Goal: Task Accomplishment & Management: Manage account settings

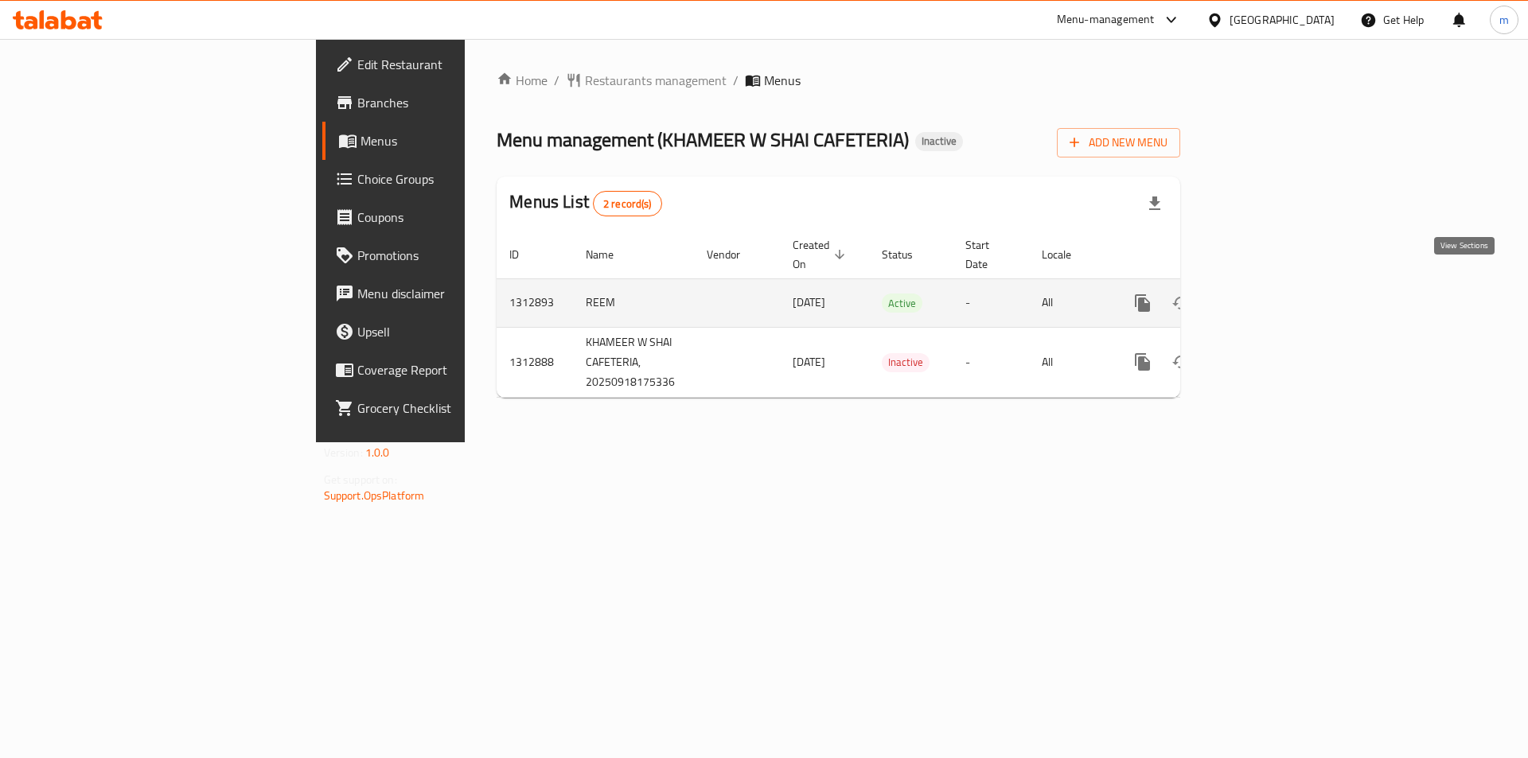
click at [1267, 294] on icon "enhanced table" at bounding box center [1257, 303] width 19 height 19
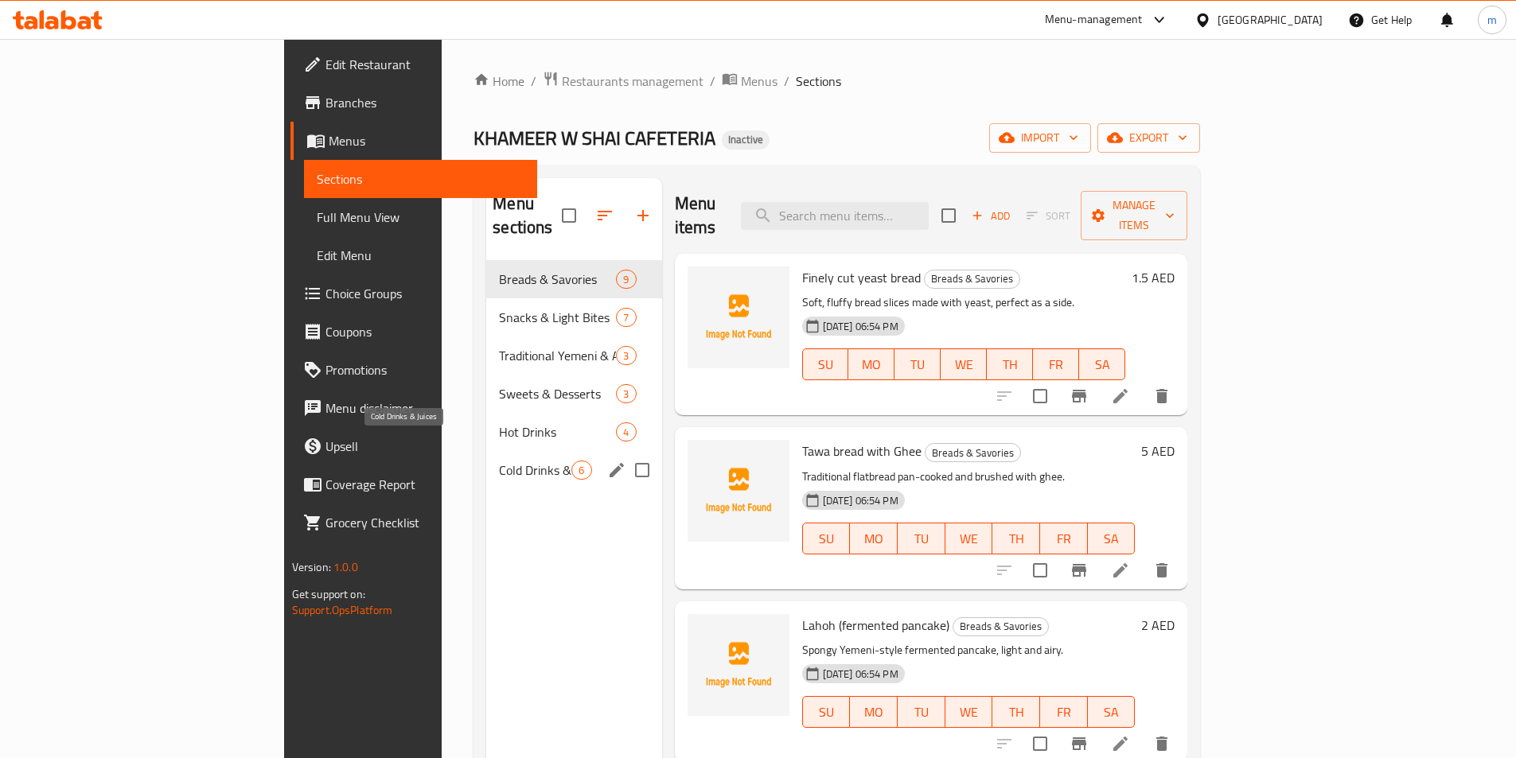
click at [499, 461] on span "Cold Drinks & Juices" at bounding box center [535, 470] width 72 height 19
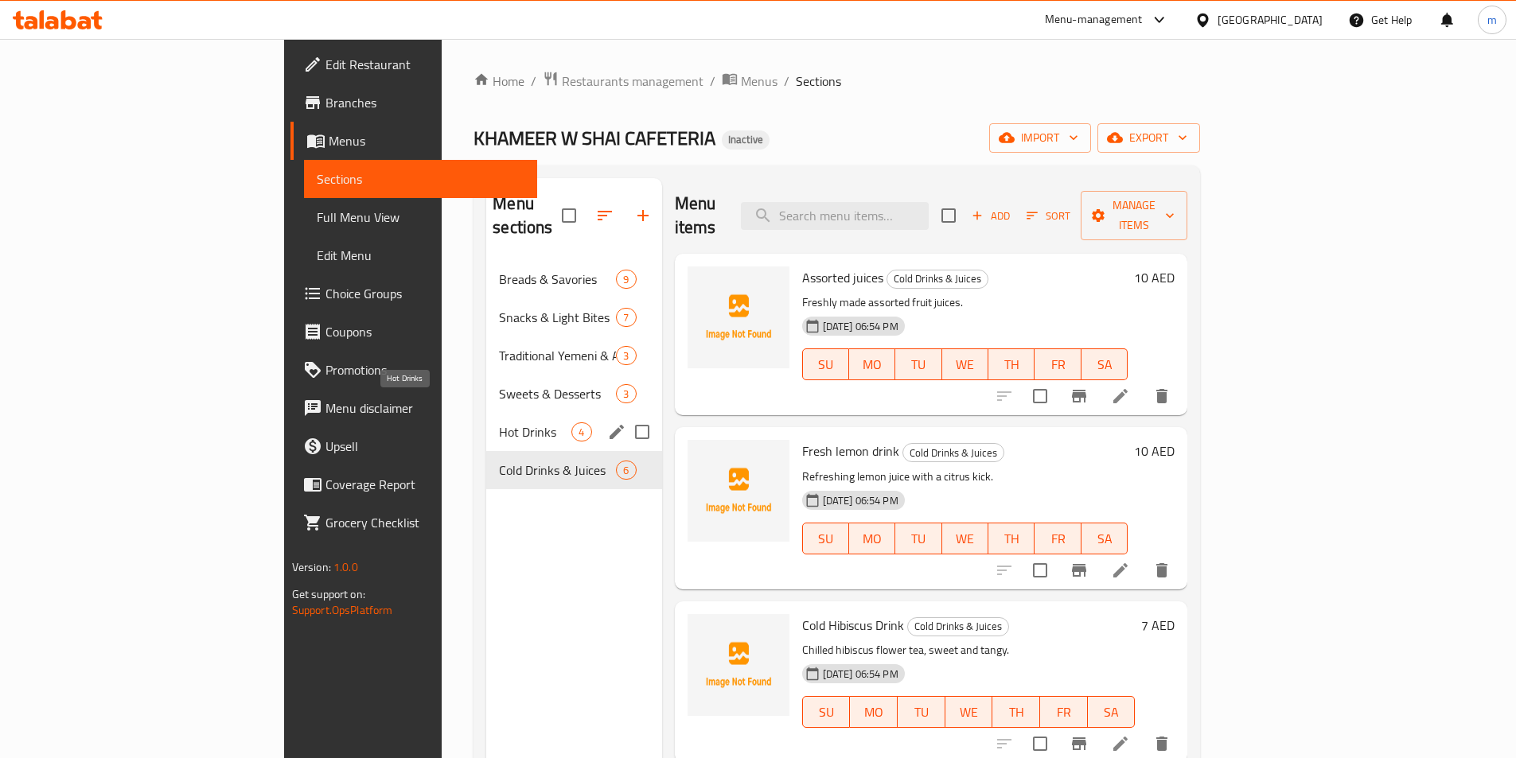
click at [499, 423] on span "Hot Drinks" at bounding box center [535, 432] width 72 height 19
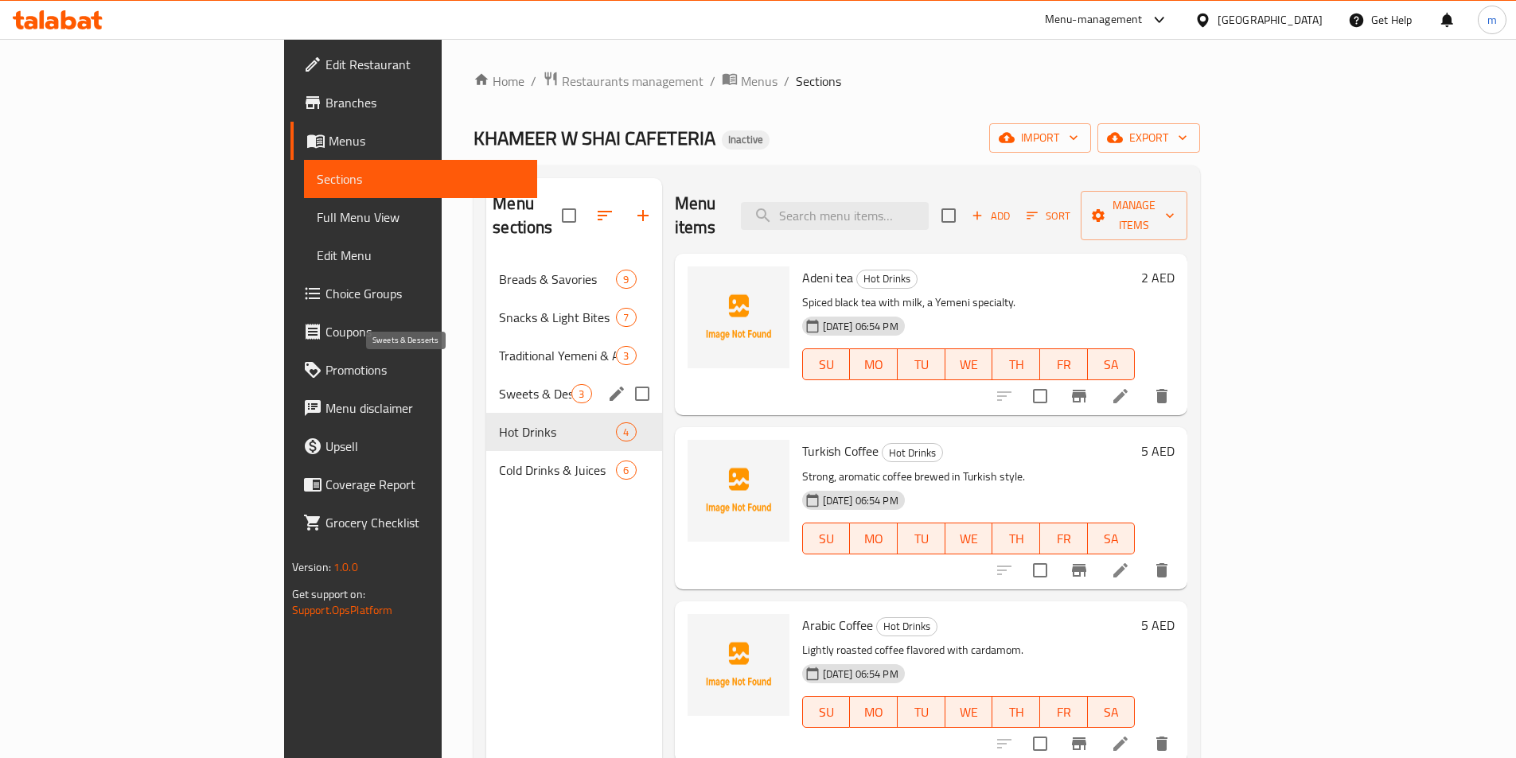
click at [499, 384] on span "Sweets & Desserts" at bounding box center [535, 393] width 72 height 19
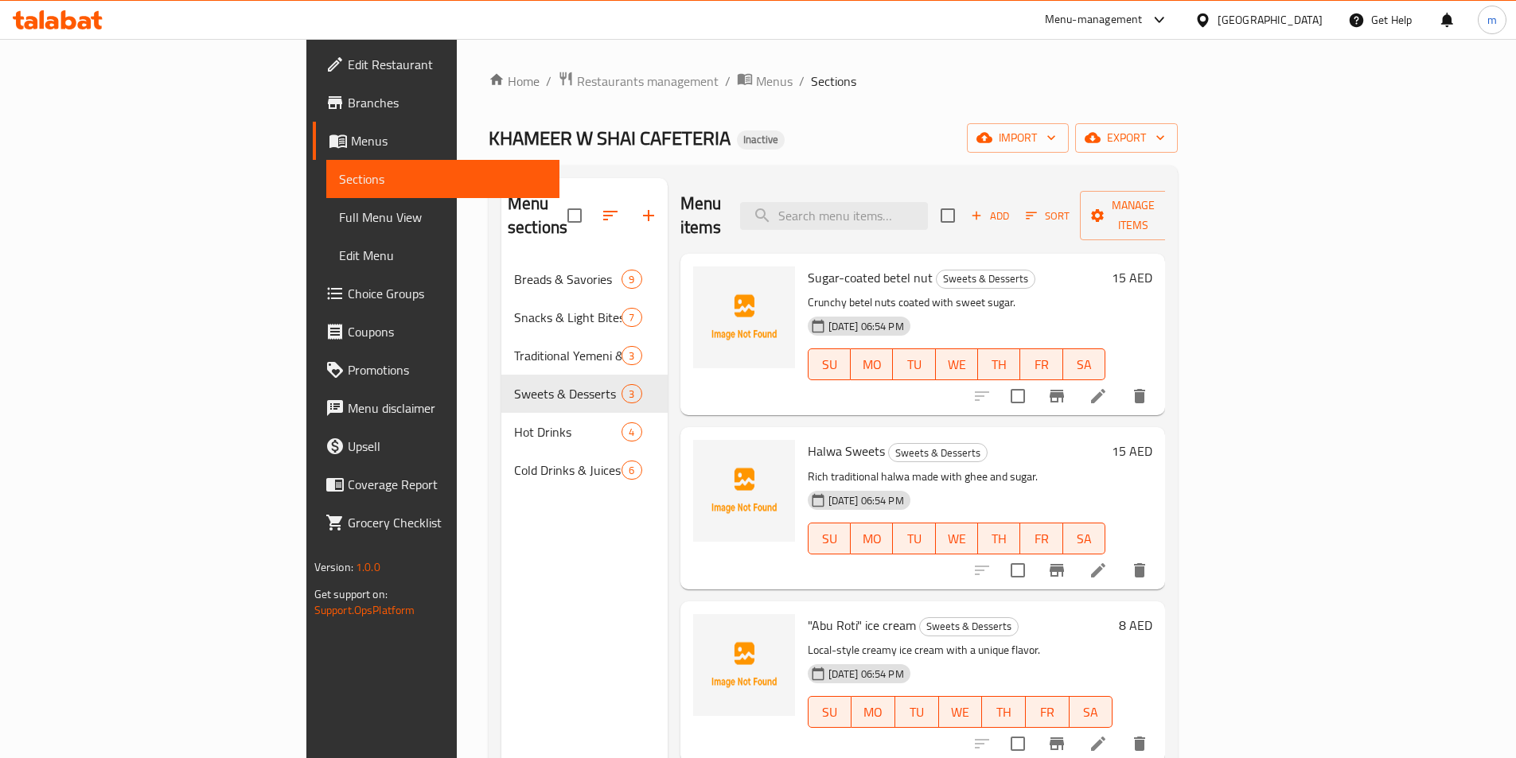
click at [351, 145] on span "Menus" at bounding box center [449, 140] width 196 height 19
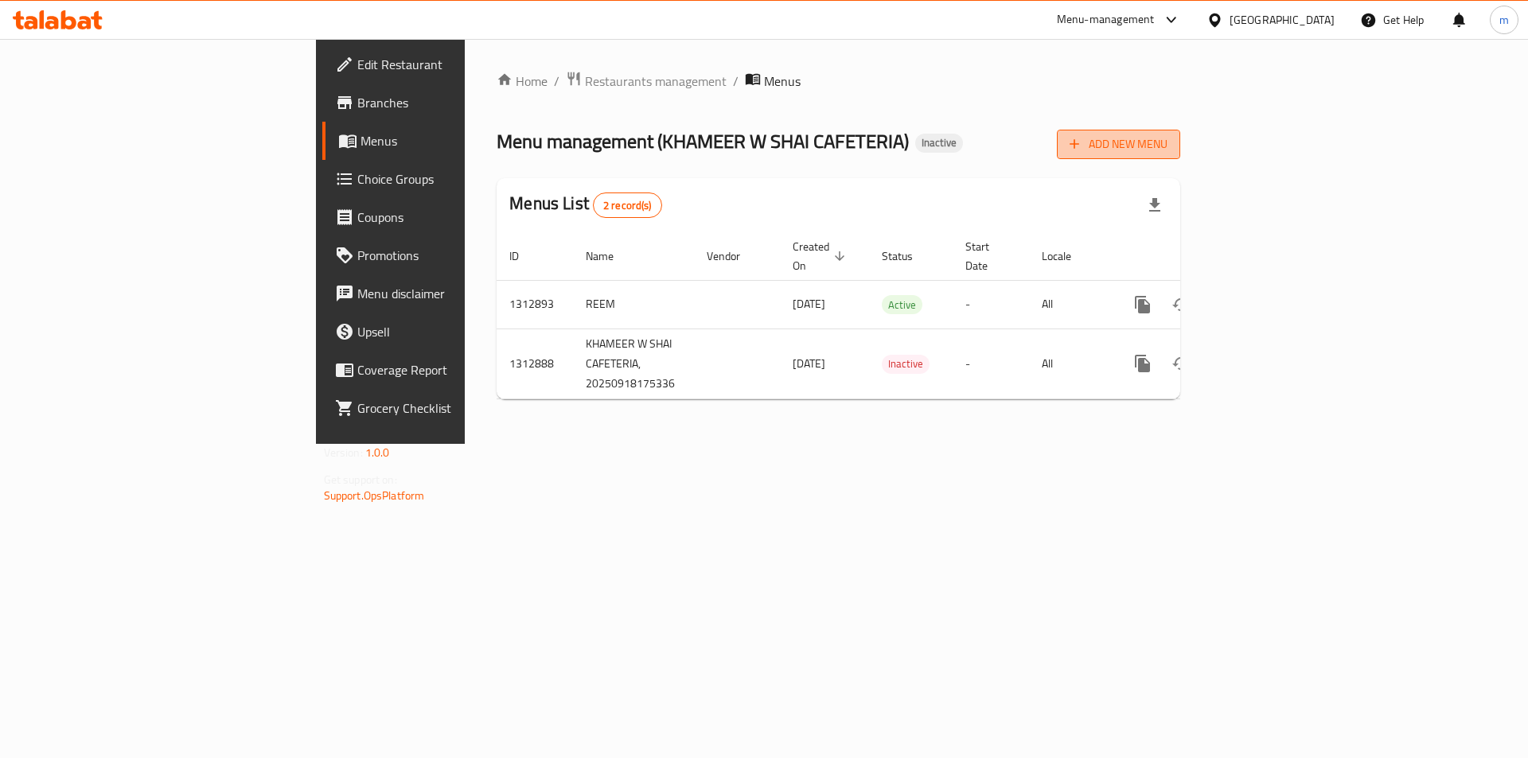
click at [1180, 158] on button "Add New Menu" at bounding box center [1118, 144] width 123 height 29
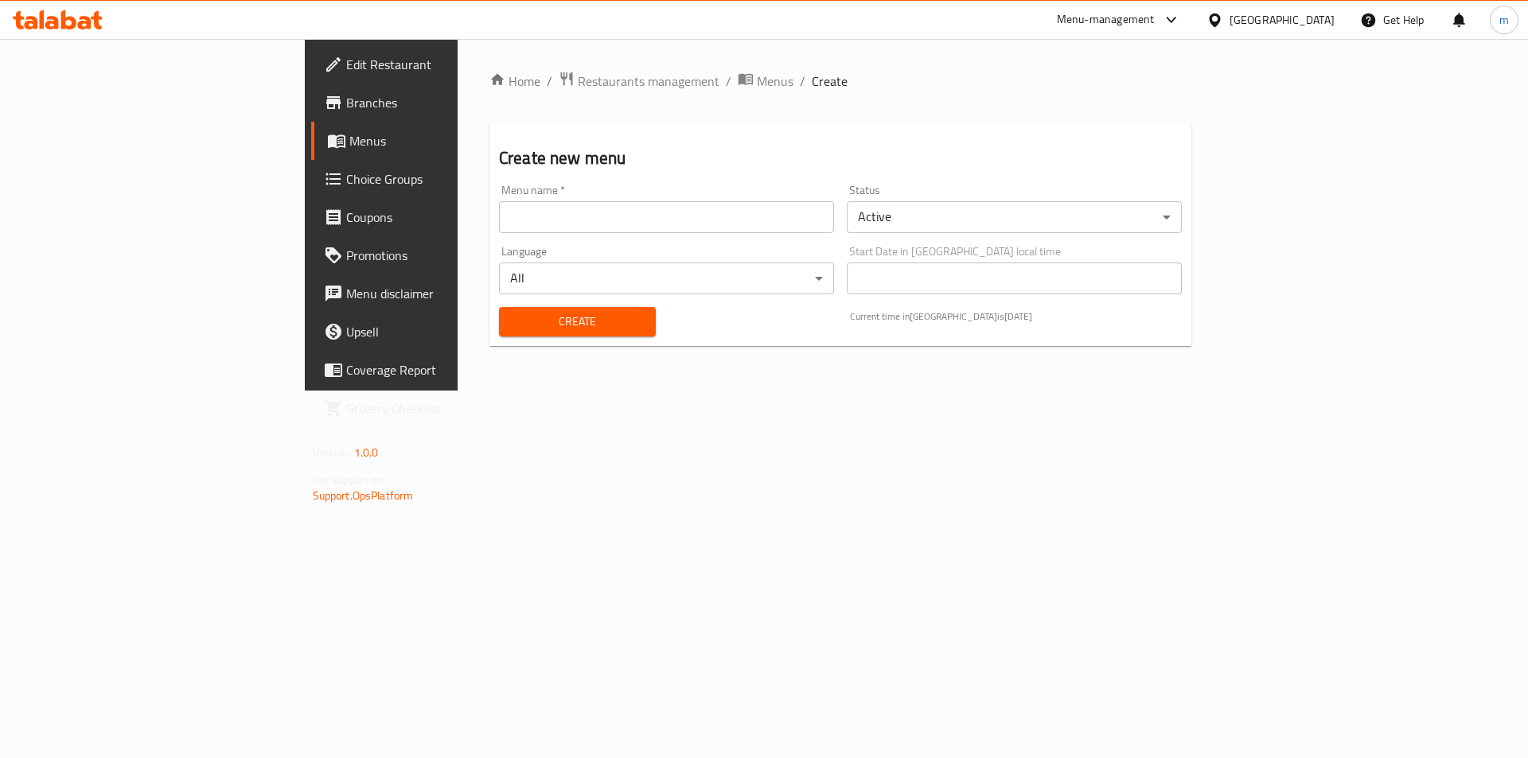
click at [499, 214] on input "text" at bounding box center [666, 217] width 335 height 32
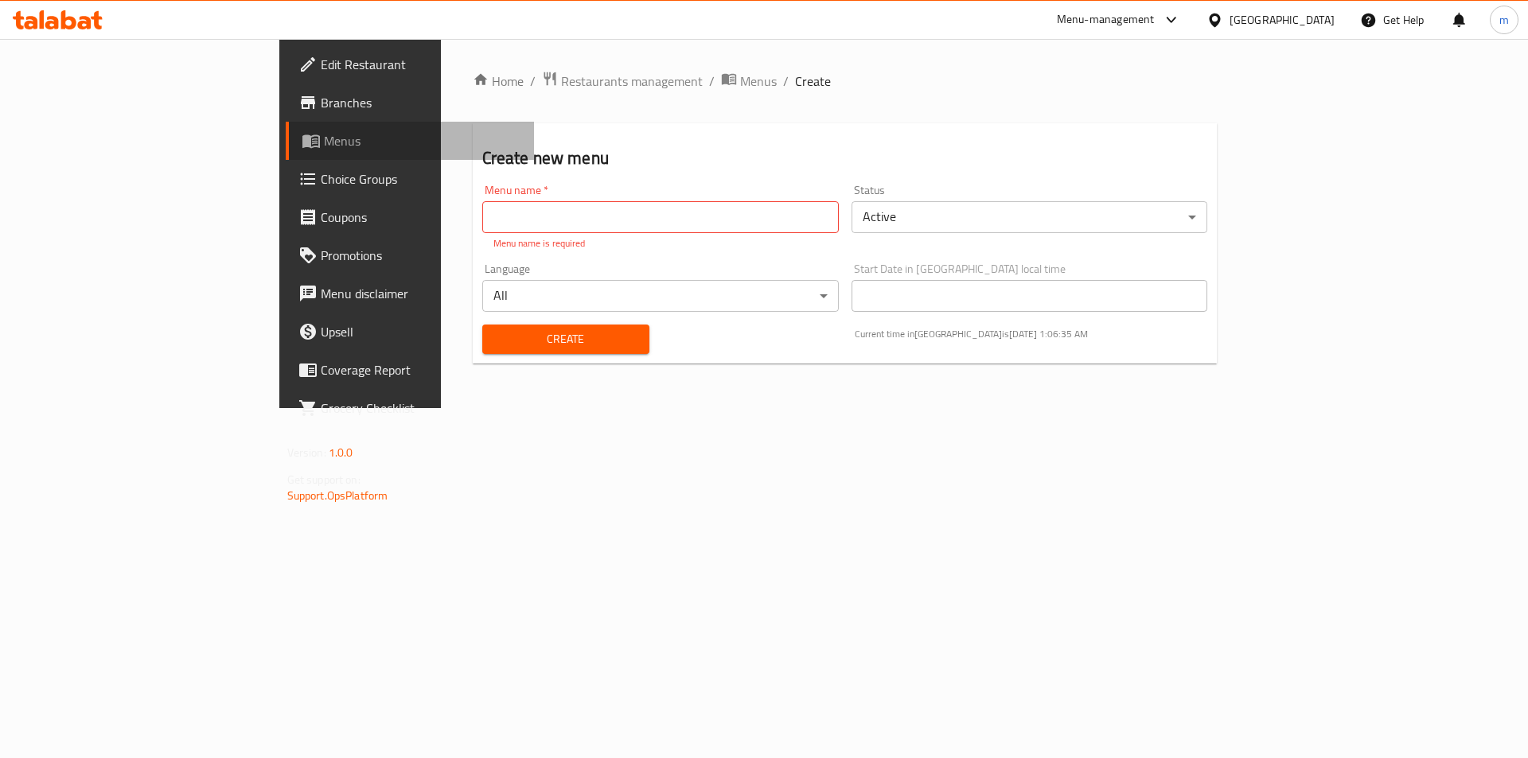
click at [324, 149] on span "Menus" at bounding box center [423, 140] width 198 height 19
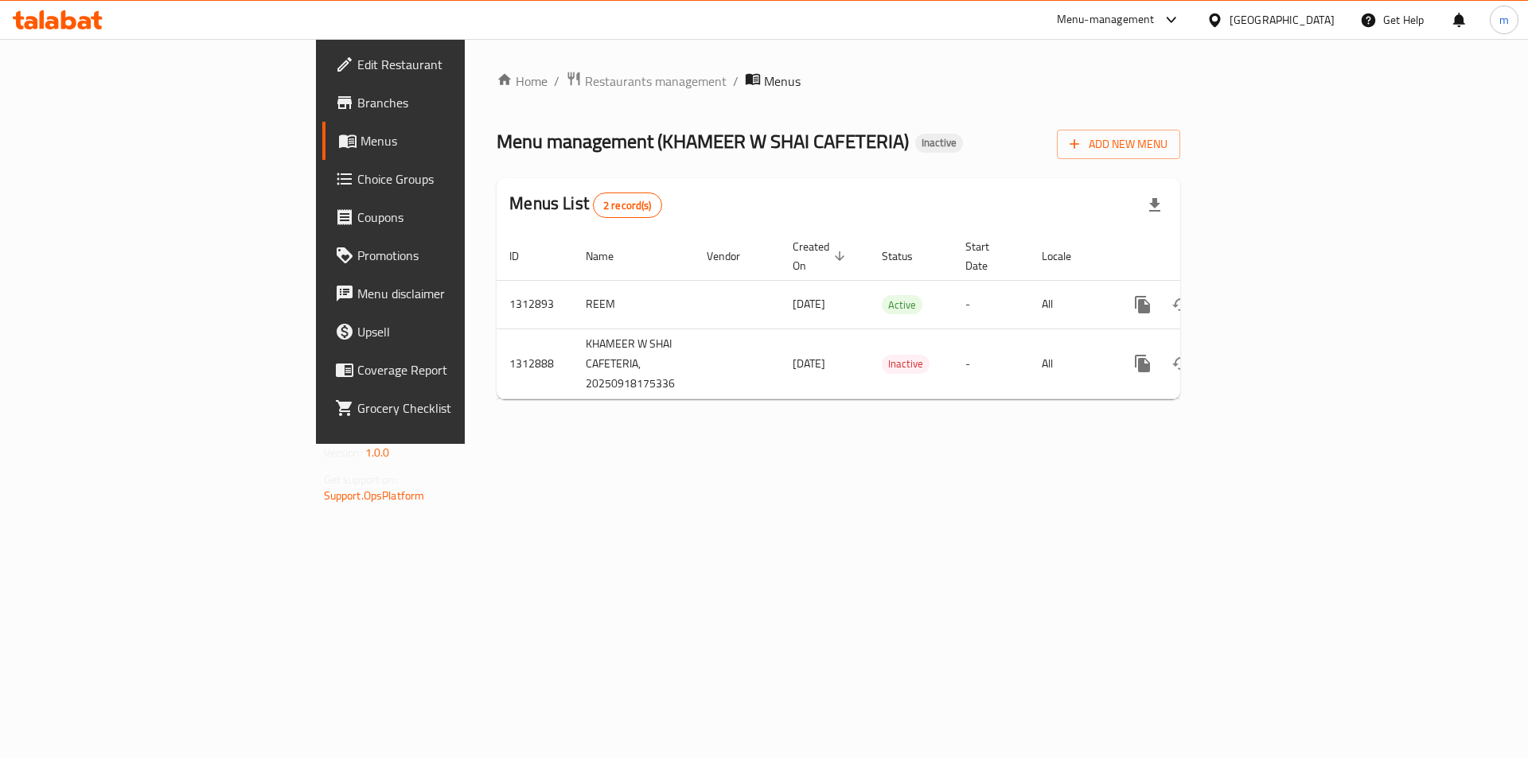
click at [932, 146] on div "Menu management ( KHAMEER W SHAI CAFETERIA ) Inactive Add New Menu" at bounding box center [838, 141] width 683 height 36
click at [1167, 154] on span "Add New Menu" at bounding box center [1118, 144] width 98 height 20
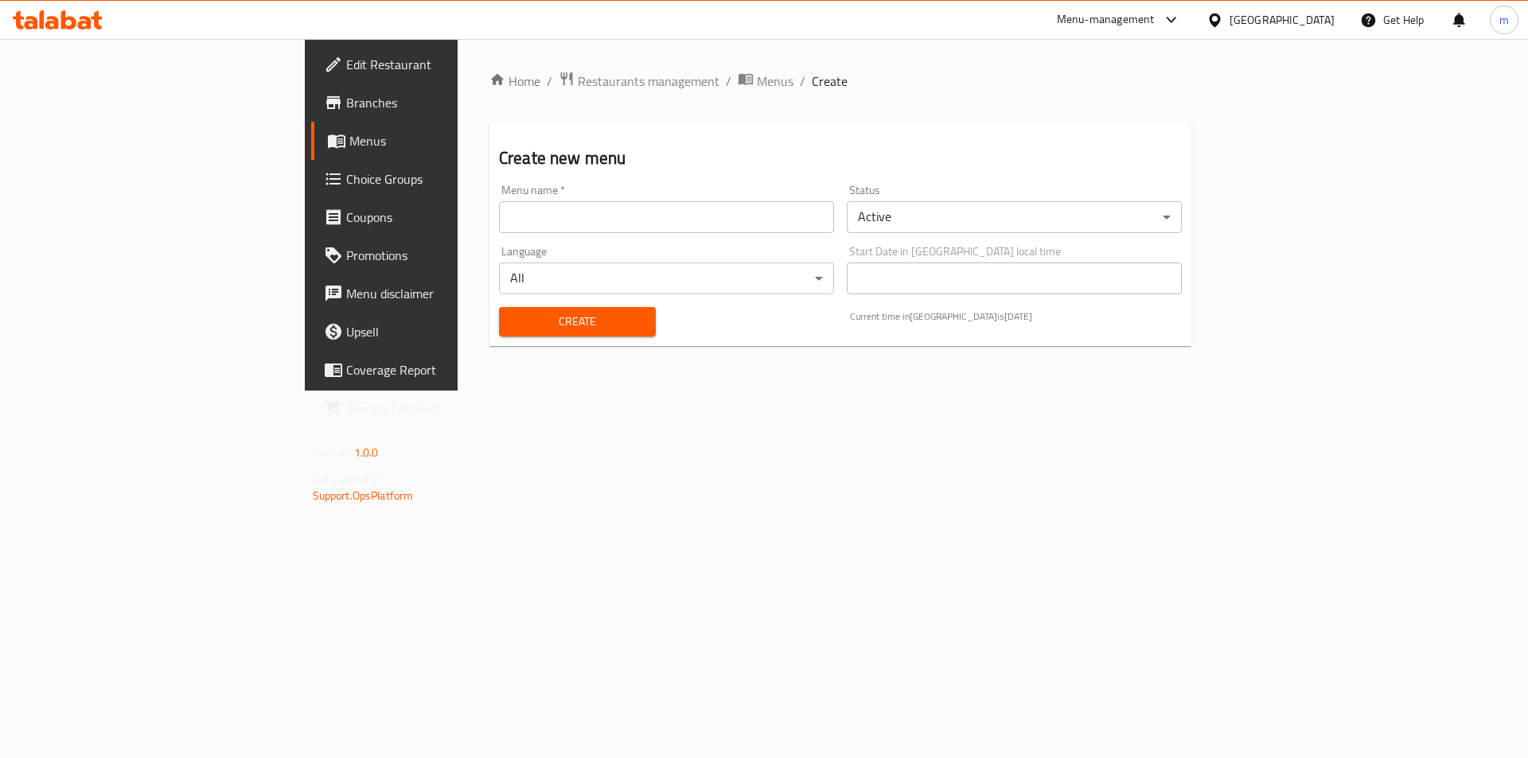
click at [500, 197] on div "Menu name   * Menu name *" at bounding box center [666, 209] width 335 height 49
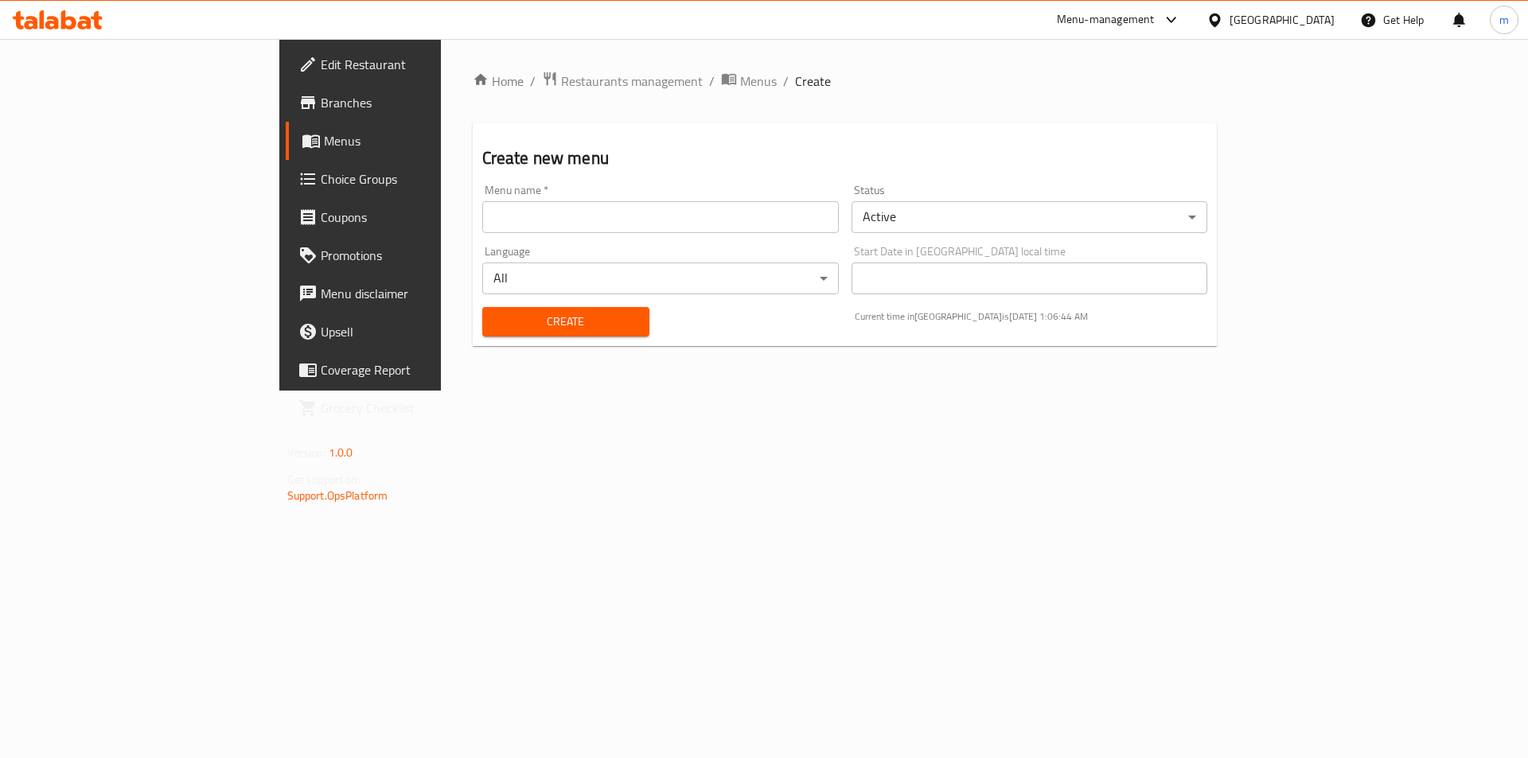
click at [512, 221] on input "text" at bounding box center [660, 217] width 356 height 32
type input "19.9.2025"
click at [495, 317] on span "Create" at bounding box center [566, 322] width 142 height 20
click at [324, 150] on span "Menus" at bounding box center [423, 140] width 198 height 19
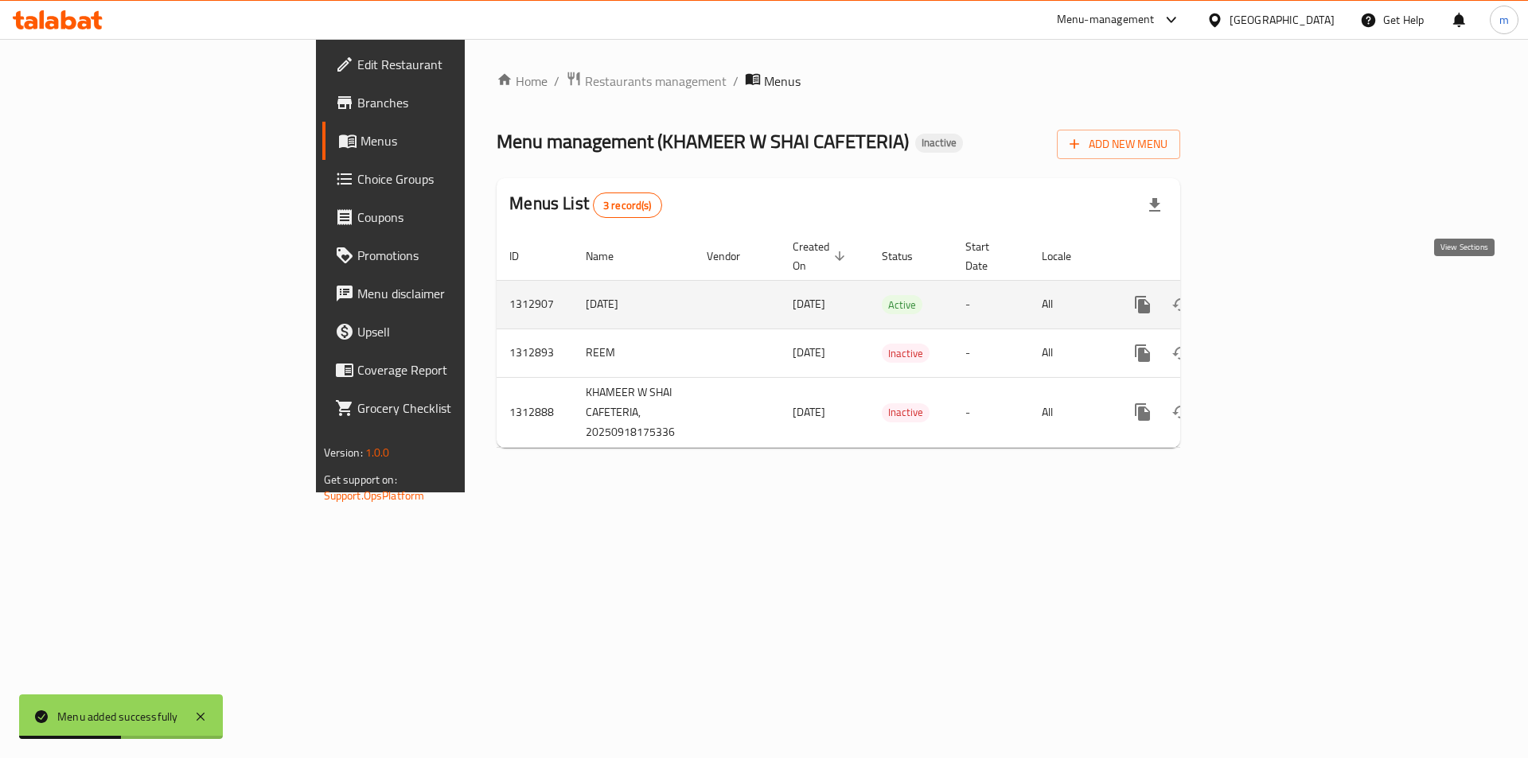
click at [1267, 295] on icon "enhanced table" at bounding box center [1257, 304] width 19 height 19
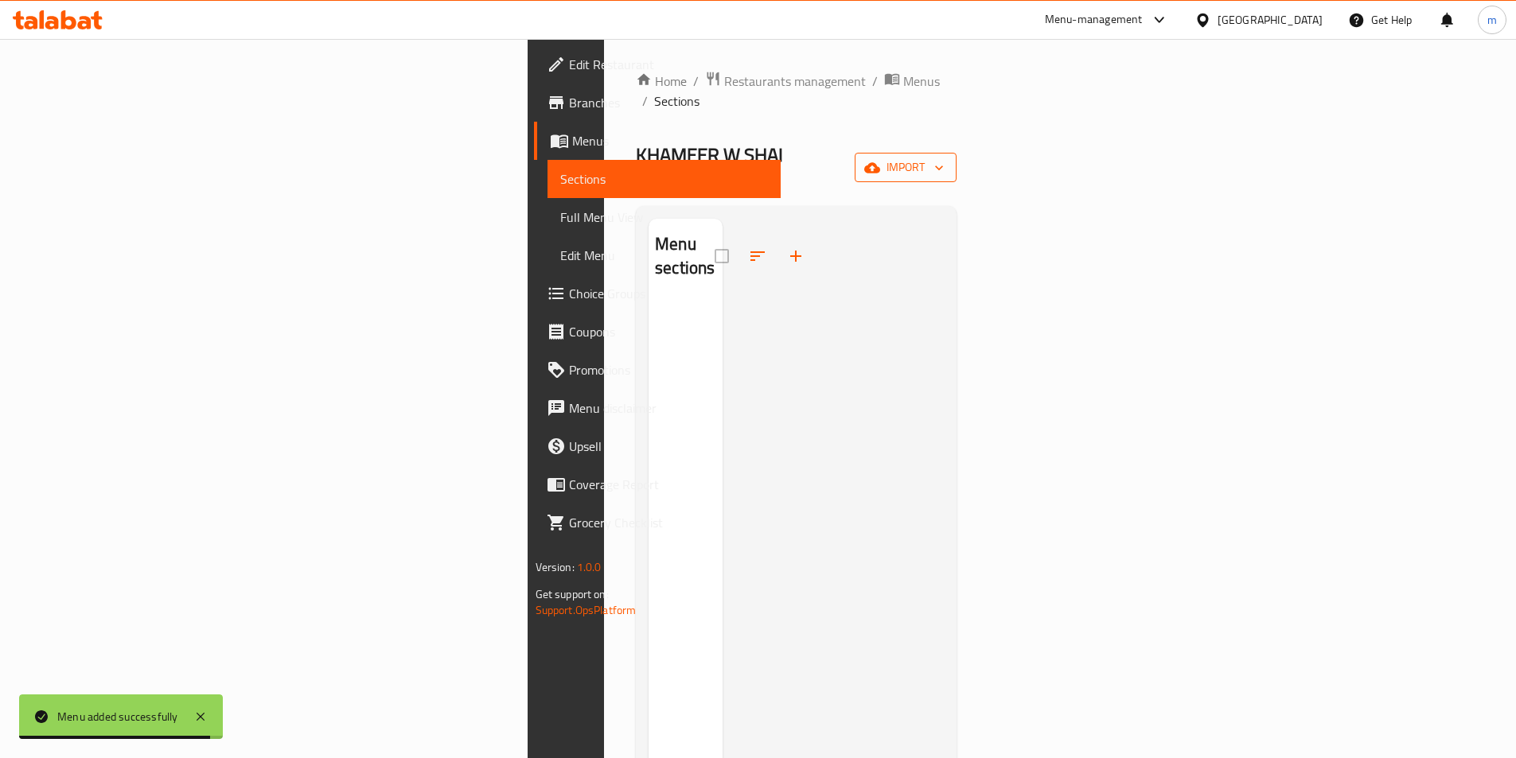
click at [880, 162] on icon "button" at bounding box center [872, 167] width 16 height 10
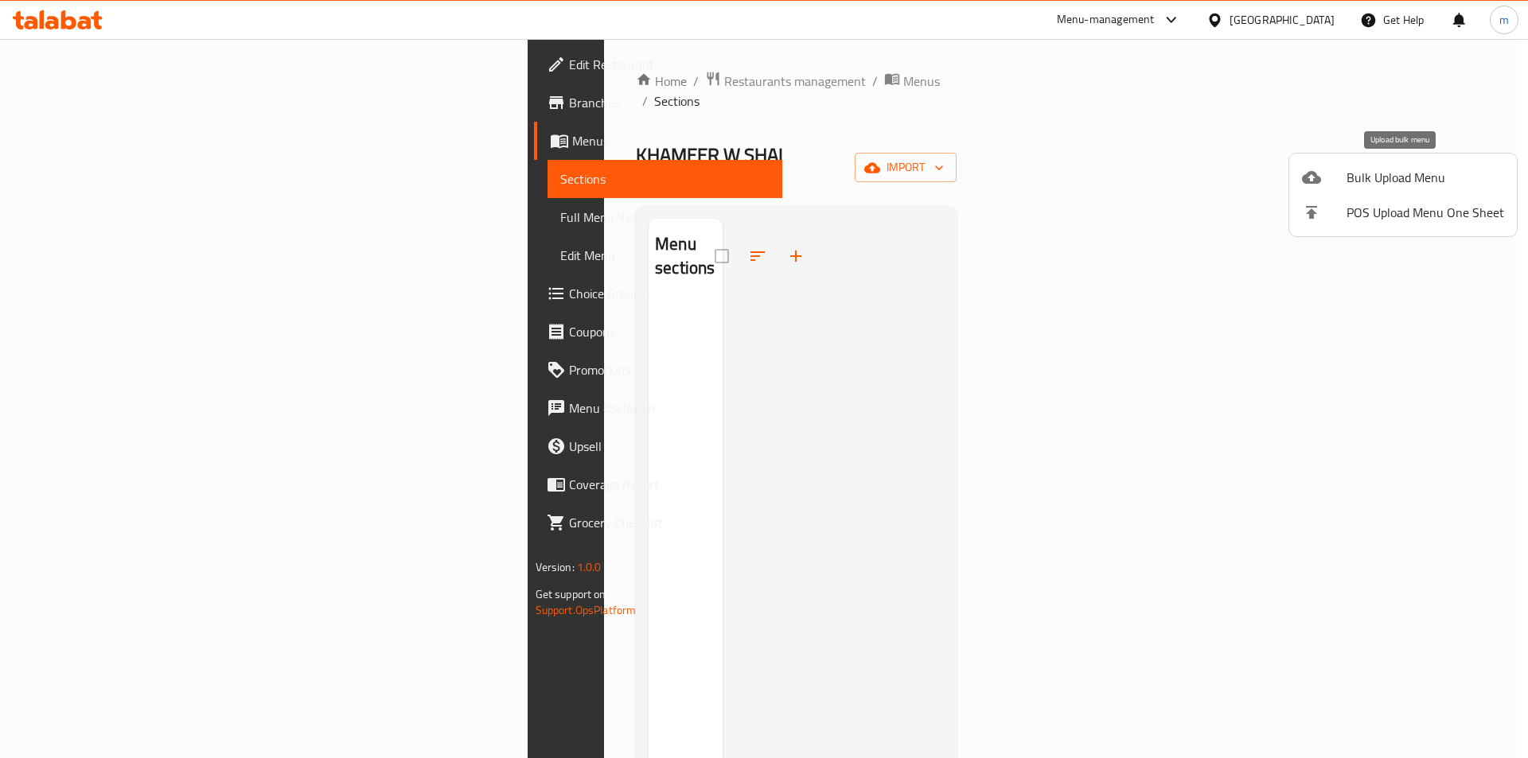
click at [1338, 177] on div at bounding box center [1324, 177] width 45 height 19
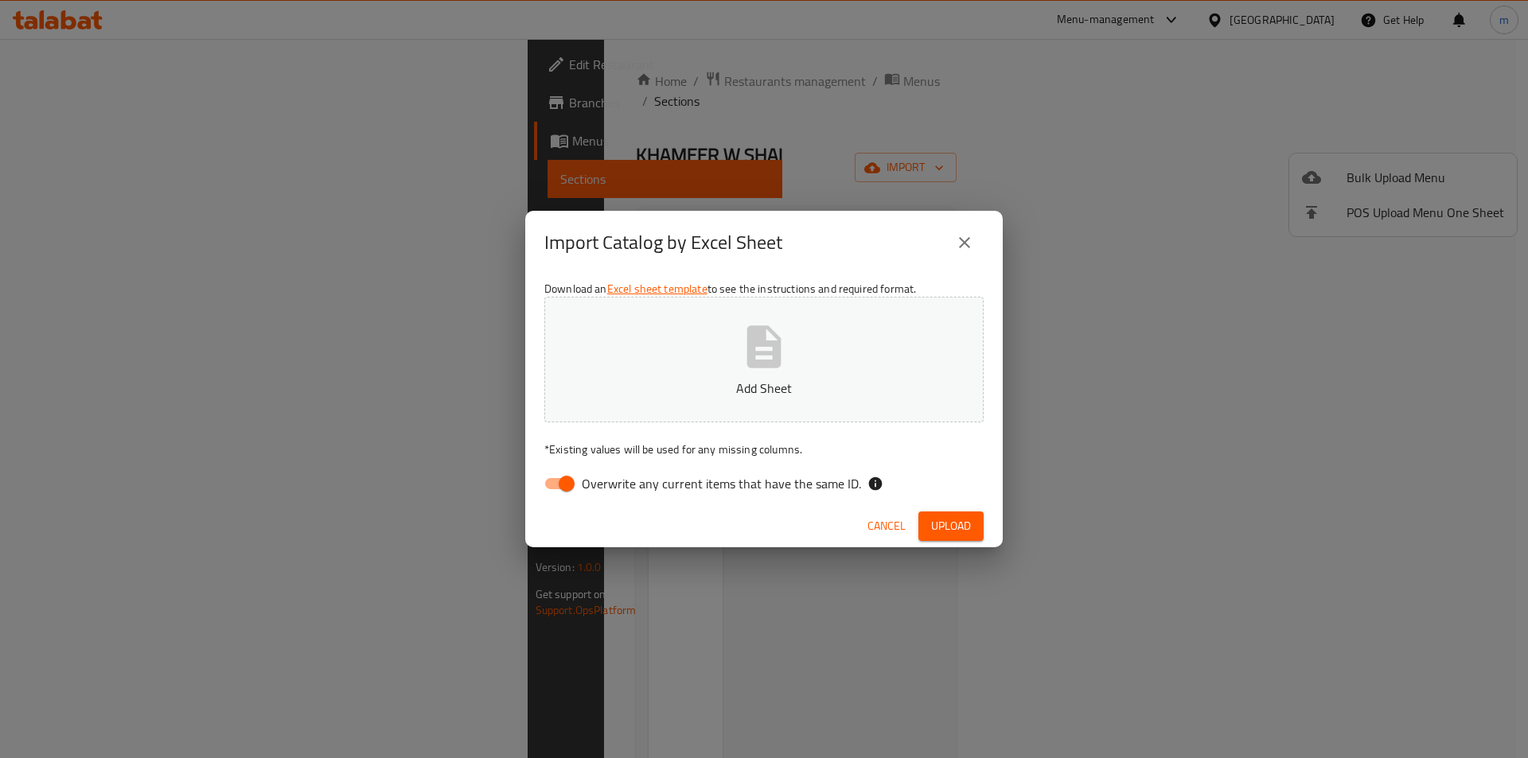
click at [552, 495] on input "Overwrite any current items that have the same ID." at bounding box center [566, 484] width 91 height 30
checkbox input "false"
click at [753, 340] on icon "button" at bounding box center [764, 346] width 34 height 42
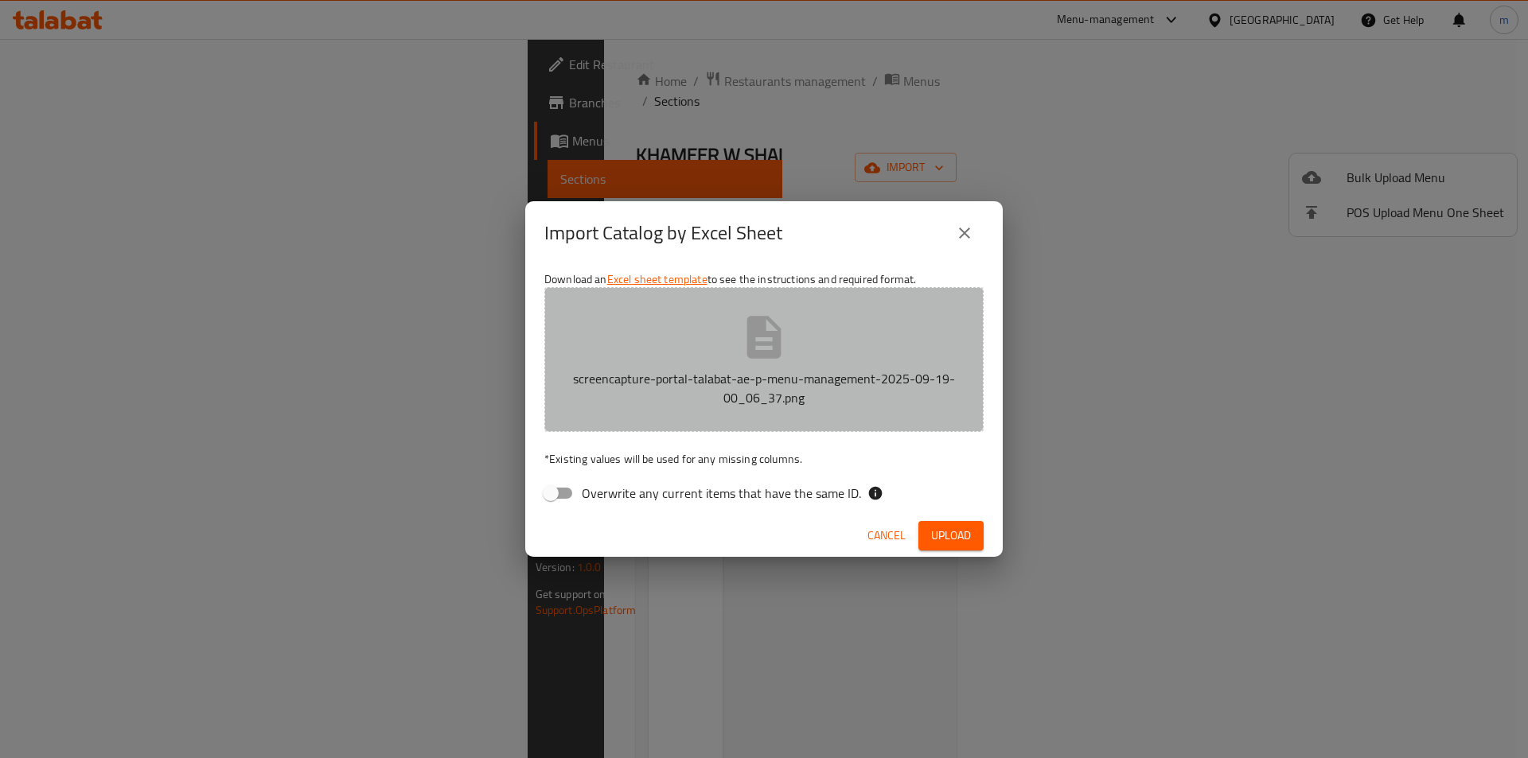
click at [773, 351] on icon "button" at bounding box center [764, 337] width 34 height 42
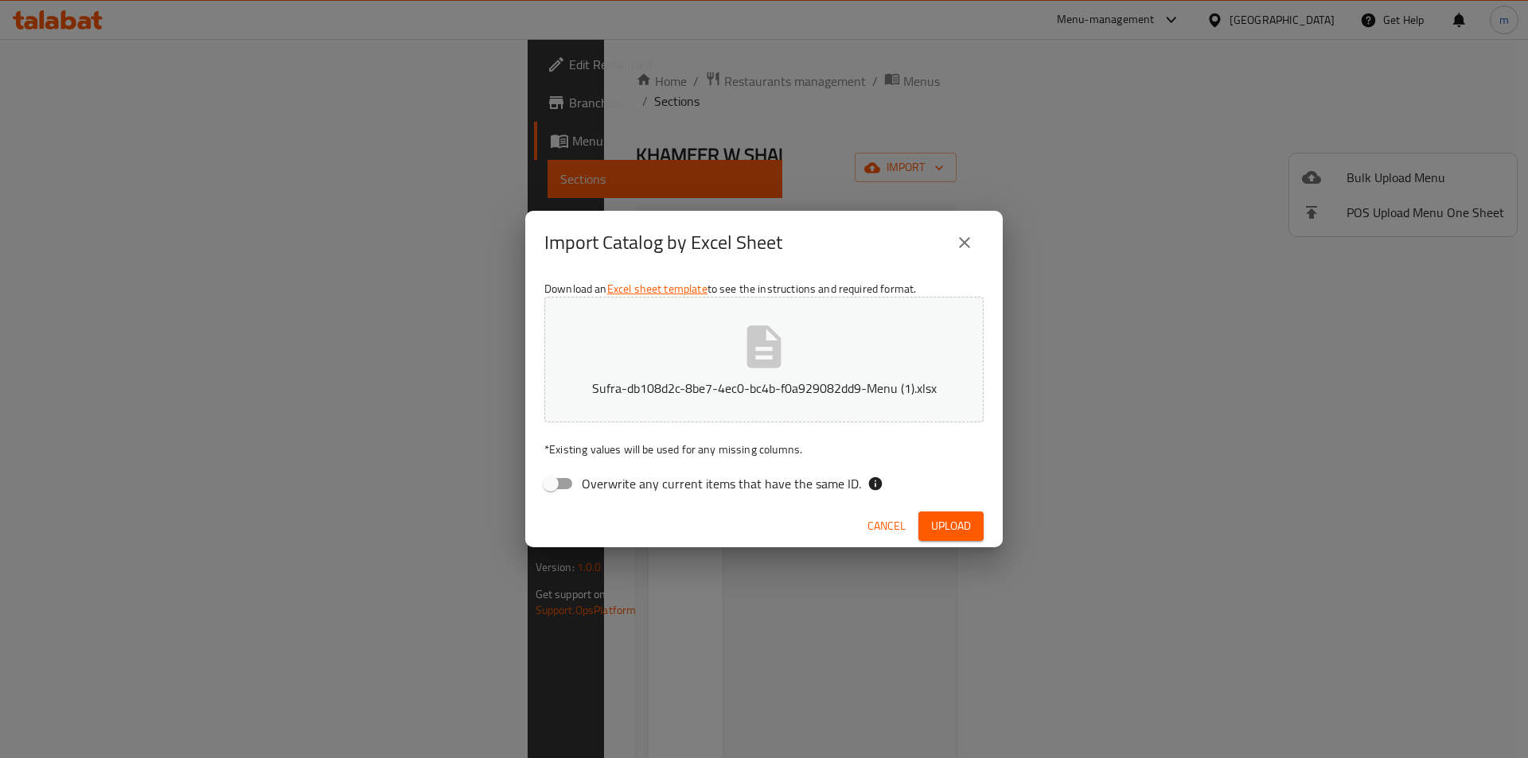
click at [720, 369] on button "Sufra-db108d2c-8be7-4ec0-bc4b-f0a929082dd9-Menu (1).xlsx" at bounding box center [763, 360] width 439 height 126
click at [957, 536] on button "Upload" at bounding box center [950, 526] width 65 height 29
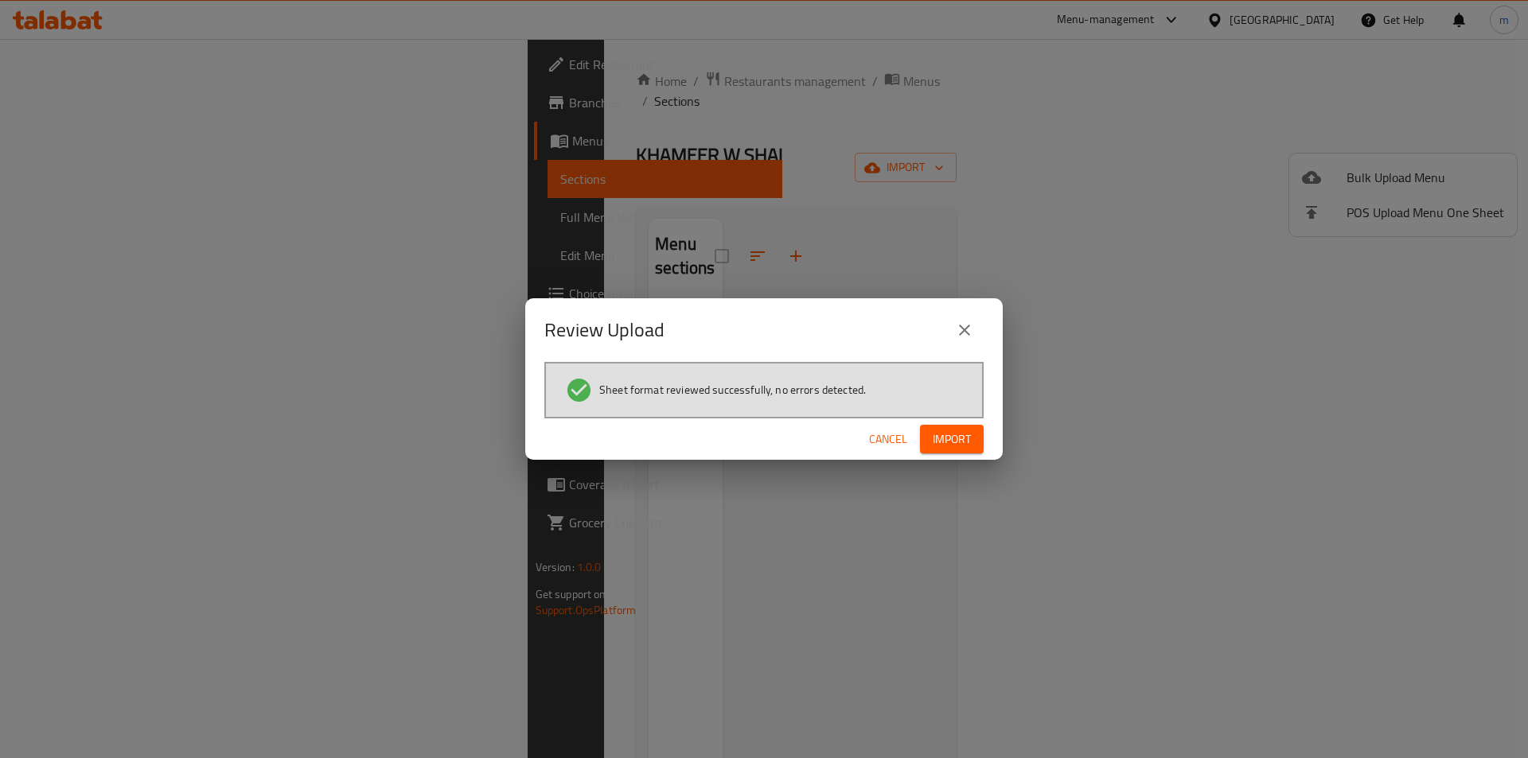
click at [967, 423] on div "Cancel Import" at bounding box center [763, 440] width 477 height 42
click at [962, 465] on div "Review Upload Sheet format reviewed successfully, no errors detected. Cancel Im…" at bounding box center [764, 379] width 1528 height 758
click at [963, 441] on span "Import" at bounding box center [952, 440] width 38 height 20
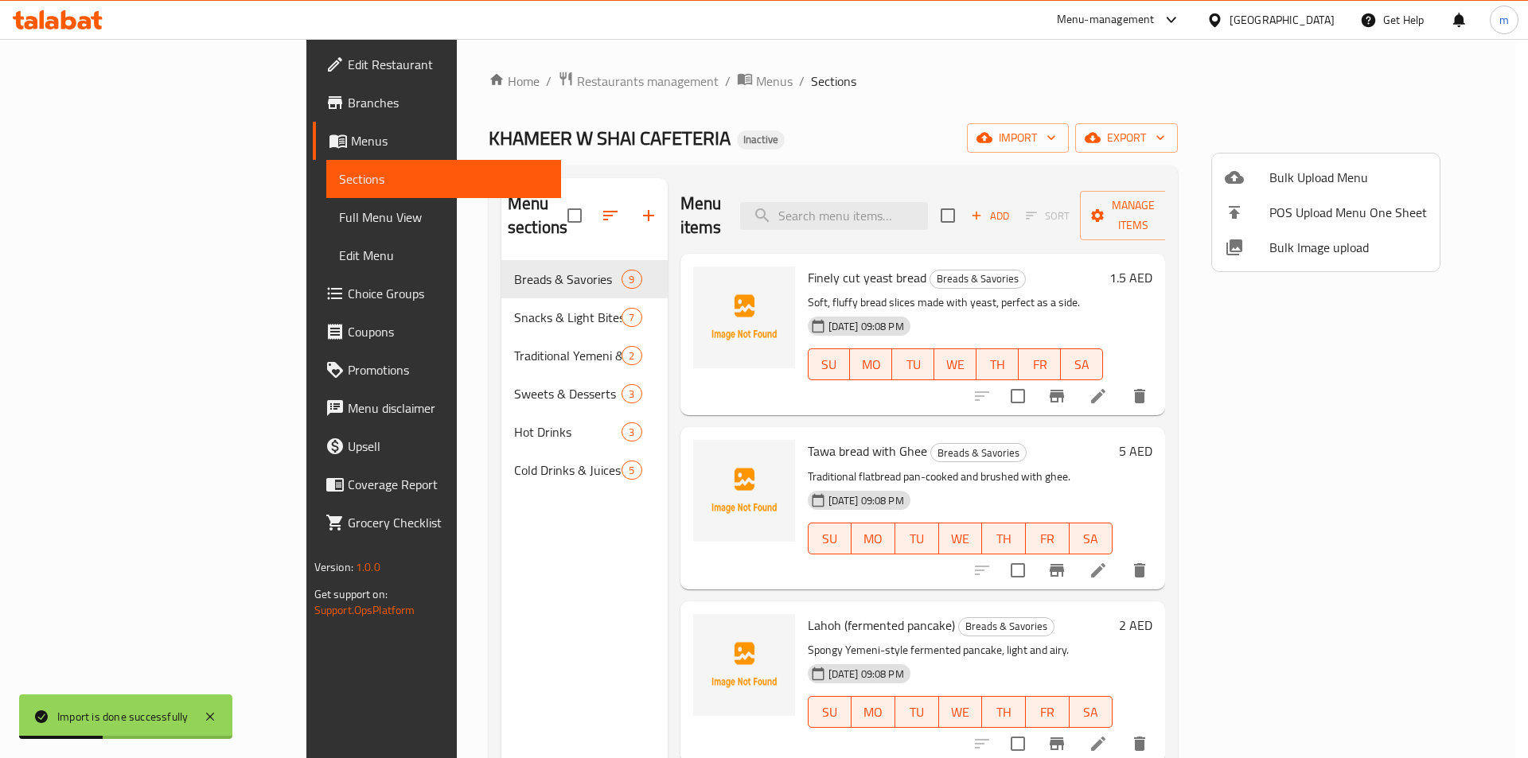
click at [101, 230] on div at bounding box center [764, 379] width 1528 height 758
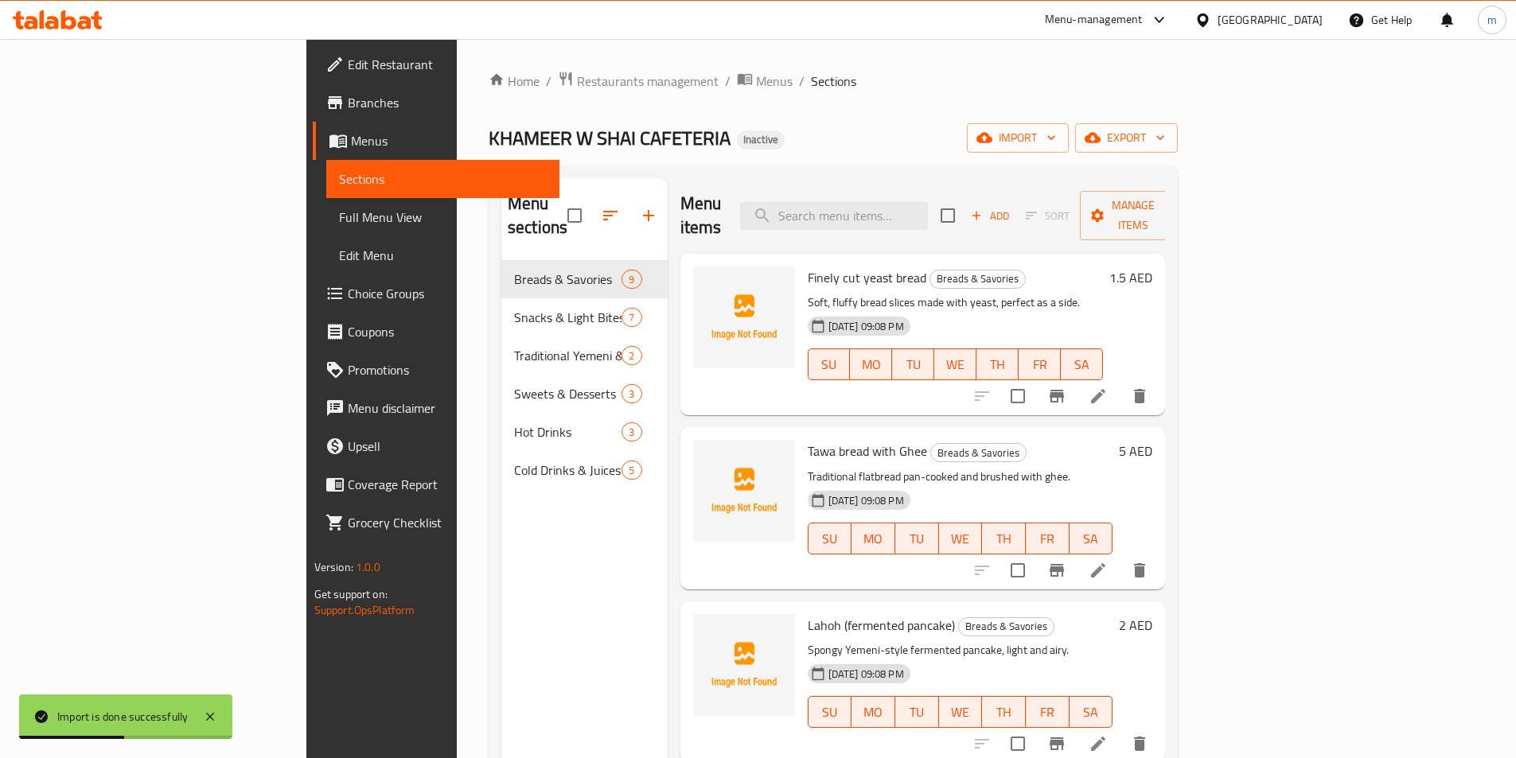
click at [339, 216] on span "Full Menu View" at bounding box center [443, 217] width 208 height 19
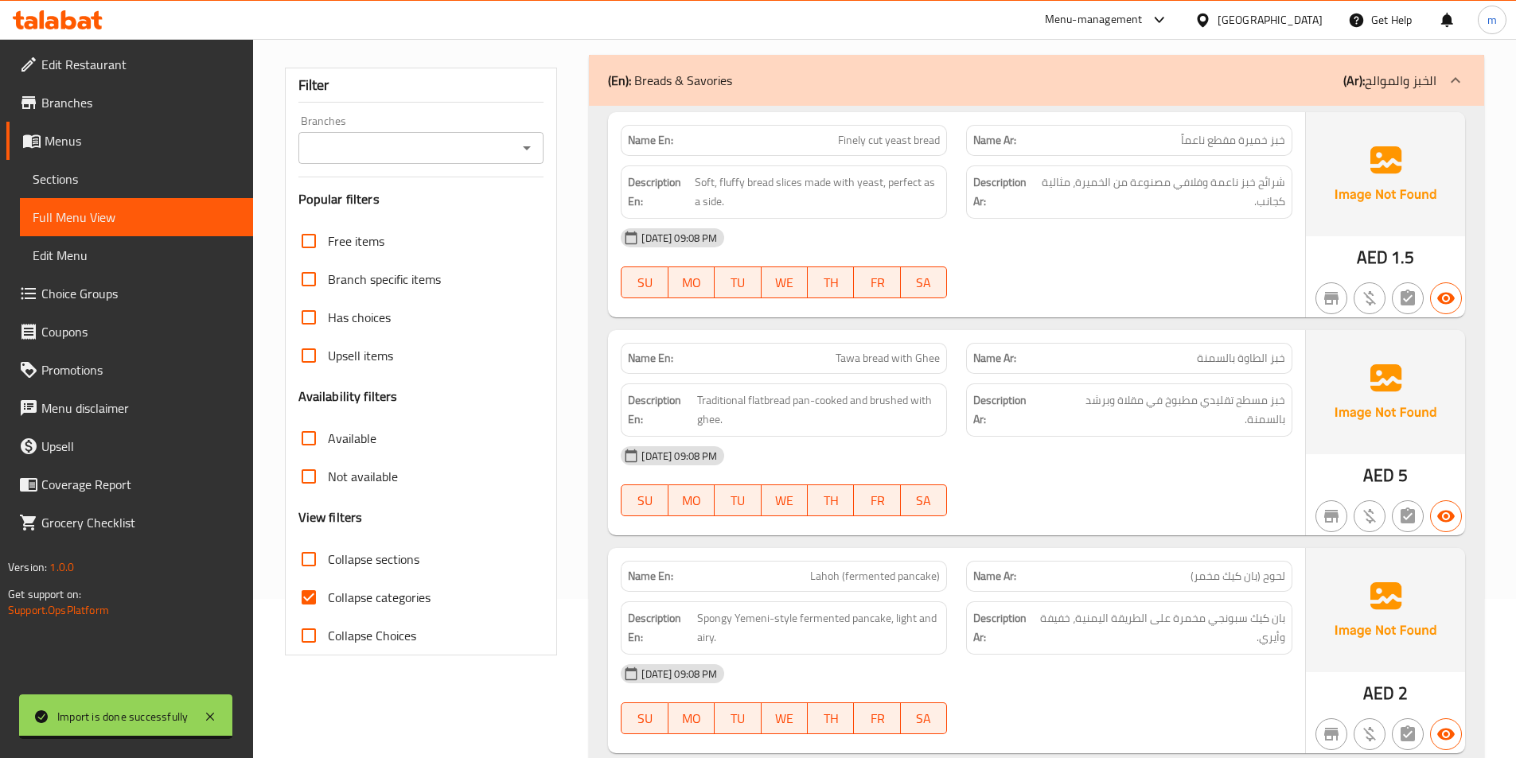
scroll to position [239, 0]
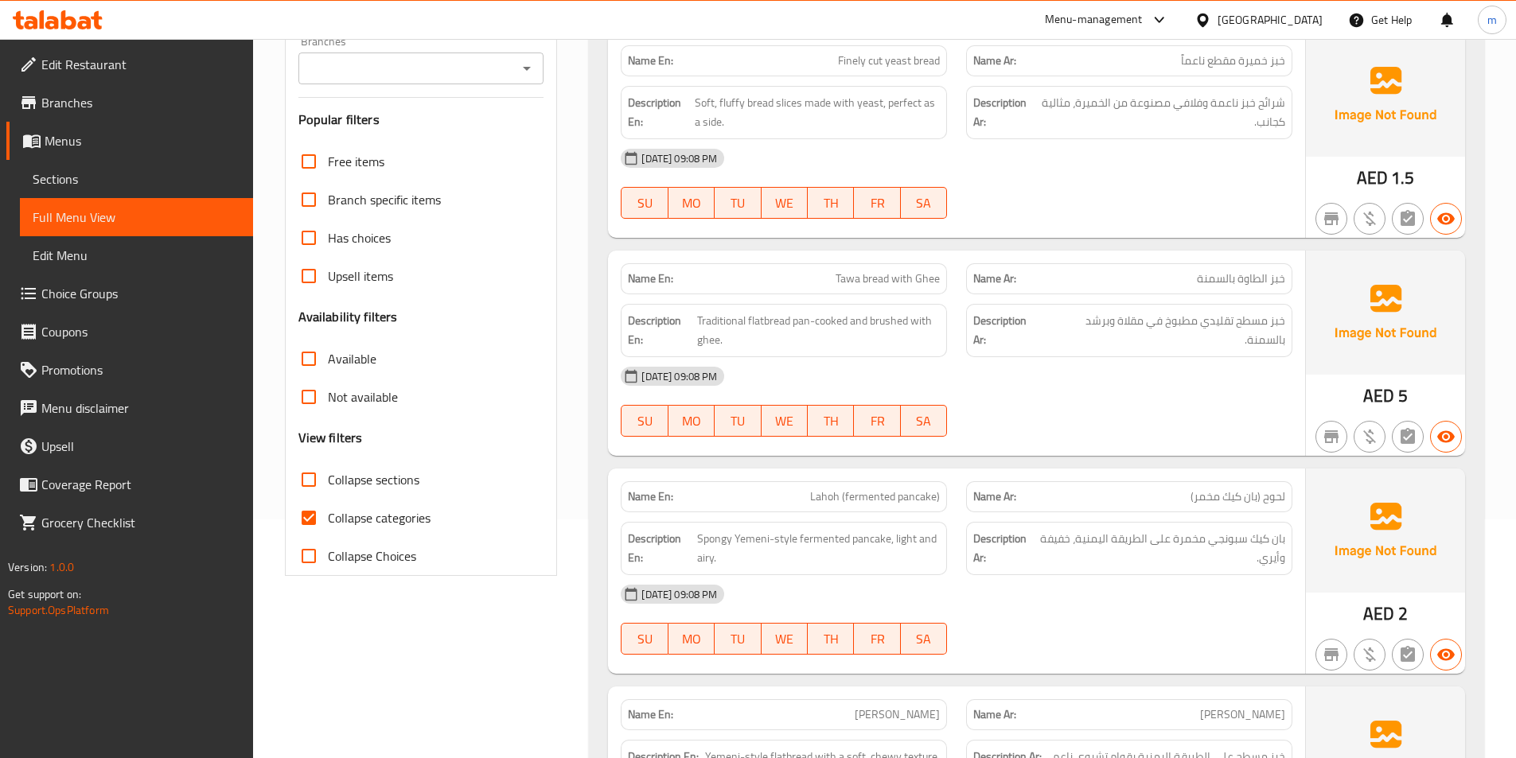
click at [378, 524] on span "Collapse categories" at bounding box center [379, 517] width 103 height 19
click at [328, 524] on input "Collapse categories" at bounding box center [309, 518] width 38 height 38
checkbox input "false"
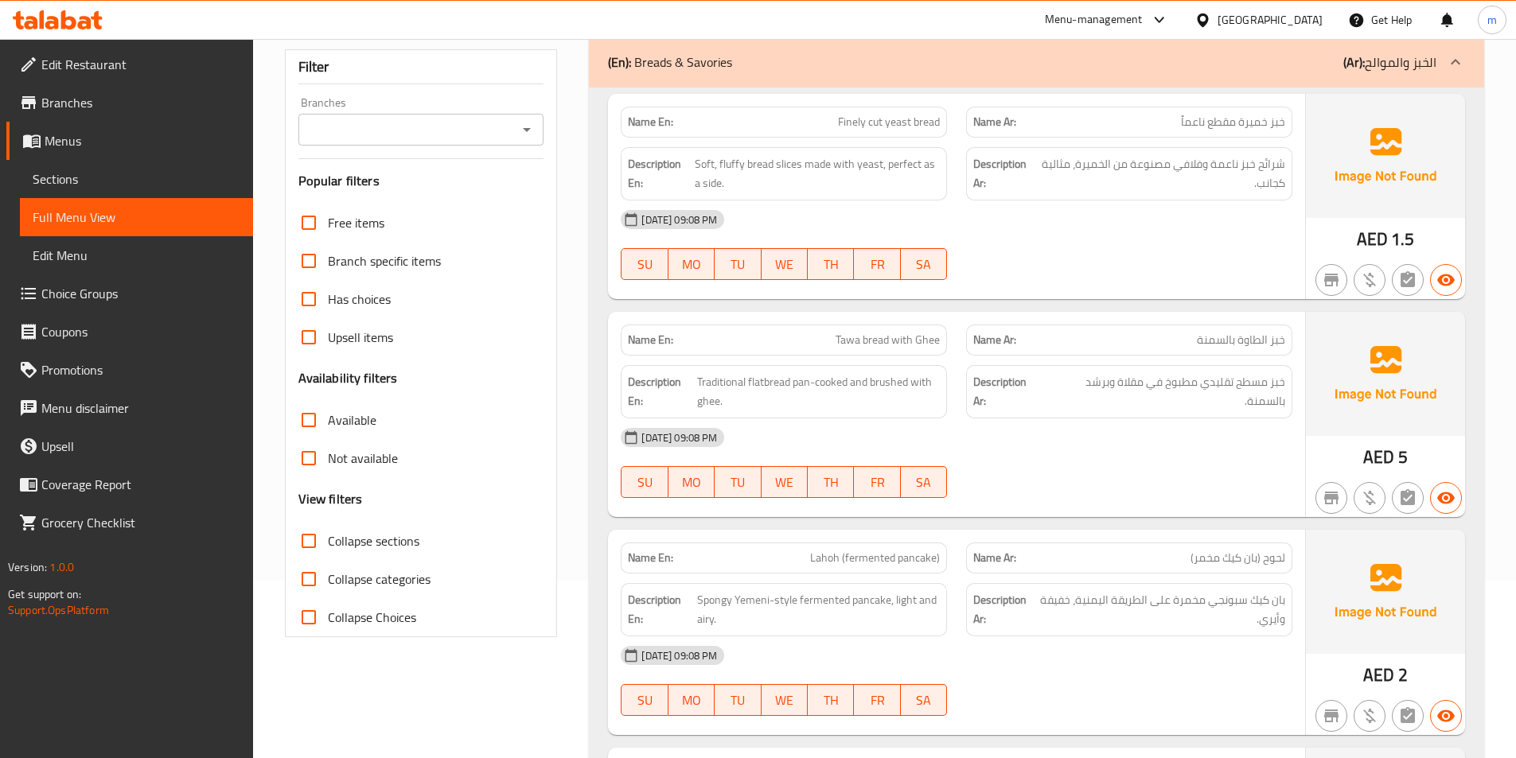
scroll to position [0, 0]
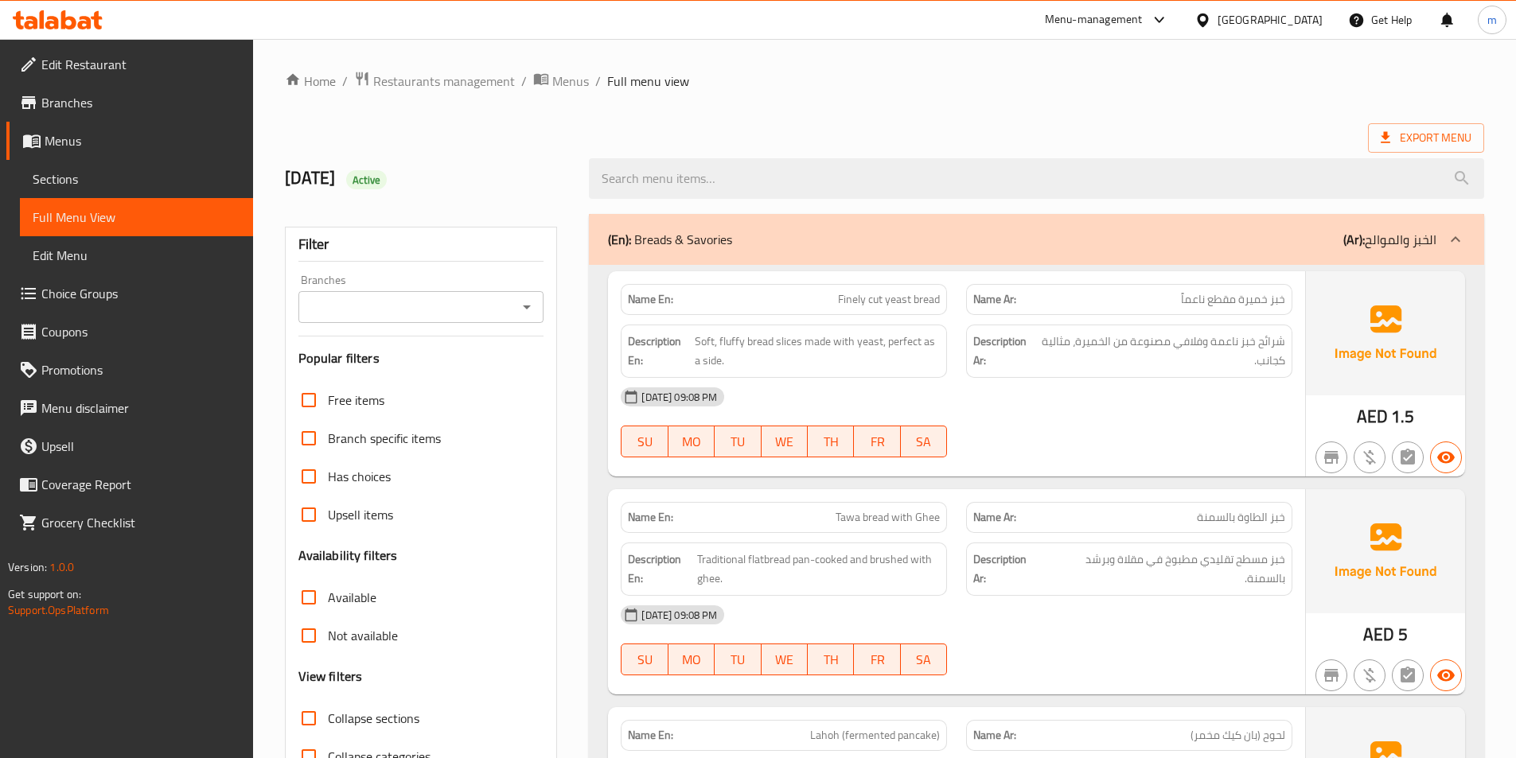
click at [100, 297] on span "Choice Groups" at bounding box center [140, 293] width 199 height 19
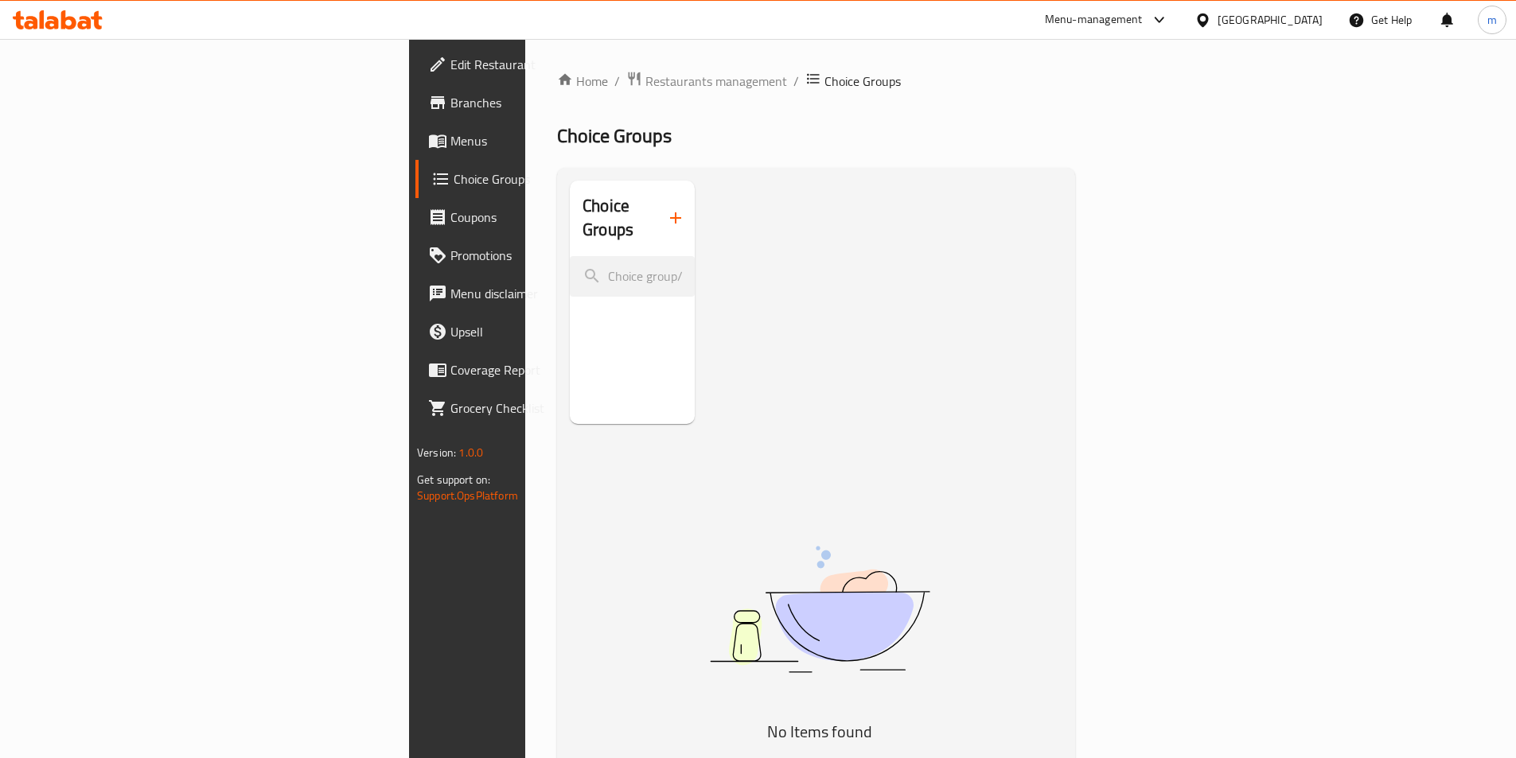
click at [666, 214] on icon "button" at bounding box center [675, 217] width 19 height 19
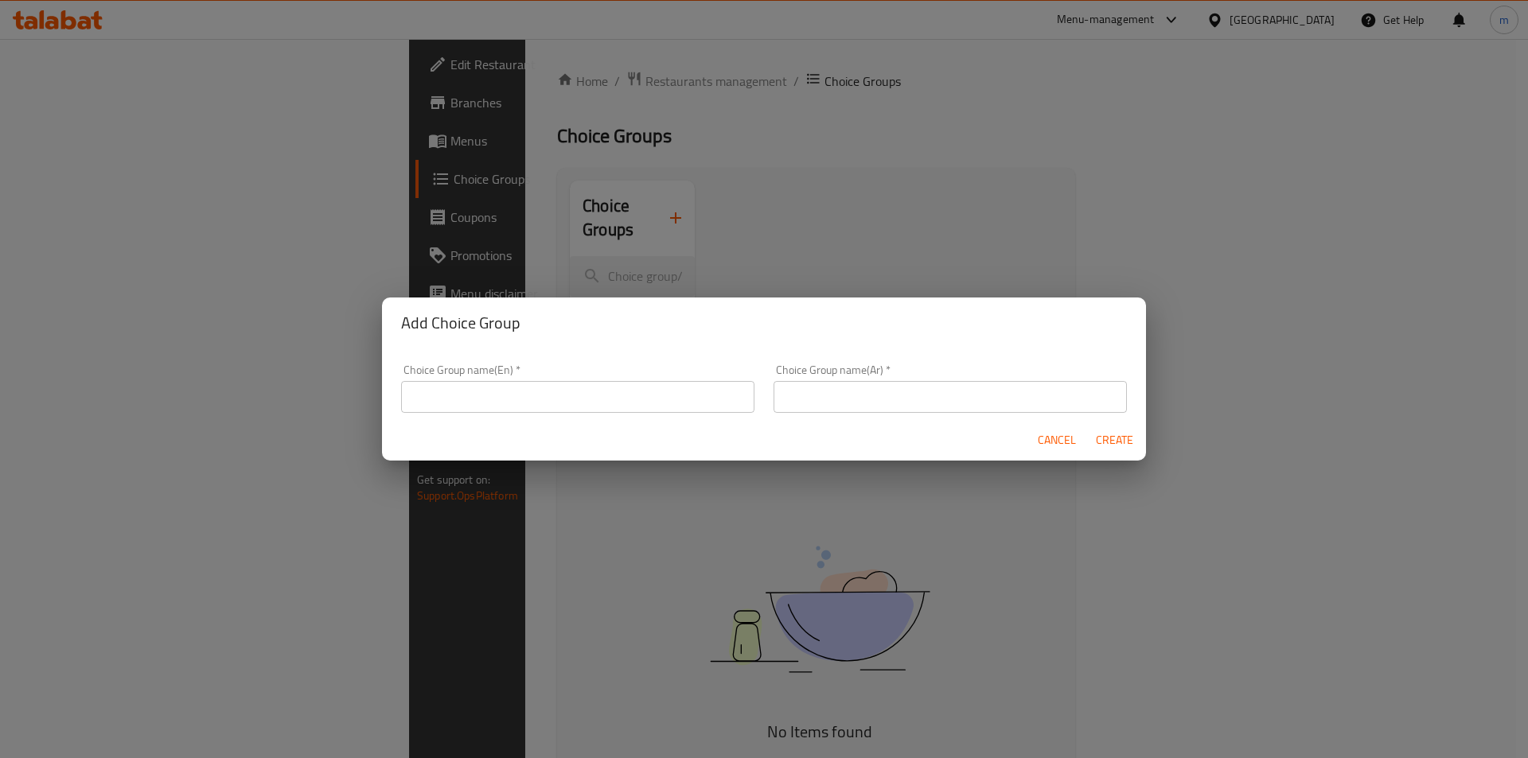
click at [523, 395] on input "text" at bounding box center [577, 397] width 353 height 32
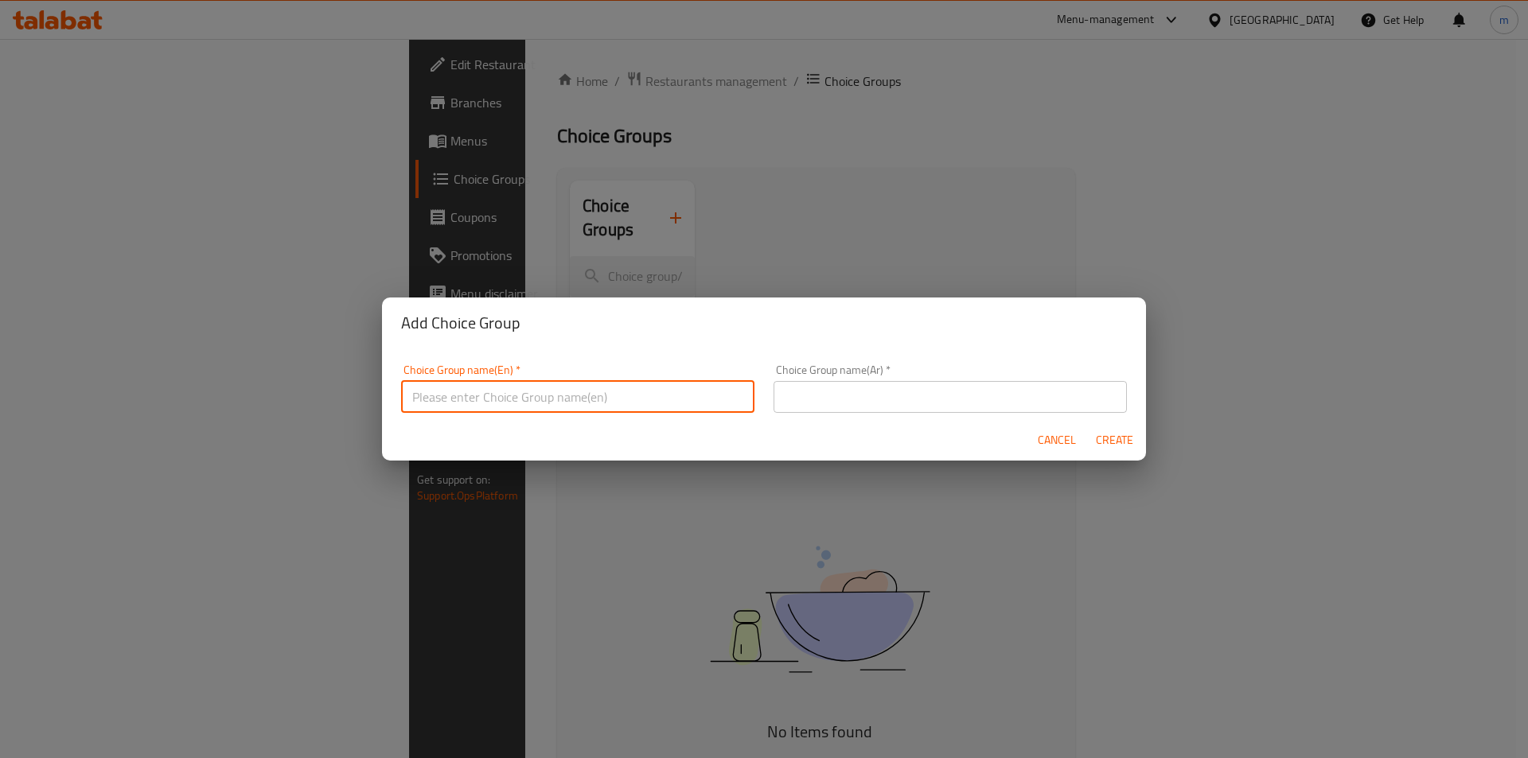
type input "Your Choice Of"
click at [870, 393] on input "text" at bounding box center [949, 397] width 353 height 32
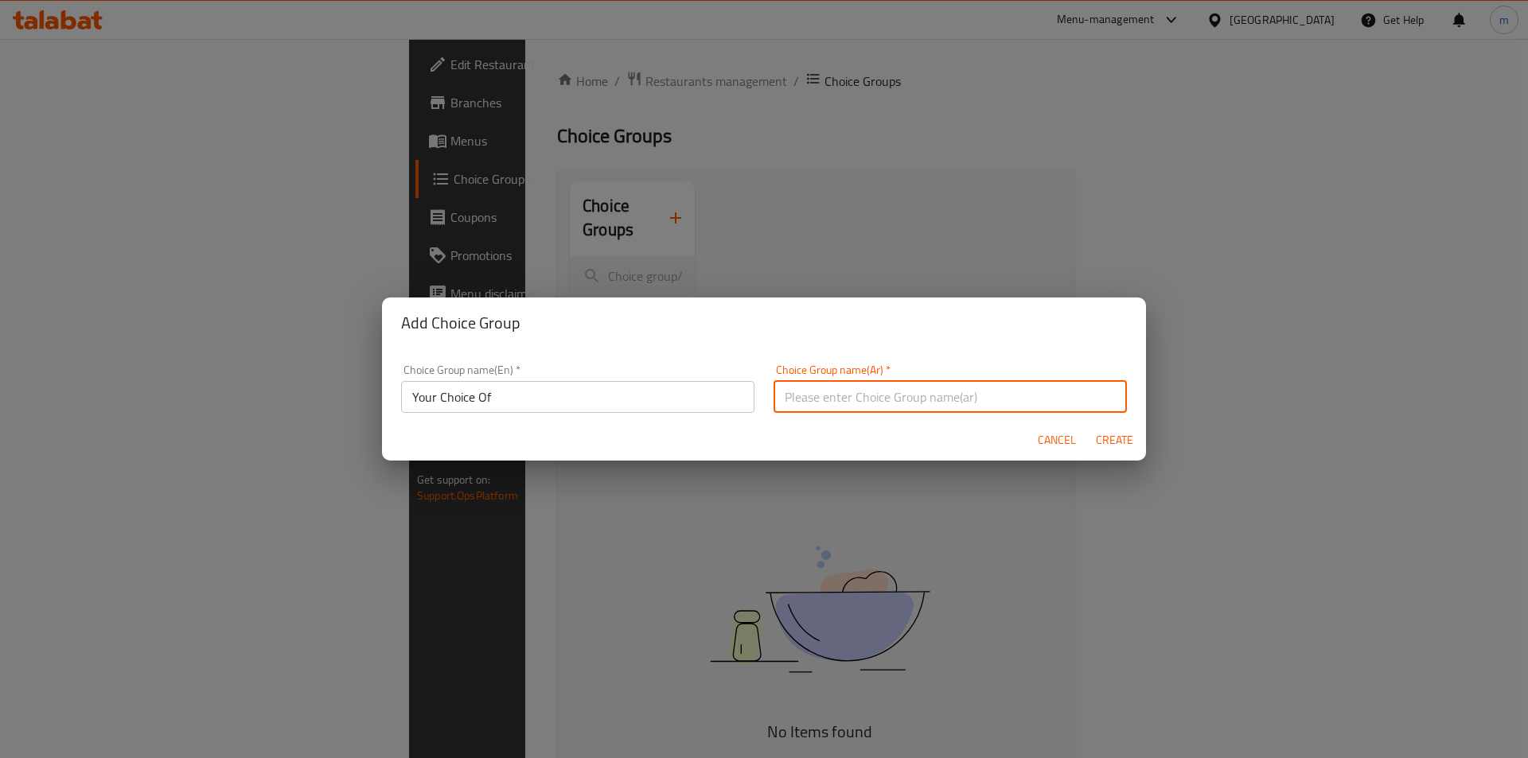
type input "اختيارك من"
click at [1114, 440] on span "Create" at bounding box center [1114, 440] width 38 height 20
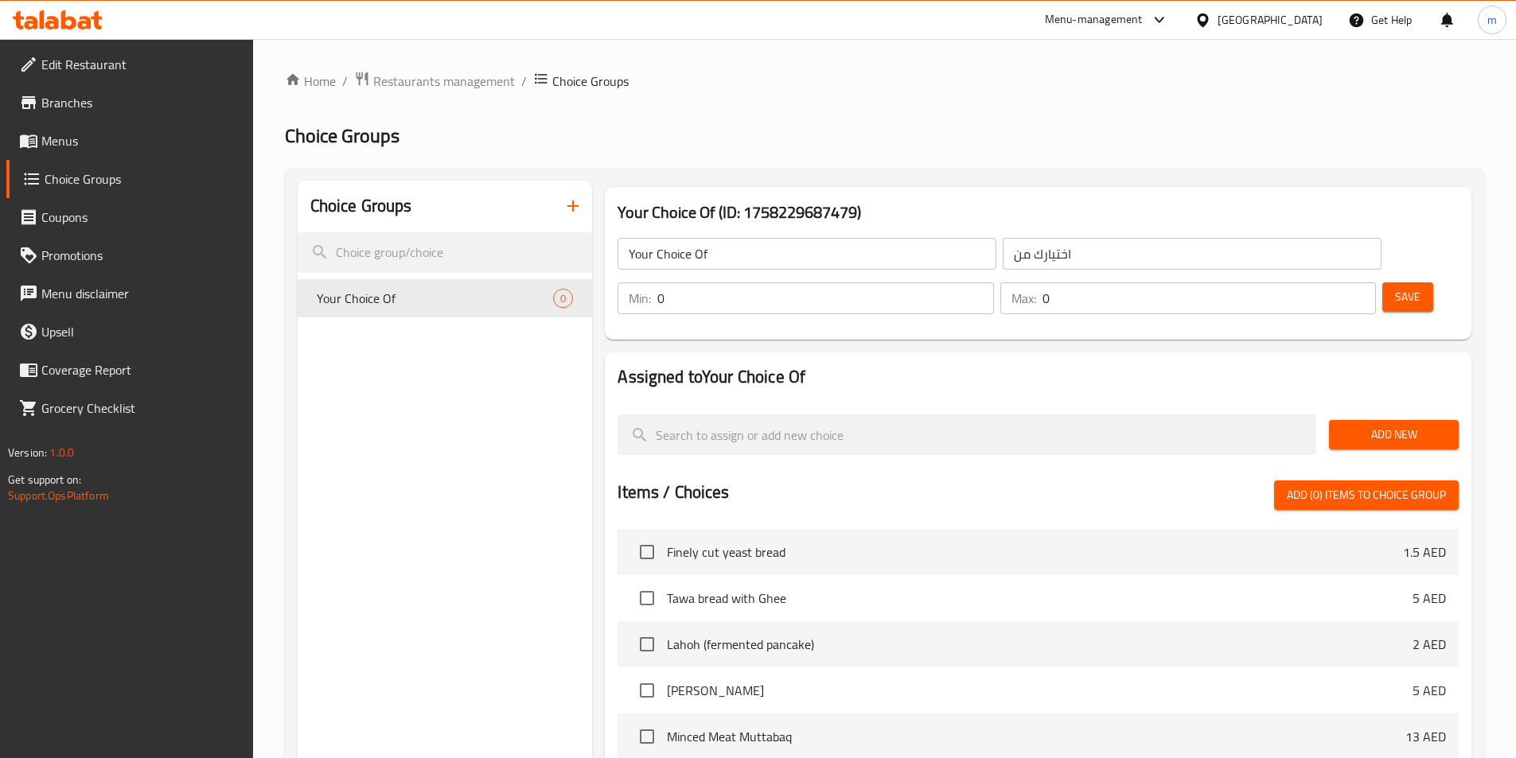
click at [1420, 425] on span "Add New" at bounding box center [1394, 435] width 104 height 20
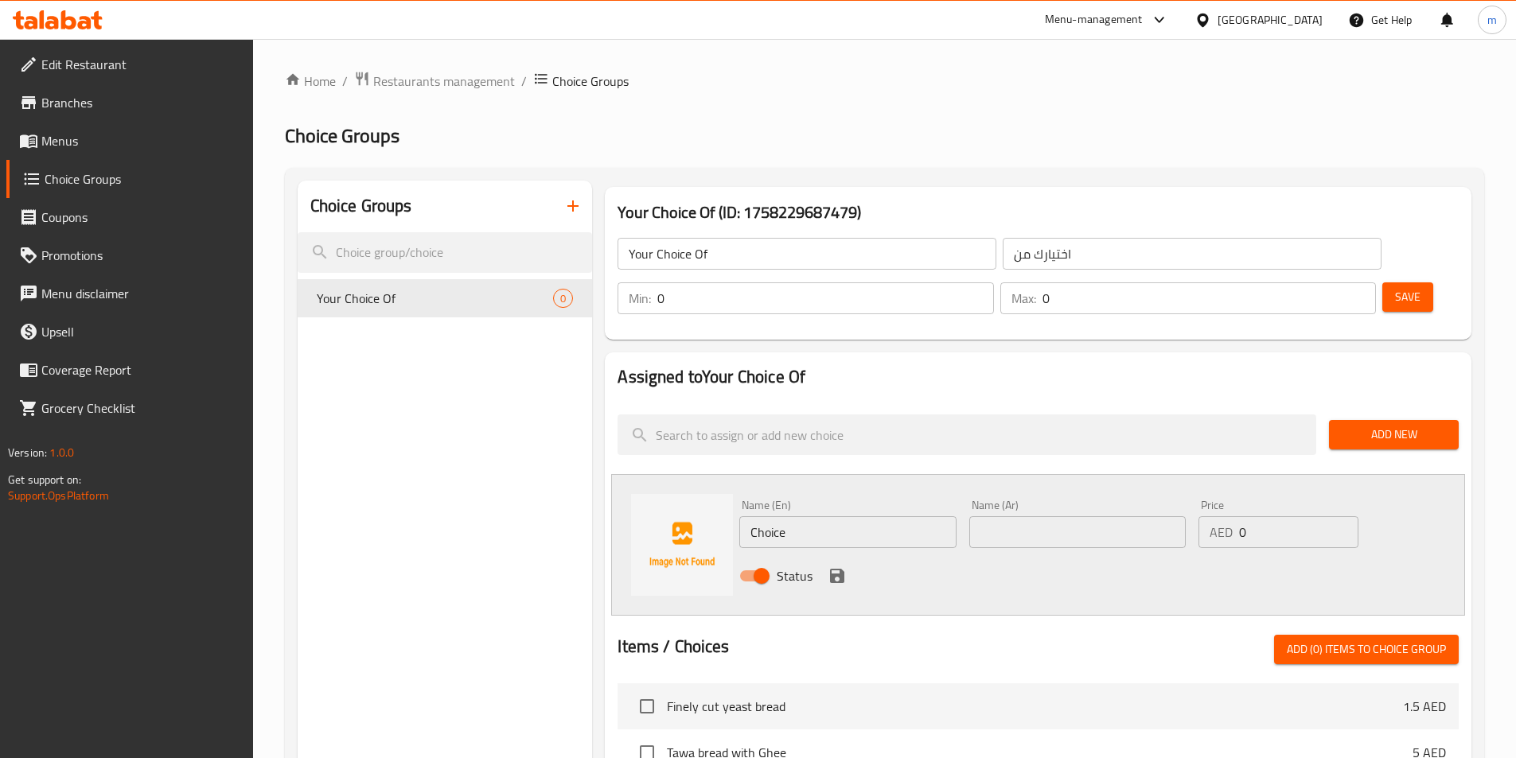
click at [804, 516] on input "Choice" at bounding box center [847, 532] width 216 height 32
type input "ر"
type input "Vegetables"
click at [1065, 516] on input "text" at bounding box center [1077, 532] width 216 height 32
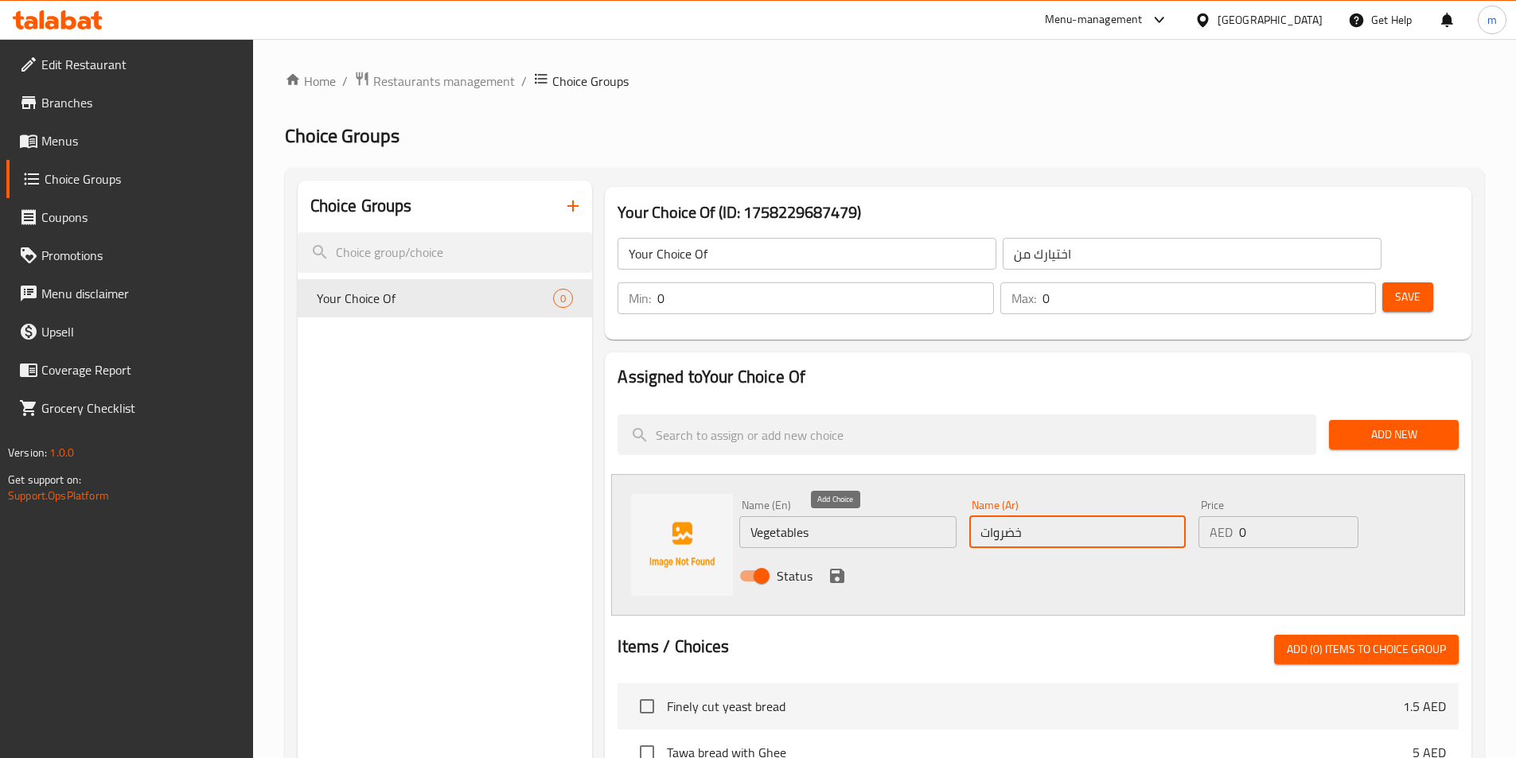
type input "خضروات"
click at [841, 569] on icon "save" at bounding box center [837, 576] width 14 height 14
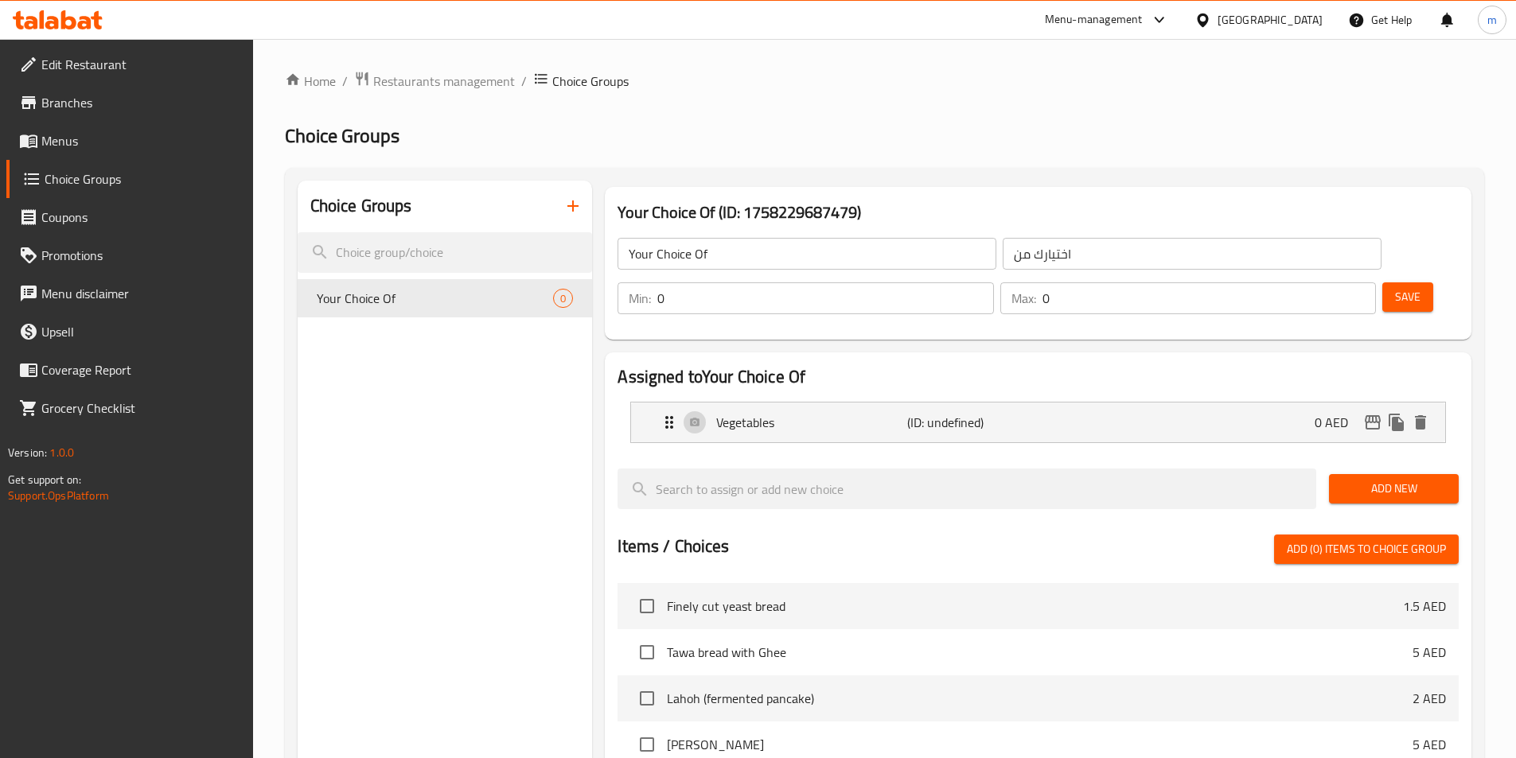
click at [1363, 479] on span "Add New" at bounding box center [1394, 489] width 104 height 20
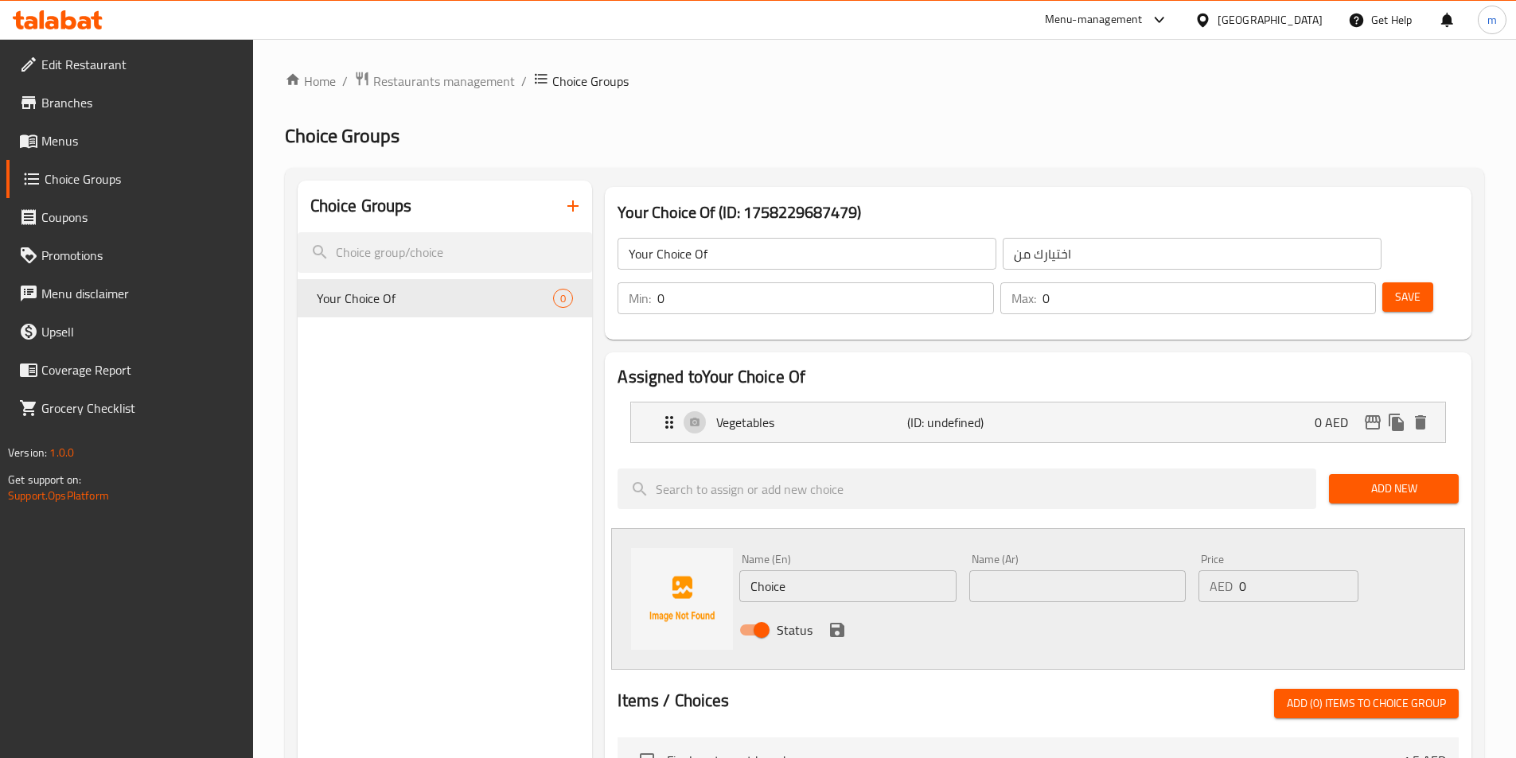
click at [835, 571] on input "Choice" at bounding box center [847, 587] width 216 height 32
type input "Meat"
click at [1029, 571] on input "اللحم" at bounding box center [1077, 587] width 216 height 32
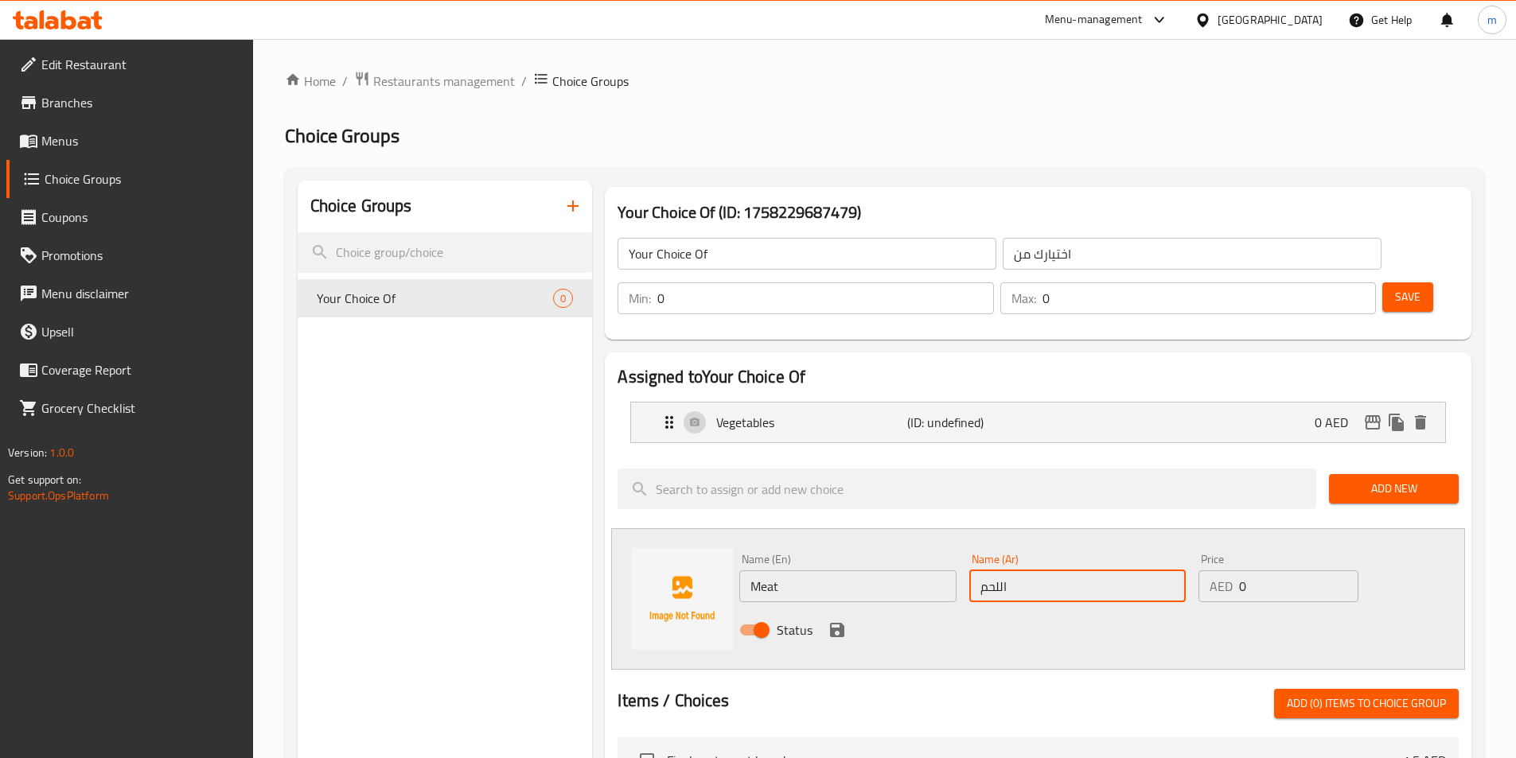
click at [1029, 571] on input "اللحم" at bounding box center [1077, 587] width 216 height 32
type input "g"
type input "لحم"
click at [843, 623] on icon "save" at bounding box center [837, 630] width 14 height 14
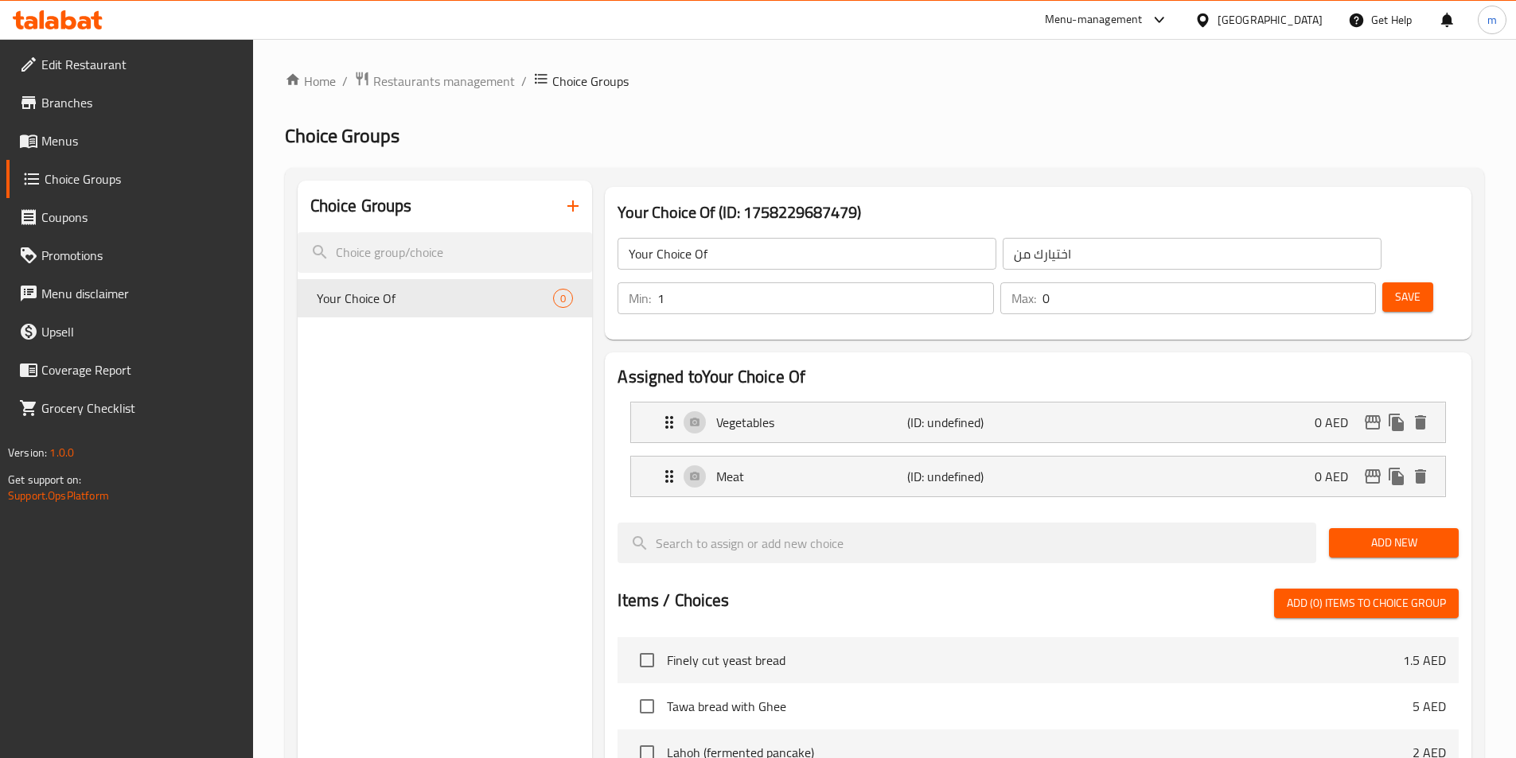
type input "1"
click at [993, 282] on input "1" at bounding box center [825, 298] width 336 height 32
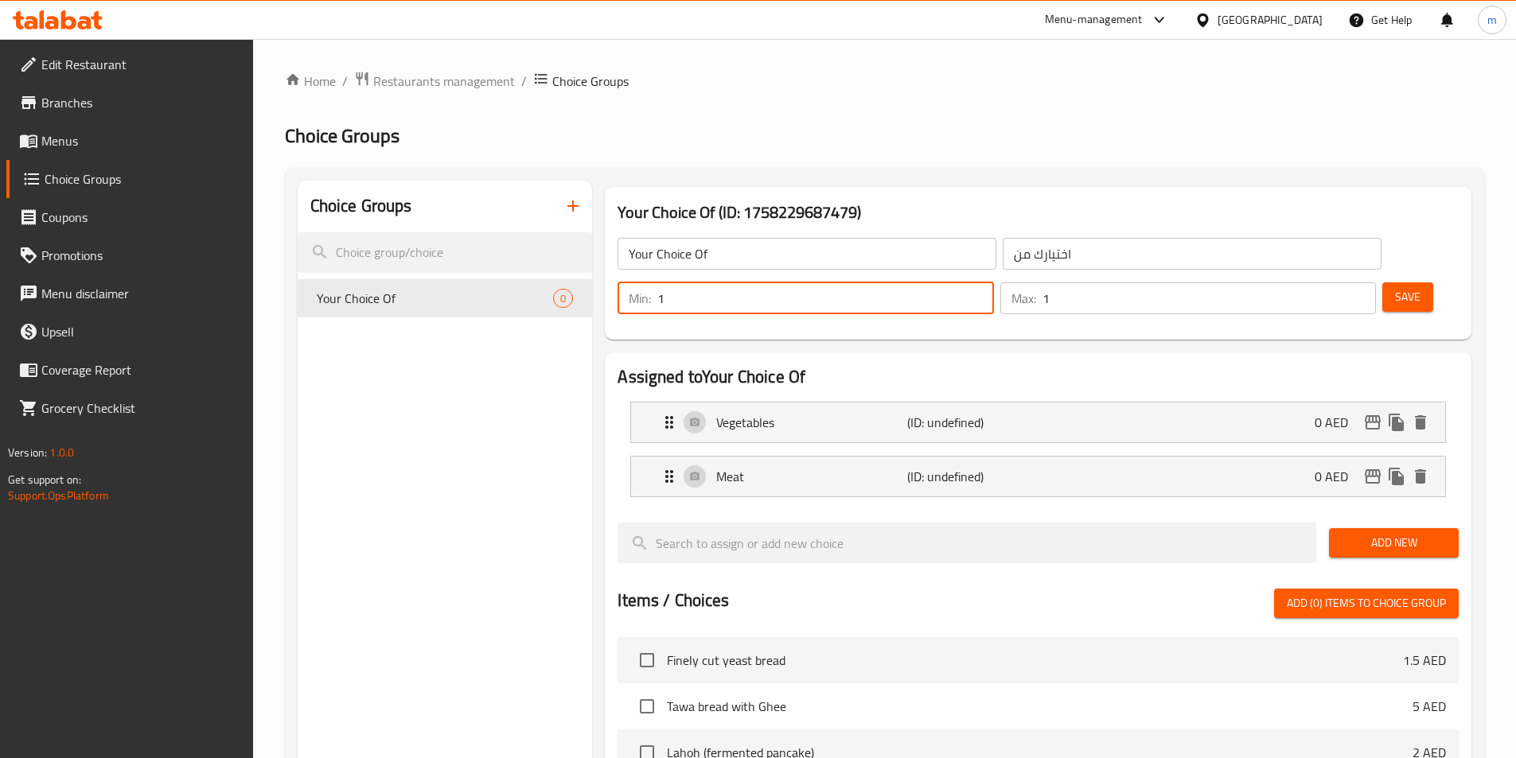
type input "1"
click at [1330, 282] on input "1" at bounding box center [1208, 298] width 333 height 32
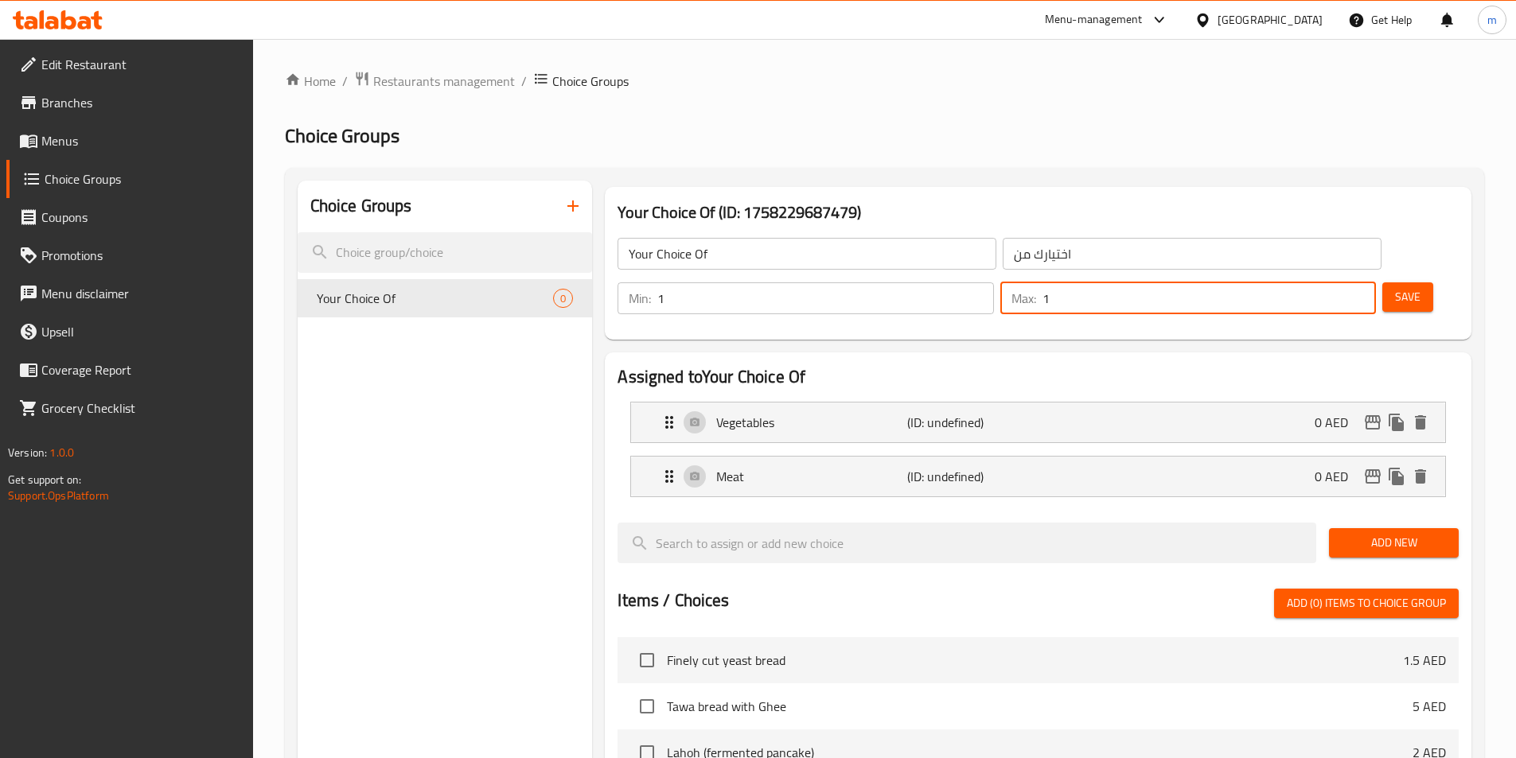
click at [1395, 287] on span "Save" at bounding box center [1407, 297] width 25 height 20
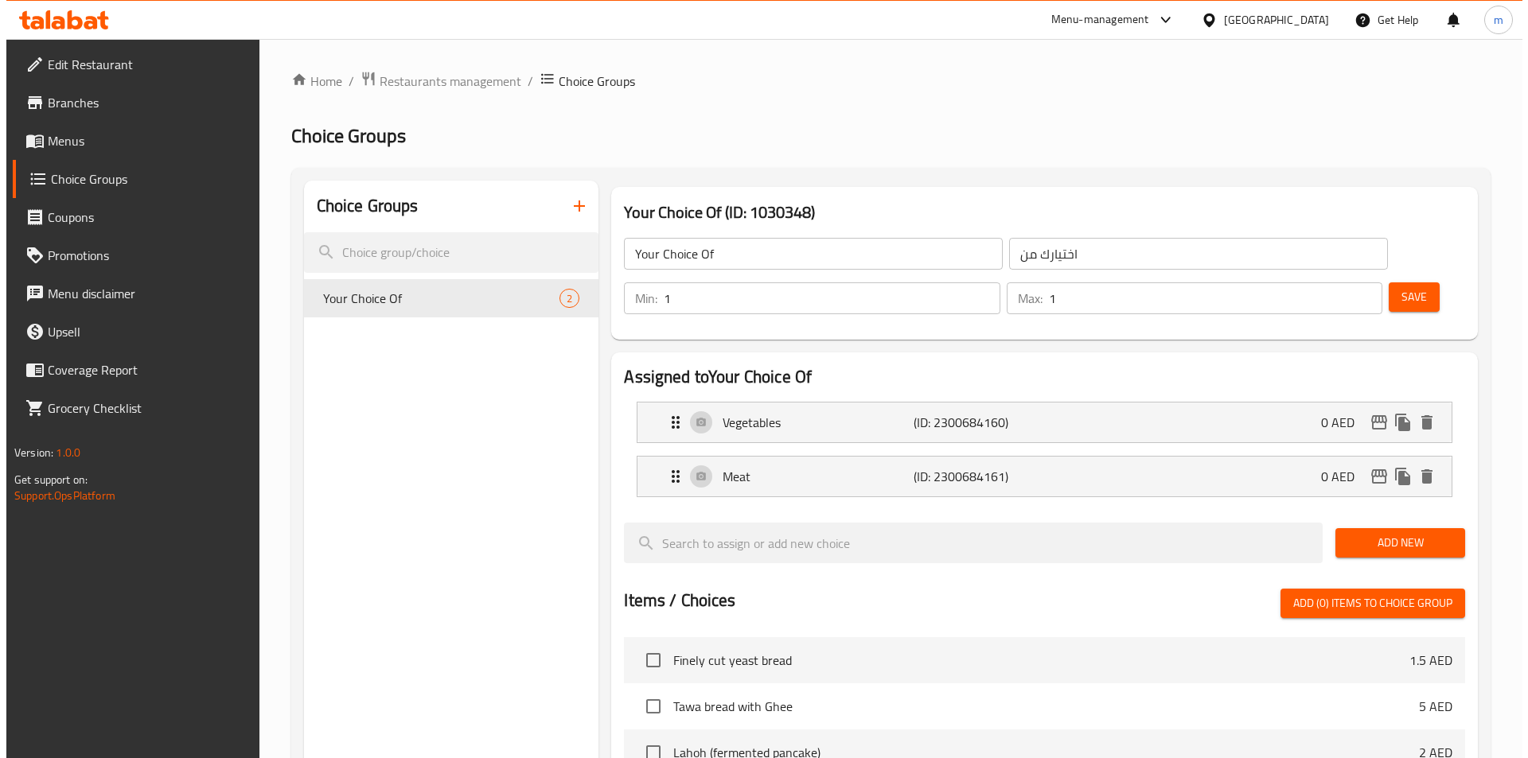
scroll to position [458, 0]
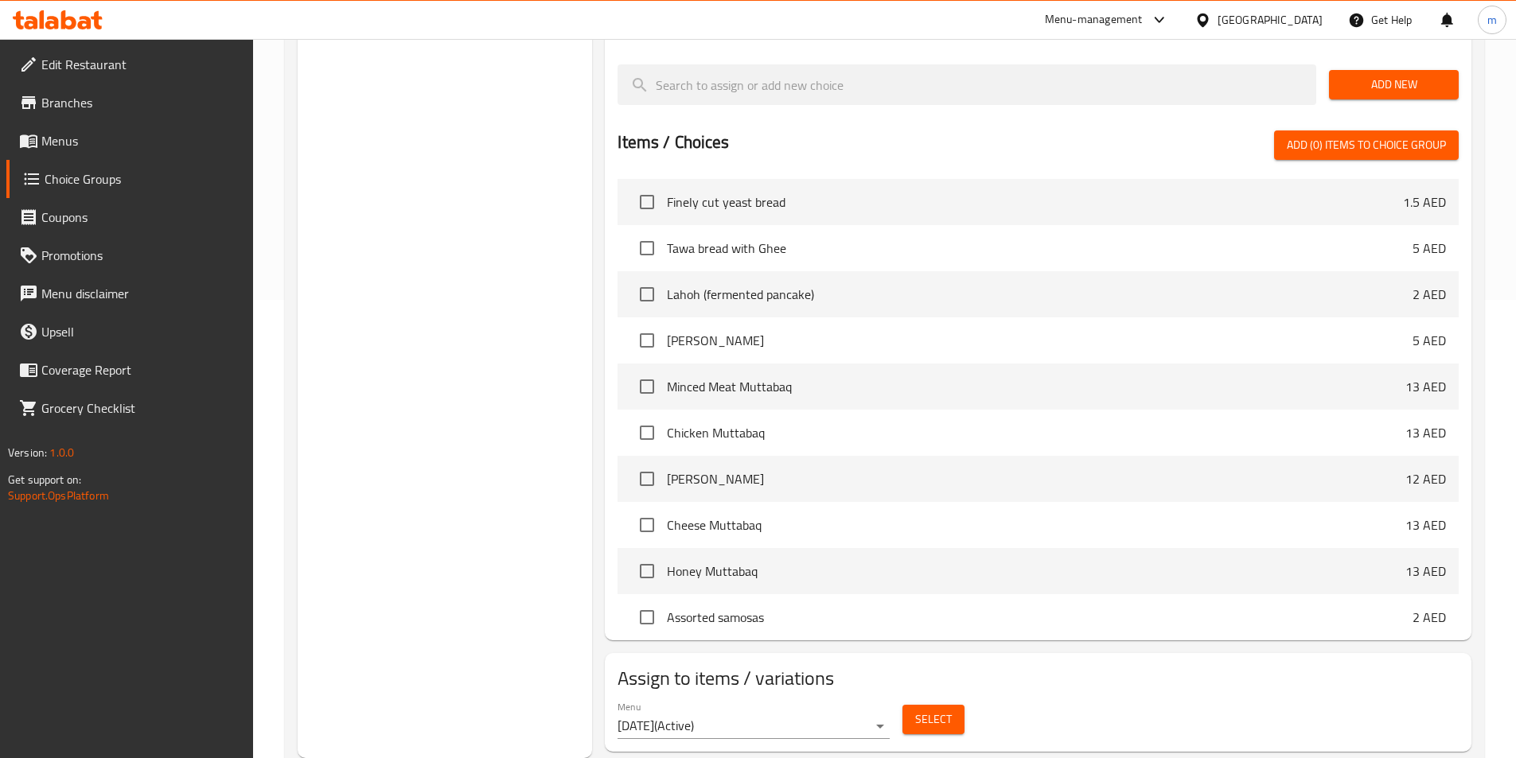
click at [941, 710] on span "Select" at bounding box center [933, 720] width 37 height 20
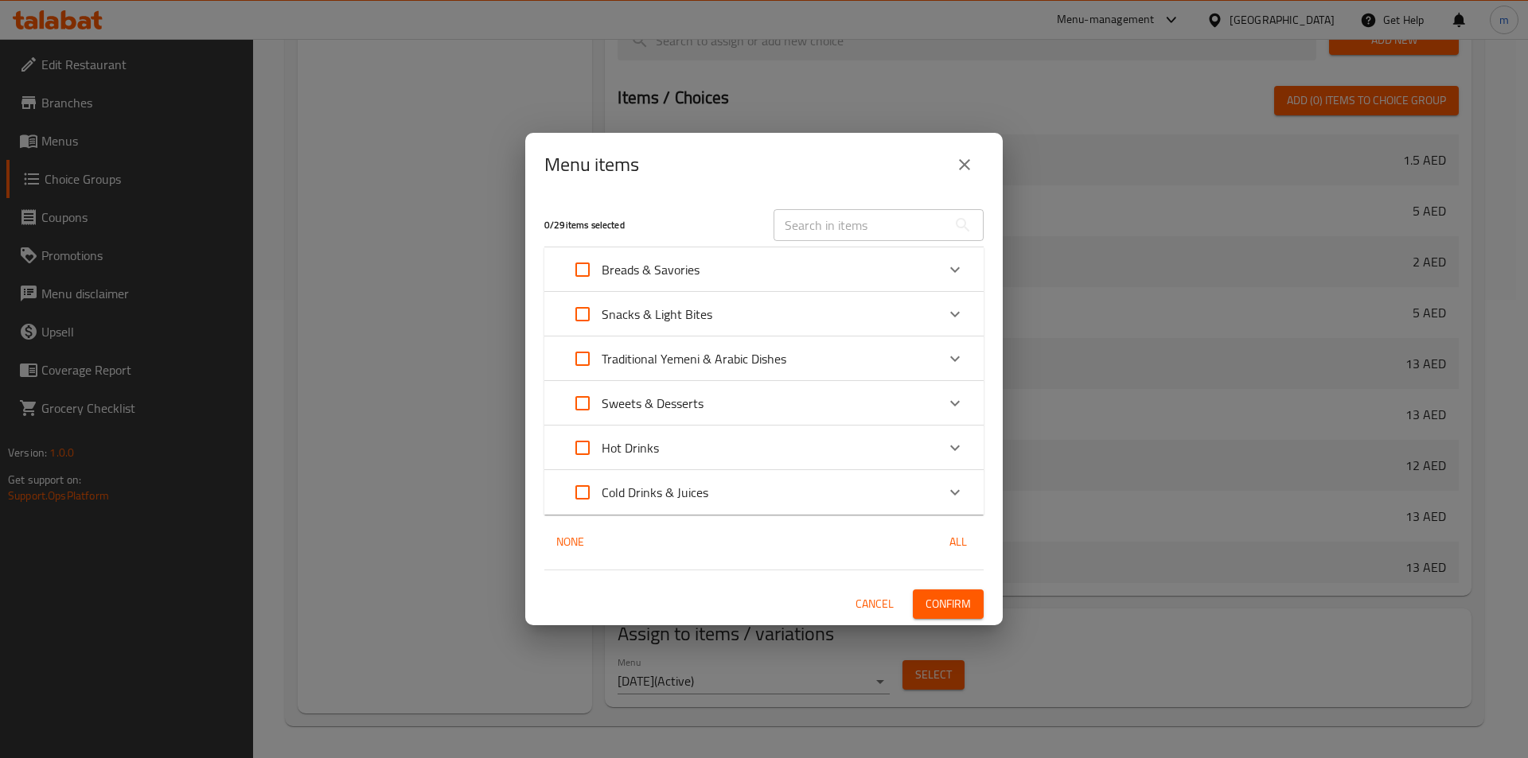
click at [761, 329] on div "Snacks & Light Bites" at bounding box center [749, 314] width 372 height 38
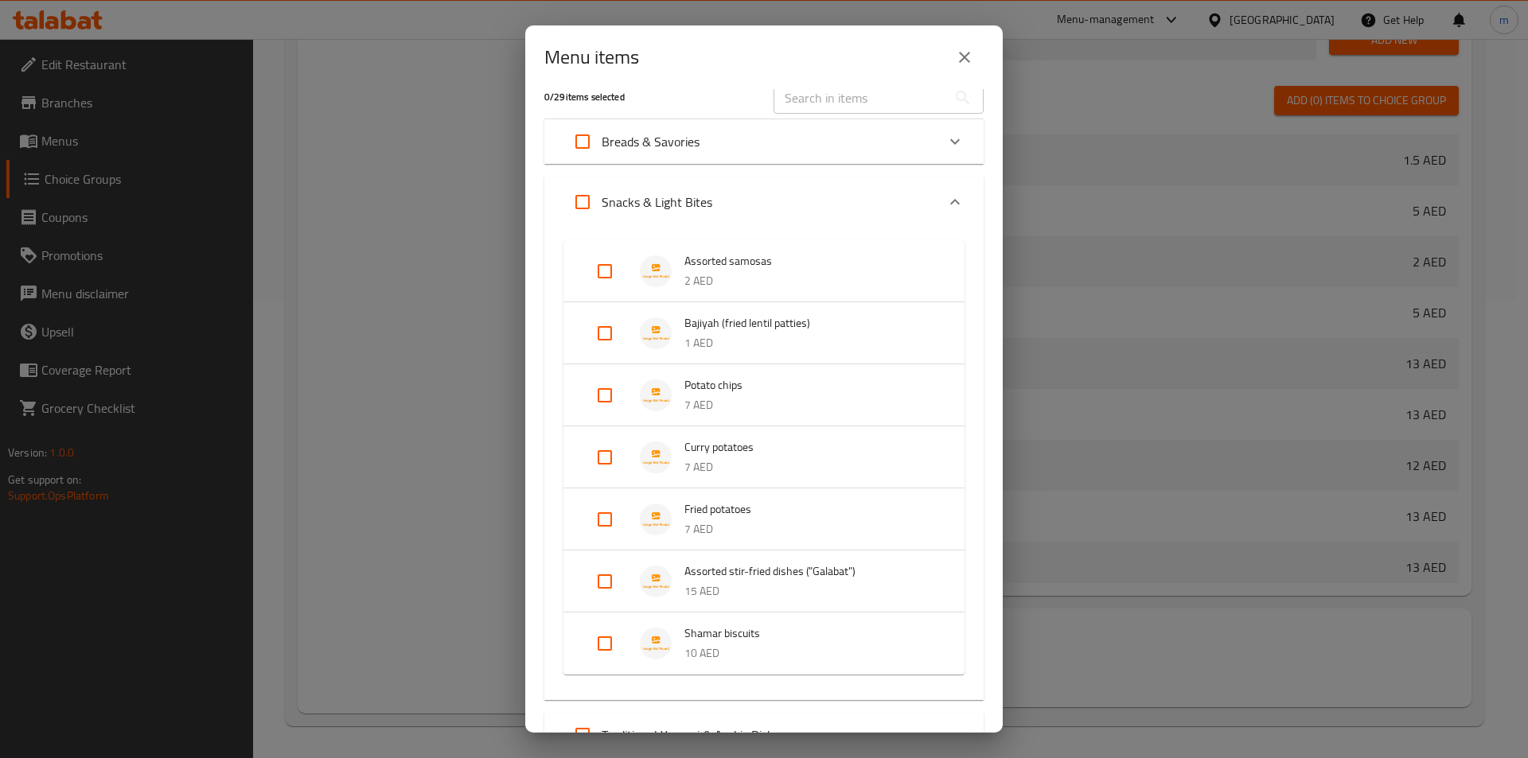
scroll to position [80, 0]
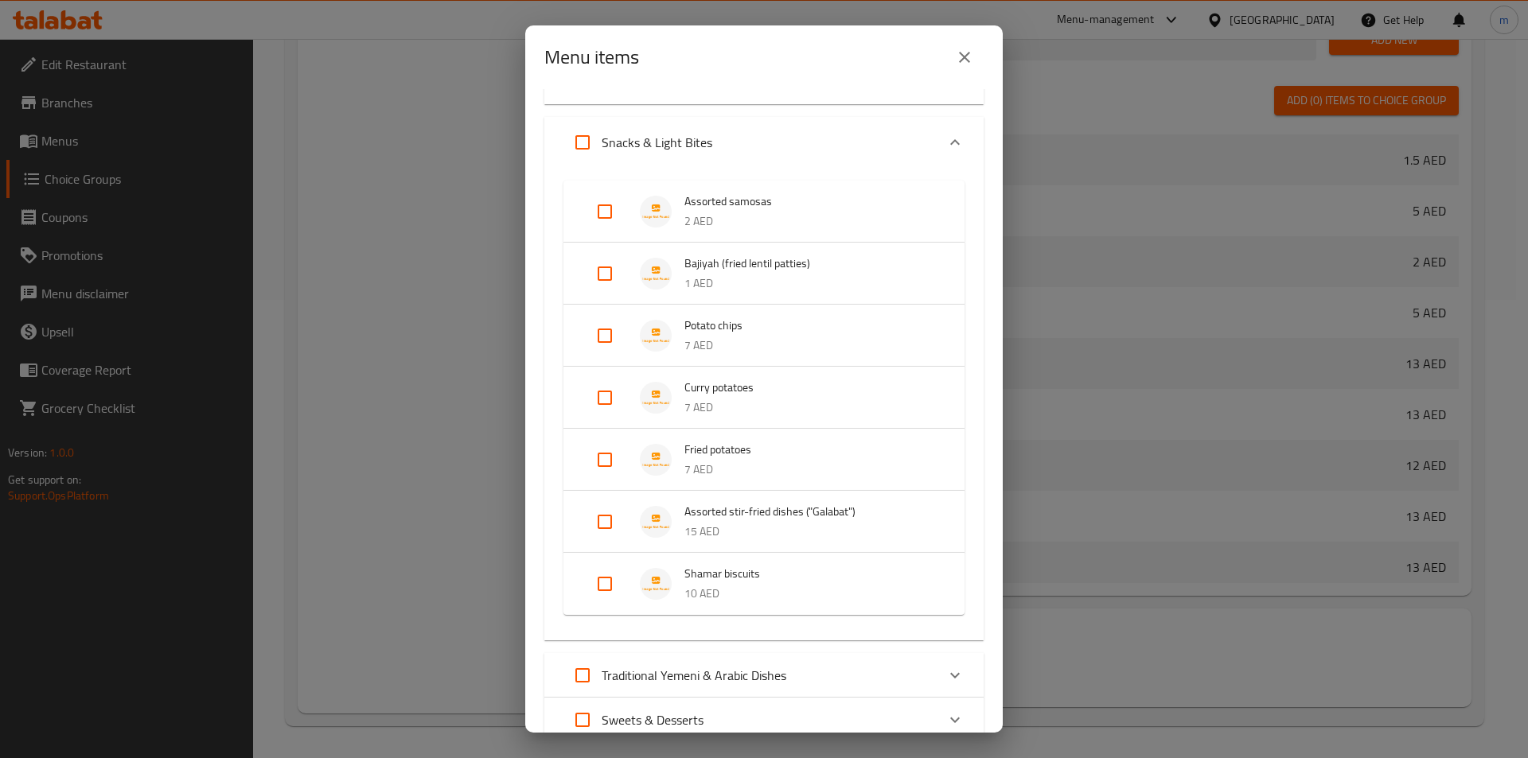
click at [608, 212] on input "Expand" at bounding box center [605, 212] width 38 height 38
checkbox input "true"
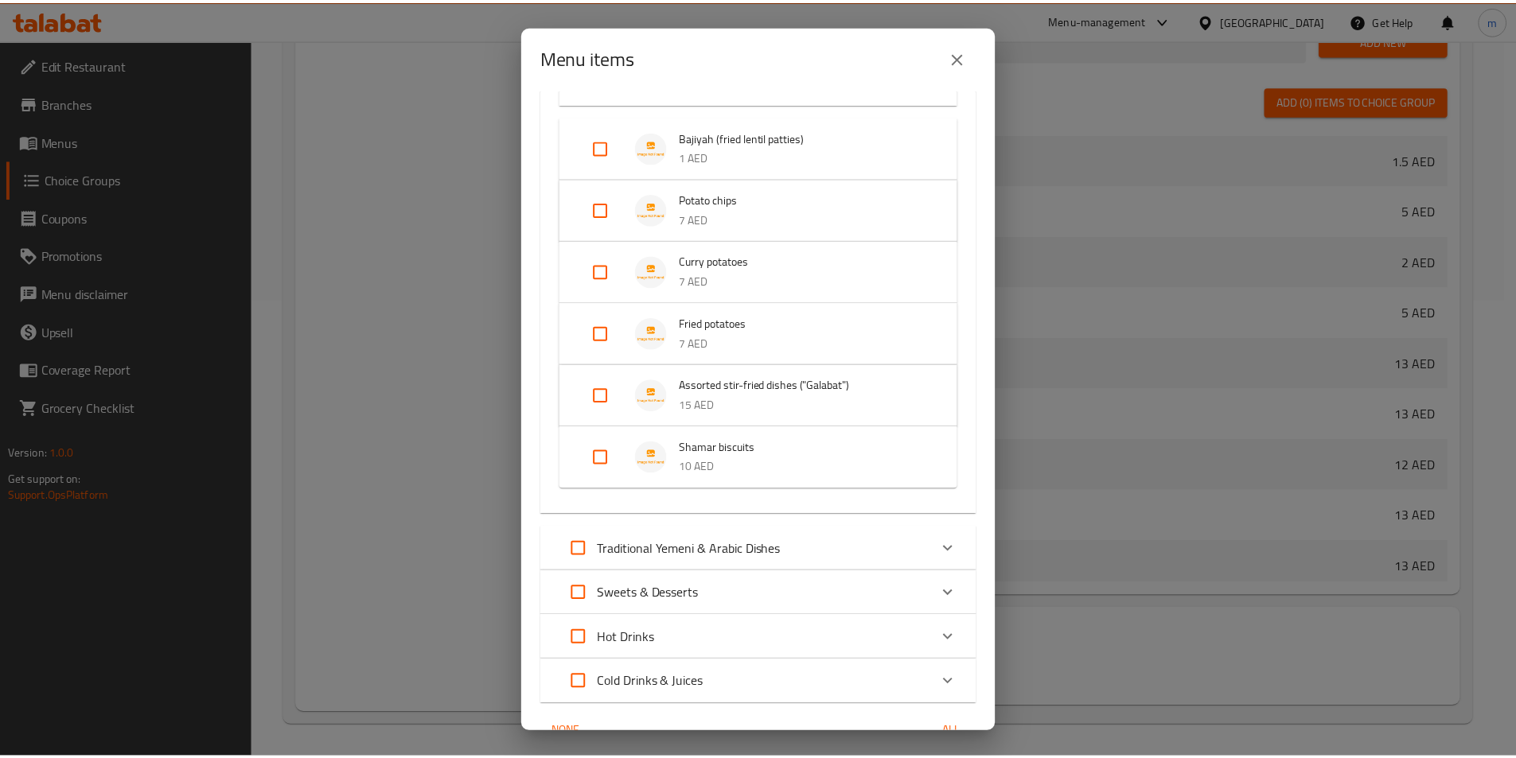
scroll to position [302, 0]
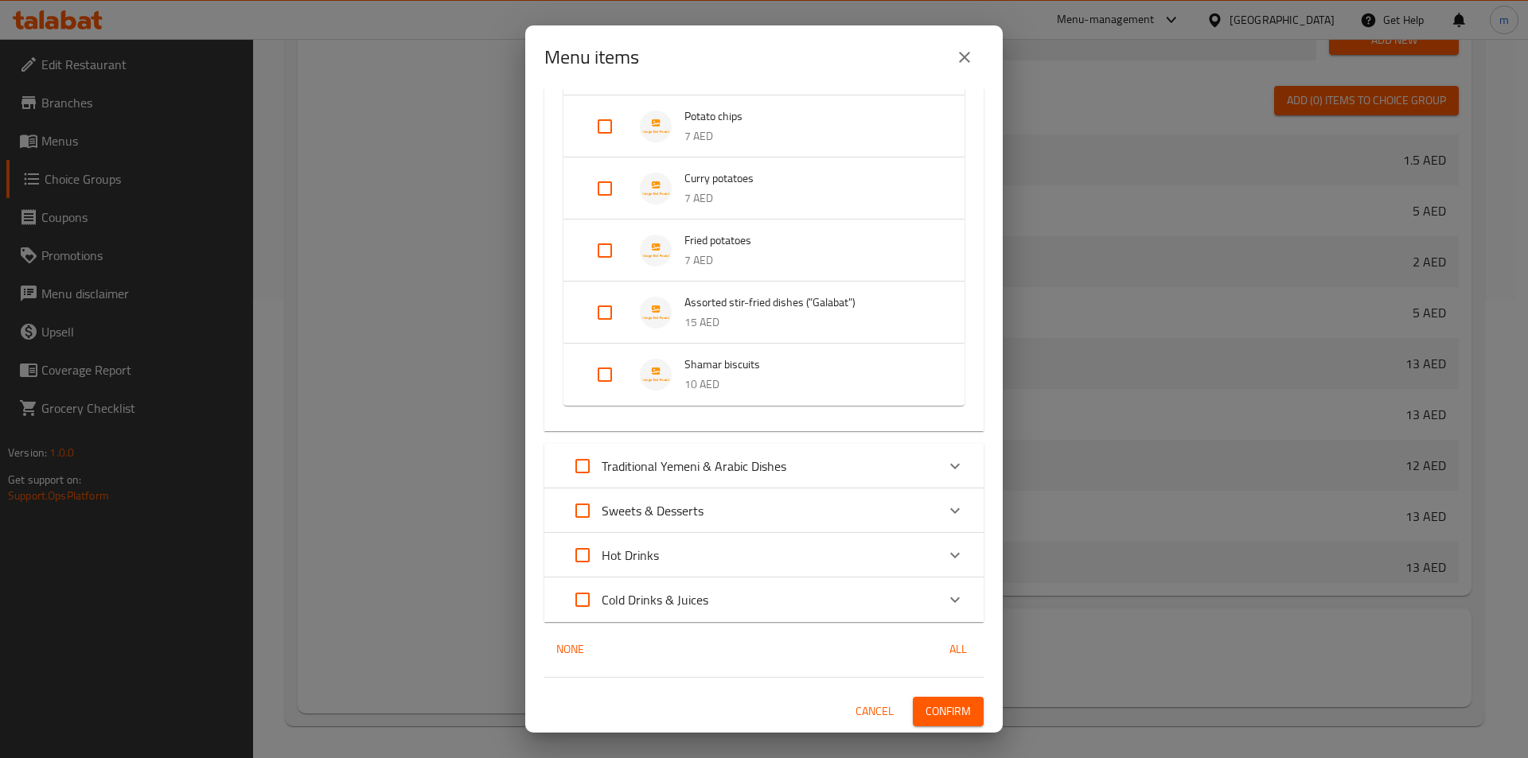
click at [950, 708] on span "Confirm" at bounding box center [947, 712] width 45 height 20
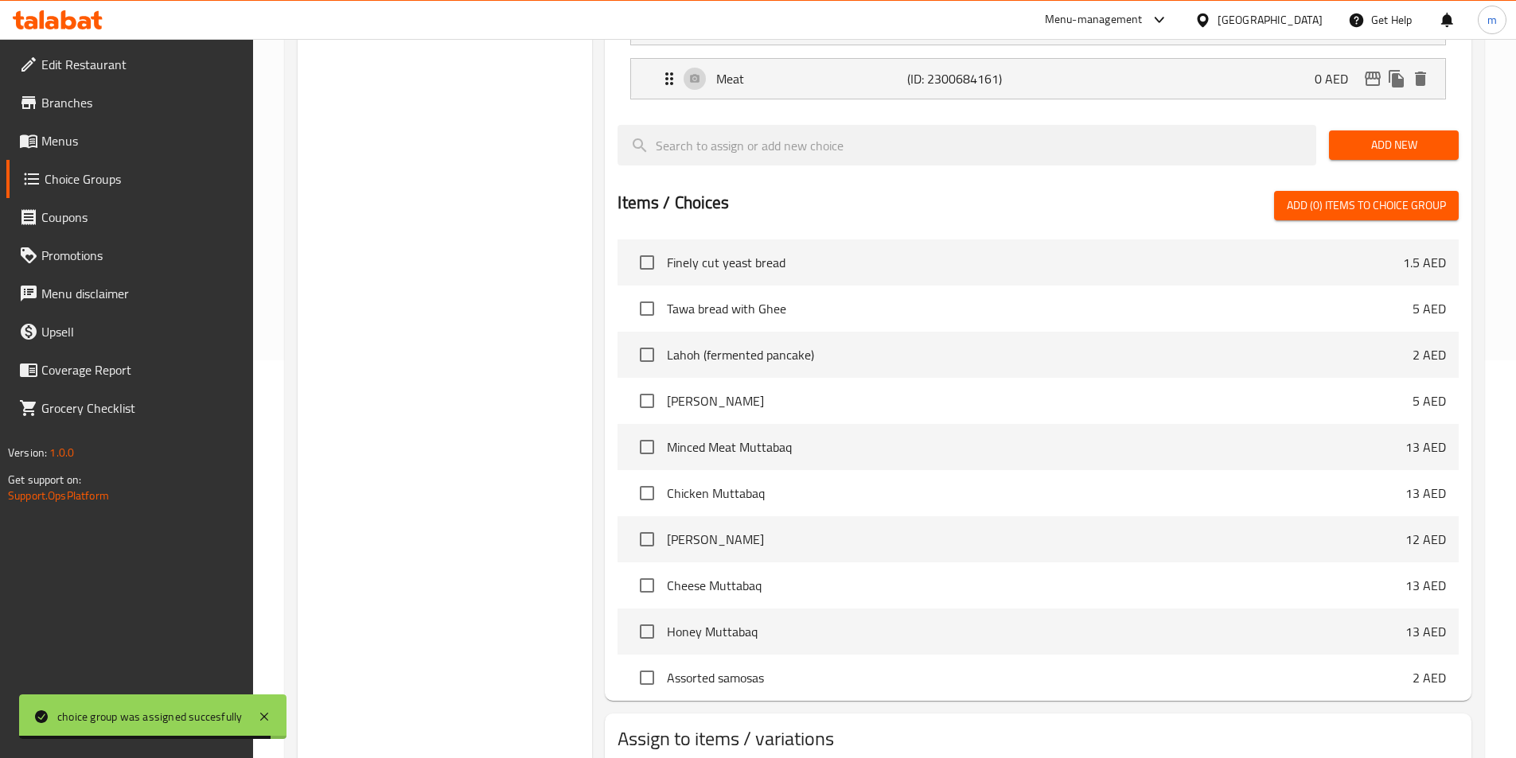
scroll to position [299, 0]
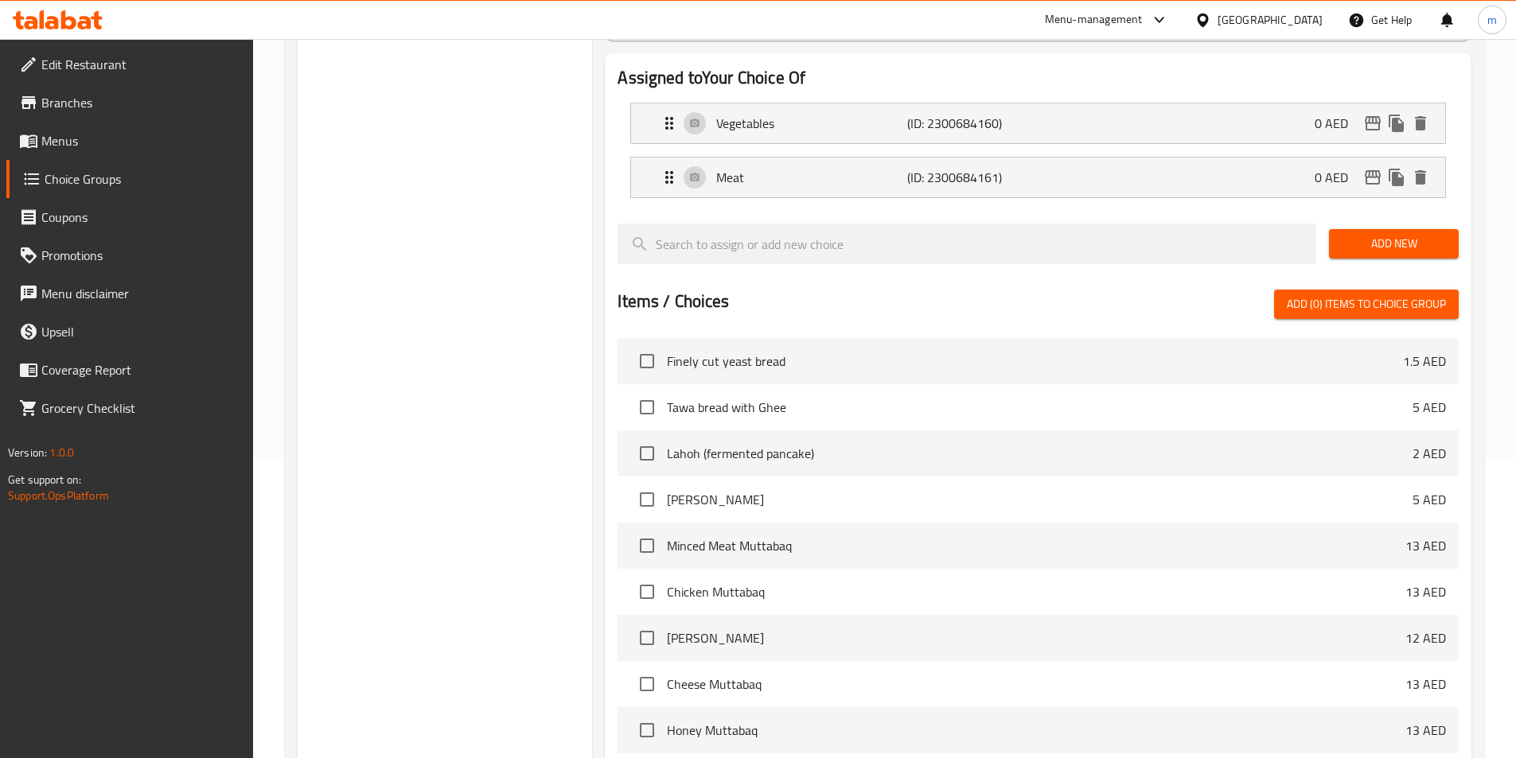
click at [88, 141] on span "Menus" at bounding box center [140, 140] width 199 height 19
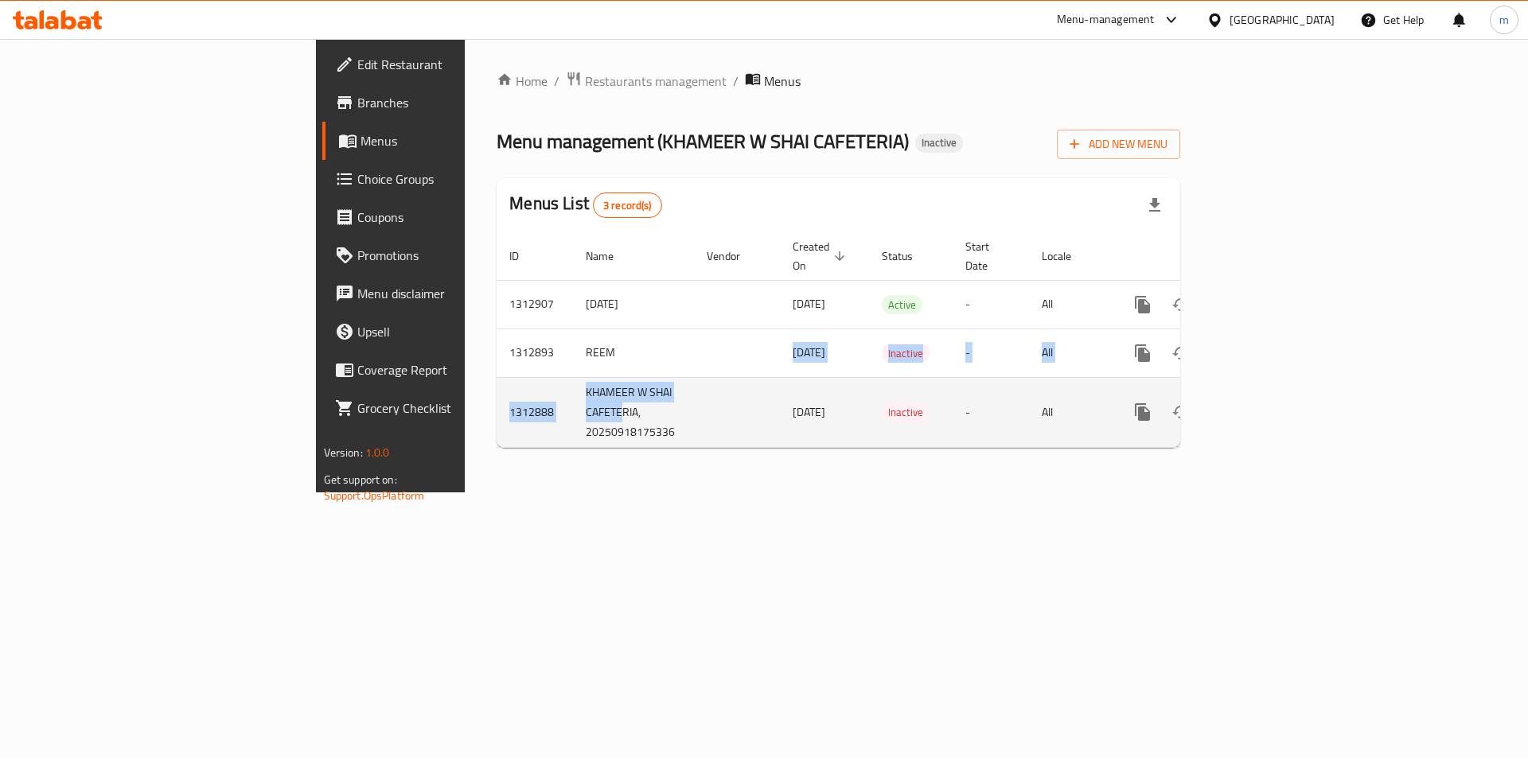
drag, startPoint x: 410, startPoint y: 328, endPoint x: 415, endPoint y: 395, distance: 67.8
click at [497, 395] on tbody "1312907 19.9.2025 18/09/2025 Active - All 1312893 REEM 18/09/2025 Inactive - Al…" at bounding box center [893, 363] width 792 height 167
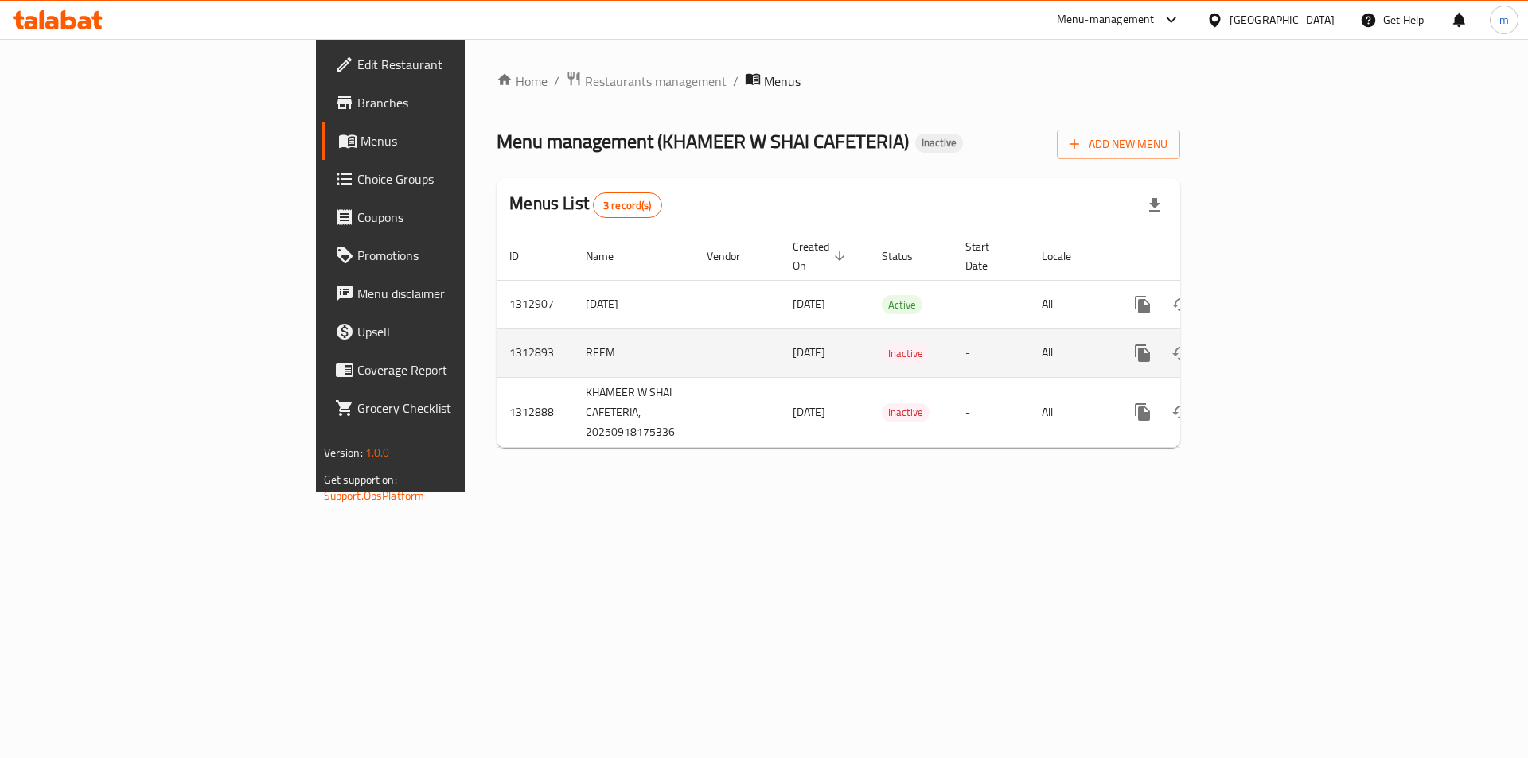
click at [573, 329] on td "REEM" at bounding box center [633, 353] width 121 height 49
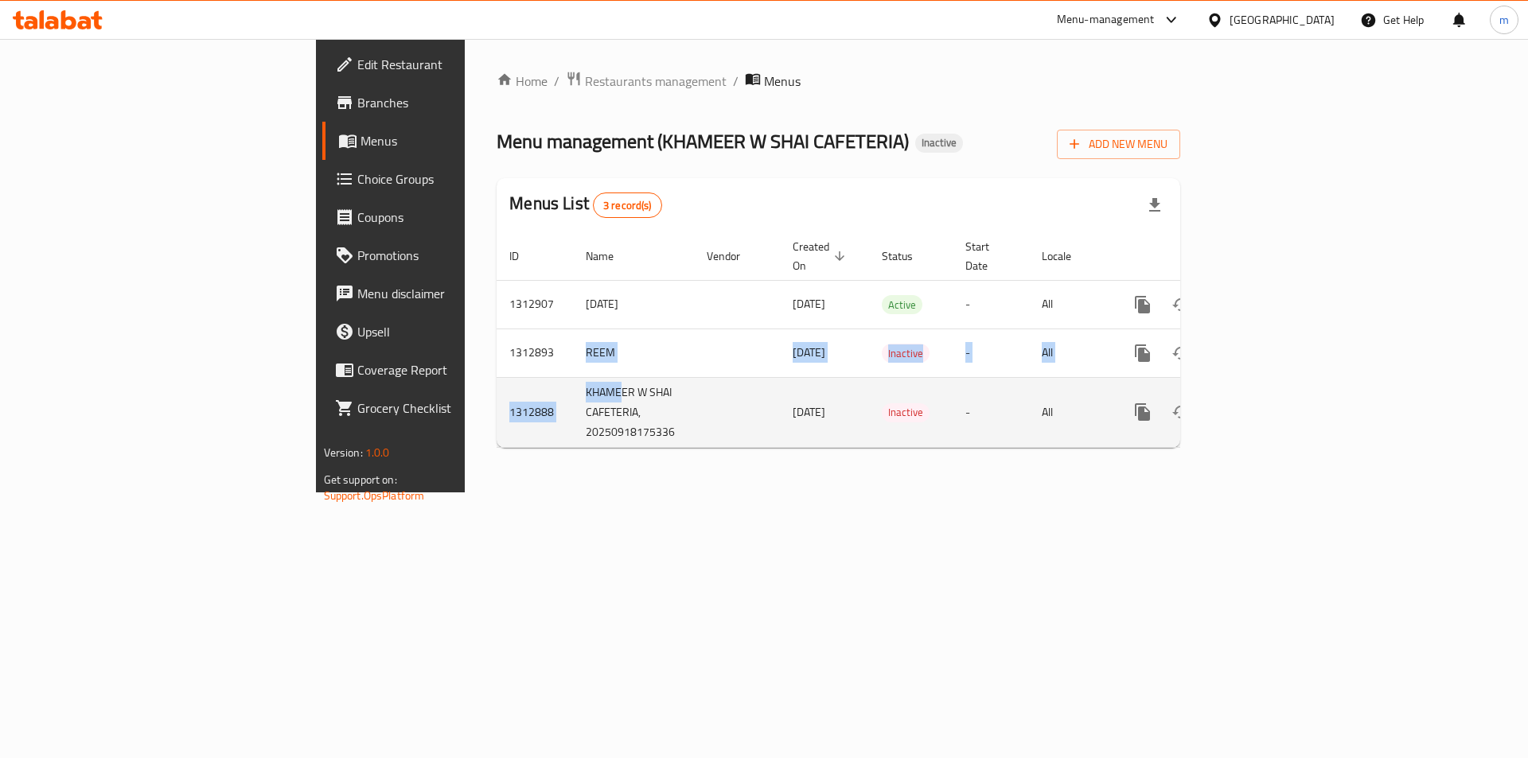
drag, startPoint x: 403, startPoint y: 354, endPoint x: 412, endPoint y: 362, distance: 11.8
click at [497, 362] on tbody "1312907 19.9.2025 18/09/2025 Active - All 1312893 REEM 18/09/2025 Inactive - Al…" at bounding box center [893, 363] width 792 height 167
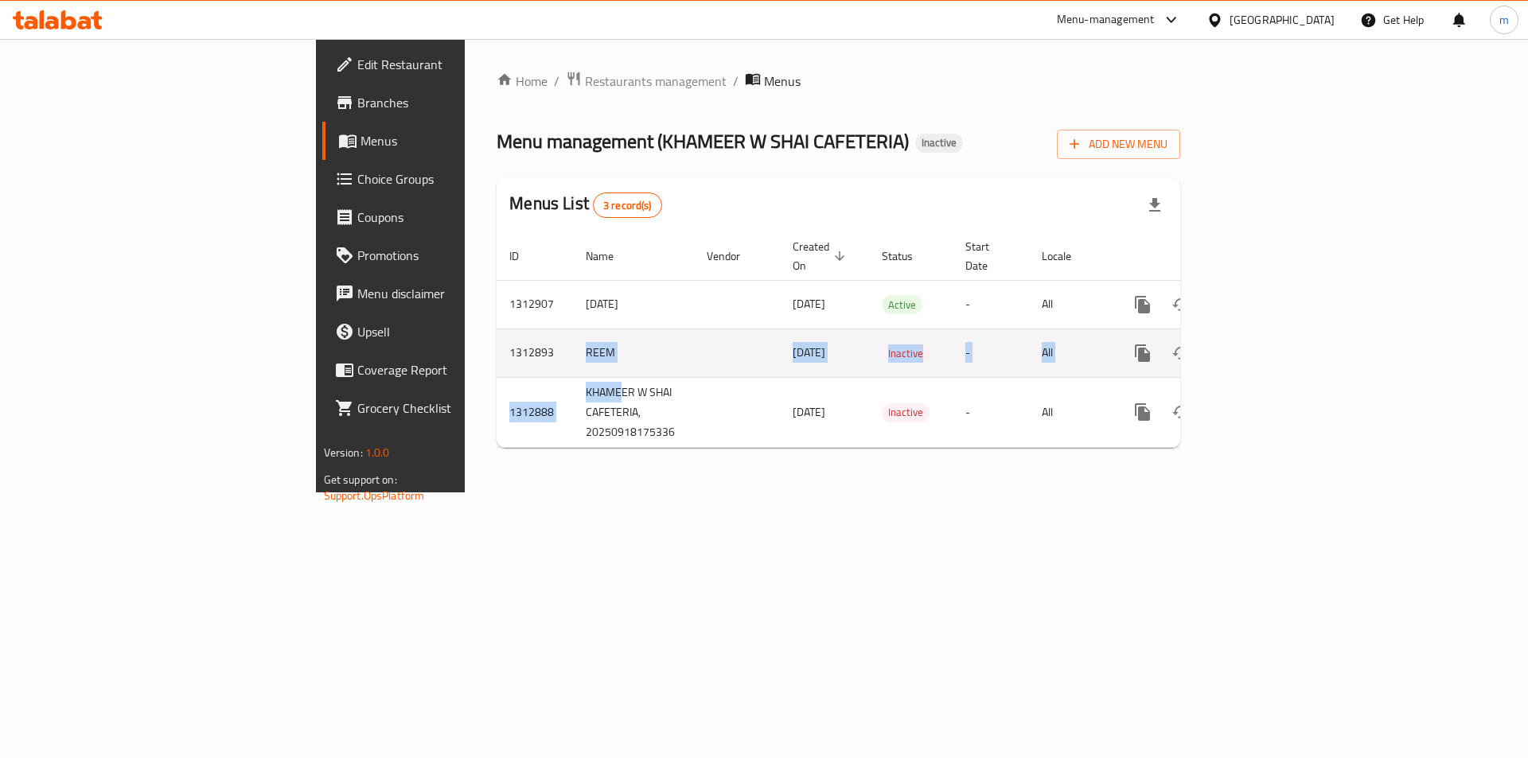
click at [573, 334] on td "REEM" at bounding box center [633, 353] width 121 height 49
click at [1267, 344] on icon "enhanced table" at bounding box center [1257, 353] width 19 height 19
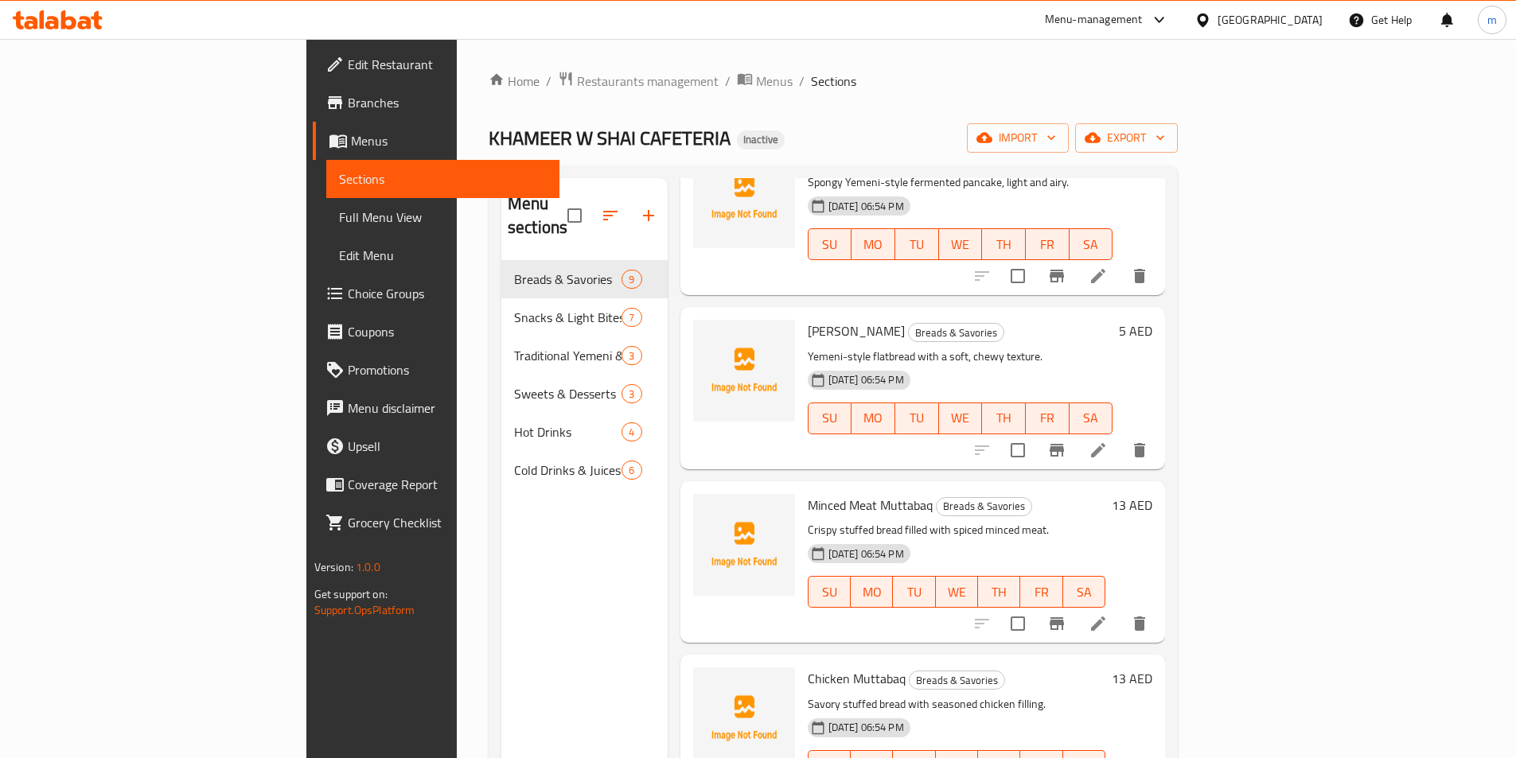
scroll to position [477, 0]
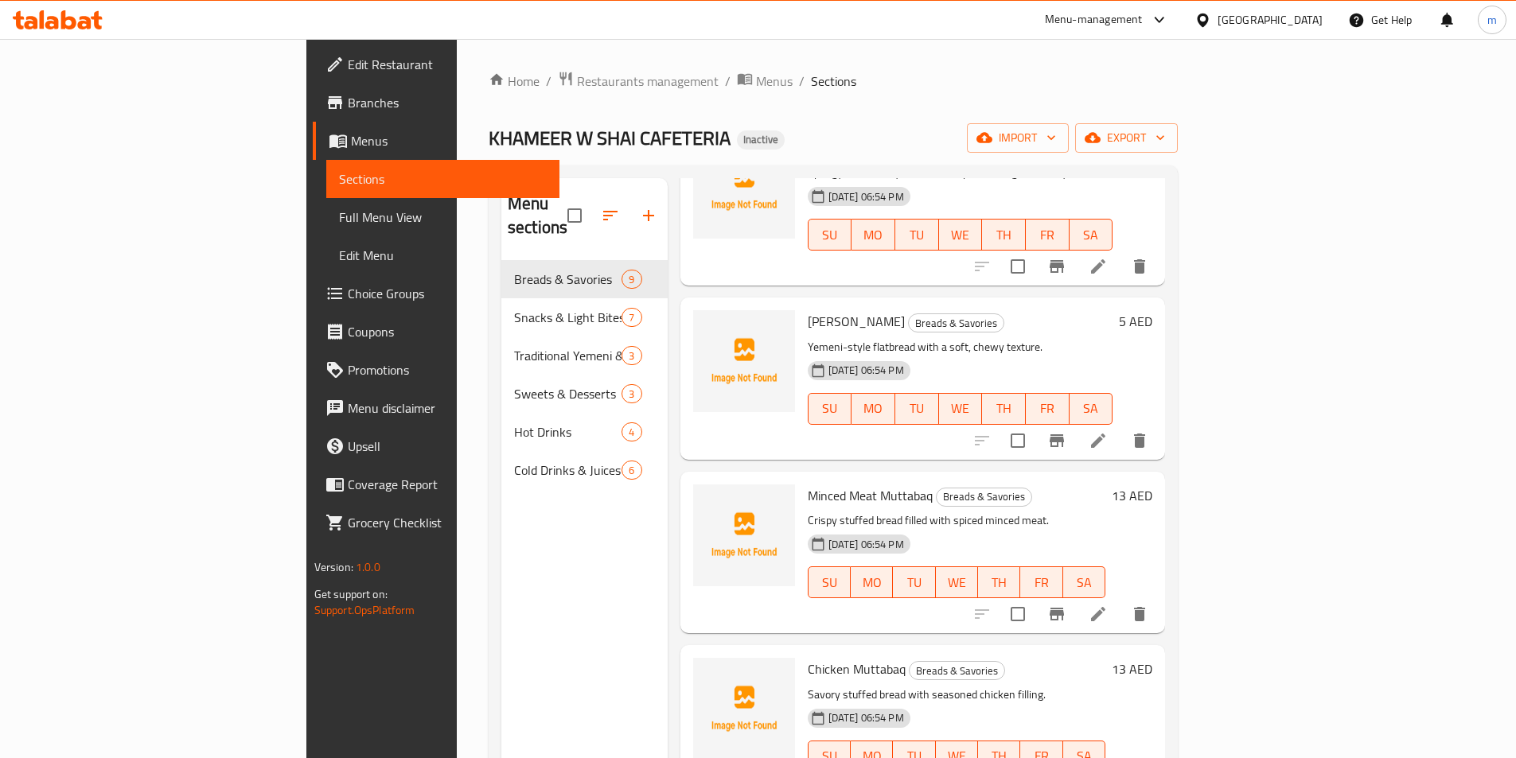
click at [351, 141] on span "Menus" at bounding box center [449, 140] width 196 height 19
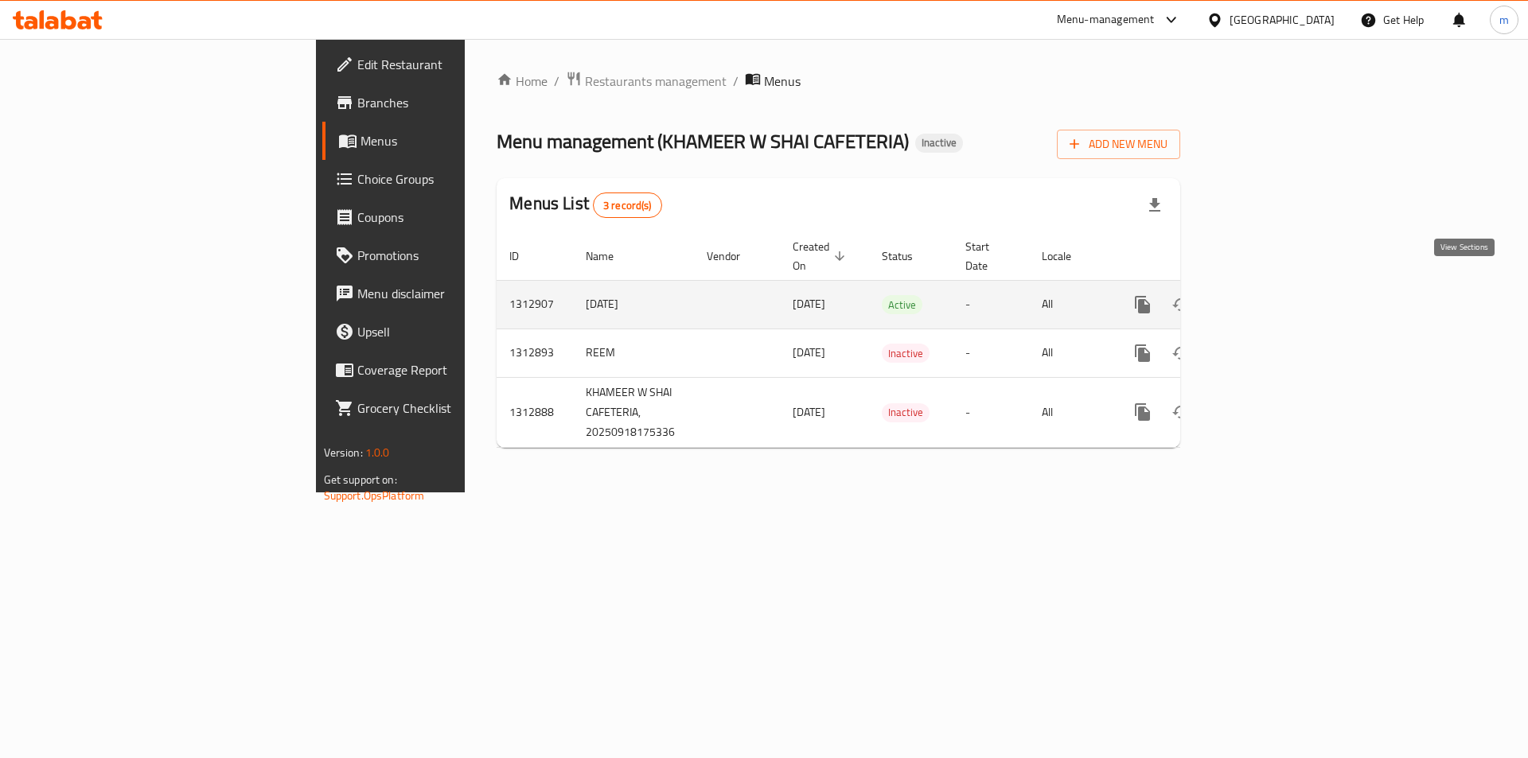
click at [1267, 295] on icon "enhanced table" at bounding box center [1257, 304] width 19 height 19
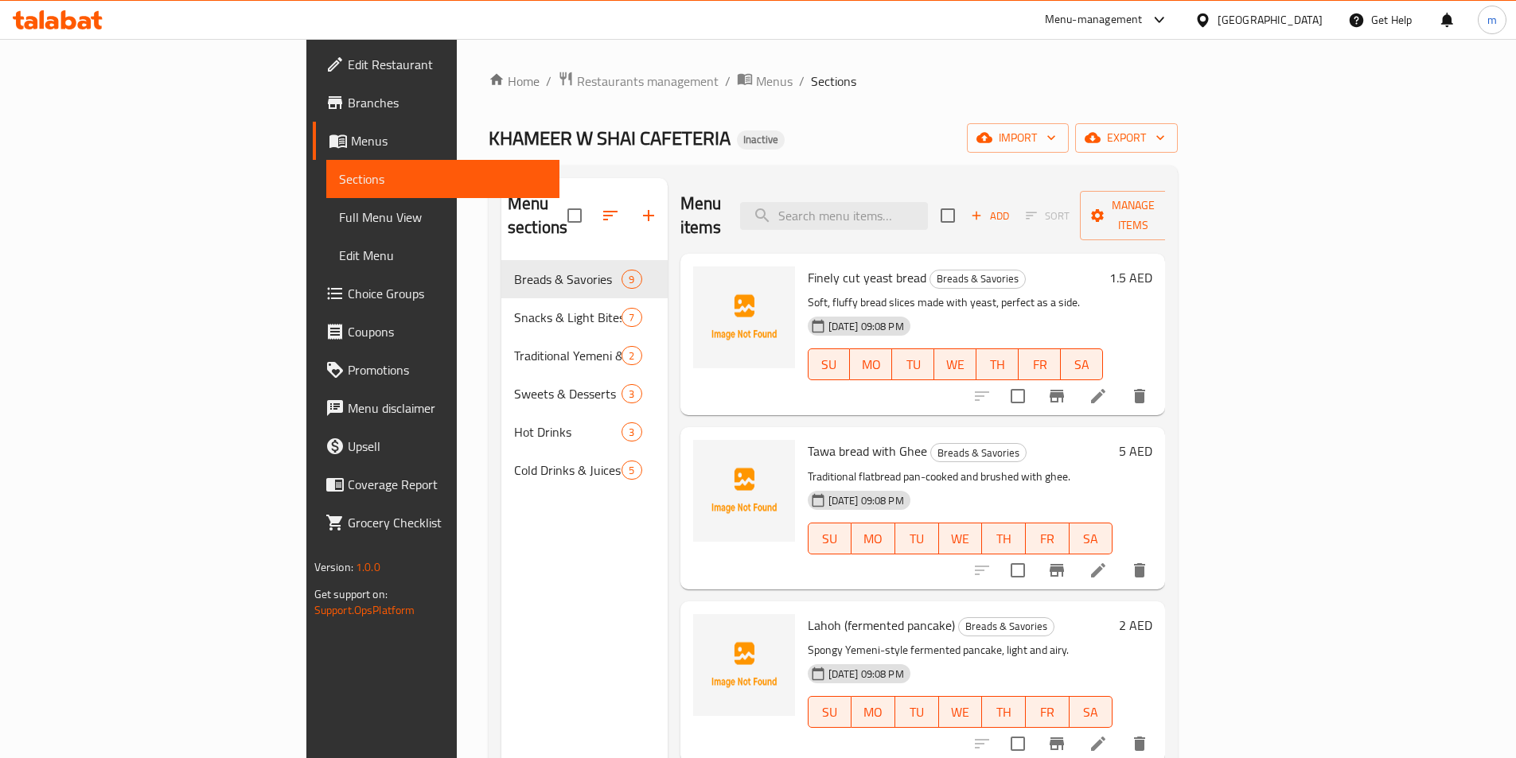
click at [339, 215] on span "Full Menu View" at bounding box center [443, 217] width 208 height 19
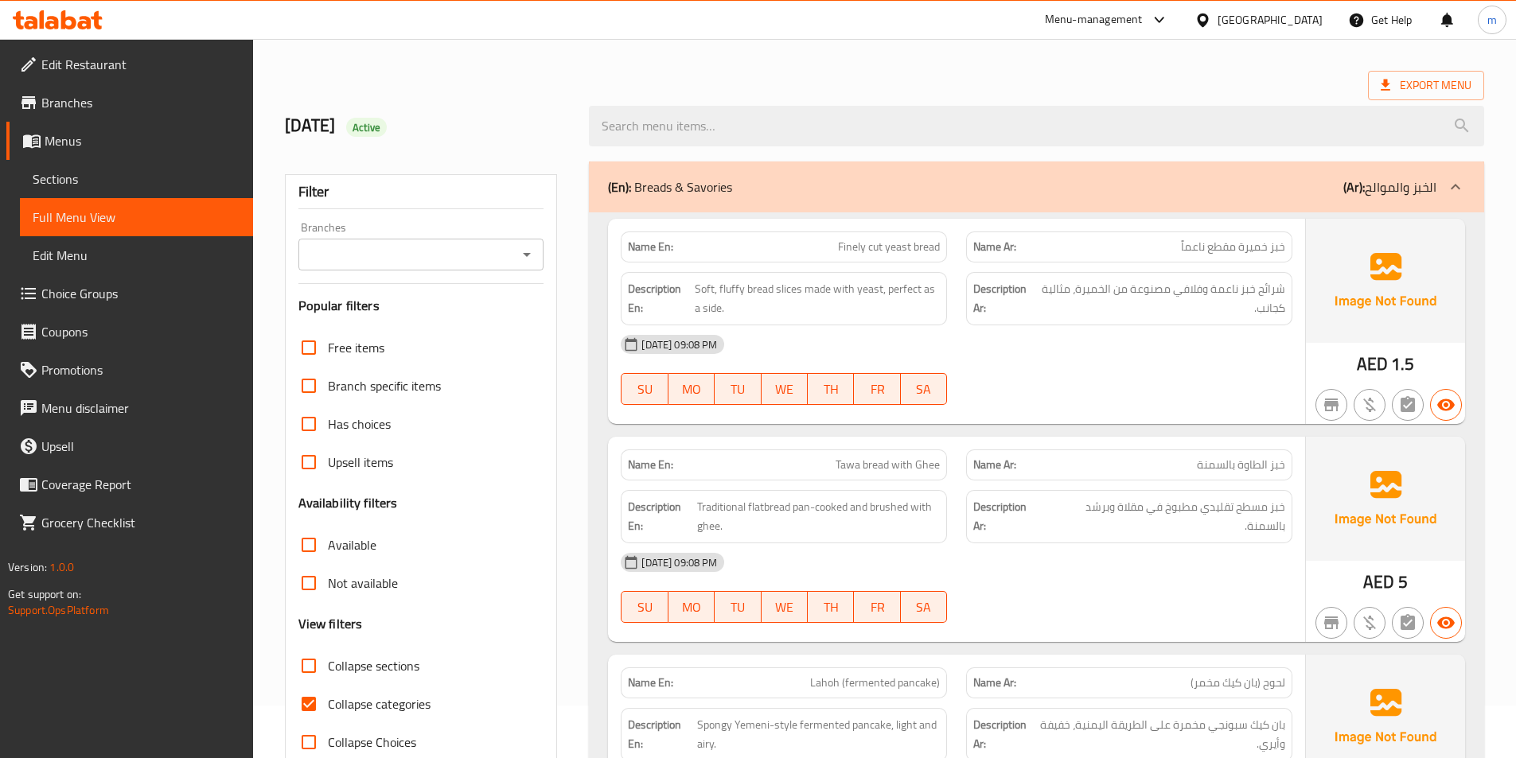
scroll to position [159, 0]
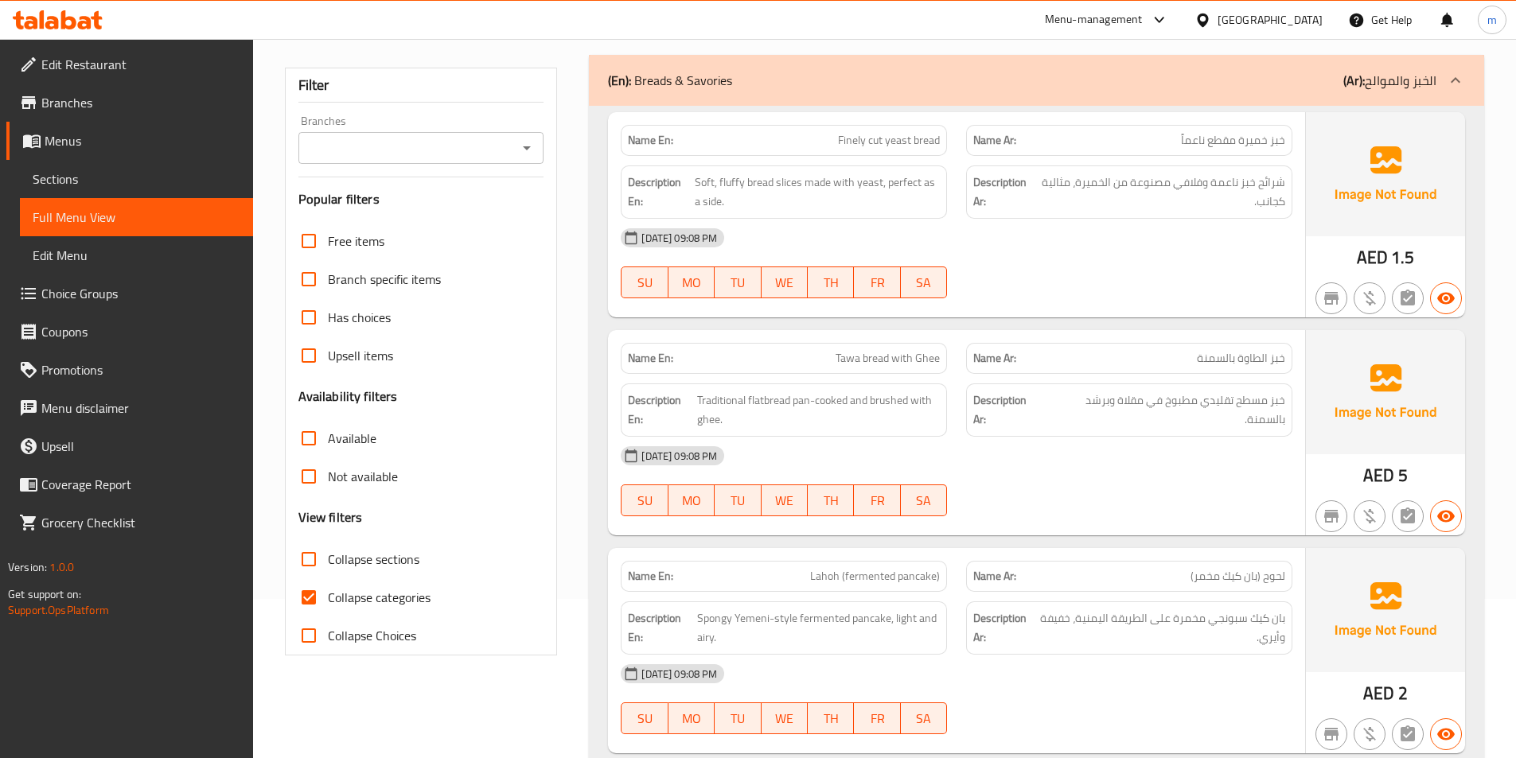
click at [352, 603] on span "Collapse categories" at bounding box center [379, 597] width 103 height 19
click at [328, 603] on input "Collapse categories" at bounding box center [309, 597] width 38 height 38
checkbox input "false"
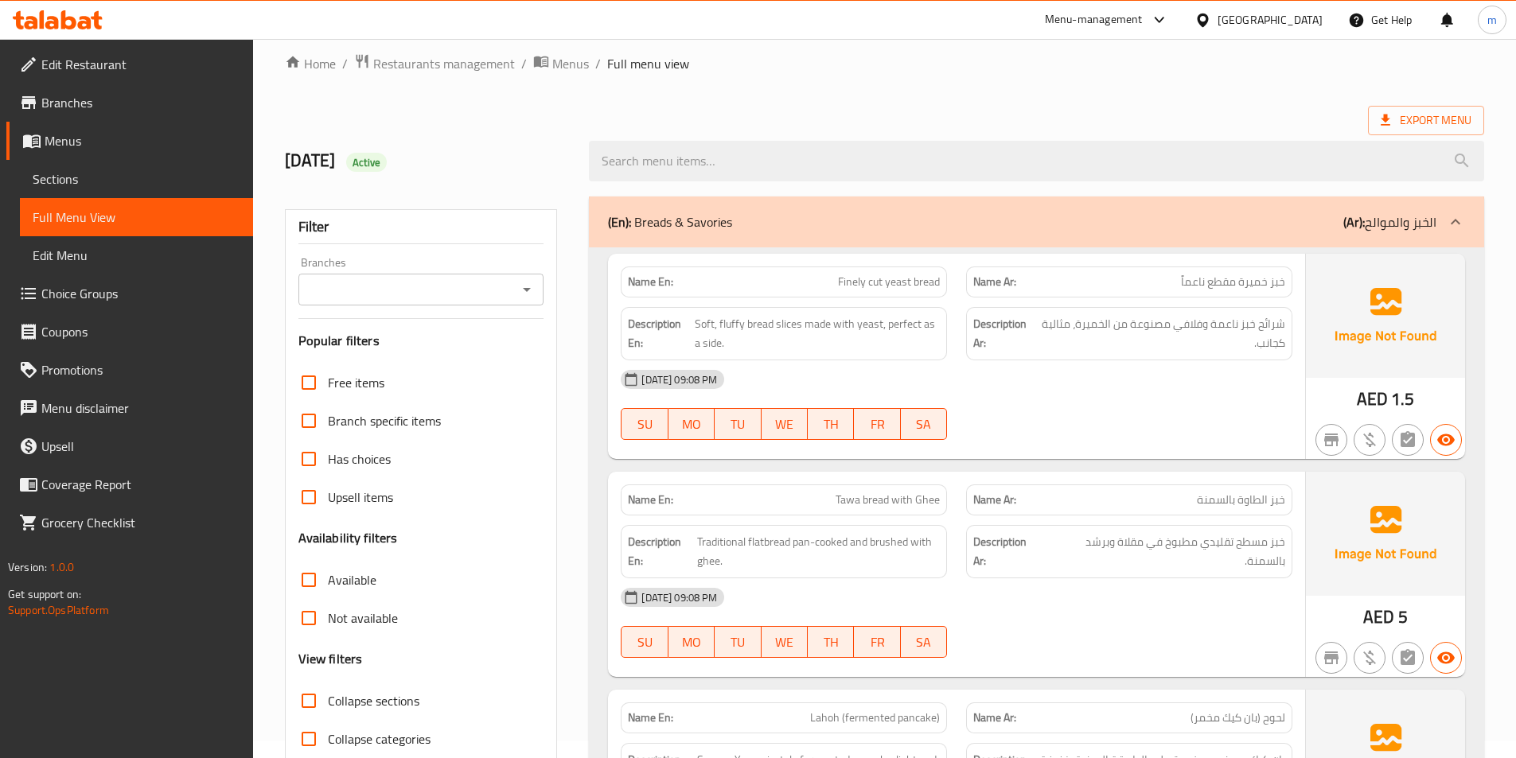
scroll to position [0, 0]
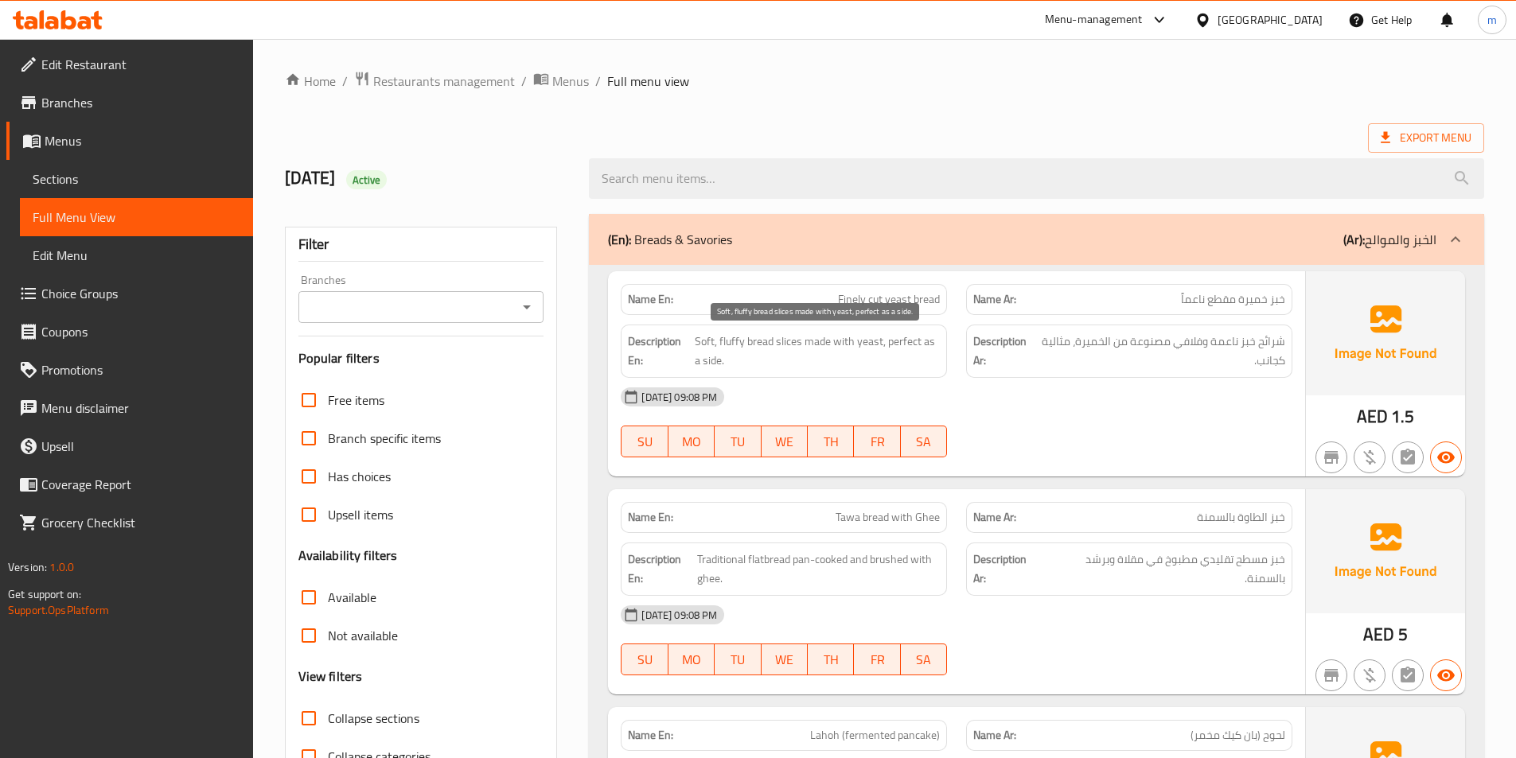
click at [792, 344] on span "Soft, fluffy bread slices made with yeast, perfect as a side." at bounding box center [817, 351] width 245 height 39
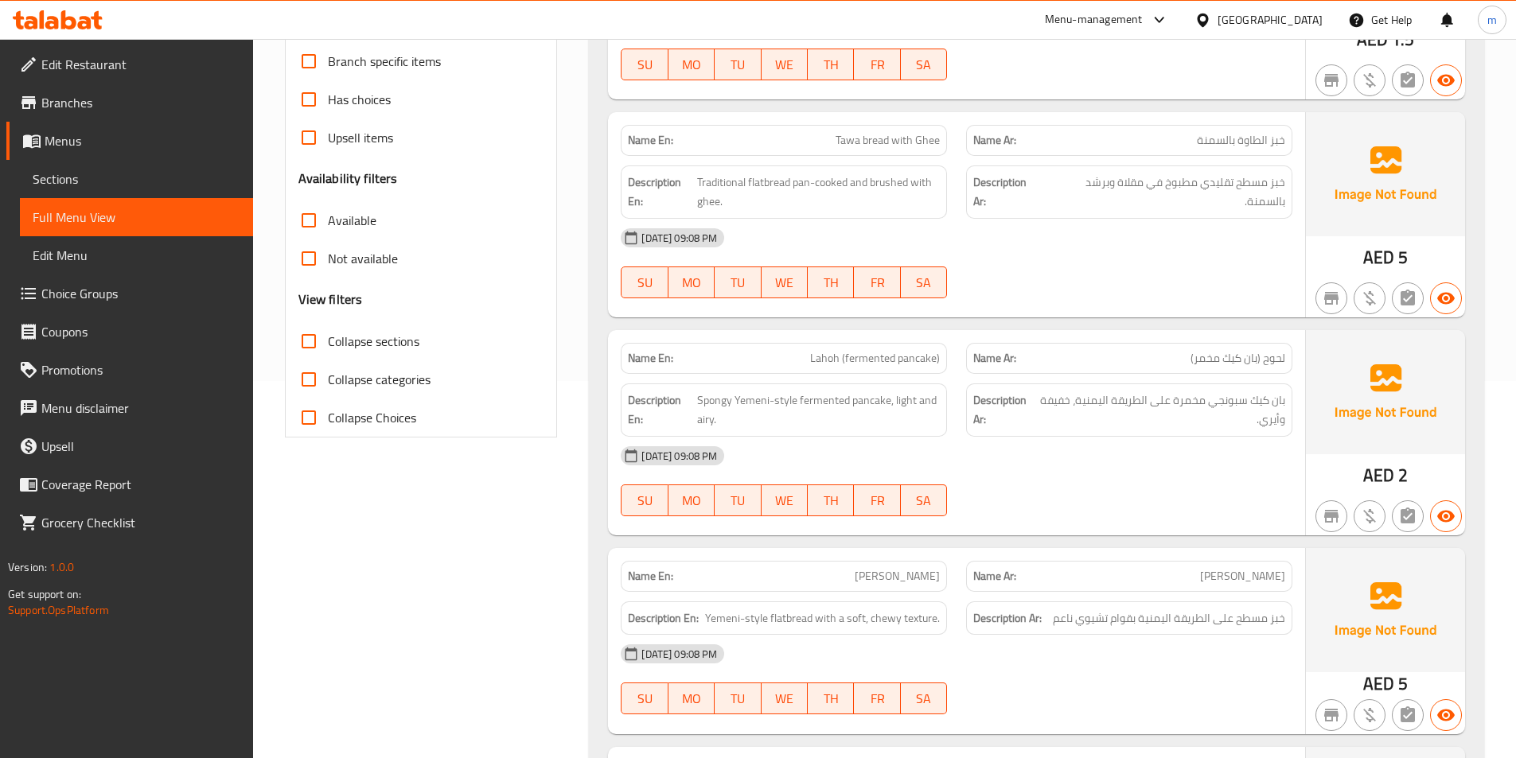
scroll to position [557, 0]
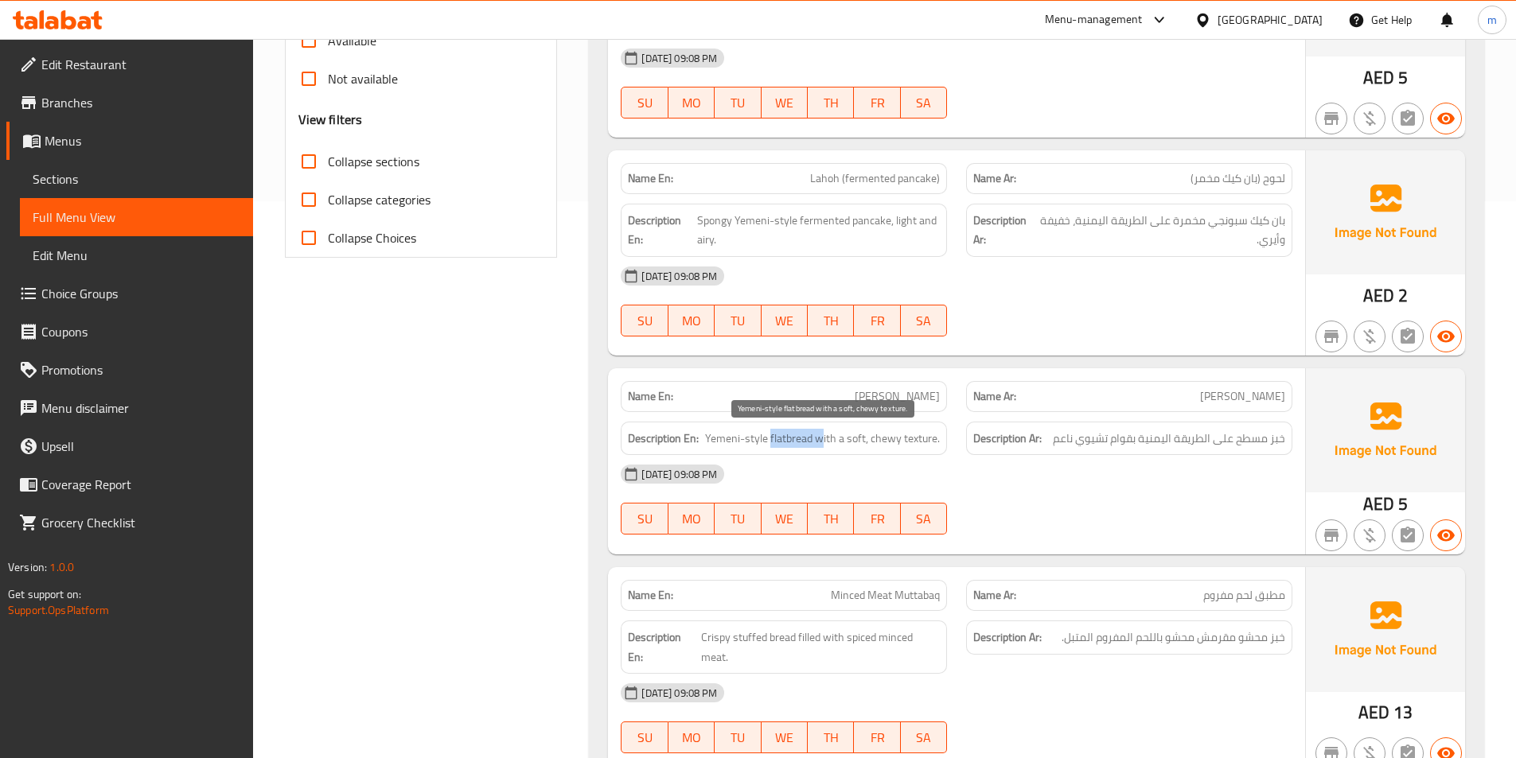
drag, startPoint x: 773, startPoint y: 437, endPoint x: 824, endPoint y: 445, distance: 51.5
click at [824, 445] on span "Yemeni-style flatbread with a soft, chewy texture." at bounding box center [822, 439] width 235 height 20
click at [816, 457] on div "18-09-2025 09:08 PM" at bounding box center [956, 474] width 691 height 38
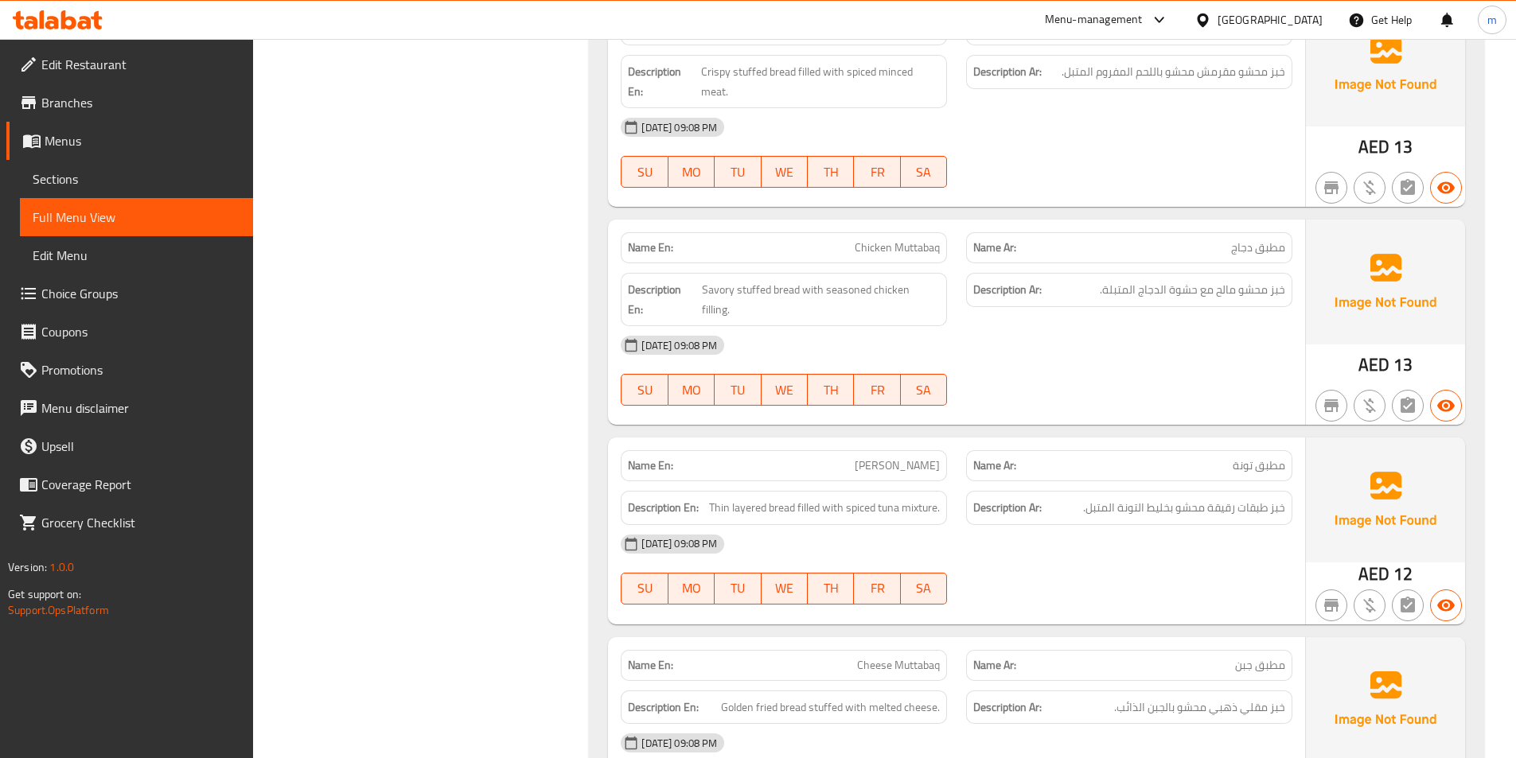
scroll to position [1194, 0]
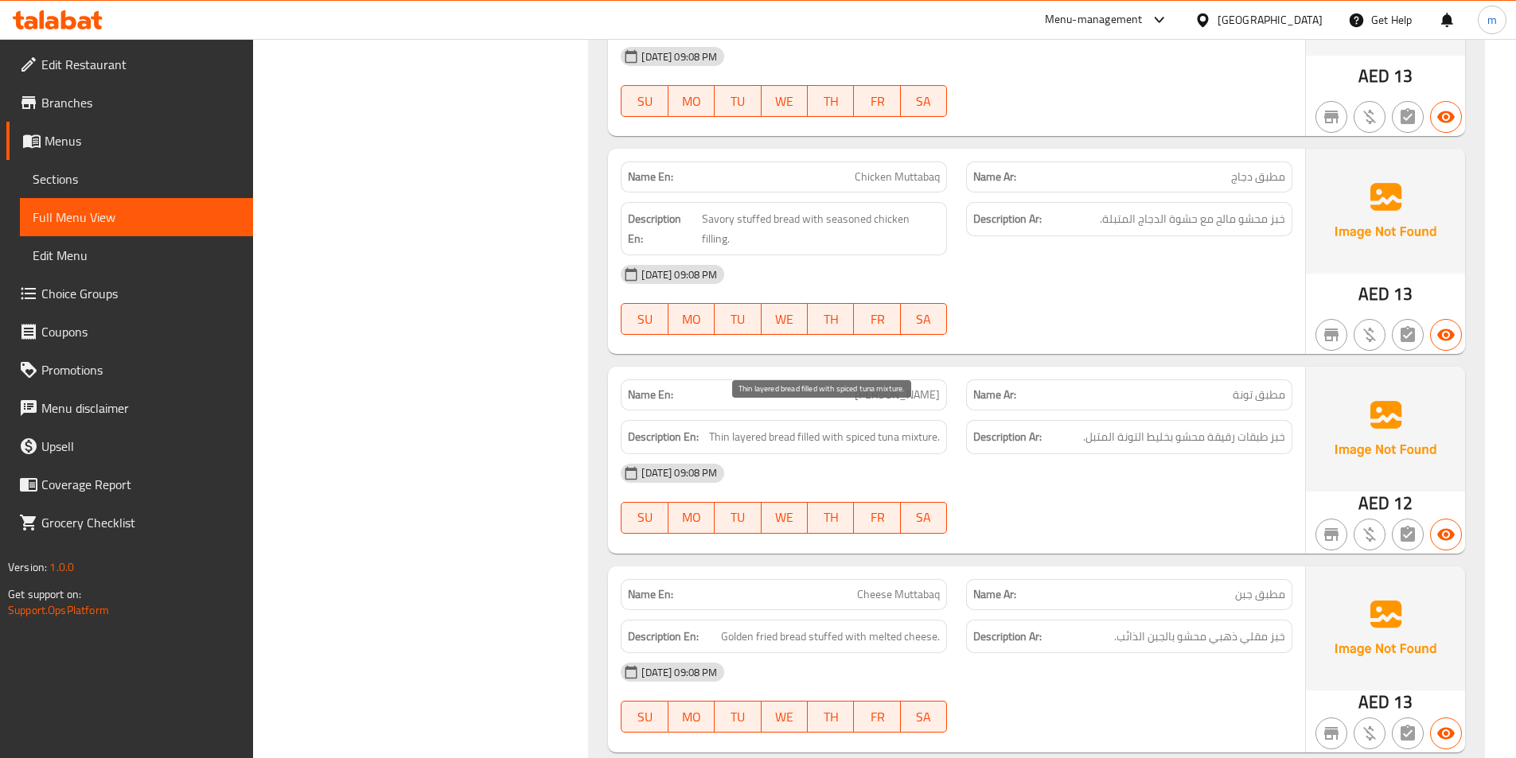
click at [785, 427] on span "Thin layered bread filled with spiced tuna mixture." at bounding box center [824, 437] width 231 height 20
click at [806, 427] on span "Thin layered bread filled with spiced tuna mixture." at bounding box center [824, 437] width 231 height 20
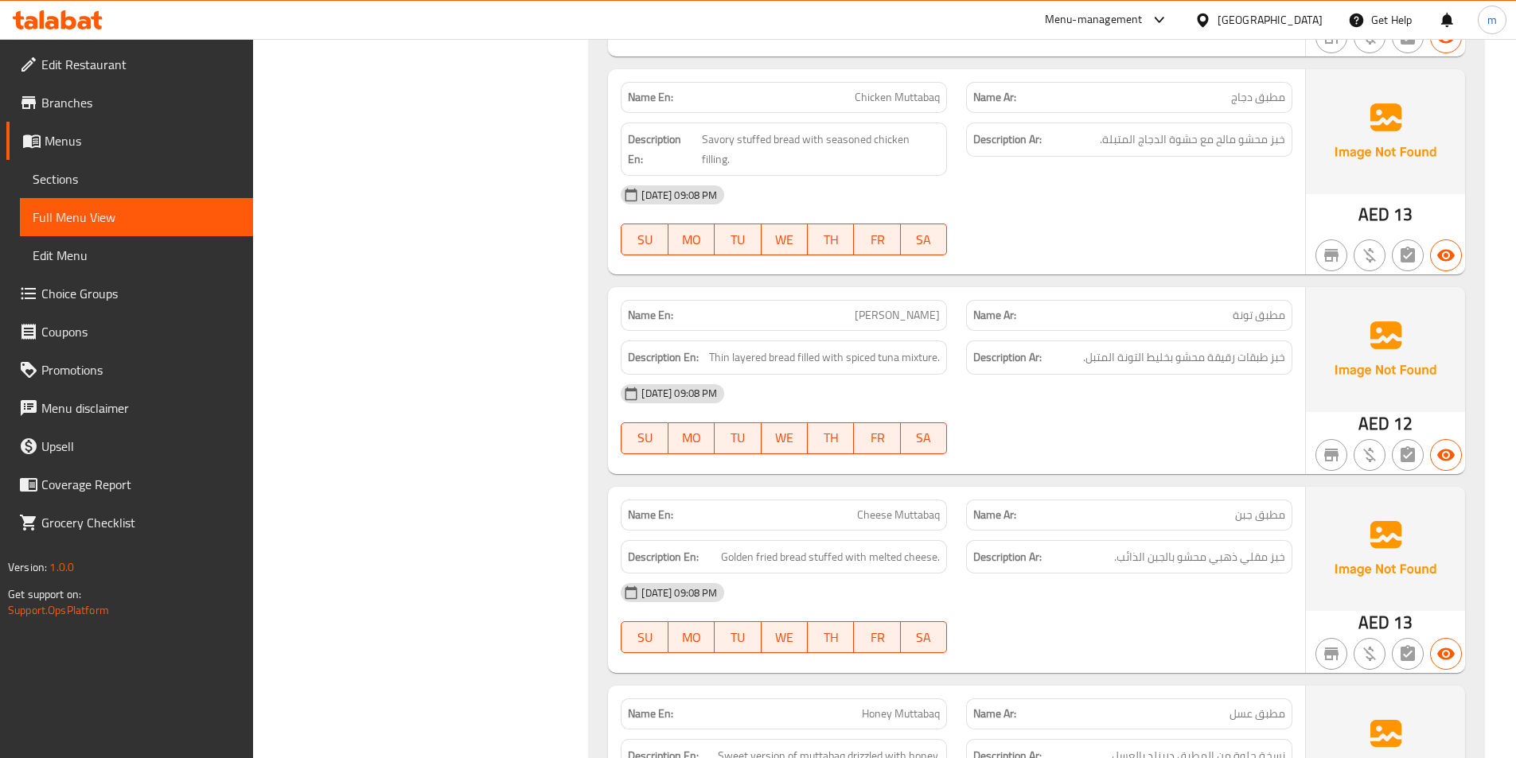
scroll to position [1353, 0]
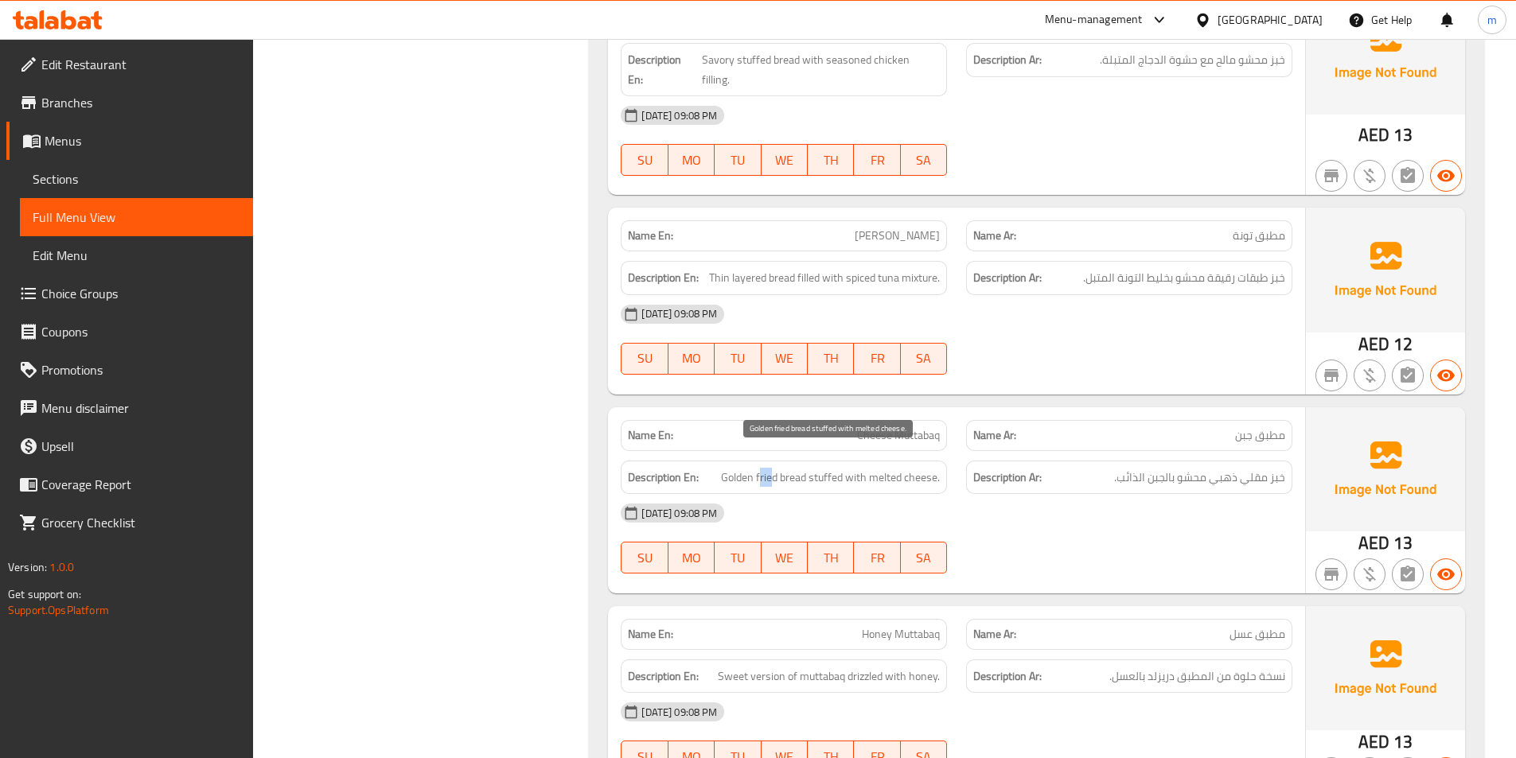
drag, startPoint x: 762, startPoint y: 452, endPoint x: 773, endPoint y: 454, distance: 11.3
click at [773, 468] on span "Golden fried bread stuffed with melted cheese." at bounding box center [830, 478] width 219 height 20
click at [746, 468] on span "Golden fried bread stuffed with melted cheese." at bounding box center [830, 478] width 219 height 20
click at [824, 468] on span "Golden fried bread stuffed with melted cheese." at bounding box center [830, 478] width 219 height 20
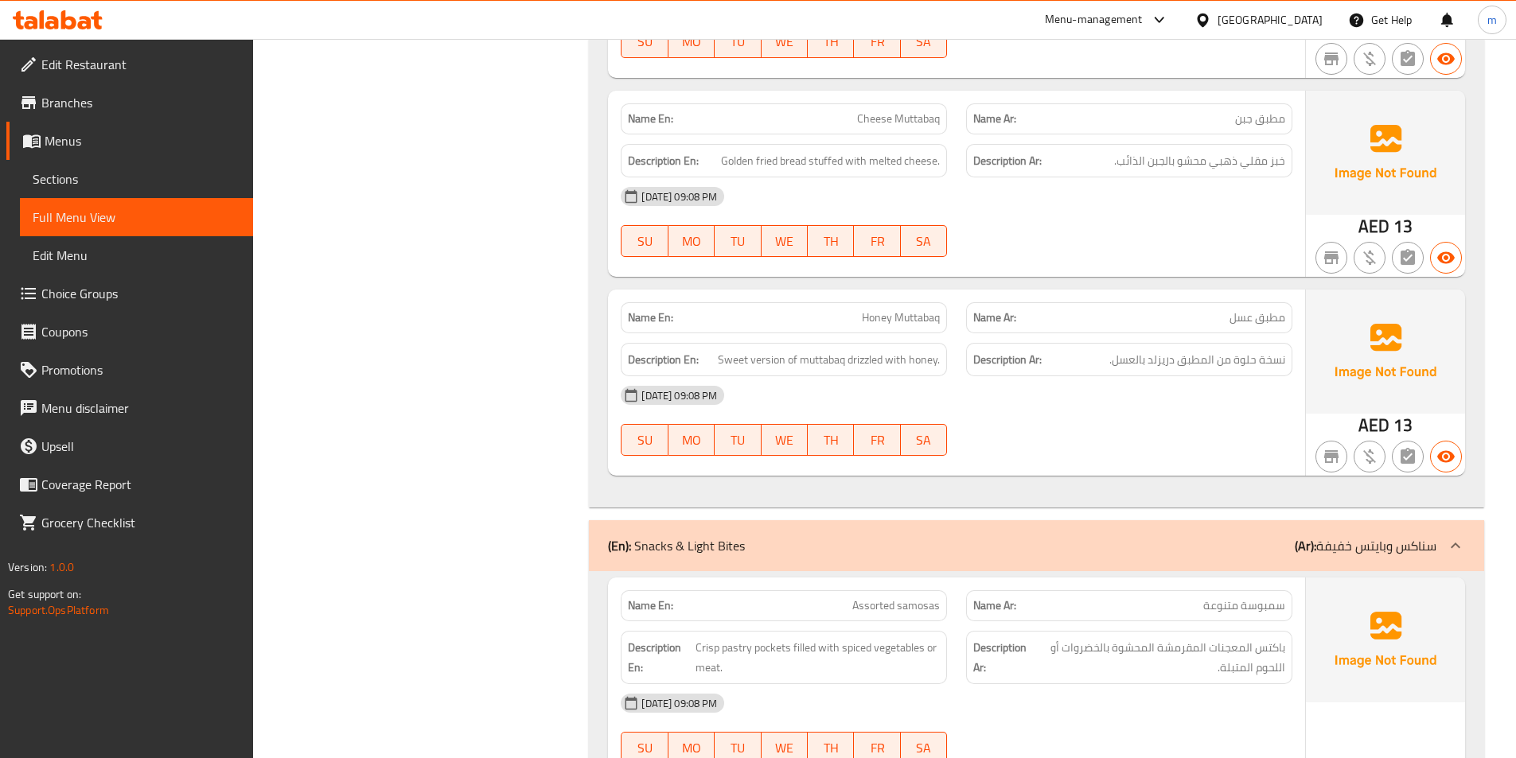
scroll to position [1671, 0]
click at [894, 308] on span "Honey Muttabaq" at bounding box center [901, 316] width 78 height 17
copy span "Honey Muttabaq"
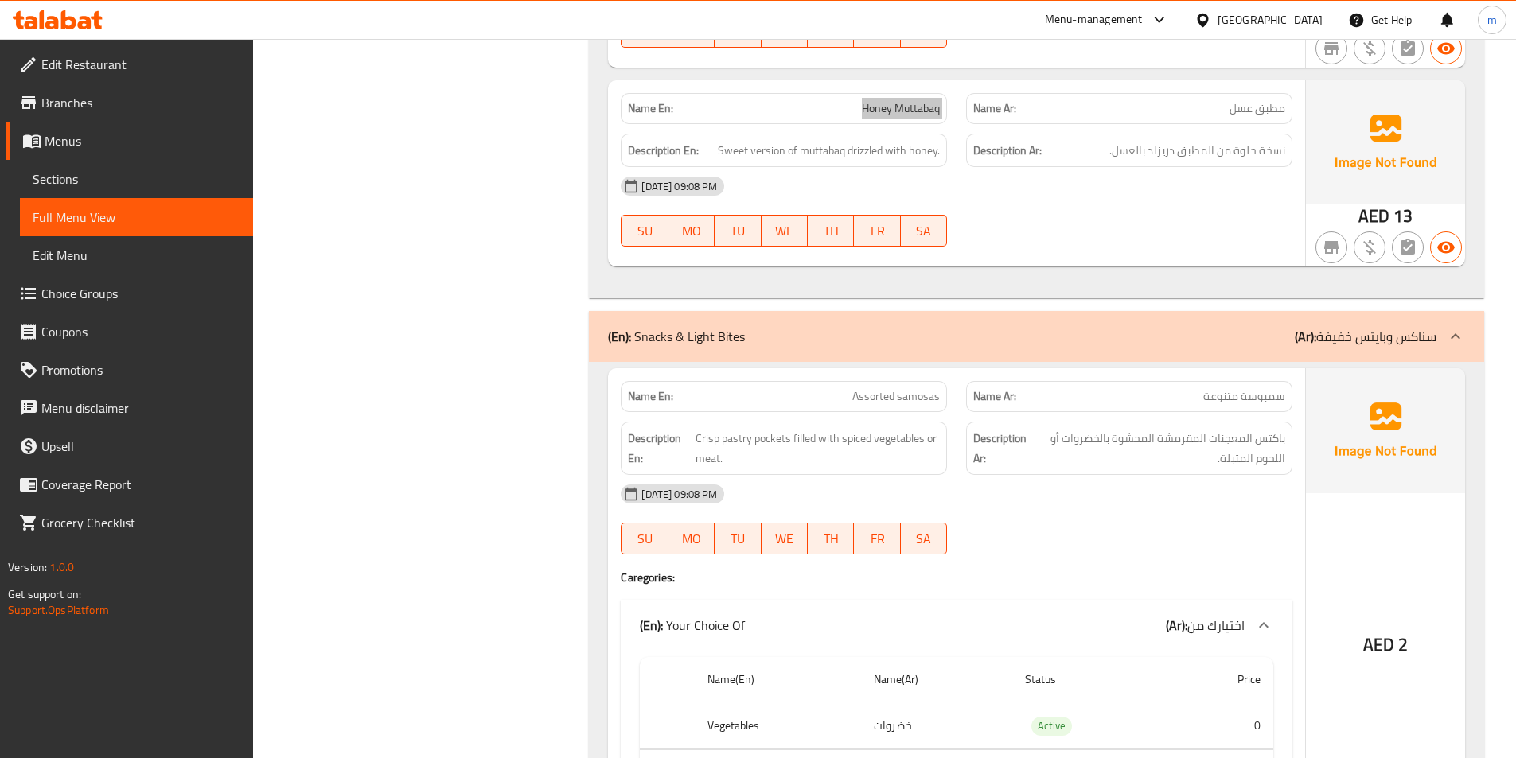
scroll to position [1910, 0]
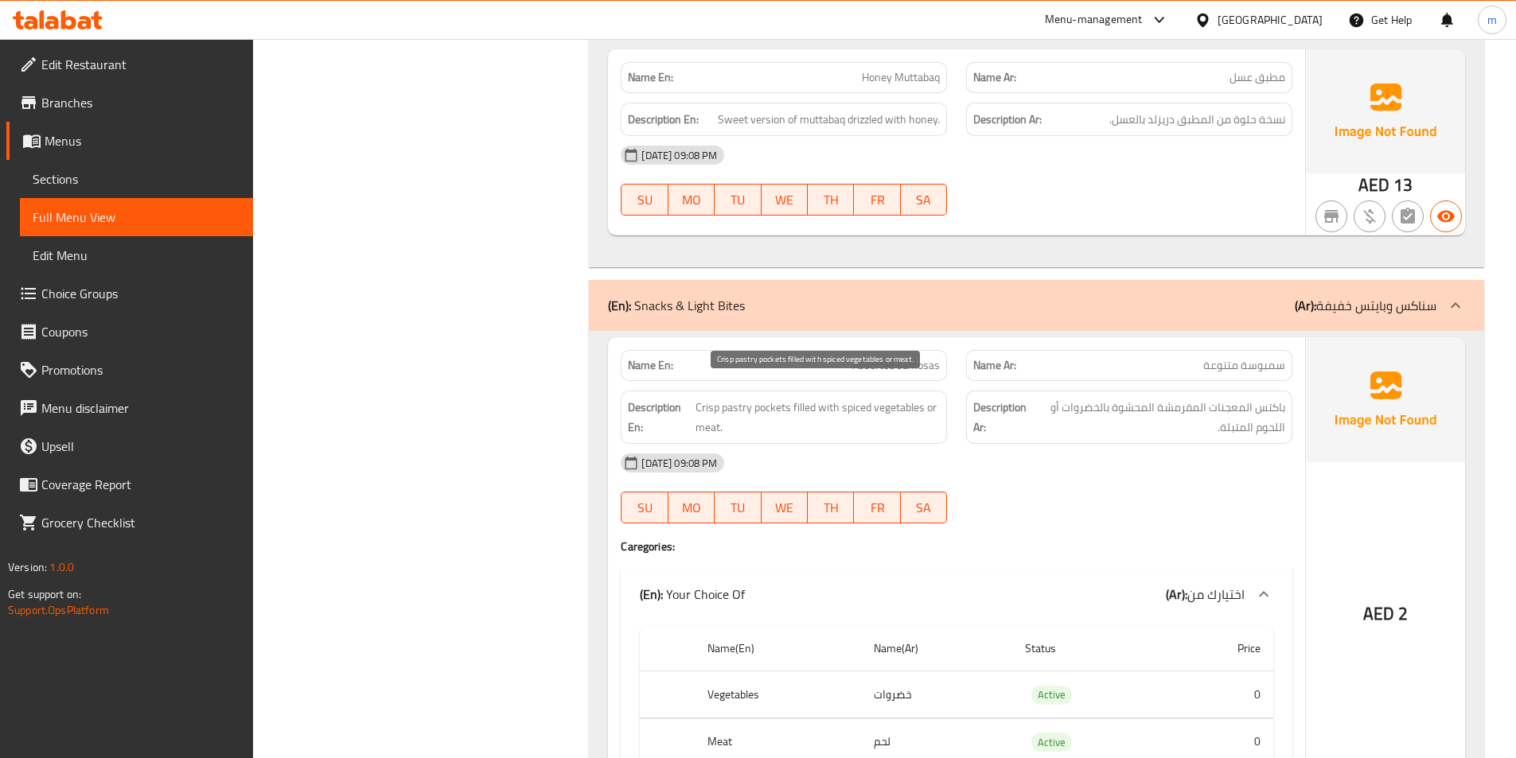
click at [773, 398] on span "Crisp pastry pockets filled with spiced vegetables or meat." at bounding box center [817, 417] width 244 height 39
click at [746, 398] on span "Crisp pastry pockets filled with spiced vegetables or meat." at bounding box center [817, 417] width 244 height 39
click at [715, 398] on span "Crisp pastry pockets filled with spiced vegetables or meat." at bounding box center [817, 417] width 244 height 39
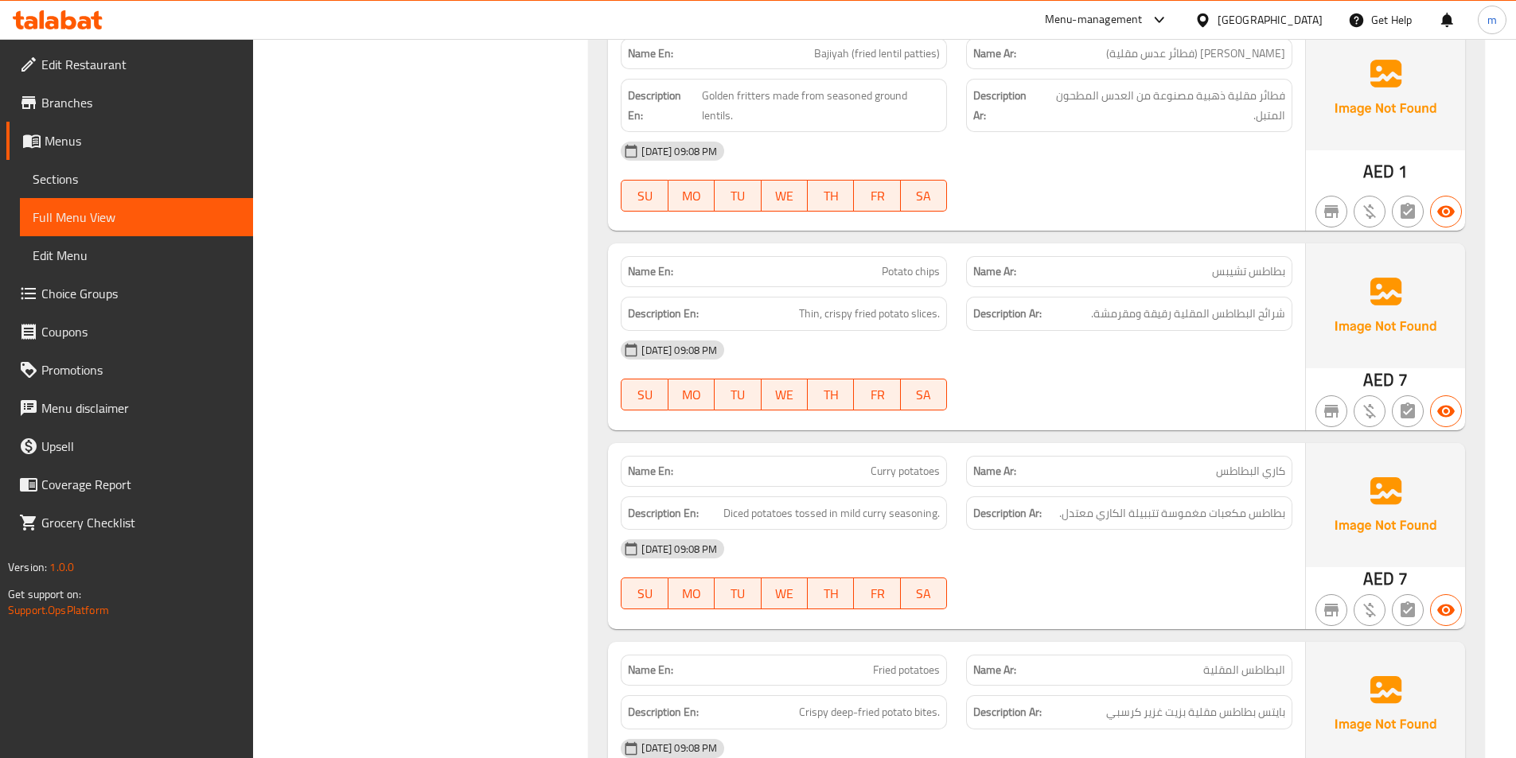
scroll to position [2705, 0]
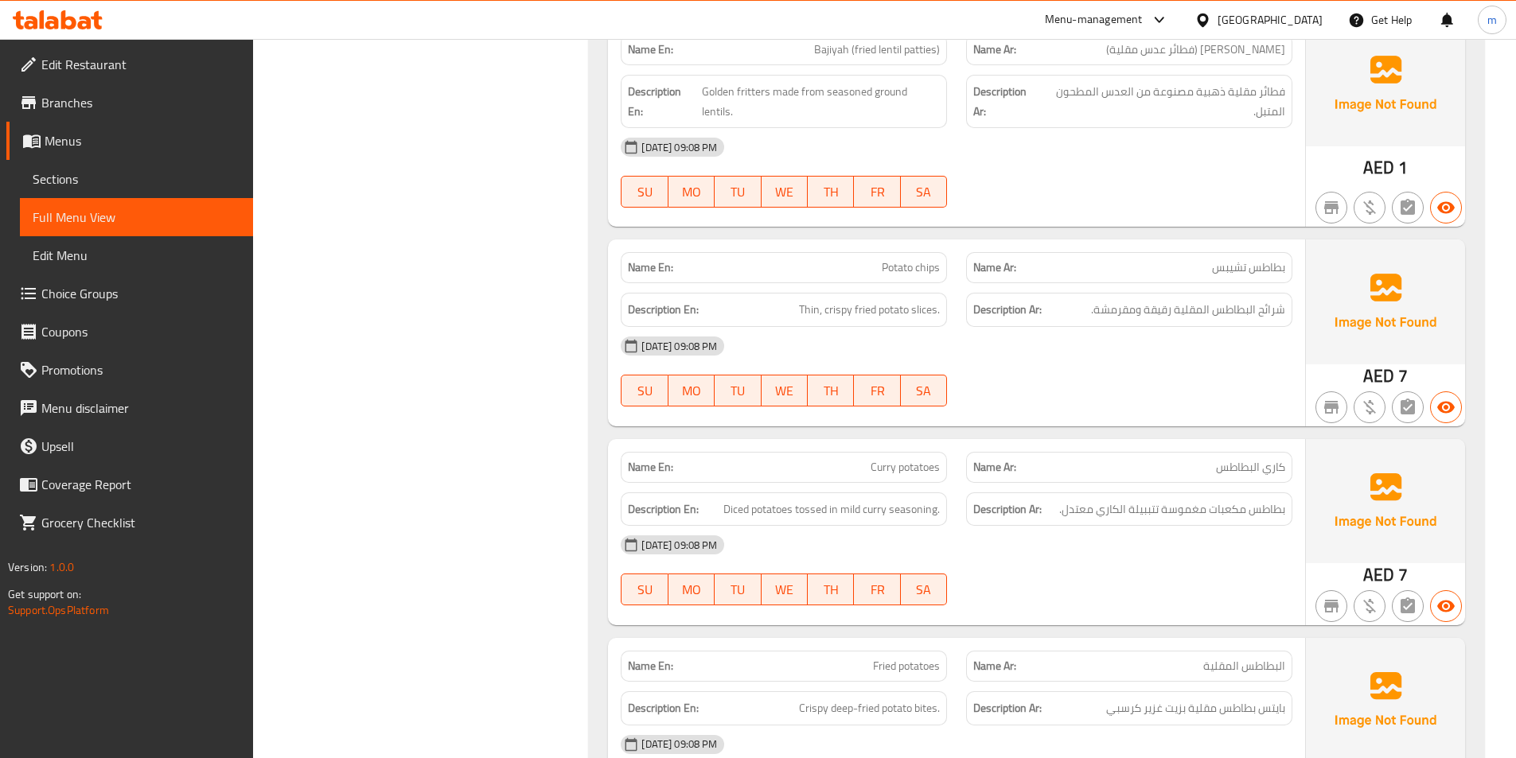
click at [916, 459] on span "Curry potatoes" at bounding box center [904, 467] width 69 height 17
copy span "Curry potatoes"
click at [1024, 526] on div "18-09-2025 09:08 PM" at bounding box center [956, 545] width 691 height 38
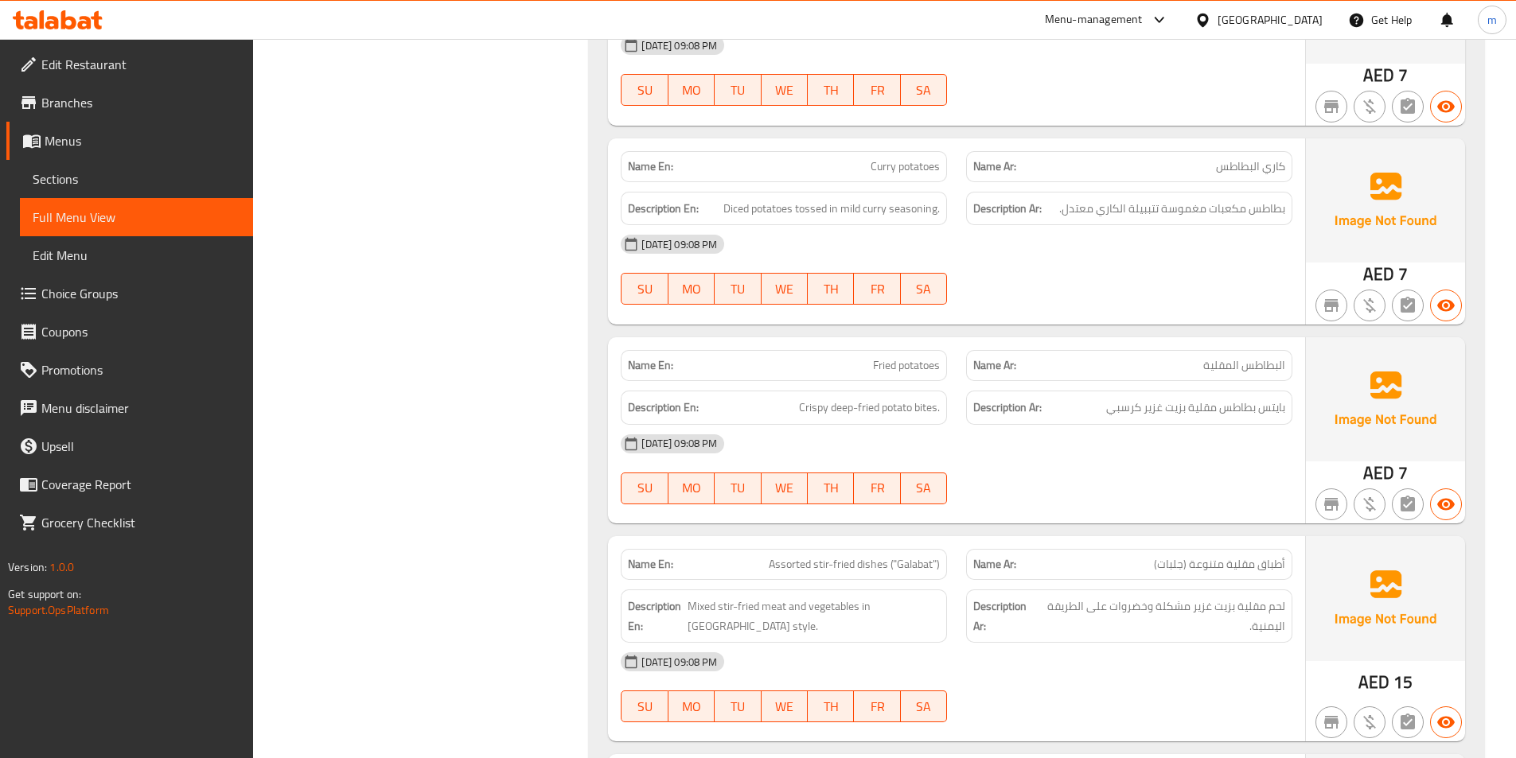
scroll to position [3103, 0]
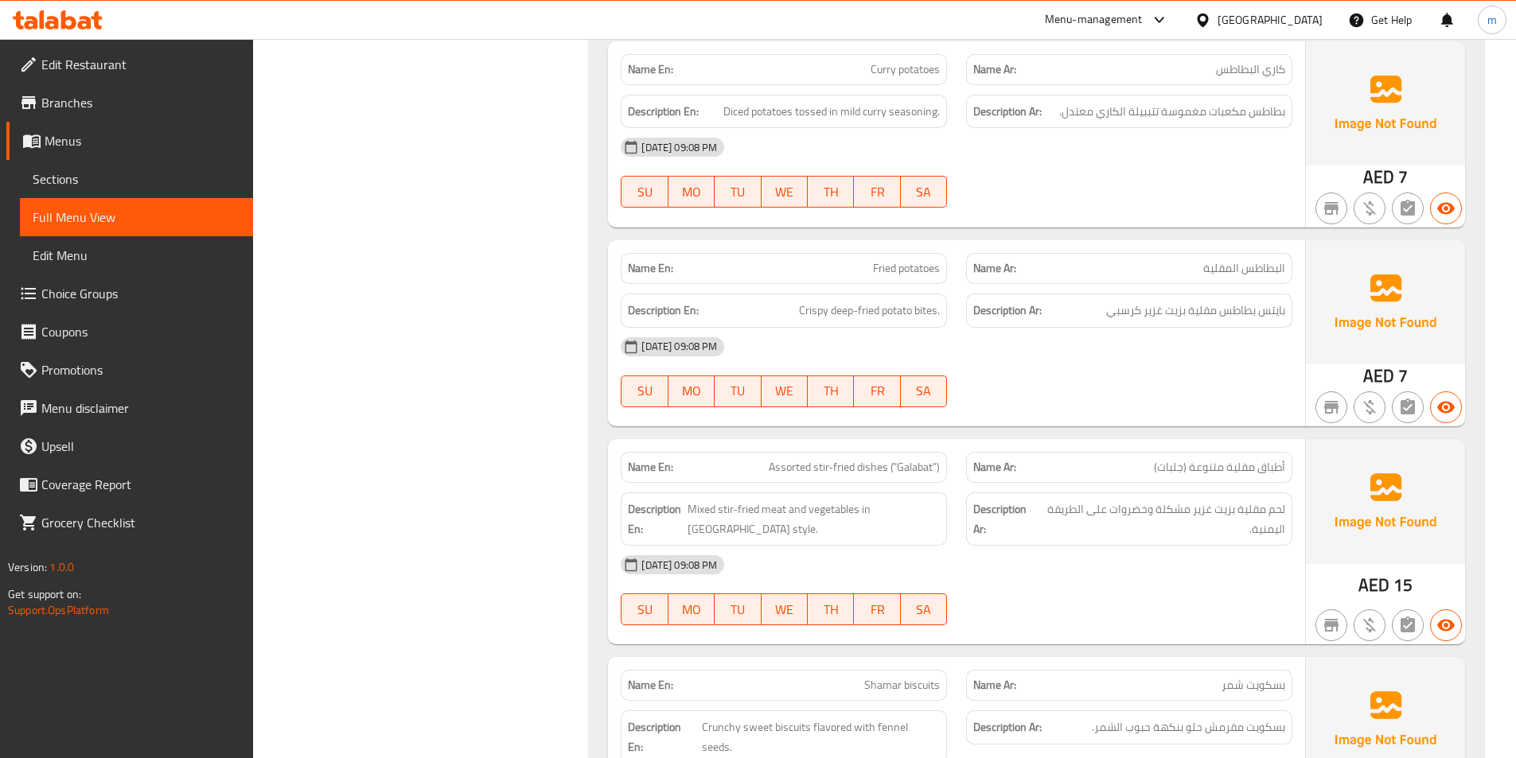
click at [826, 459] on span "Assorted stir-fried dishes ("Galabat")" at bounding box center [854, 467] width 171 height 17
copy span "Assorted stir-fried dishes ("Galabat")"
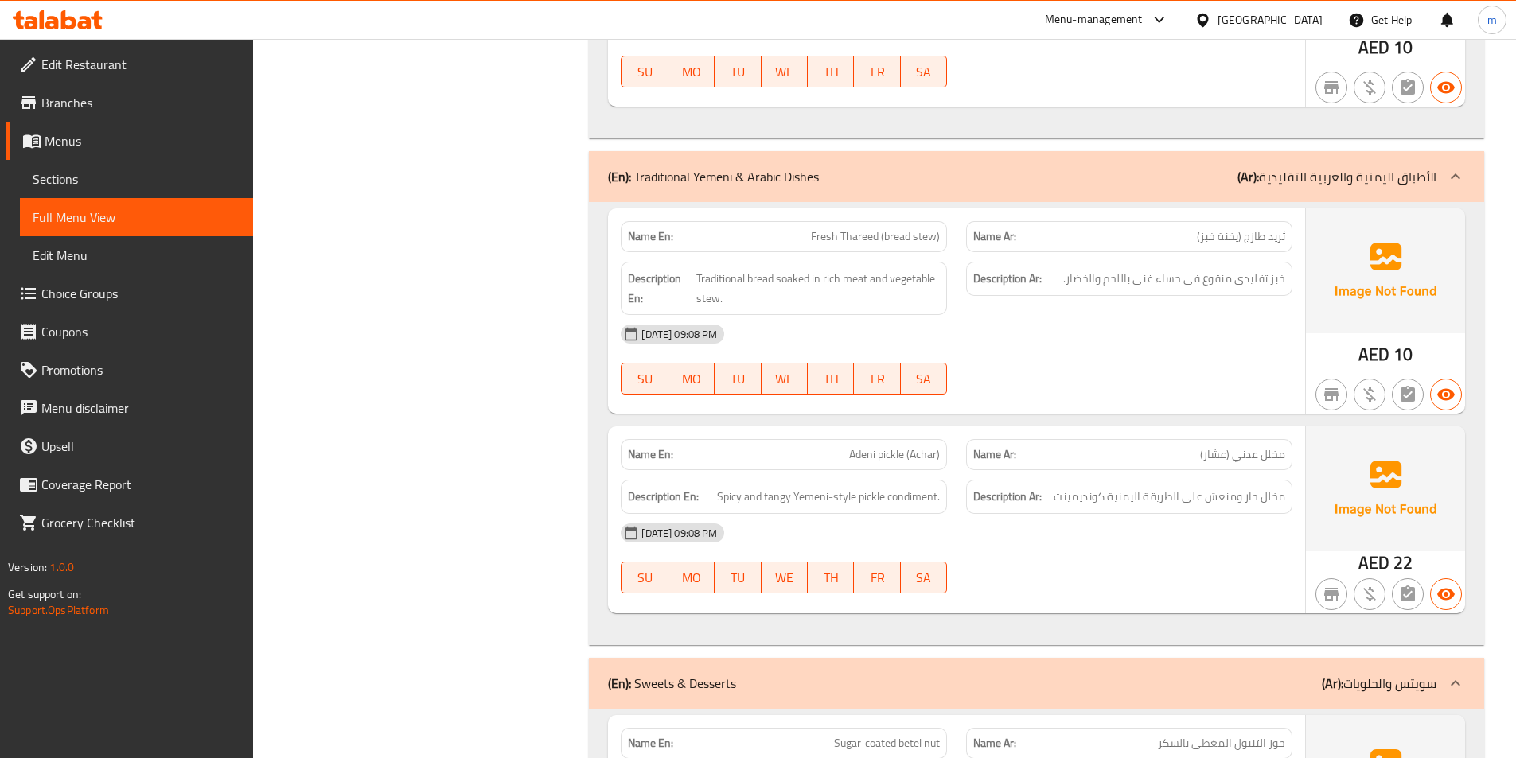
scroll to position [3899, 0]
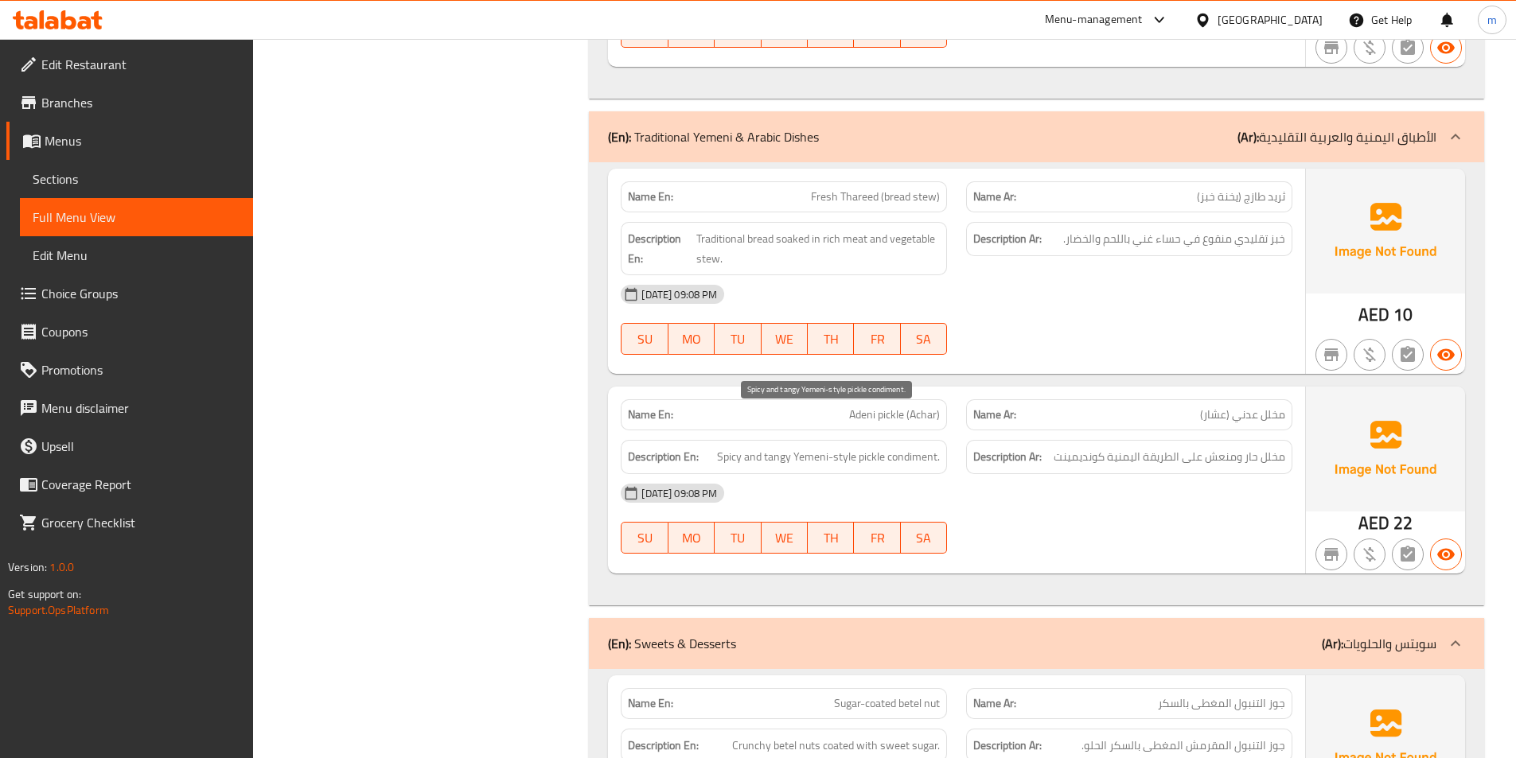
click at [878, 447] on span "Spicy and tangy Yemeni-style pickle condiment." at bounding box center [828, 457] width 223 height 20
click at [734, 447] on span "Spicy and tangy Yemeni-style pickle condiment." at bounding box center [828, 457] width 223 height 20
click at [782, 447] on span "Spicy and tangy Yemeni-style pickle condiment." at bounding box center [828, 457] width 223 height 20
click at [821, 447] on span "Spicy and tangy Yemeni-style pickle condiment." at bounding box center [828, 457] width 223 height 20
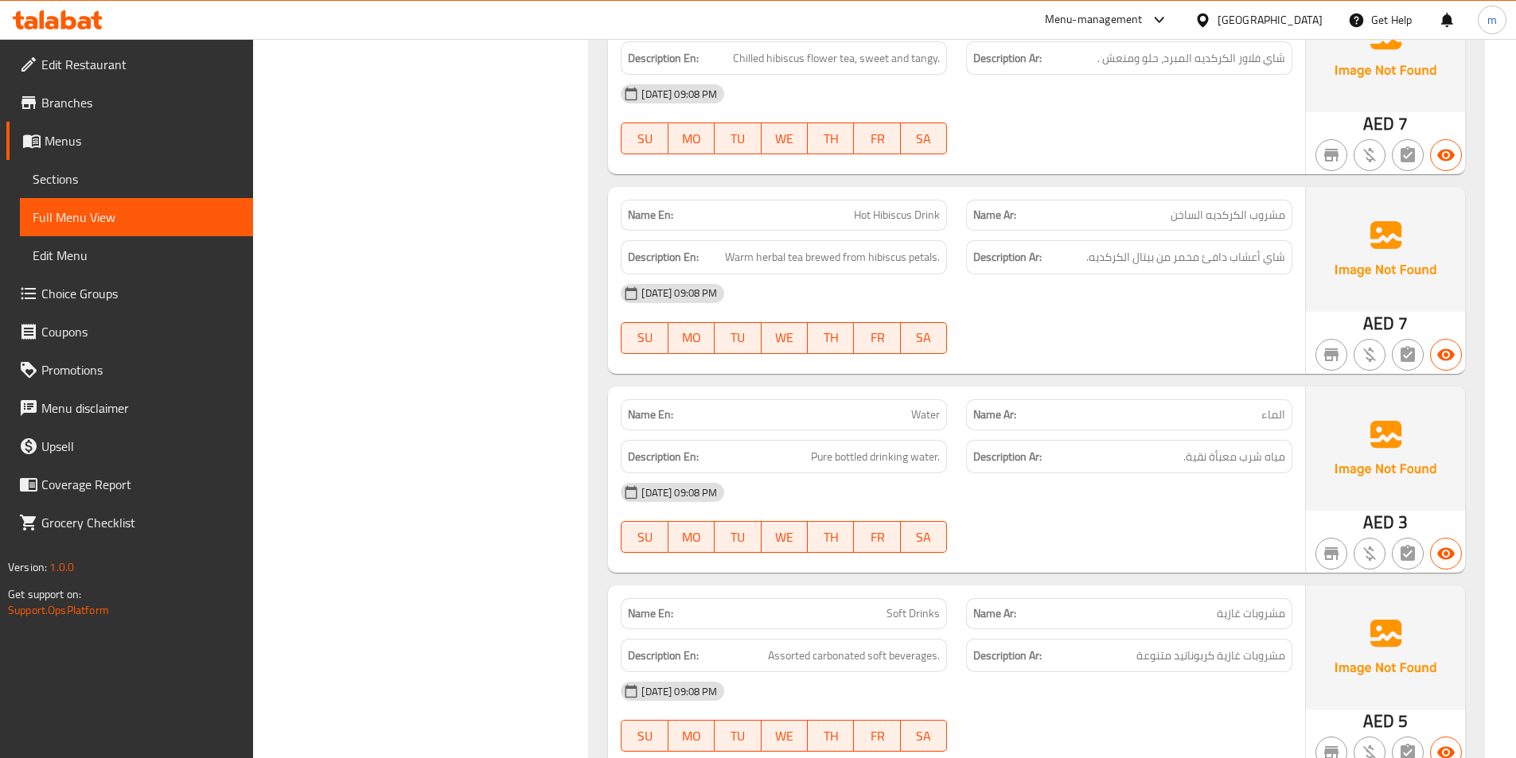
scroll to position [6206, 0]
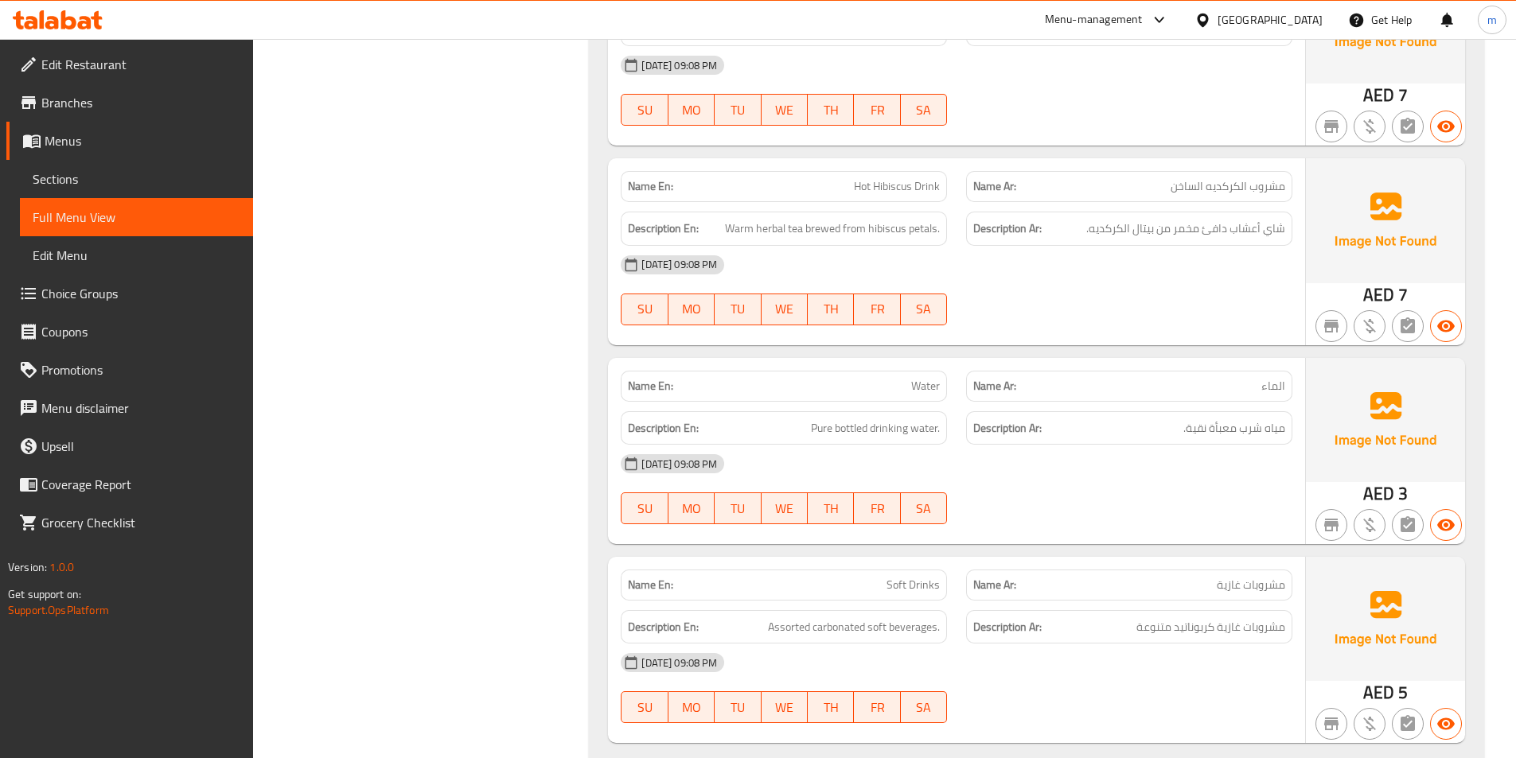
click at [921, 570] on div "Name En: Soft Drinks" at bounding box center [784, 585] width 326 height 31
click at [920, 577] on span "Soft Drinks" at bounding box center [912, 585] width 53 height 17
click at [919, 577] on span "Soft Drinks" at bounding box center [912, 585] width 53 height 17
copy span "Soft Drinks"
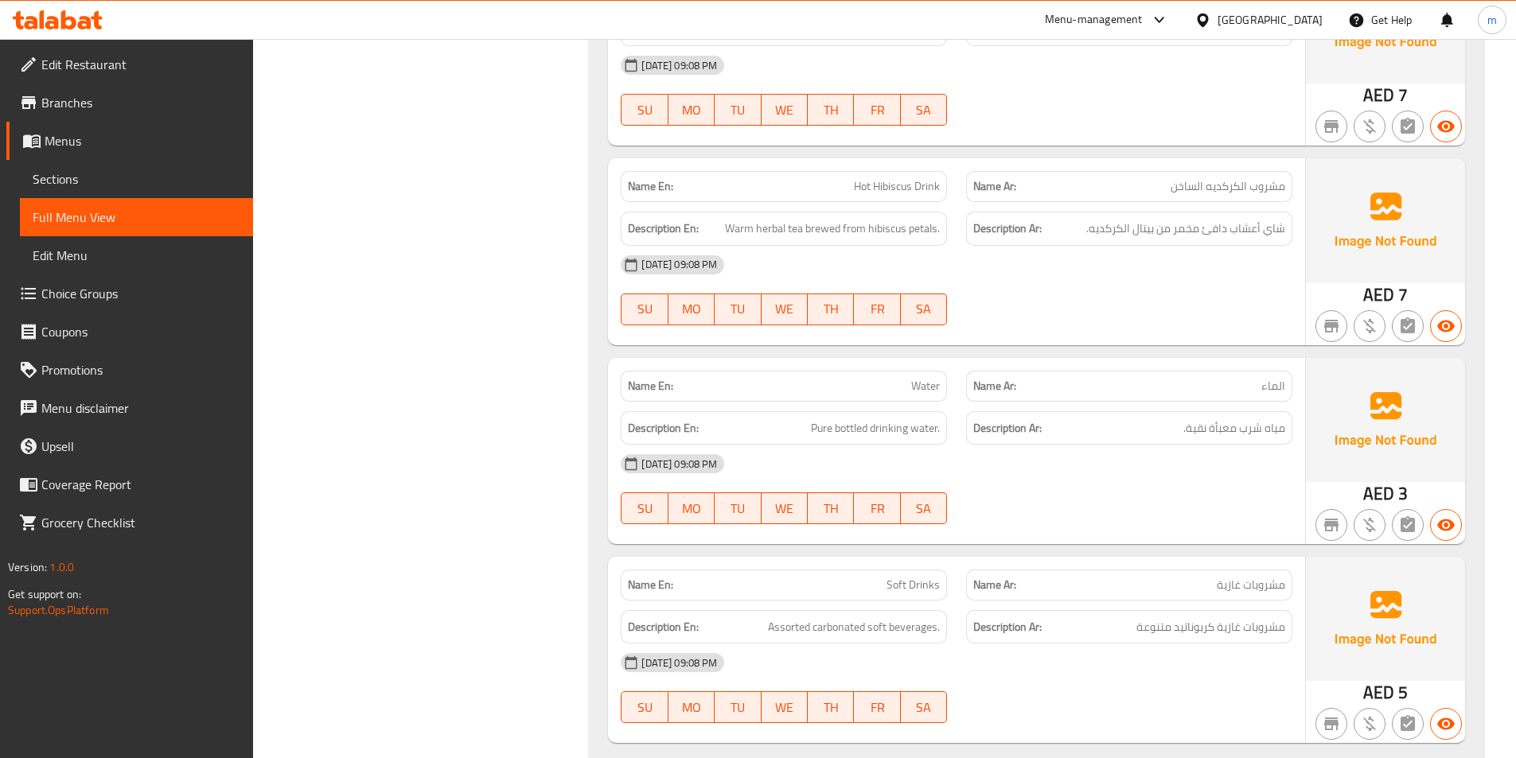
click at [965, 601] on div "Description Ar: مشروبات غازية كربوناتيد متنوعة" at bounding box center [1128, 627] width 345 height 53
click at [909, 577] on span "Soft Drinks" at bounding box center [912, 585] width 53 height 17
copy span "Soft Drinks"
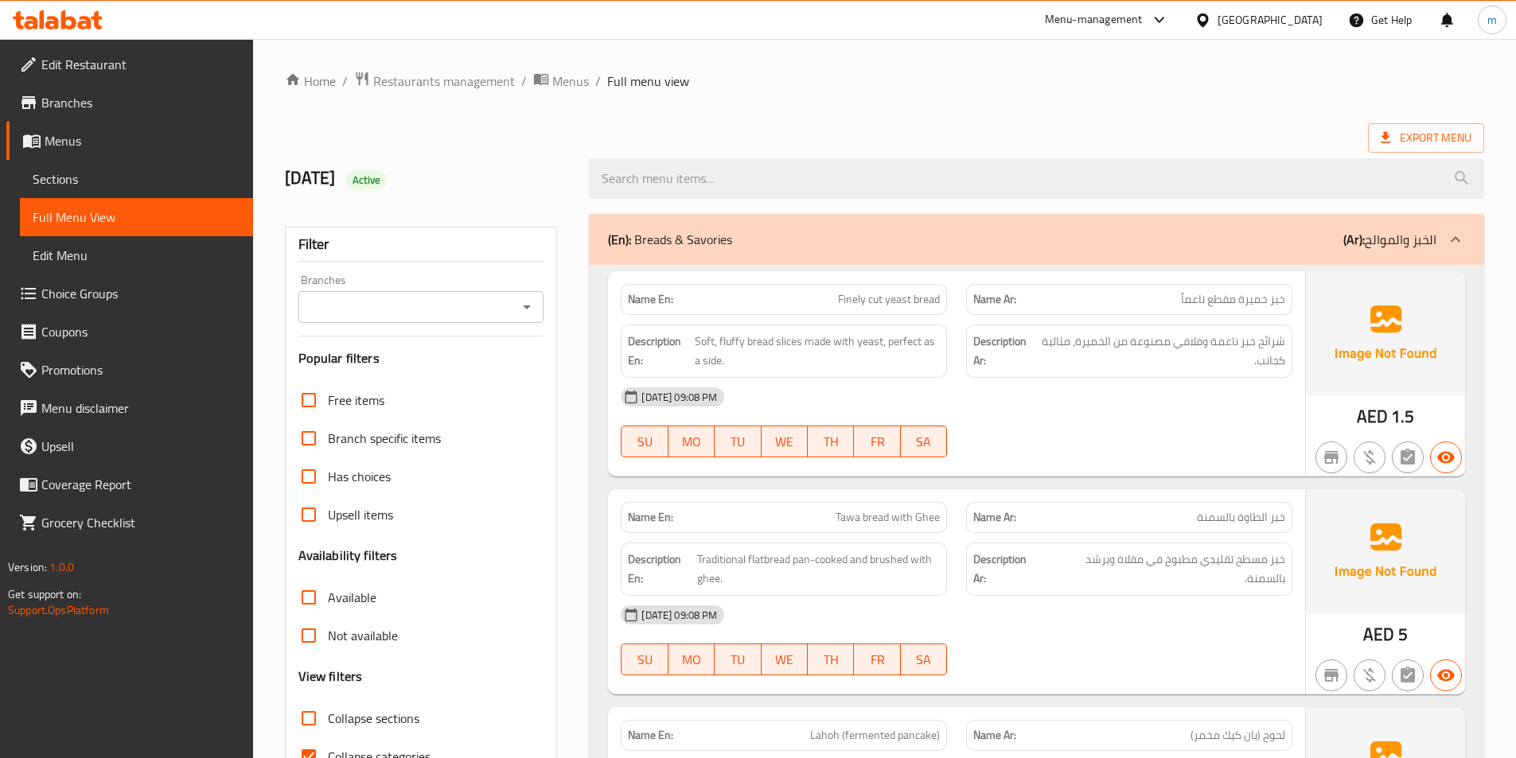
click at [96, 181] on span "Sections" at bounding box center [137, 178] width 208 height 19
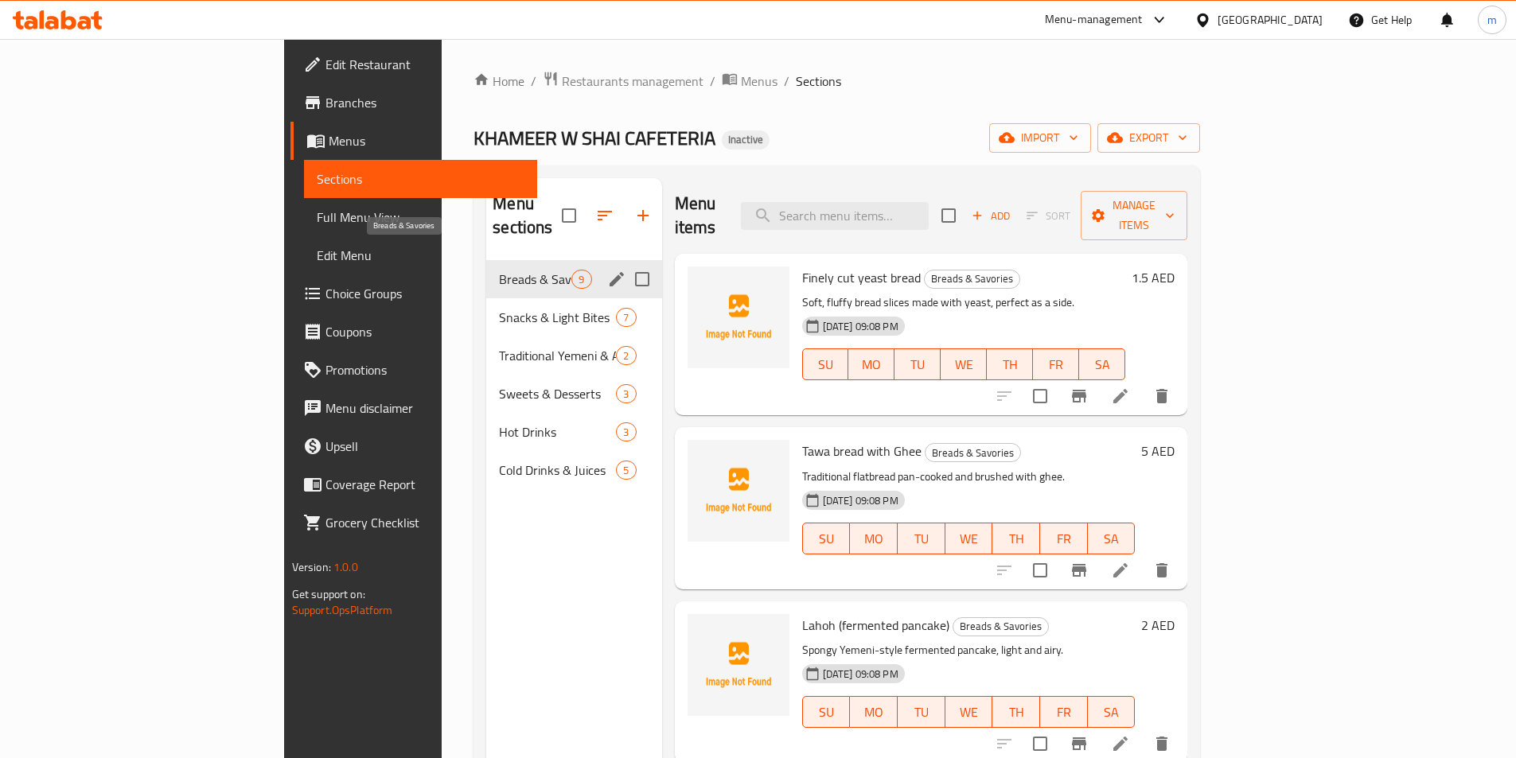
click at [499, 270] on span "Breads & Savories" at bounding box center [535, 279] width 72 height 19
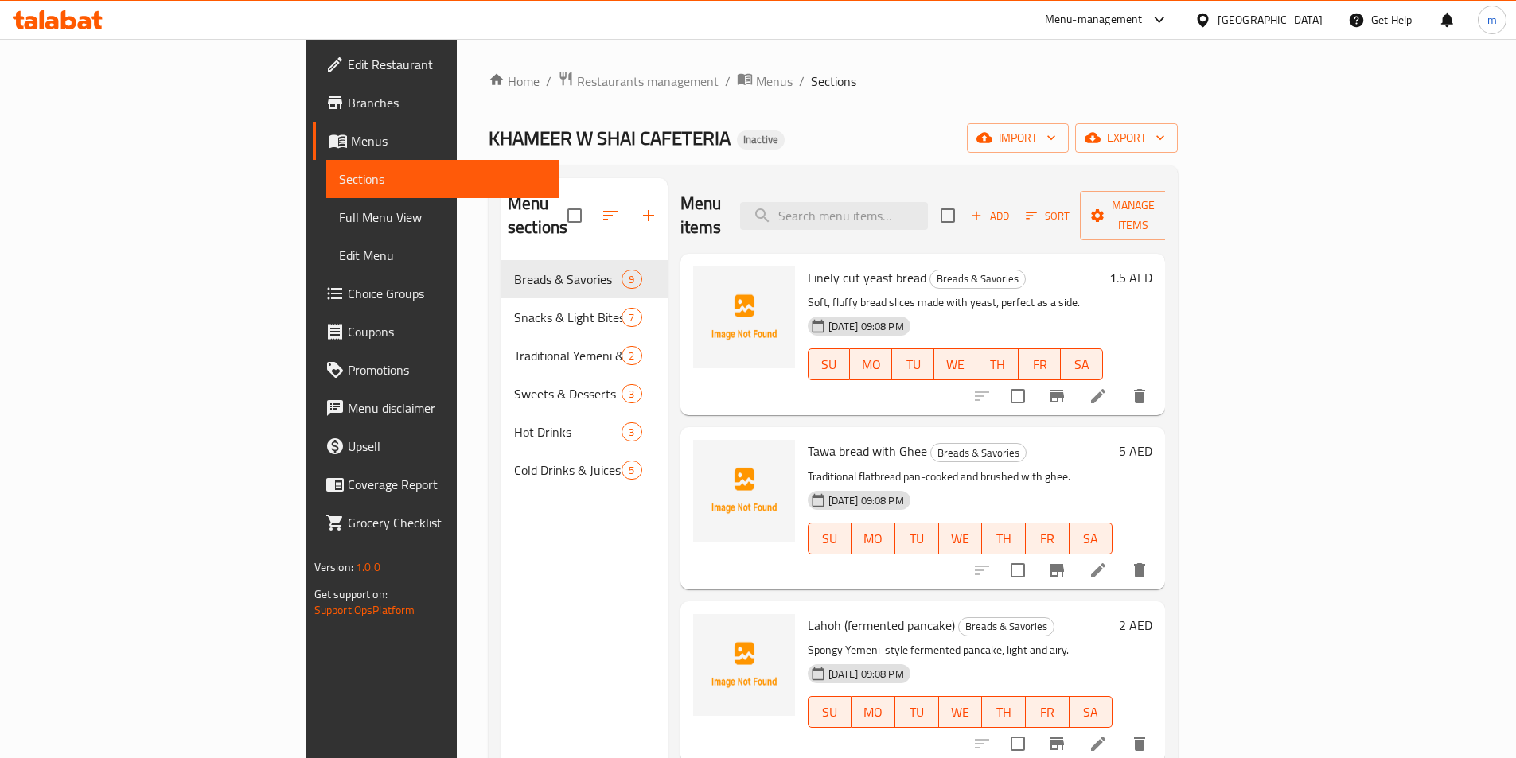
click at [501, 609] on div "Menu sections Breads & Savories 9 Snacks & Light Bites 7 Traditional Yemeni & A…" at bounding box center [584, 557] width 166 height 758
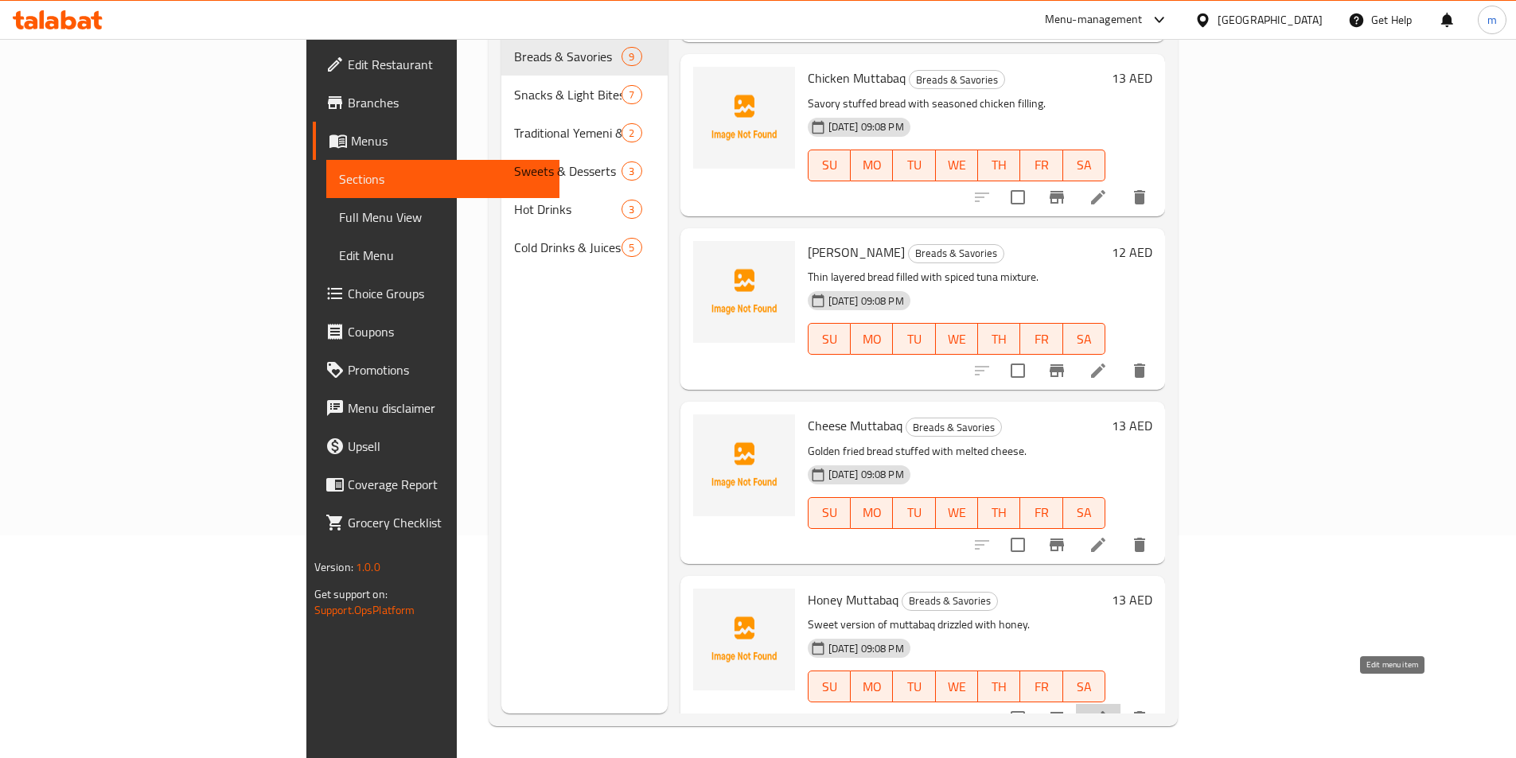
click at [1108, 709] on icon at bounding box center [1097, 718] width 19 height 19
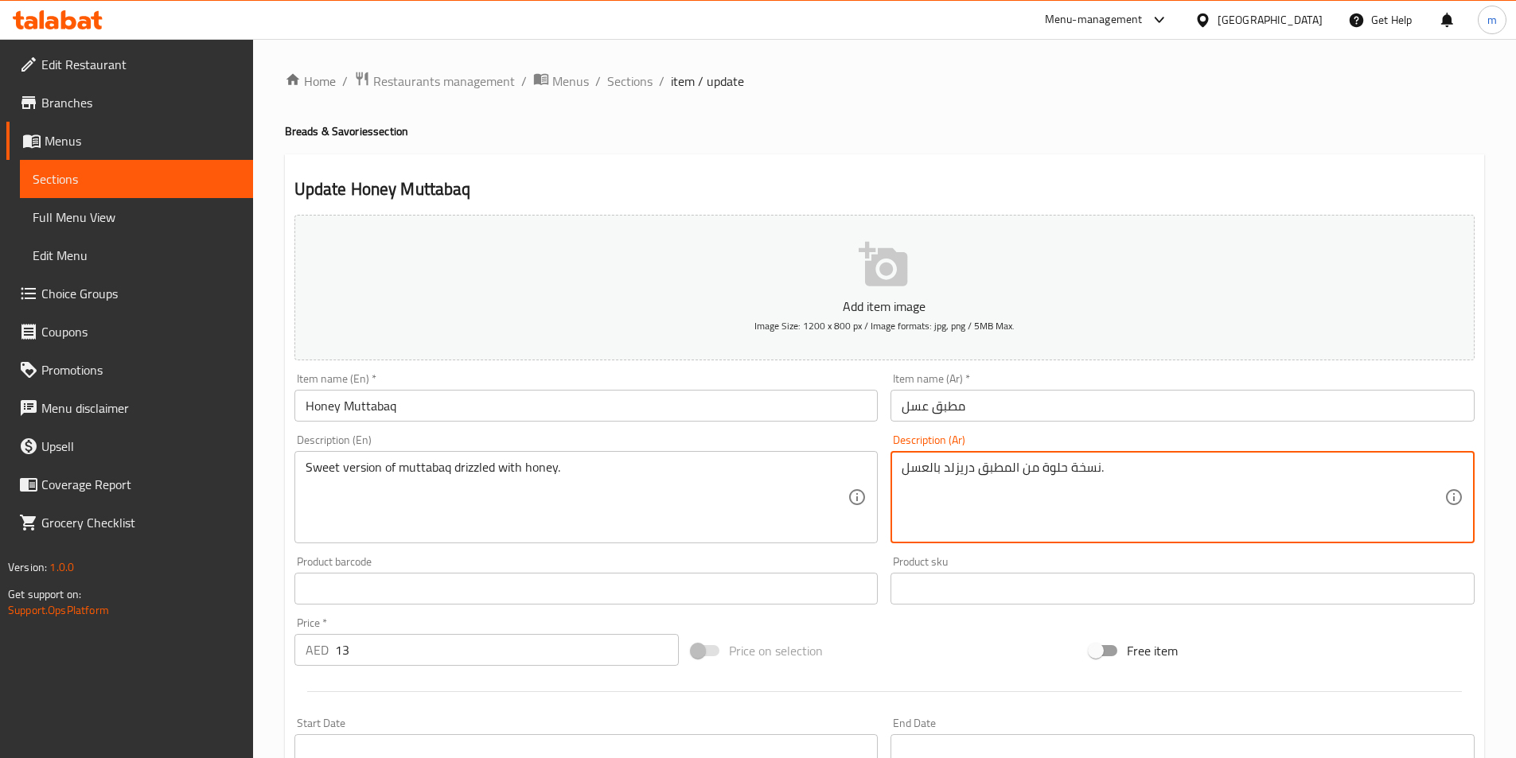
click at [1079, 469] on textarea "نسخة حلوة من المطبق دريزلد بالعسل." at bounding box center [1173, 498] width 543 height 76
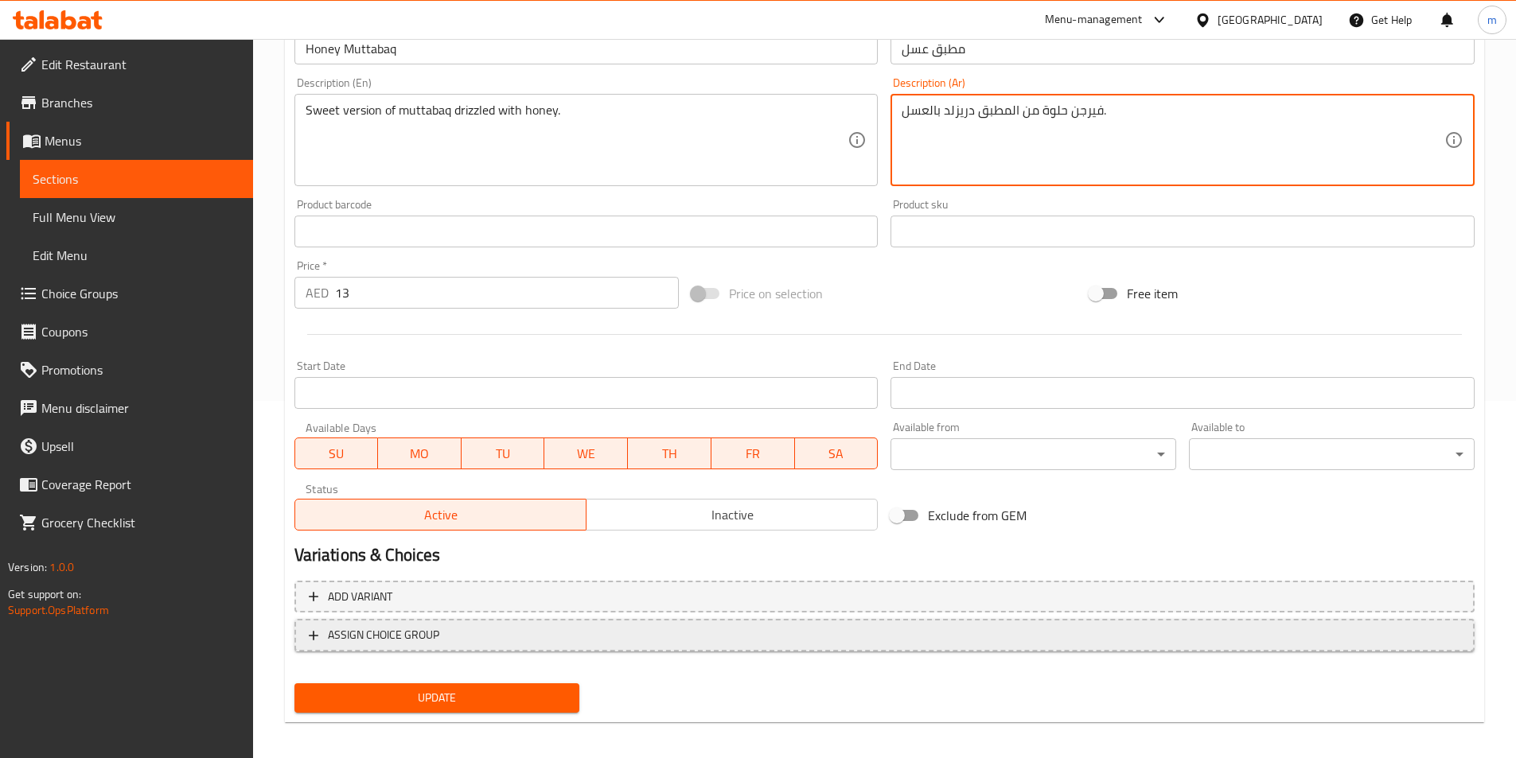
scroll to position [366, 0]
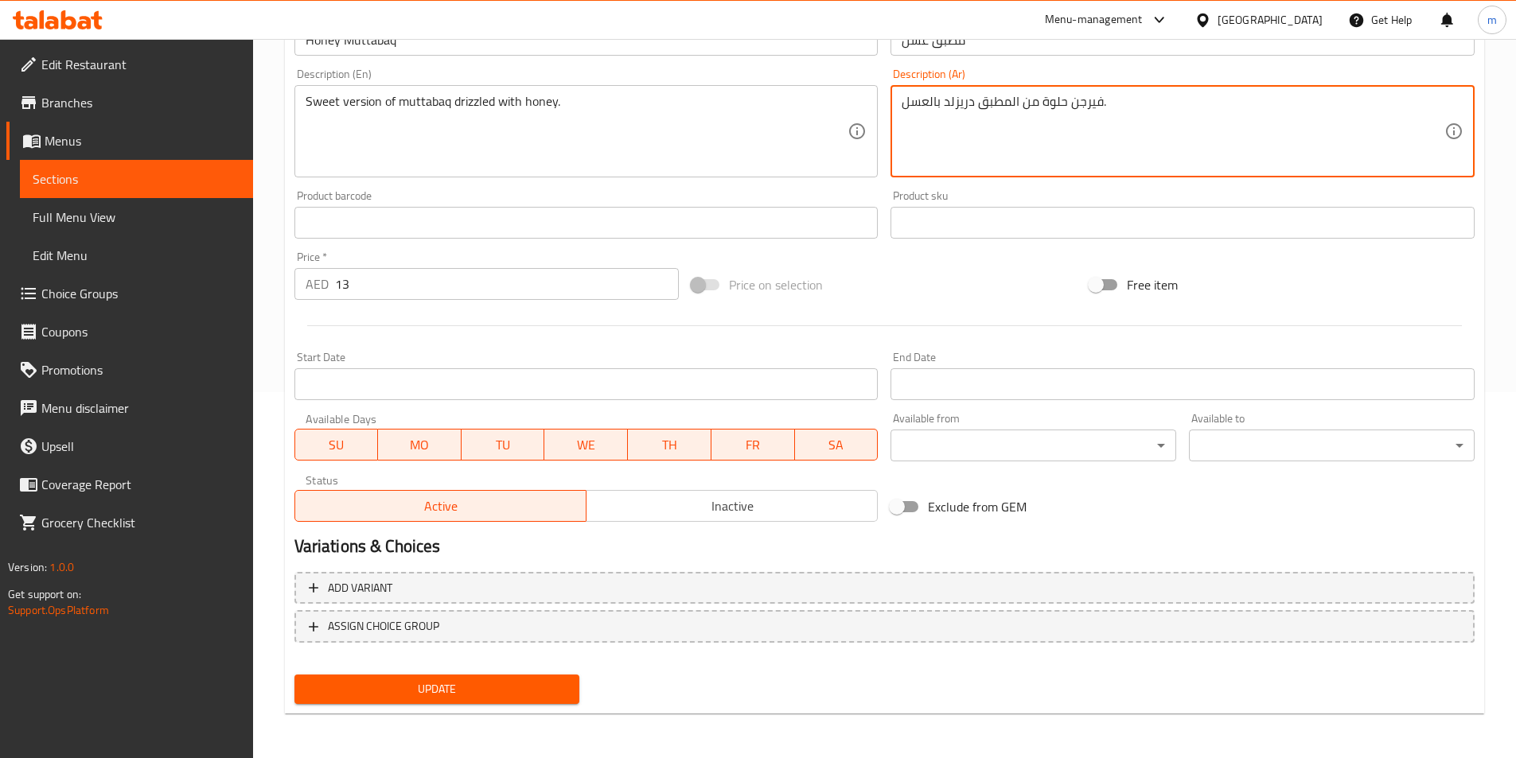
type textarea "فيرجن حلوة من المطبق دريزلد بالعسل."
click at [489, 691] on span "Update" at bounding box center [437, 690] width 260 height 20
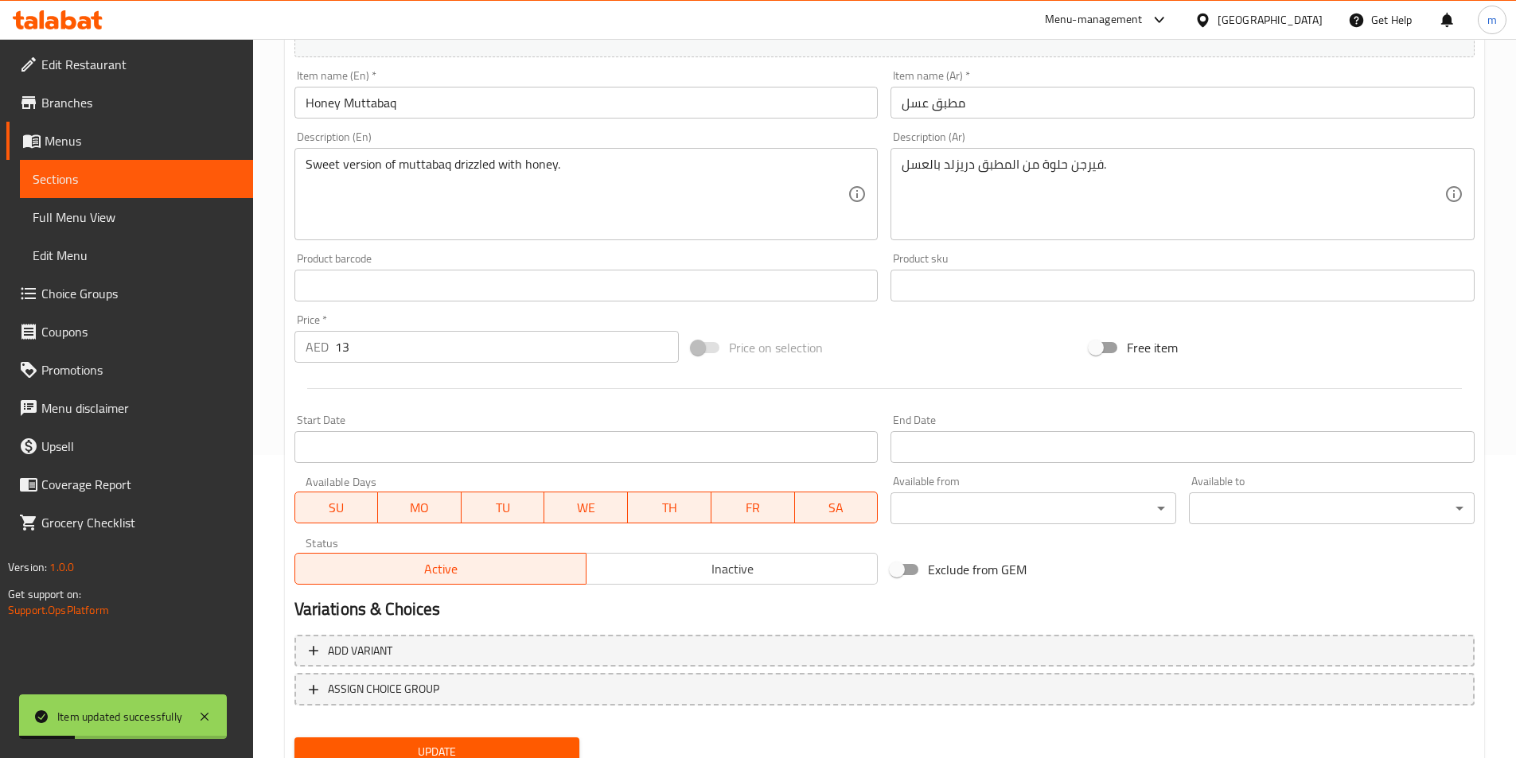
scroll to position [207, 0]
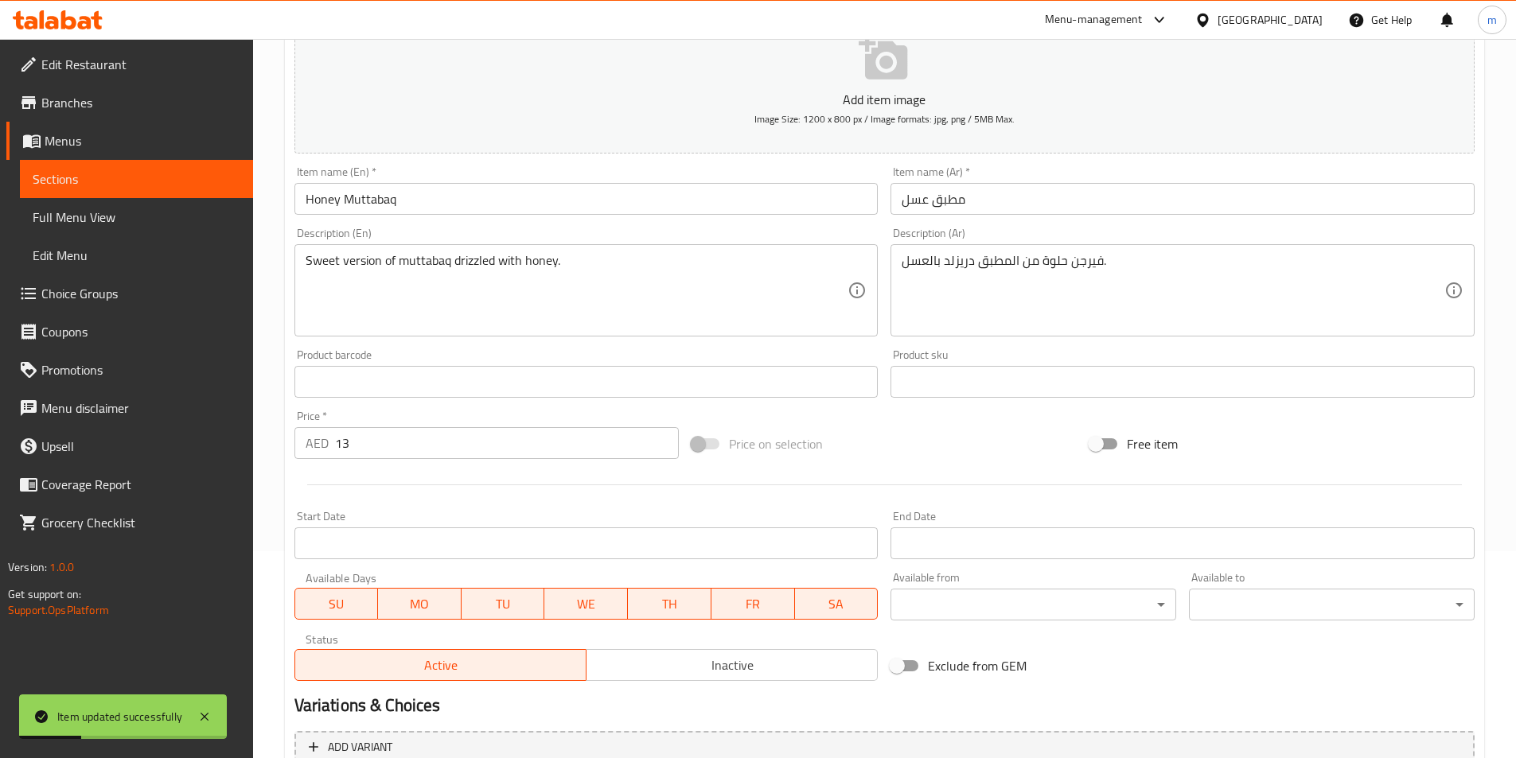
click at [124, 177] on span "Sections" at bounding box center [137, 178] width 208 height 19
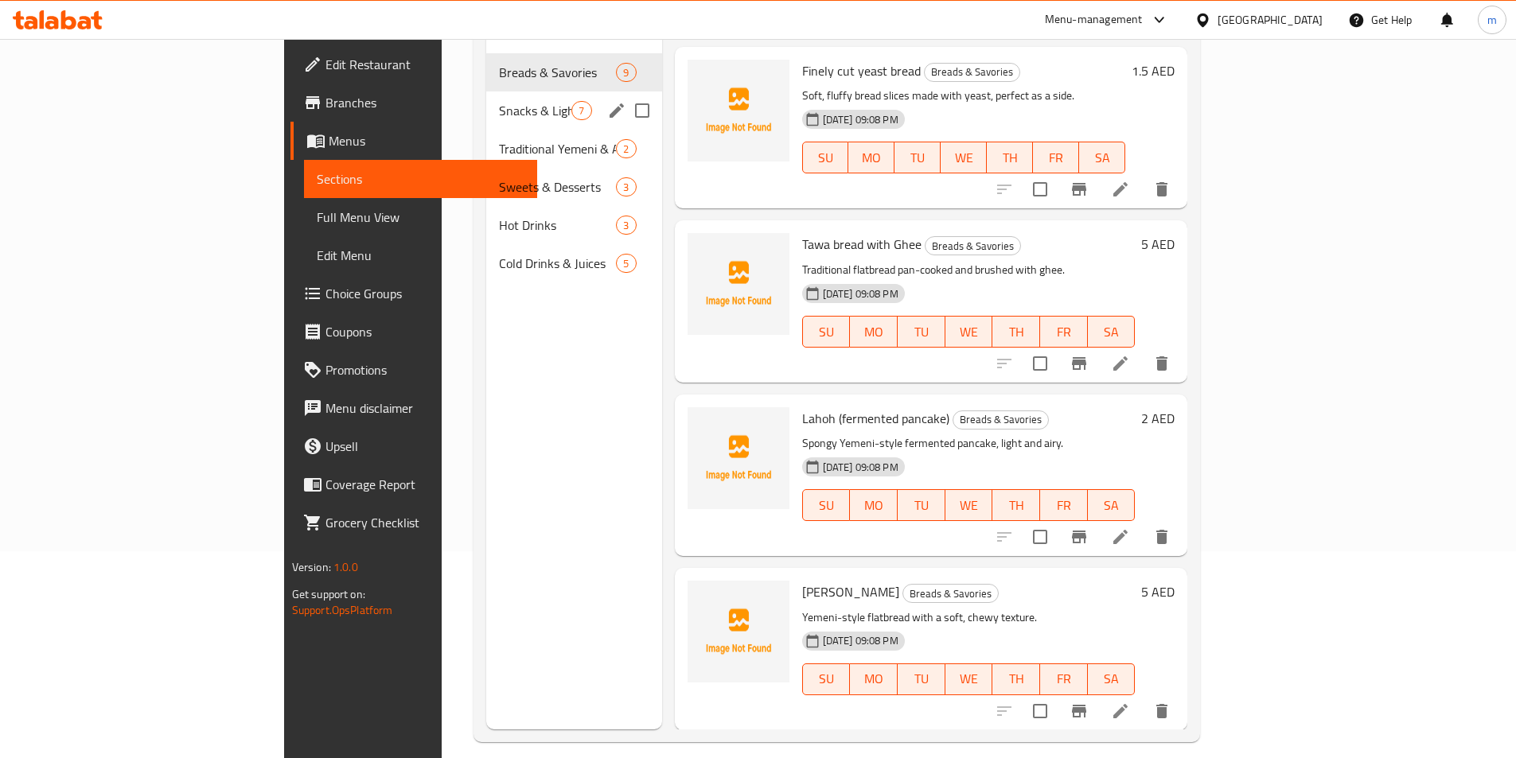
click at [486, 98] on div "Snacks & Light Bites 7" at bounding box center [573, 111] width 175 height 38
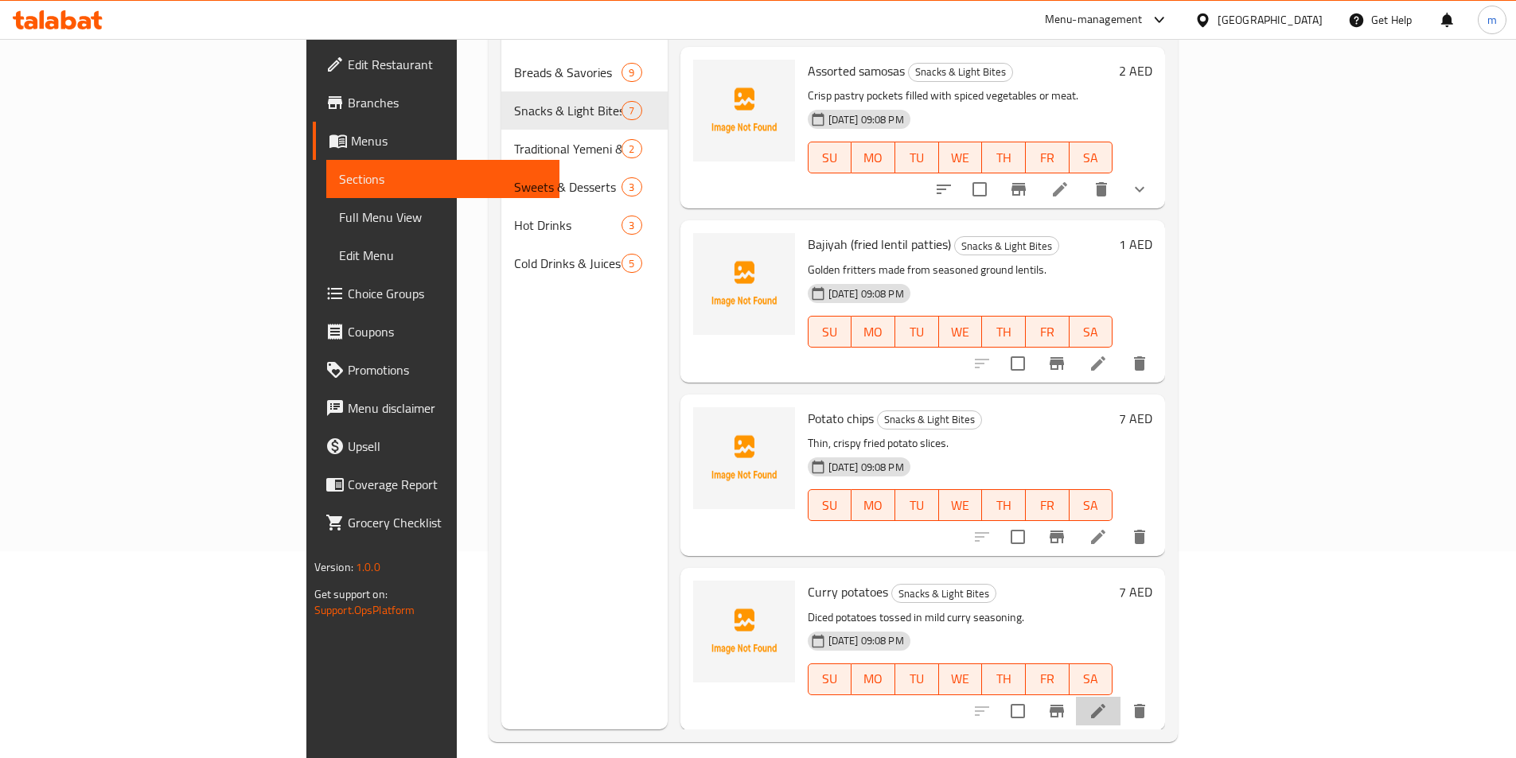
click at [1105, 704] on icon at bounding box center [1098, 711] width 14 height 14
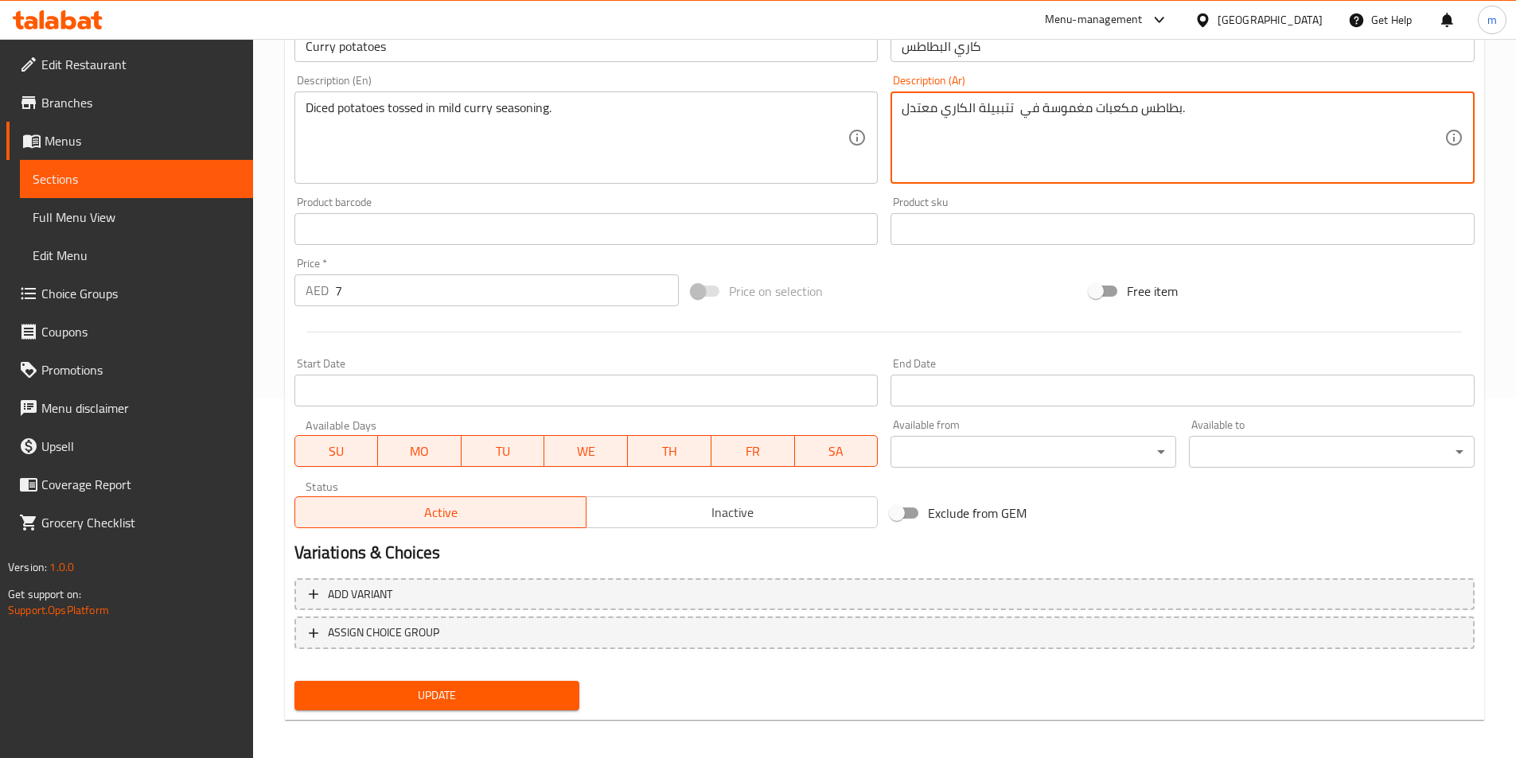
scroll to position [366, 0]
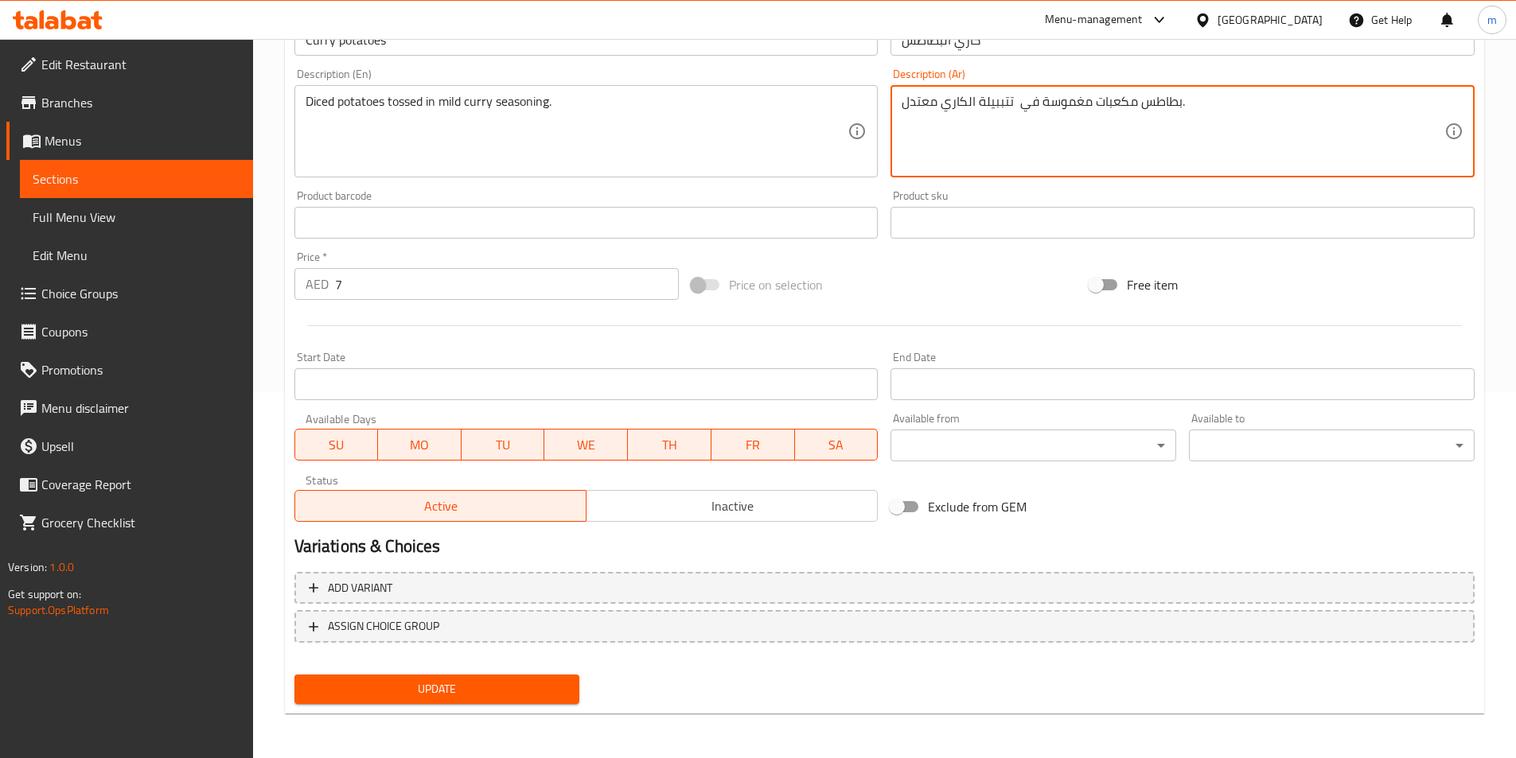
type textarea "بطاطس مكعبات مغموسة في تتببيلة الكاري معتدل."
click at [530, 691] on span "Update" at bounding box center [437, 690] width 260 height 20
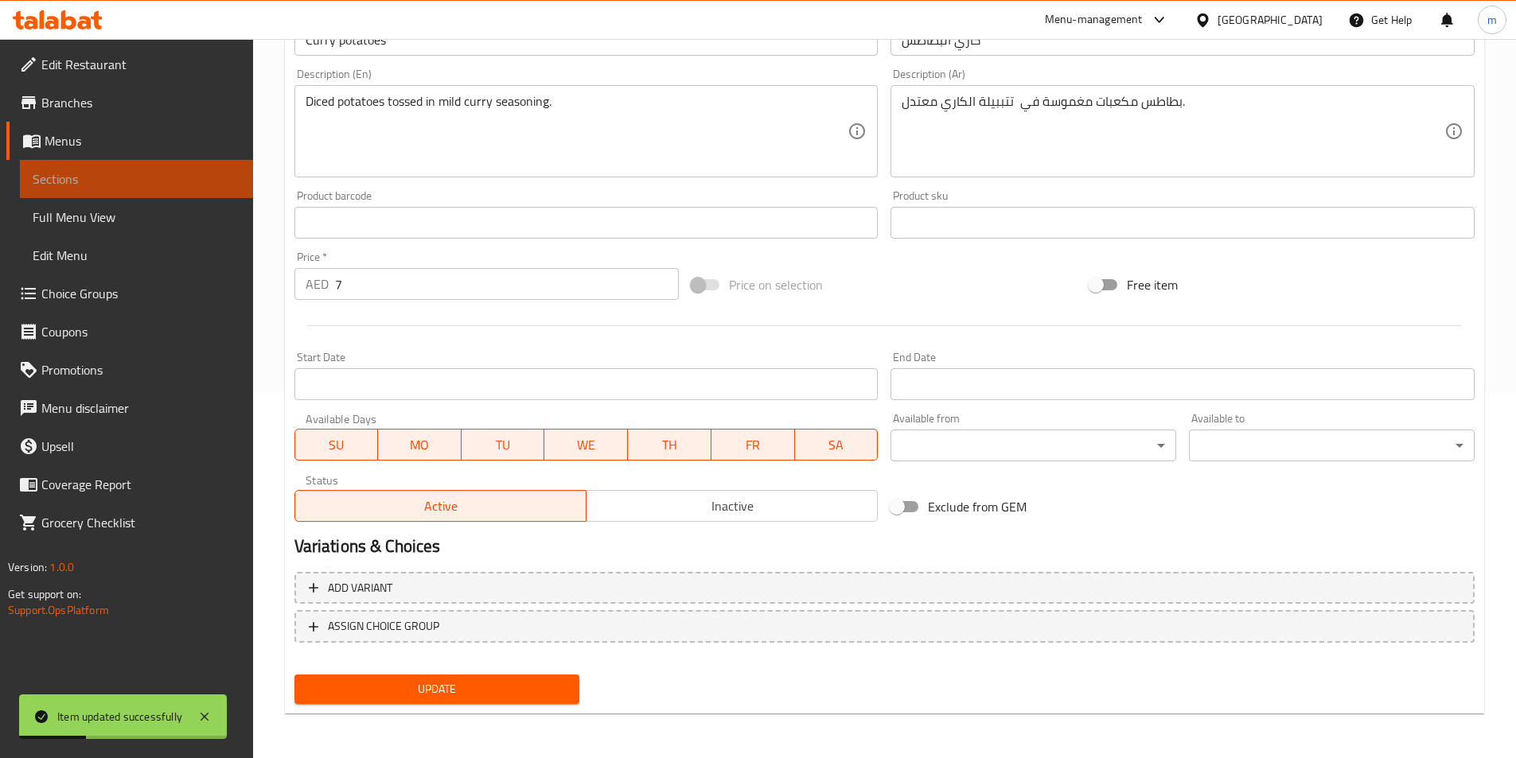
click at [94, 187] on span "Sections" at bounding box center [137, 178] width 208 height 19
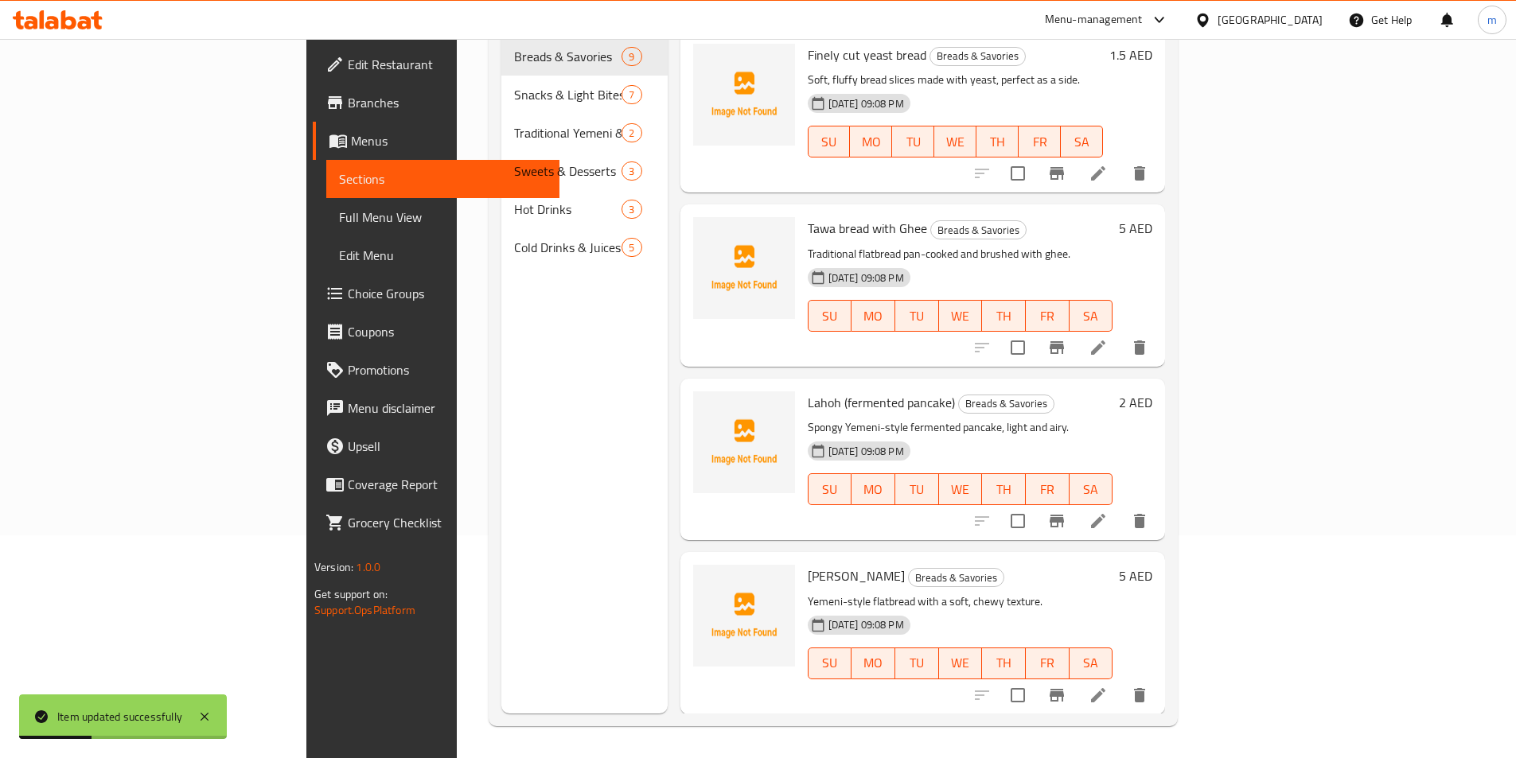
scroll to position [223, 0]
click at [501, 400] on div "Menu sections Breads & Savories 9 Snacks & Light Bites 7 Traditional Yemeni & A…" at bounding box center [584, 334] width 166 height 758
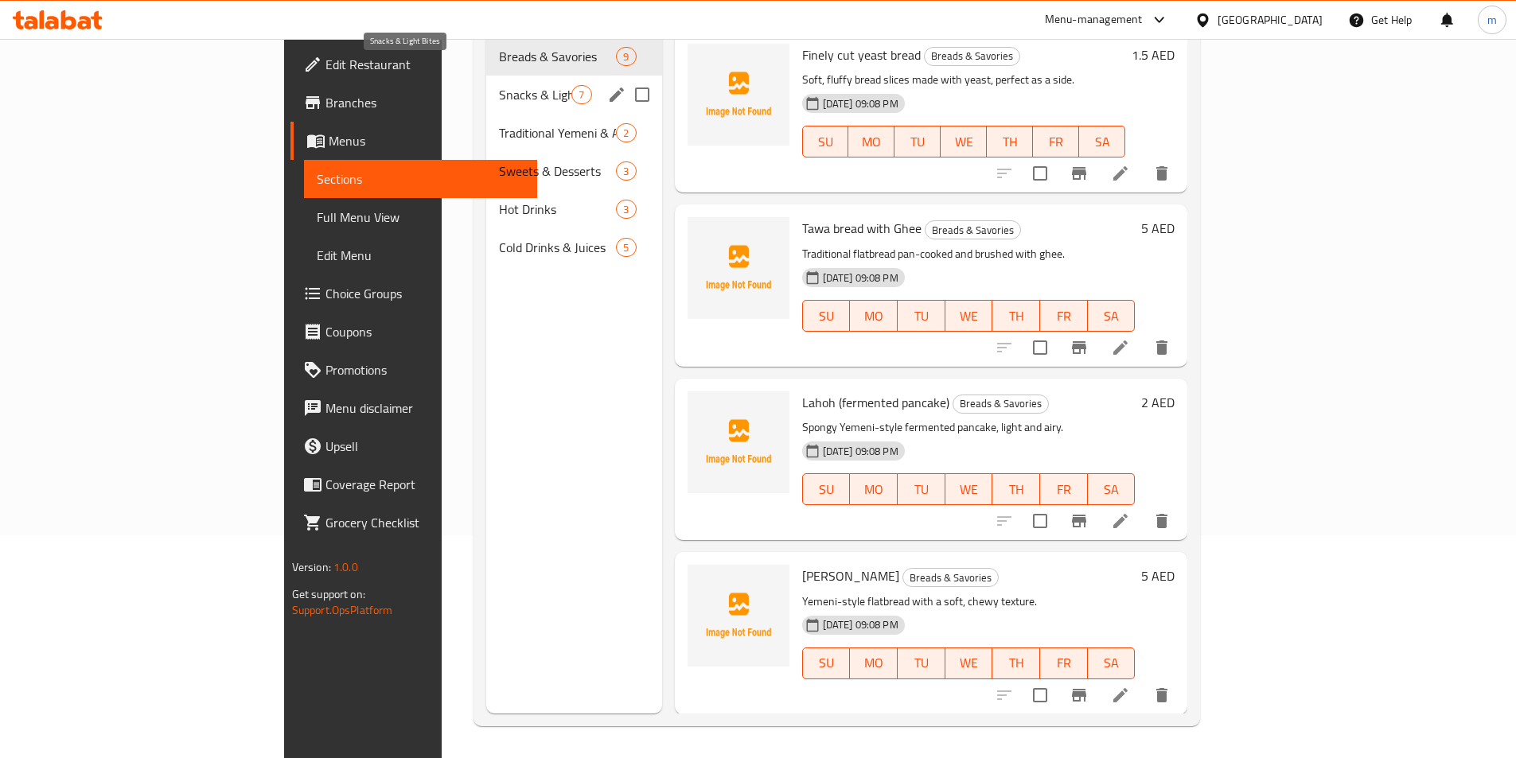
click at [499, 85] on span "Snacks & Light Bites" at bounding box center [535, 94] width 72 height 19
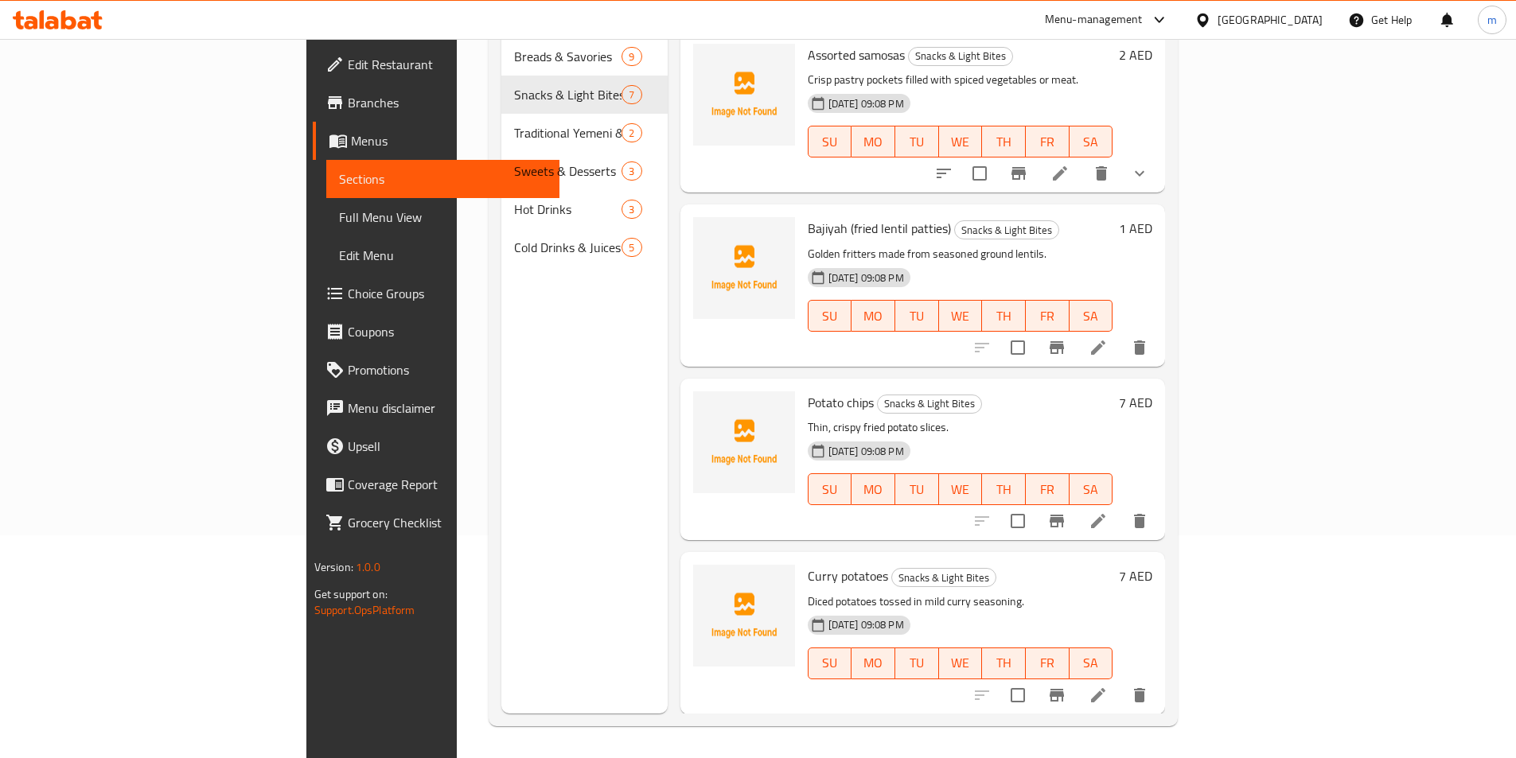
click at [501, 387] on div "Menu sections Breads & Savories 9 Snacks & Light Bites 7 Traditional Yemeni & A…" at bounding box center [584, 334] width 166 height 758
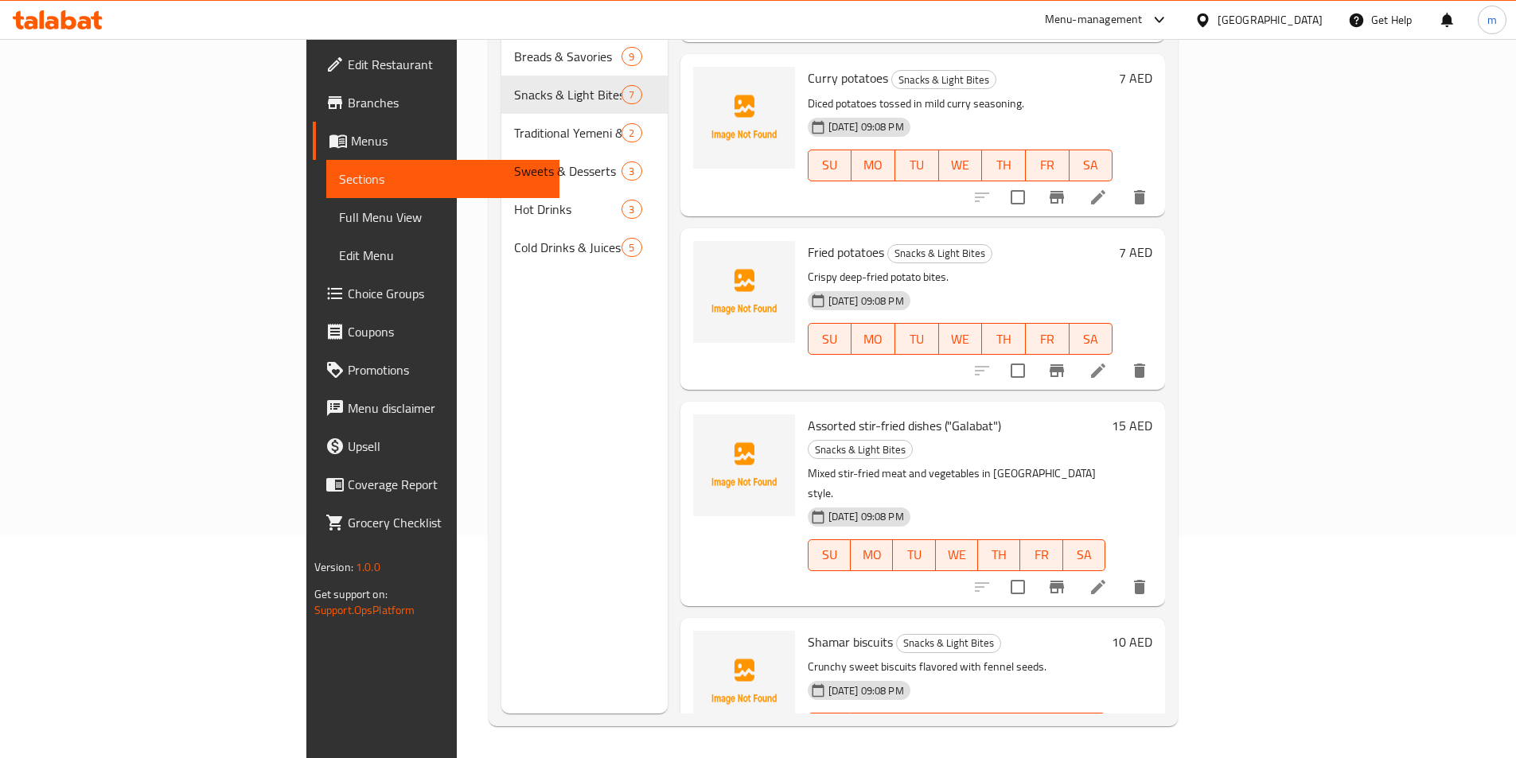
click at [1105, 580] on icon at bounding box center [1098, 587] width 14 height 14
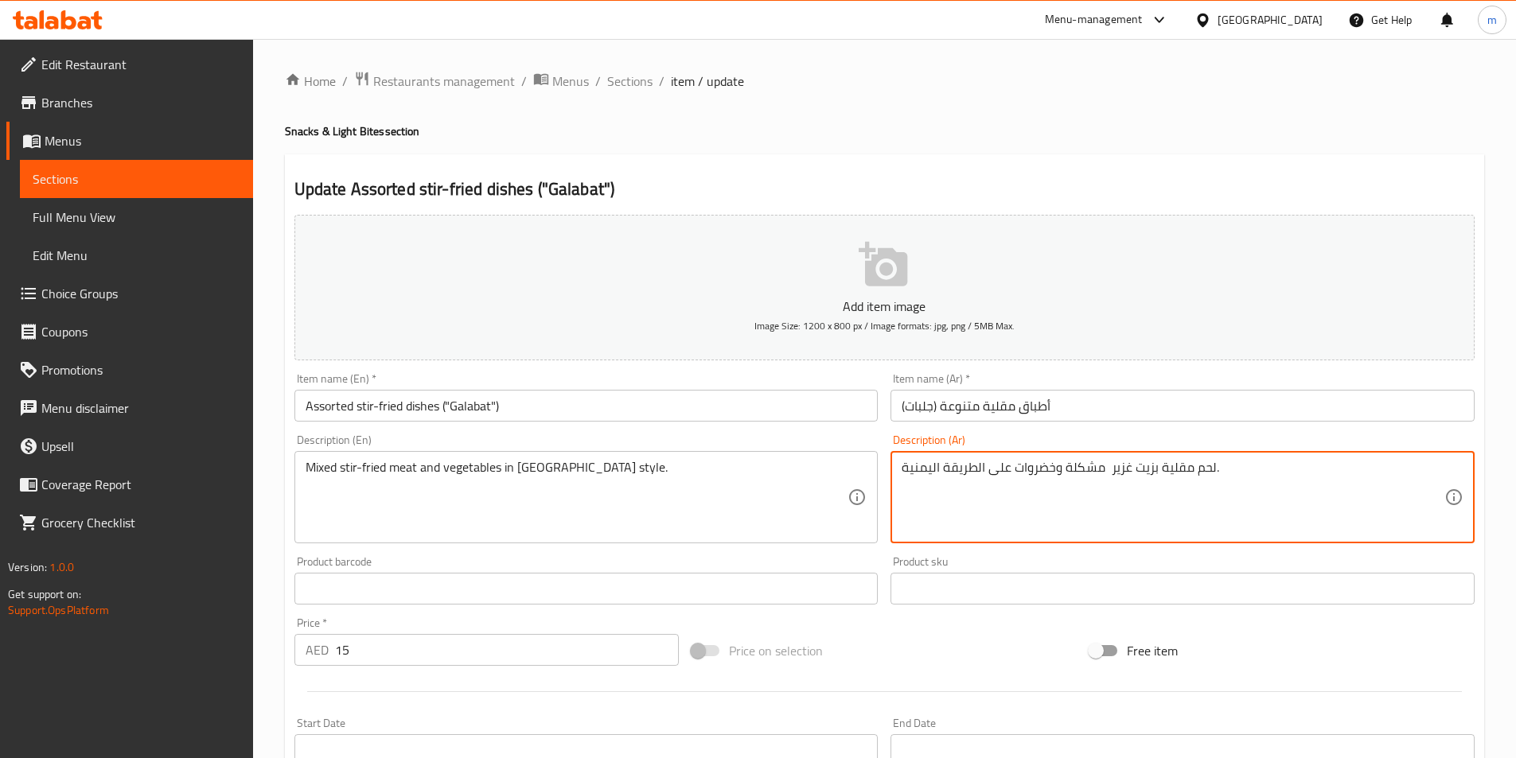
drag, startPoint x: 1112, startPoint y: 469, endPoint x: 1150, endPoint y: 476, distance: 37.9
drag, startPoint x: 1108, startPoint y: 476, endPoint x: 1120, endPoint y: 477, distance: 12.8
click at [1120, 477] on textarea "لحم مقلية بزر مشكلة وخضروات على الطريقة اليمنية." at bounding box center [1173, 498] width 543 height 76
click at [1120, 500] on textarea "لحم مقلية مشكلة وخضروات على الطريقة اليمنية." at bounding box center [1173, 498] width 543 height 76
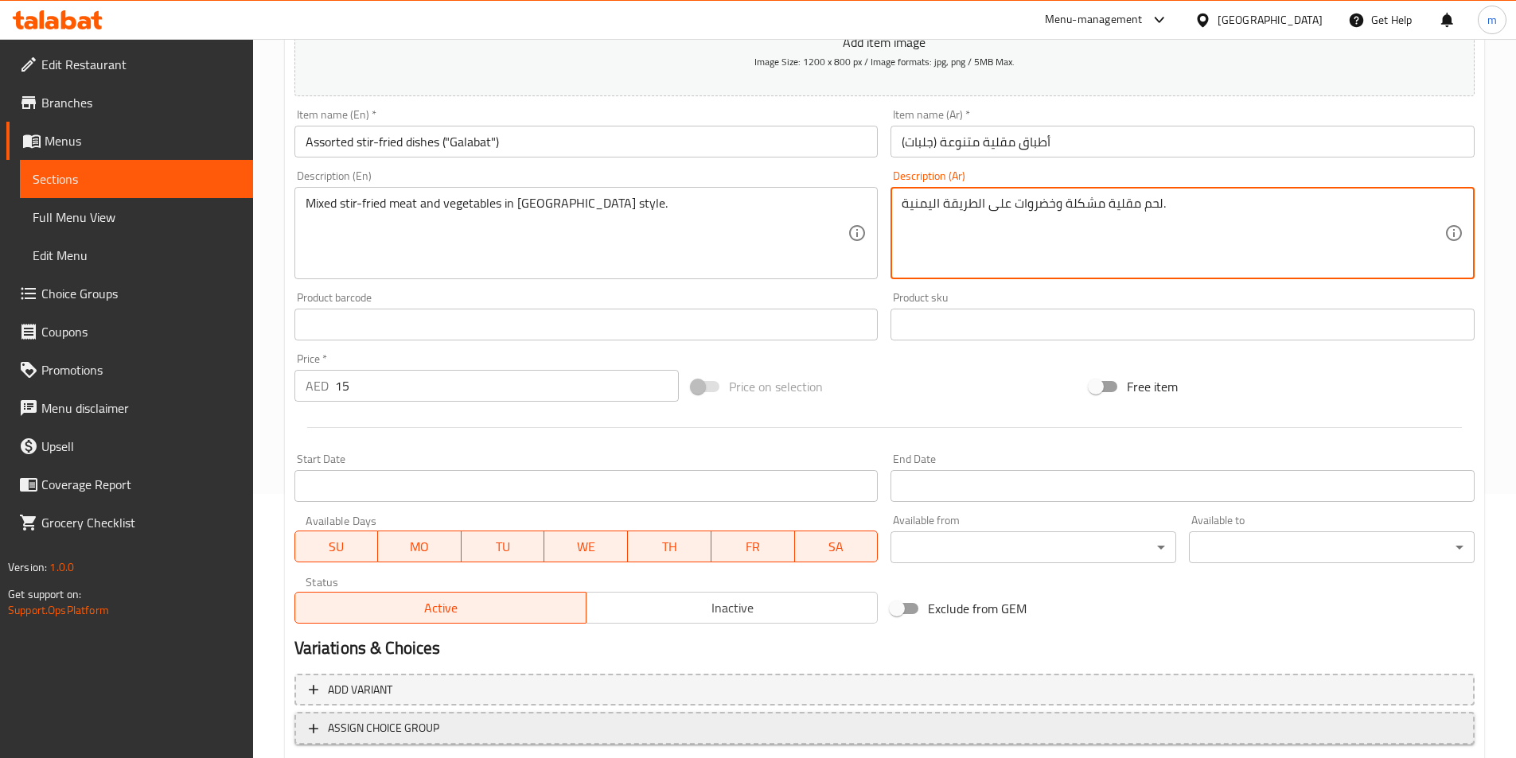
scroll to position [366, 0]
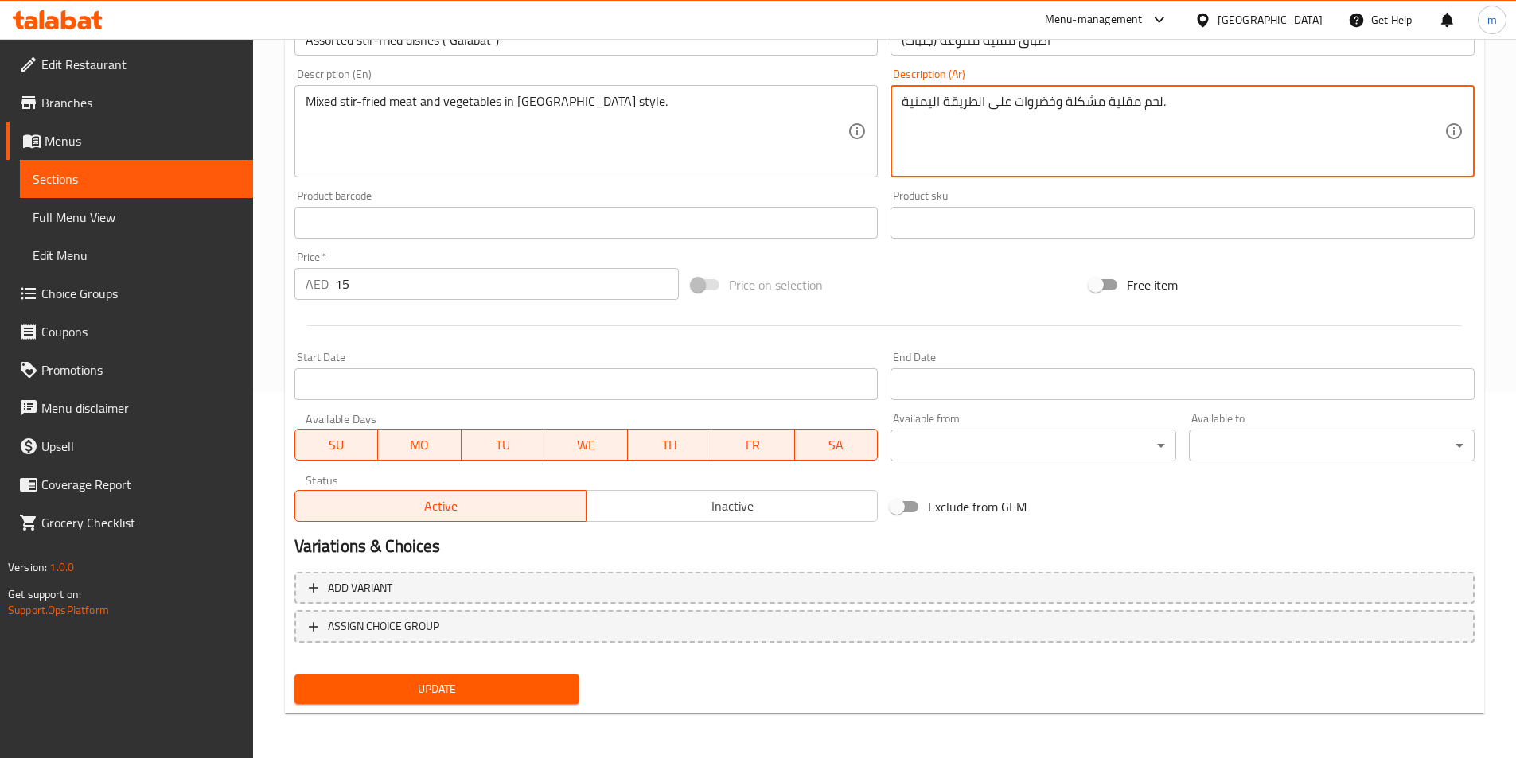
type textarea "لحم مقلية مشكلة وخضروات على الطريقة اليمنية."
click at [448, 687] on span "Update" at bounding box center [437, 690] width 260 height 20
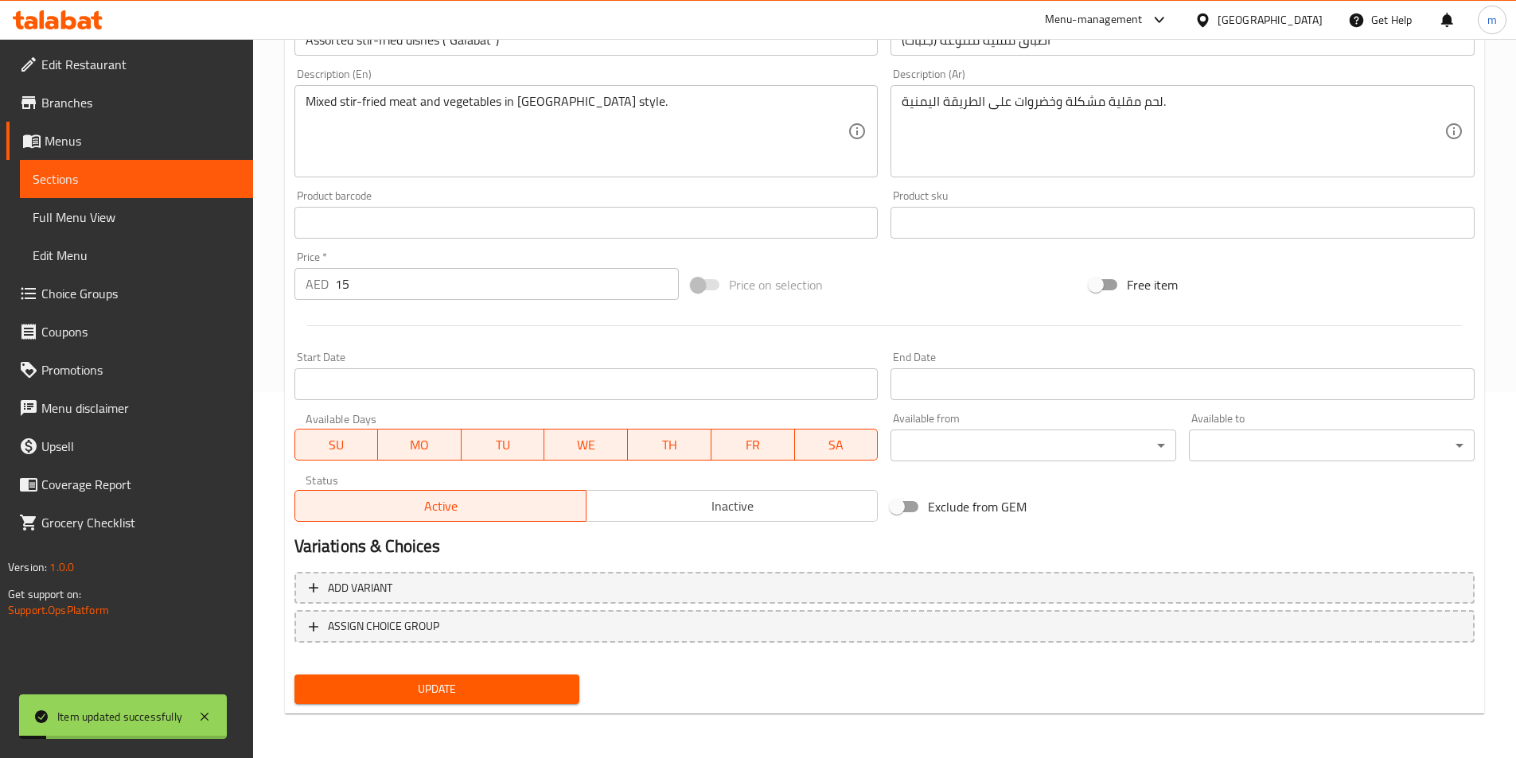
click at [80, 178] on span "Sections" at bounding box center [137, 178] width 208 height 19
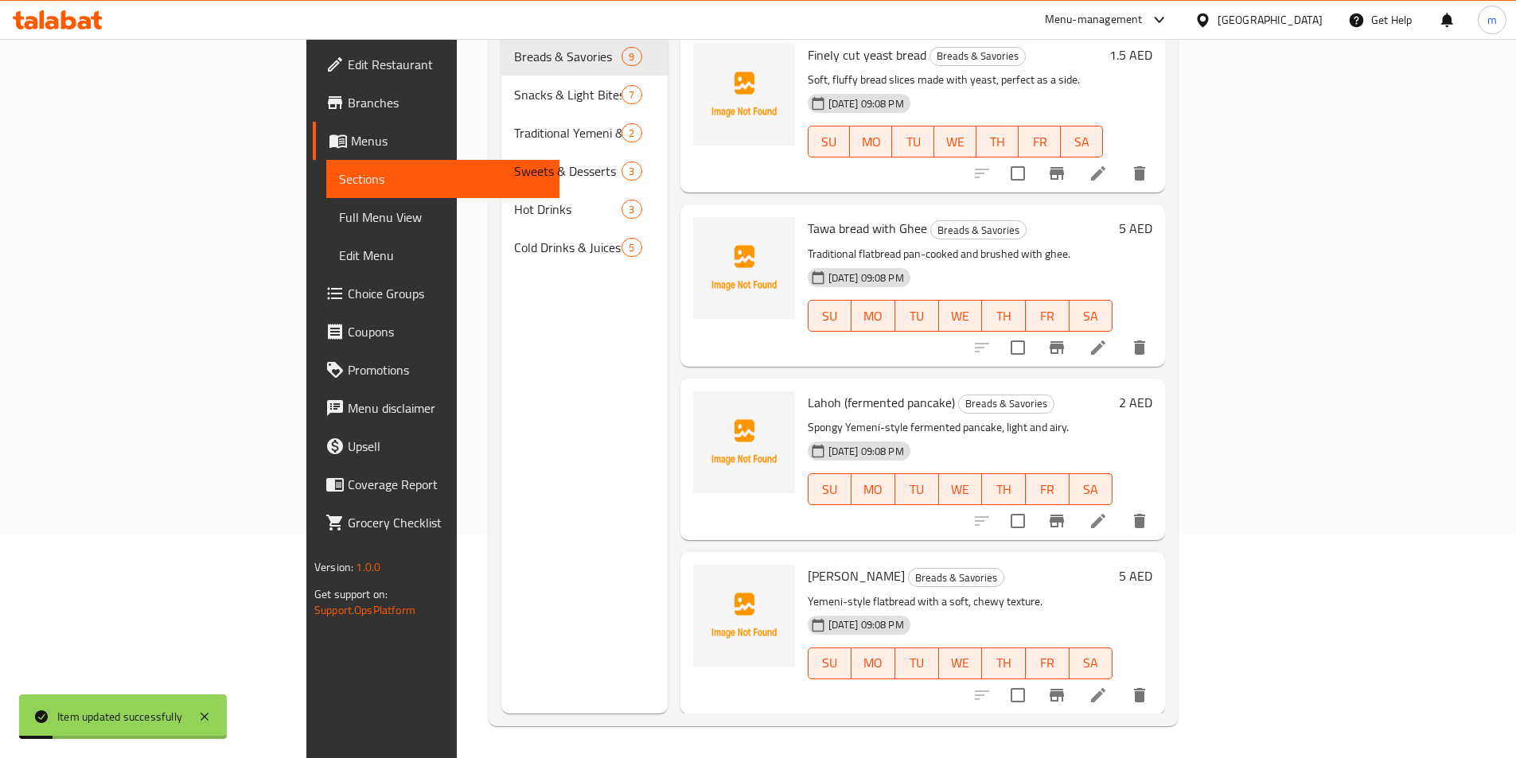
scroll to position [223, 0]
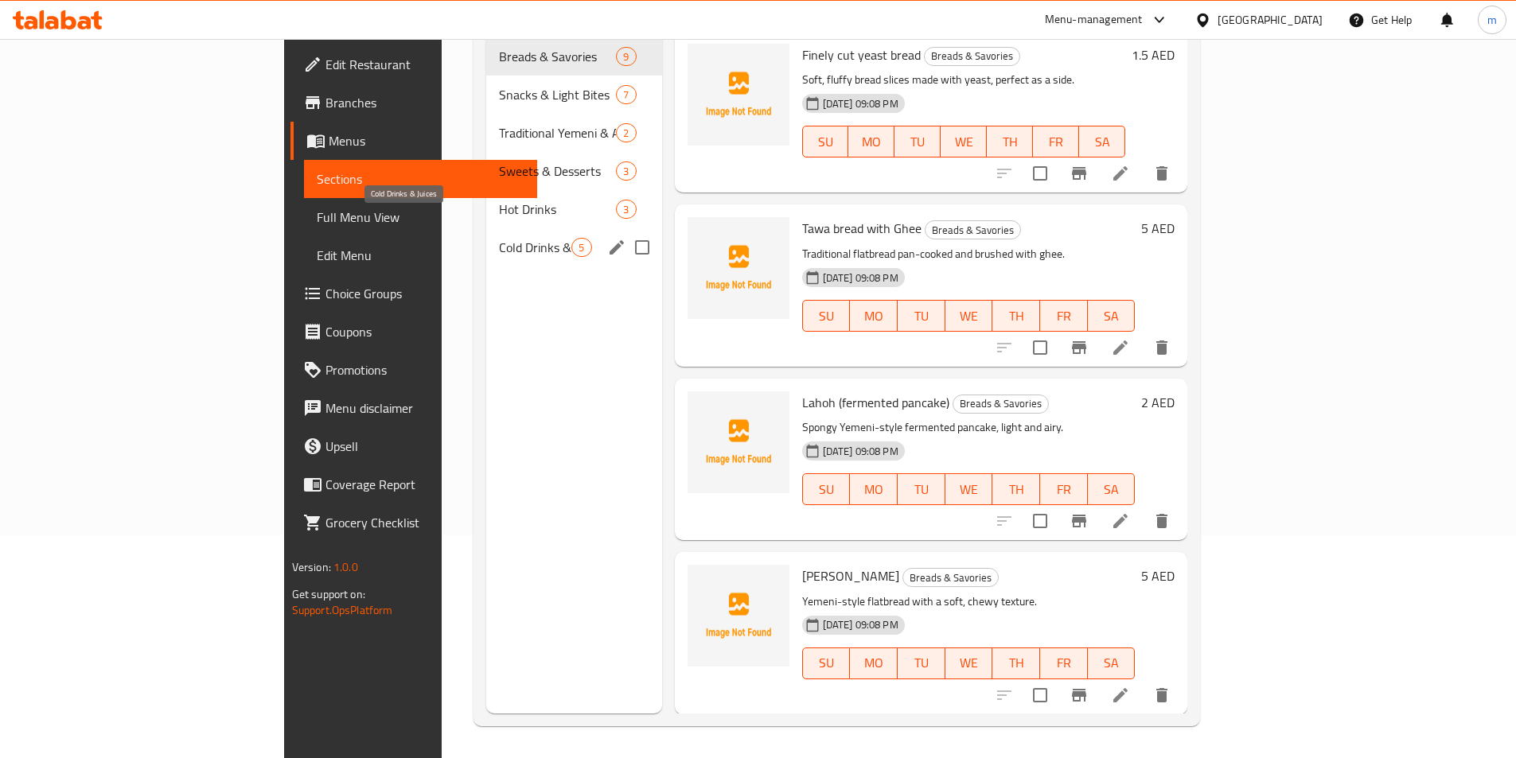
click at [499, 238] on span "Cold Drinks & Juices" at bounding box center [535, 247] width 72 height 19
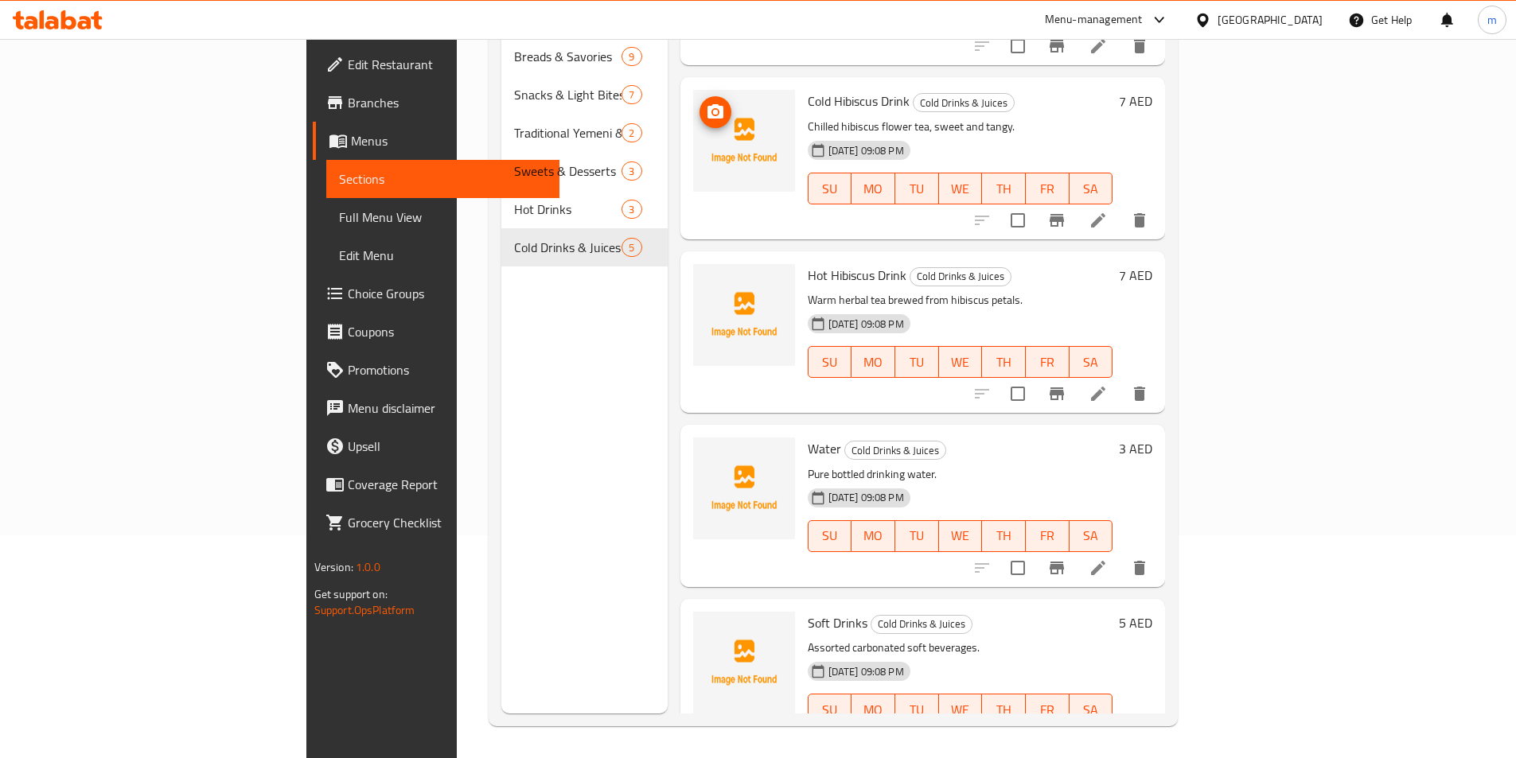
scroll to position [150, 0]
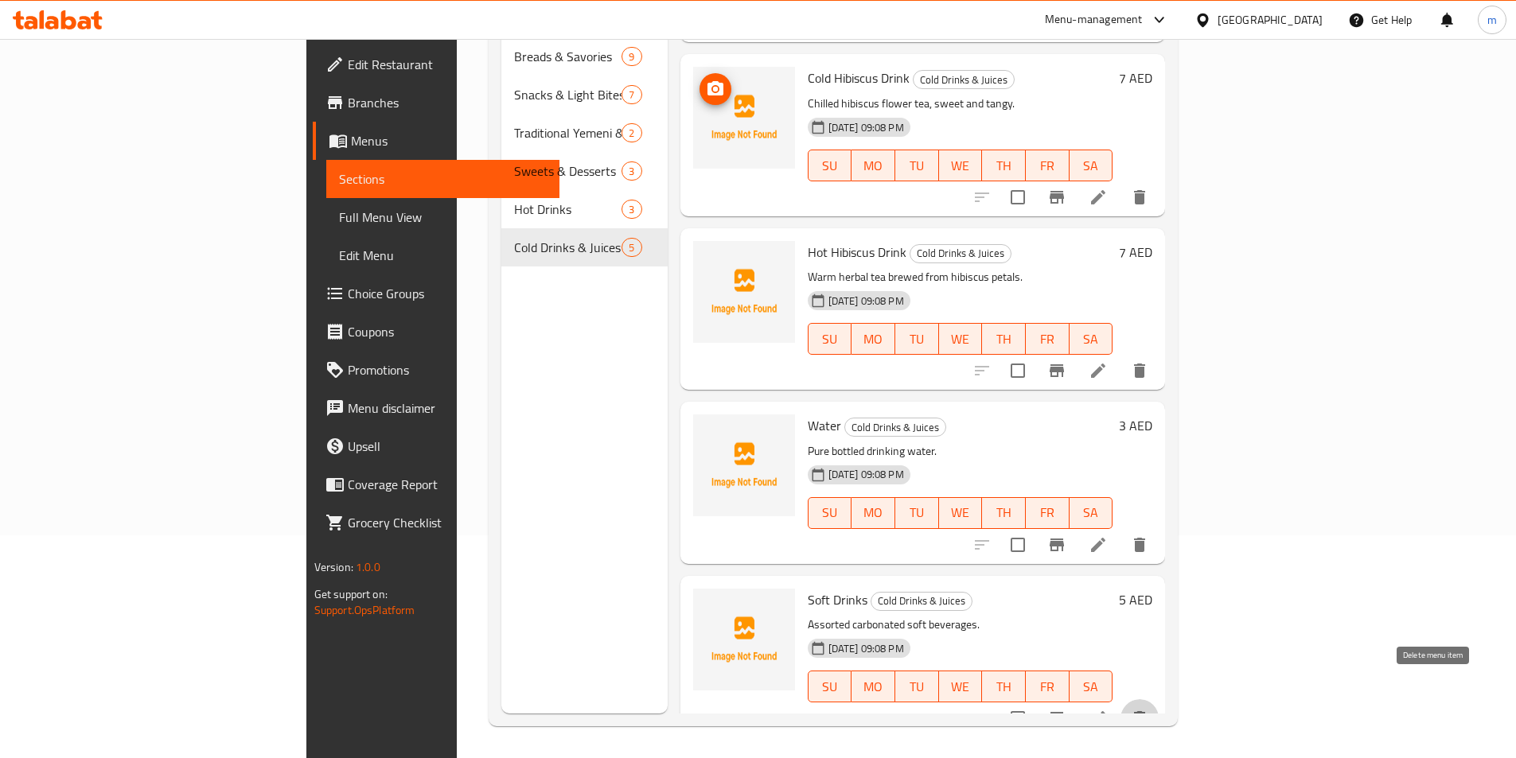
click at [1145, 711] on icon "delete" at bounding box center [1139, 718] width 11 height 14
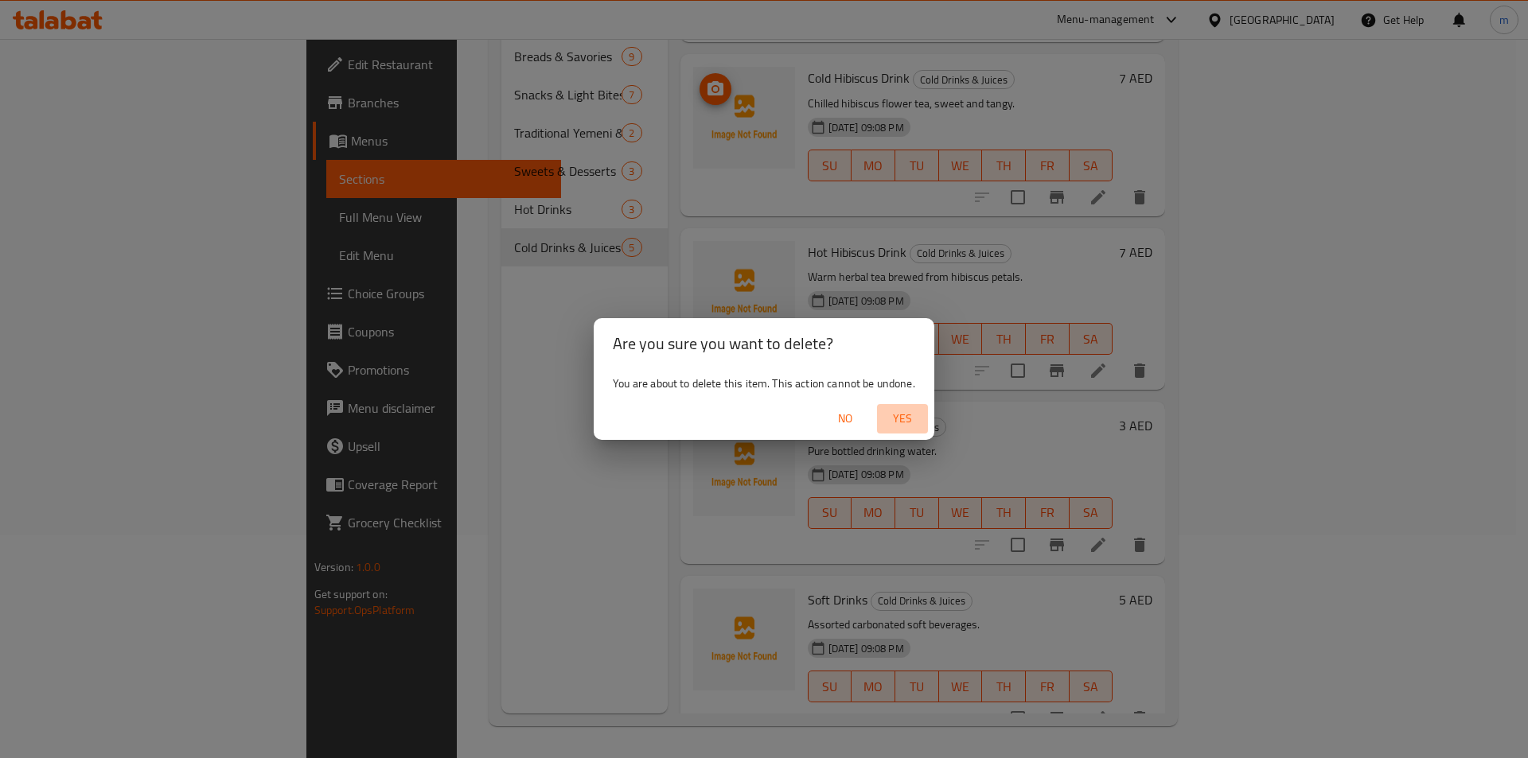
click at [905, 419] on span "Yes" at bounding box center [902, 419] width 38 height 20
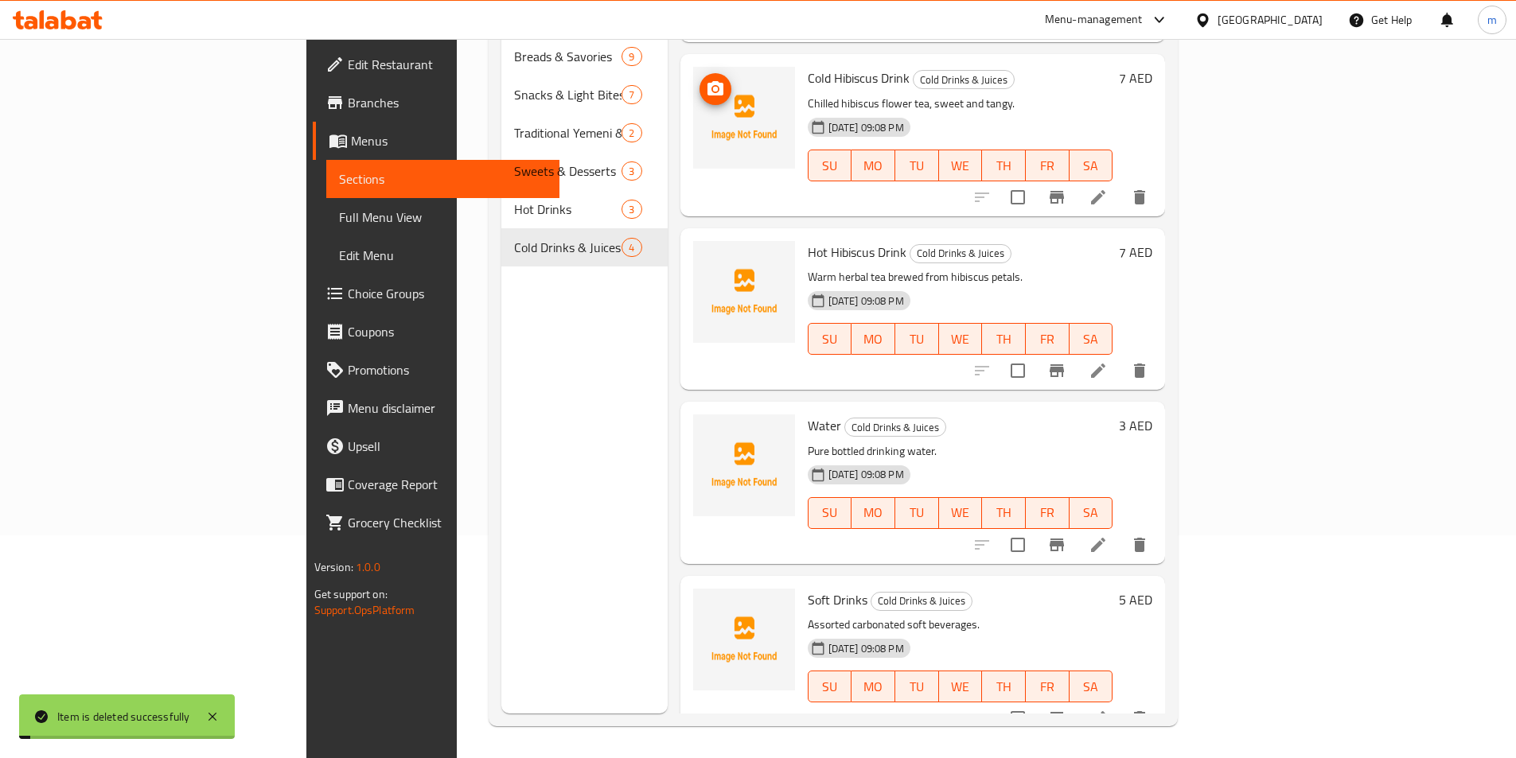
scroll to position [0, 0]
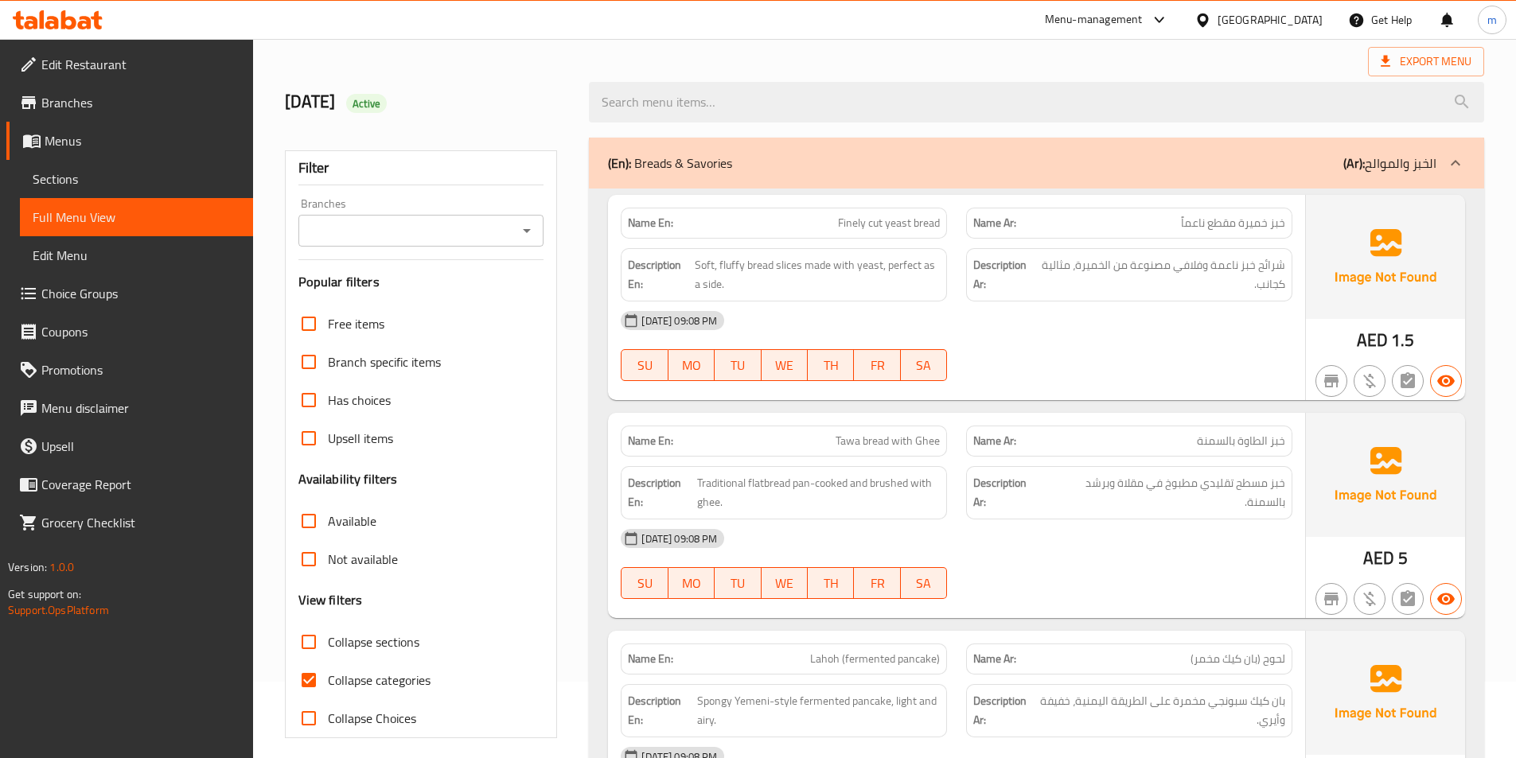
scroll to position [159, 0]
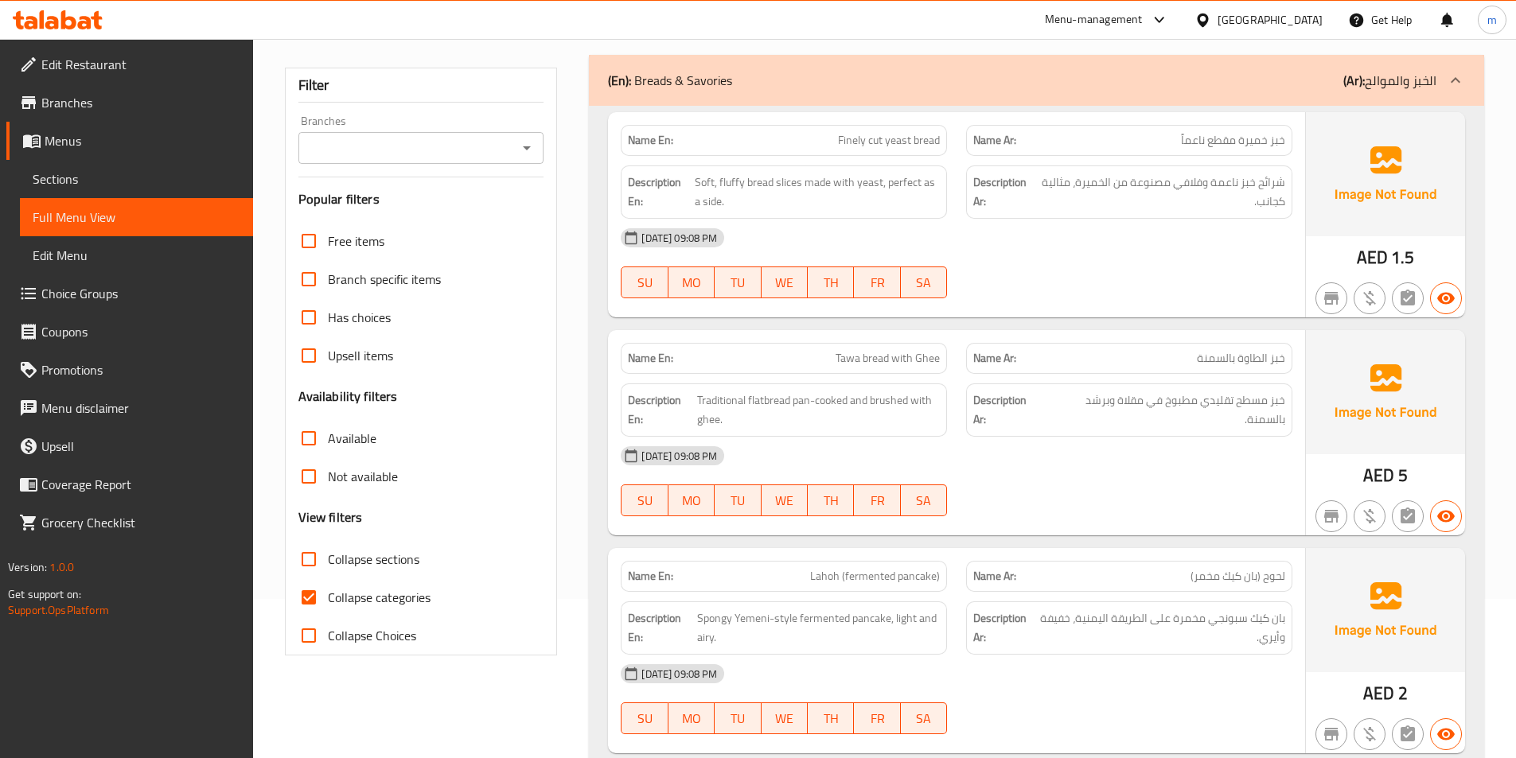
click at [376, 605] on span "Collapse categories" at bounding box center [379, 597] width 103 height 19
click at [328, 605] on input "Collapse categories" at bounding box center [309, 597] width 38 height 38
checkbox input "false"
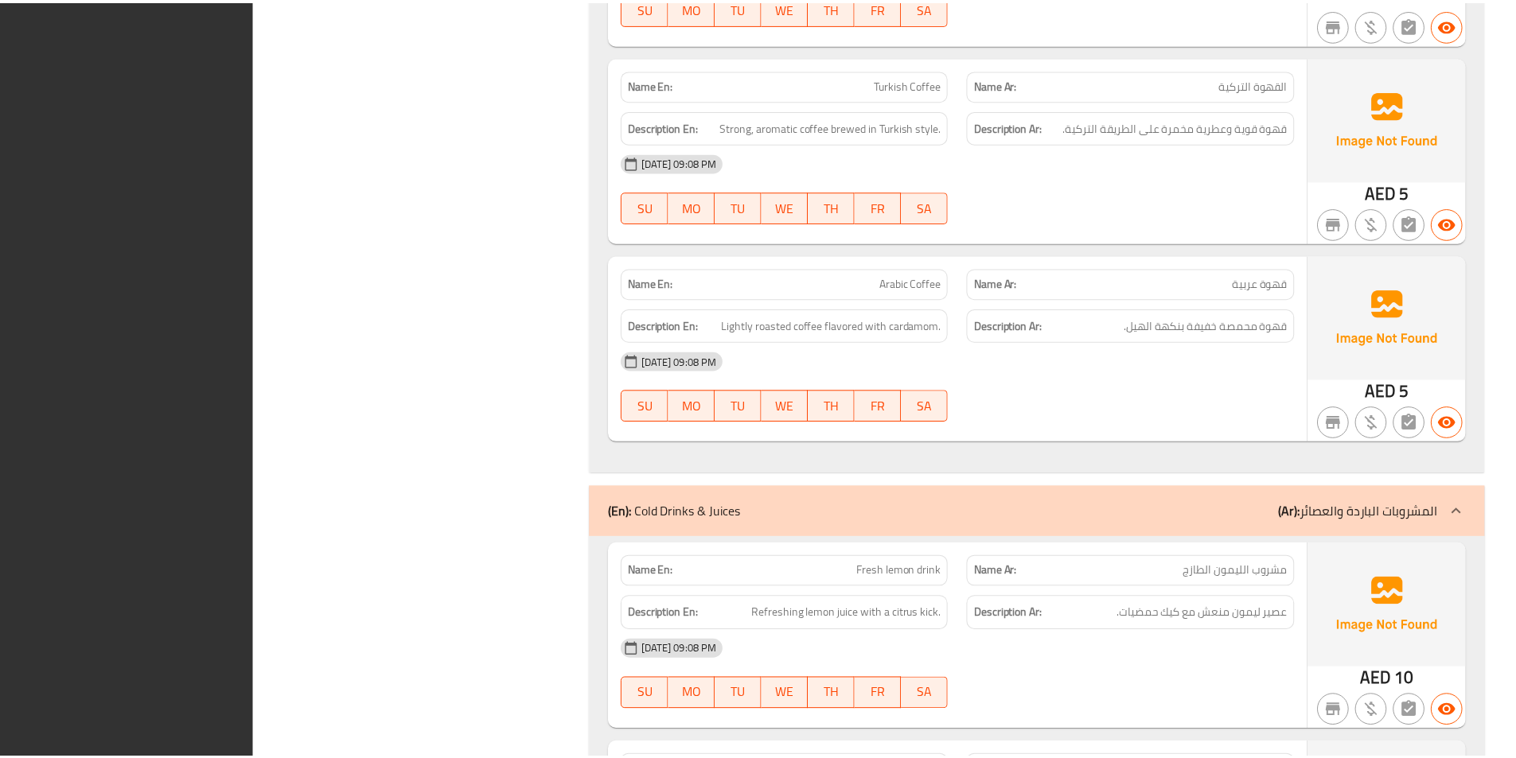
scroll to position [5980, 0]
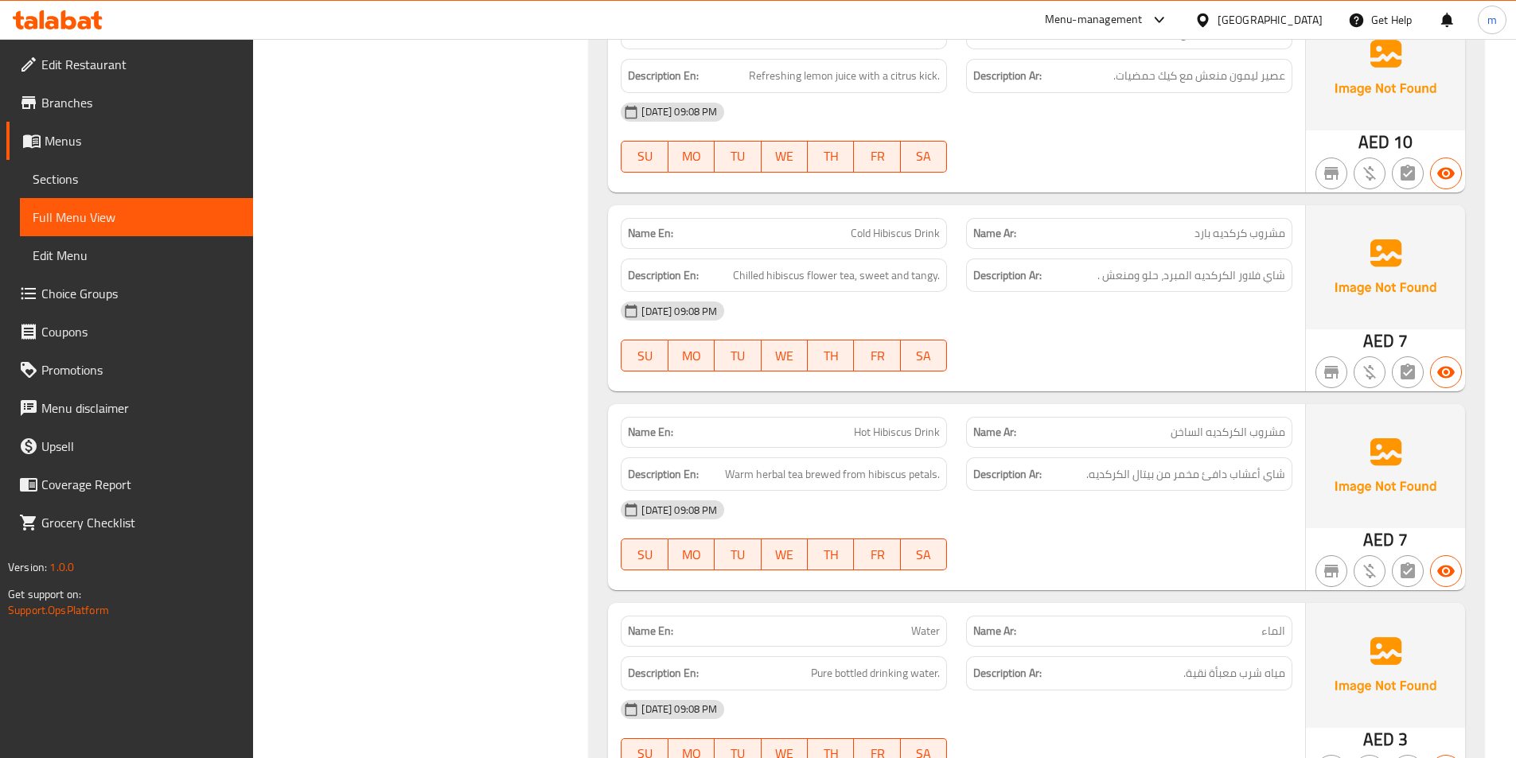
click at [598, 372] on div "Name En: Fresh lemon drink Name Ar: مشروب الليمون الطازج Description En: Refres…" at bounding box center [1036, 410] width 895 height 822
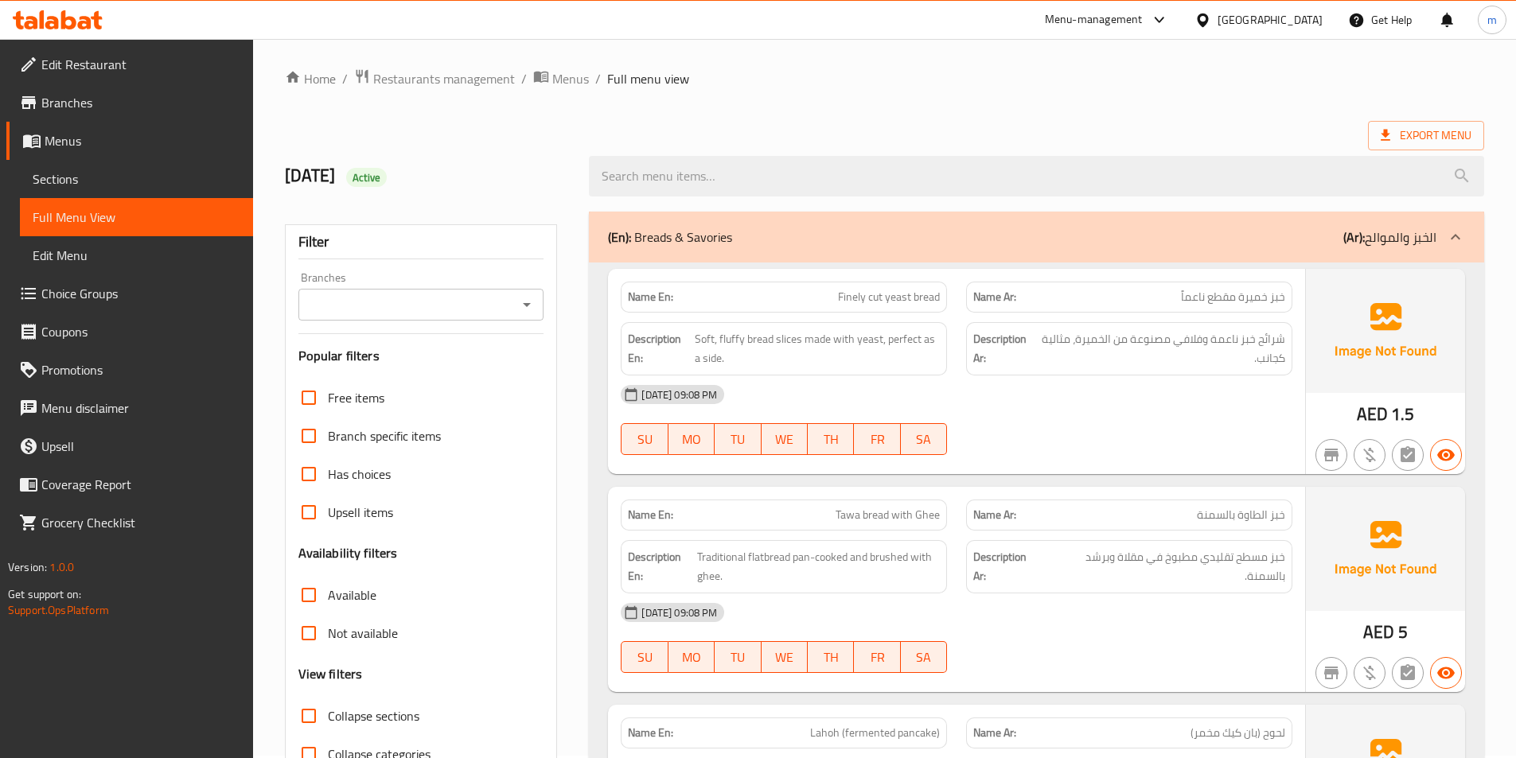
scroll to position [0, 0]
click at [1400, 140] on span "Export Menu" at bounding box center [1426, 138] width 91 height 20
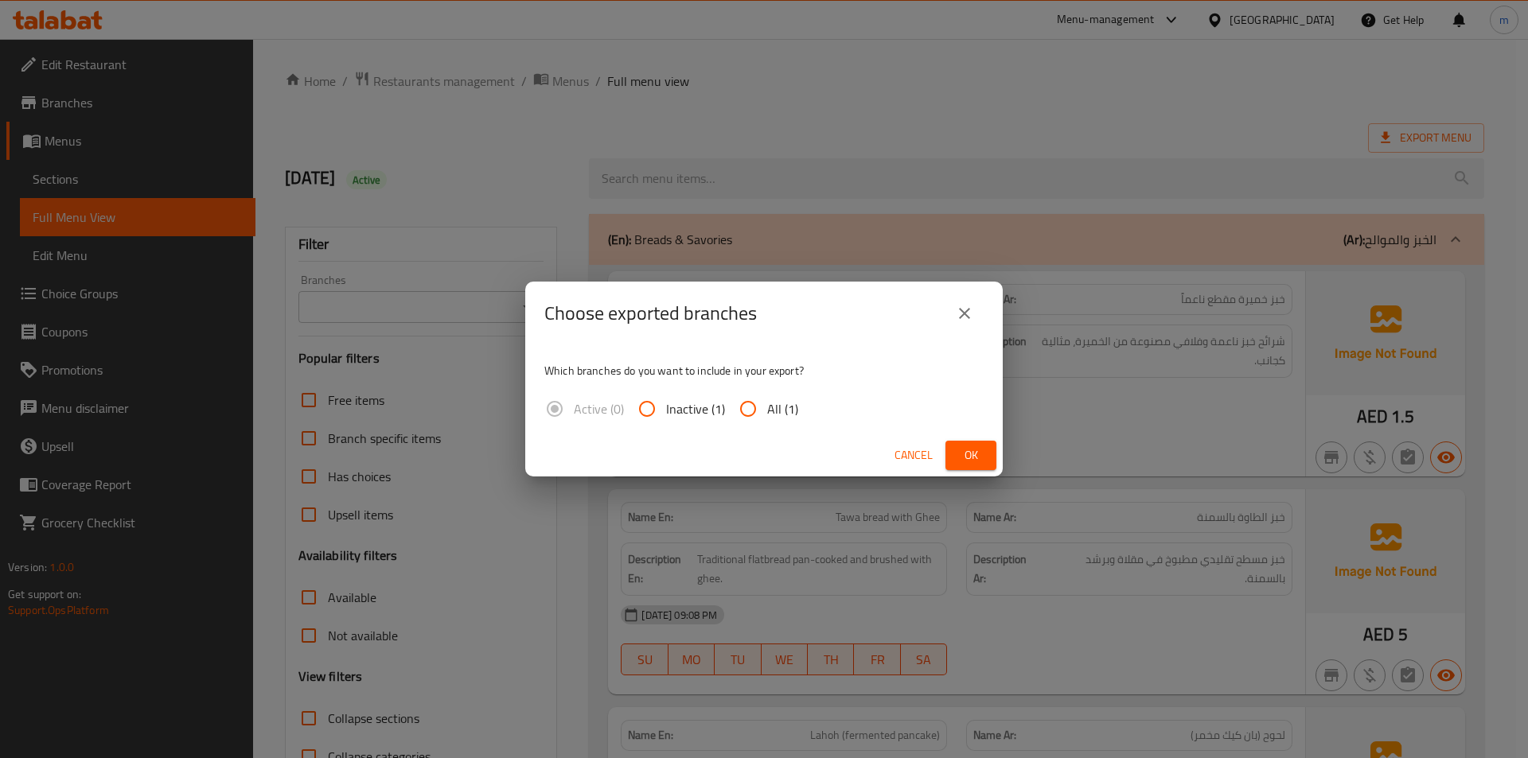
click at [767, 414] on span "All (1)" at bounding box center [782, 408] width 31 height 19
click at [766, 414] on input "All (1)" at bounding box center [748, 409] width 38 height 38
radio input "true"
click at [956, 449] on button "Ok" at bounding box center [970, 455] width 51 height 29
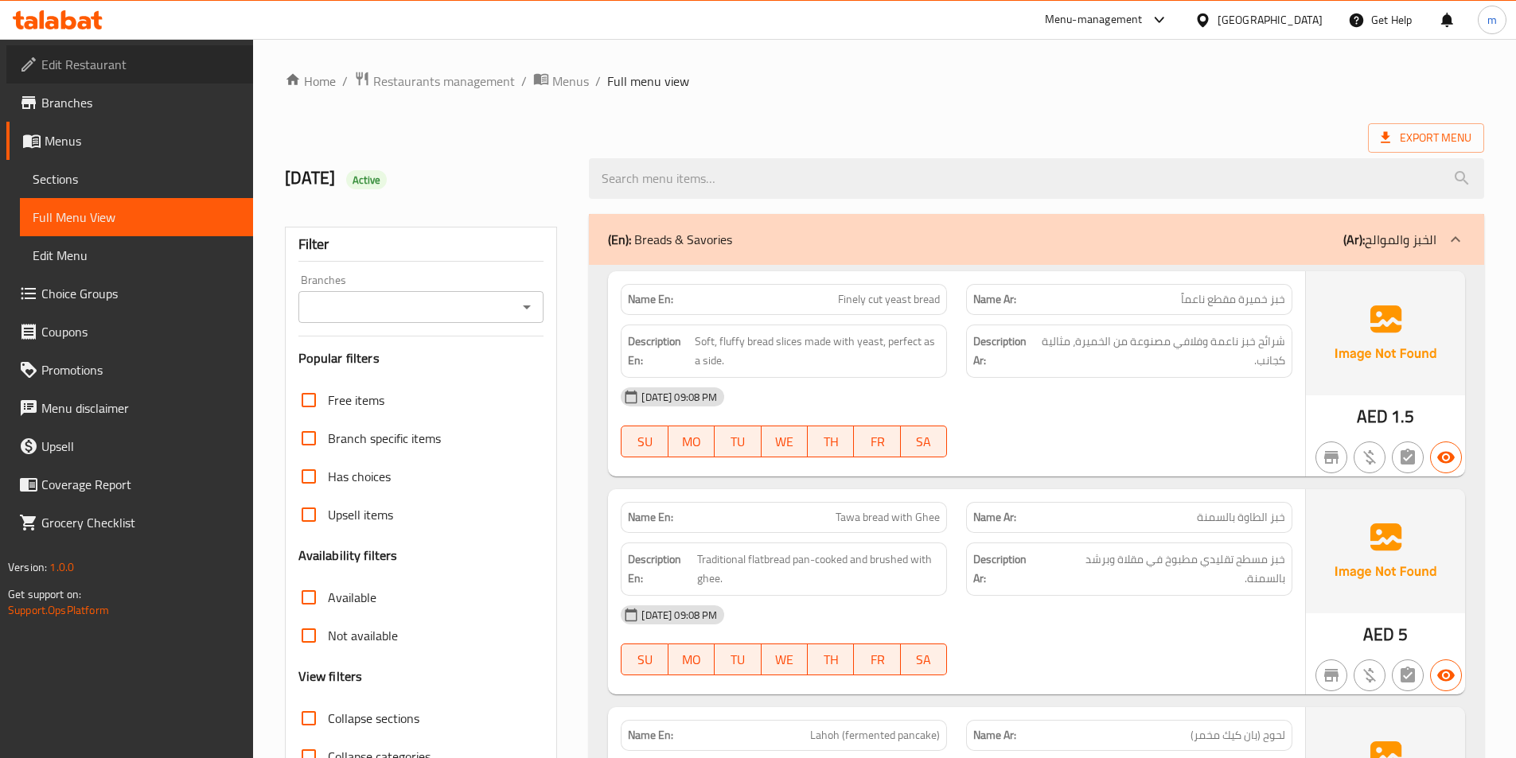
click at [129, 73] on span "Edit Restaurant" at bounding box center [140, 64] width 199 height 19
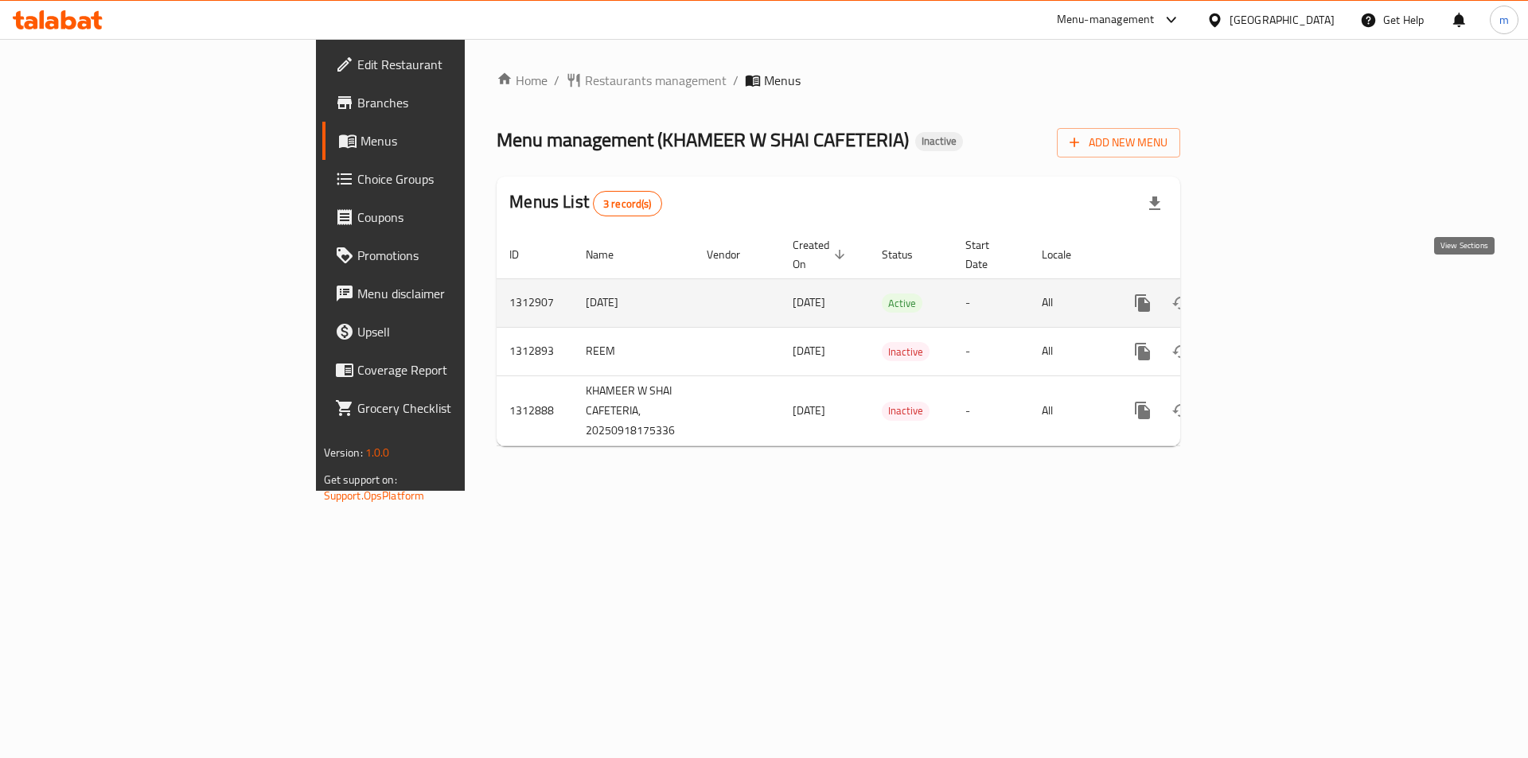
click at [1267, 294] on icon "enhanced table" at bounding box center [1257, 303] width 19 height 19
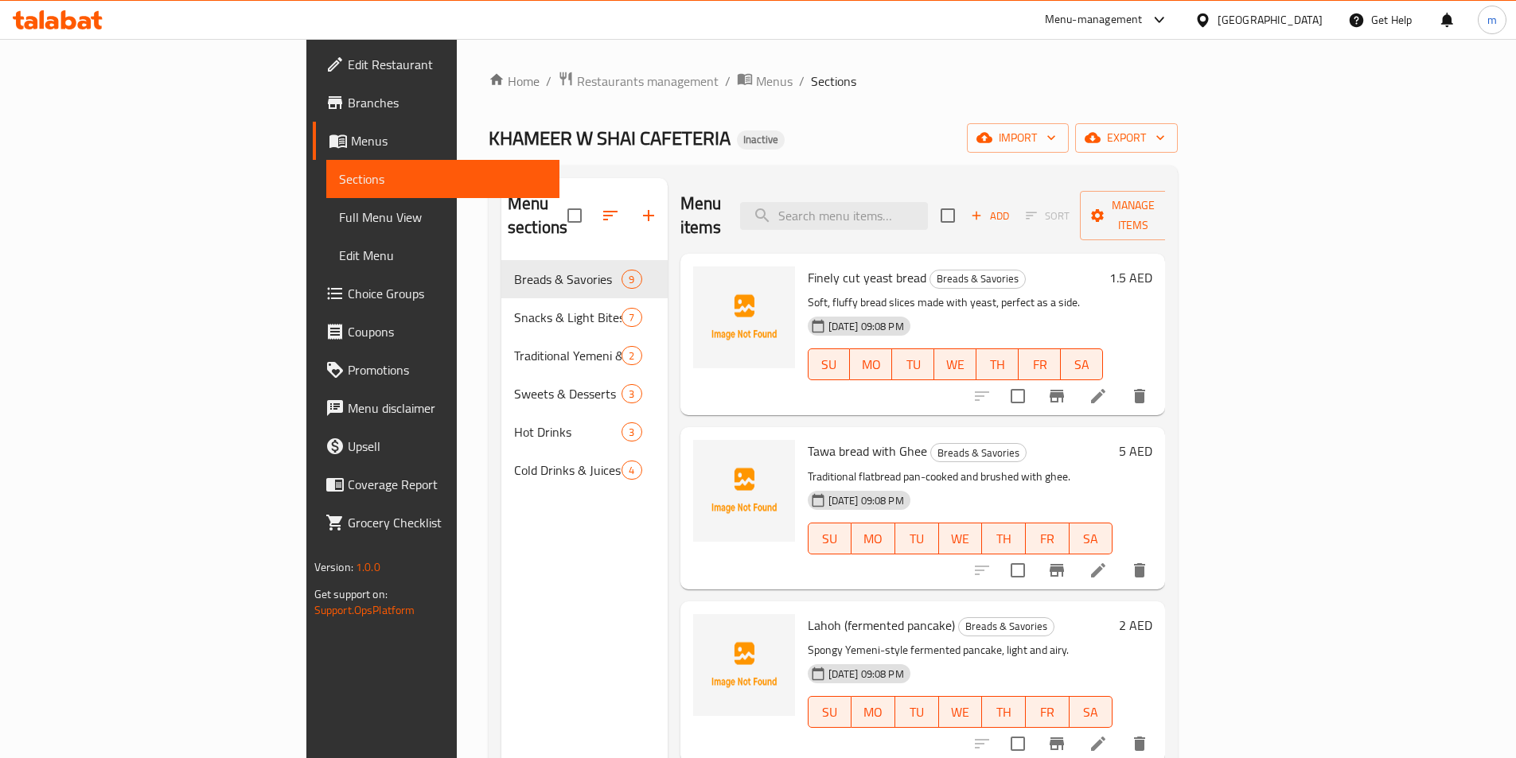
click at [339, 220] on span "Full Menu View" at bounding box center [443, 217] width 208 height 19
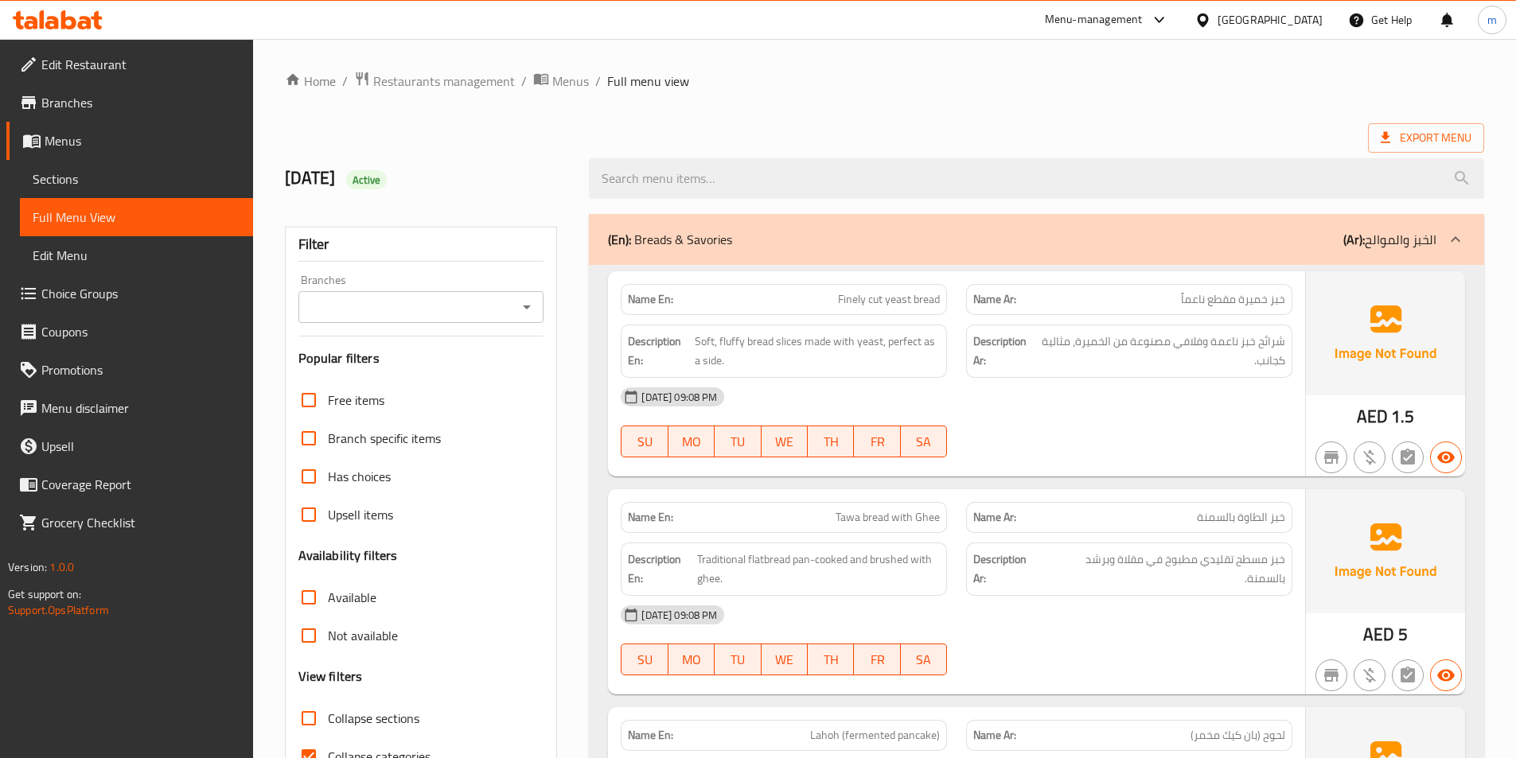
click at [890, 304] on span "Finely cut yeast bread" at bounding box center [889, 299] width 102 height 17
click at [785, 345] on span "Soft, fluffy bread slices made with yeast, perfect as a side." at bounding box center [817, 351] width 245 height 39
click at [758, 348] on span "Soft, fluffy bread slices made with yeast, perfect as a side." at bounding box center [817, 351] width 245 height 39
click at [730, 346] on span "Soft, fluffy bread slices made with yeast, perfect as a side." at bounding box center [817, 351] width 245 height 39
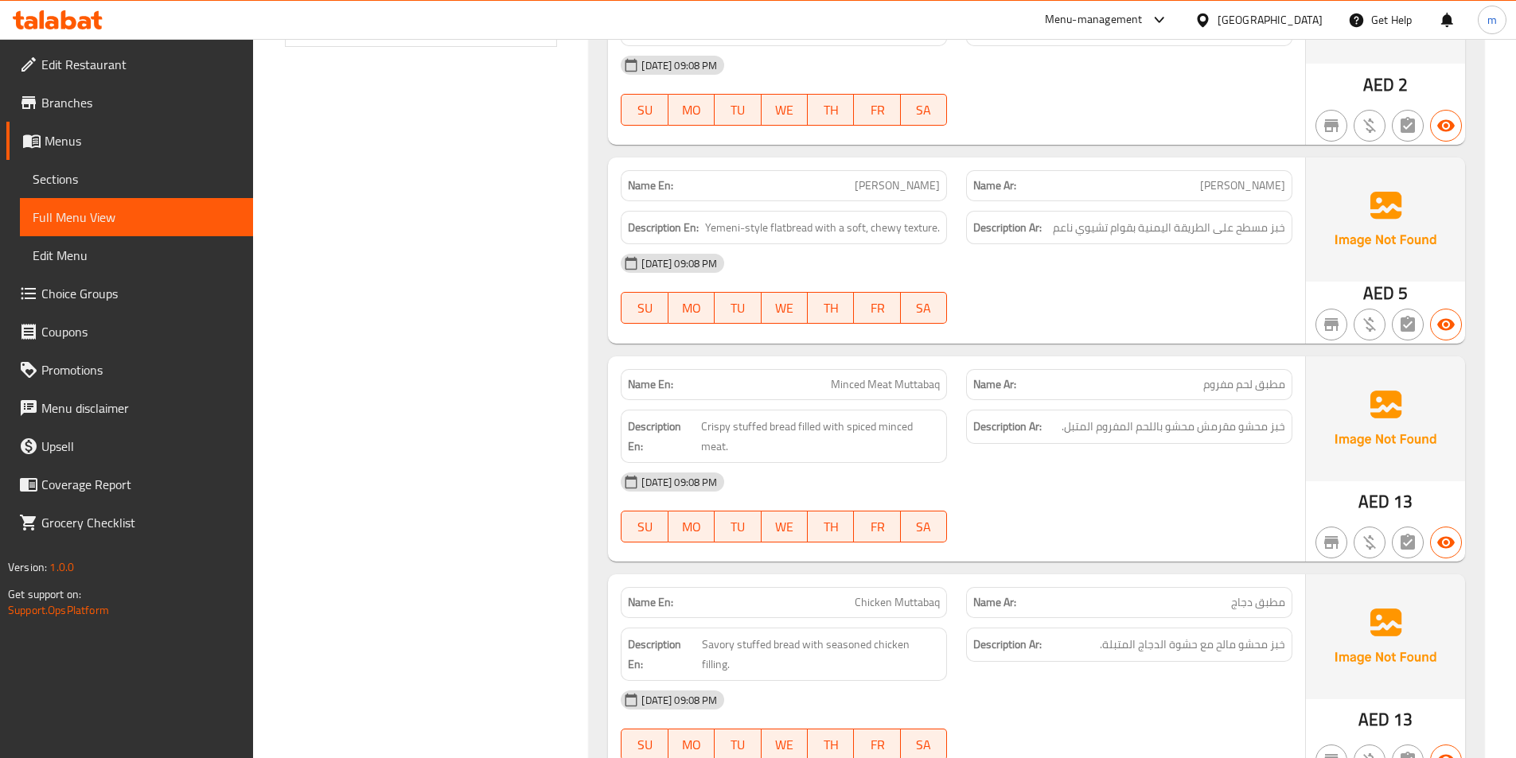
scroll to position [796, 0]
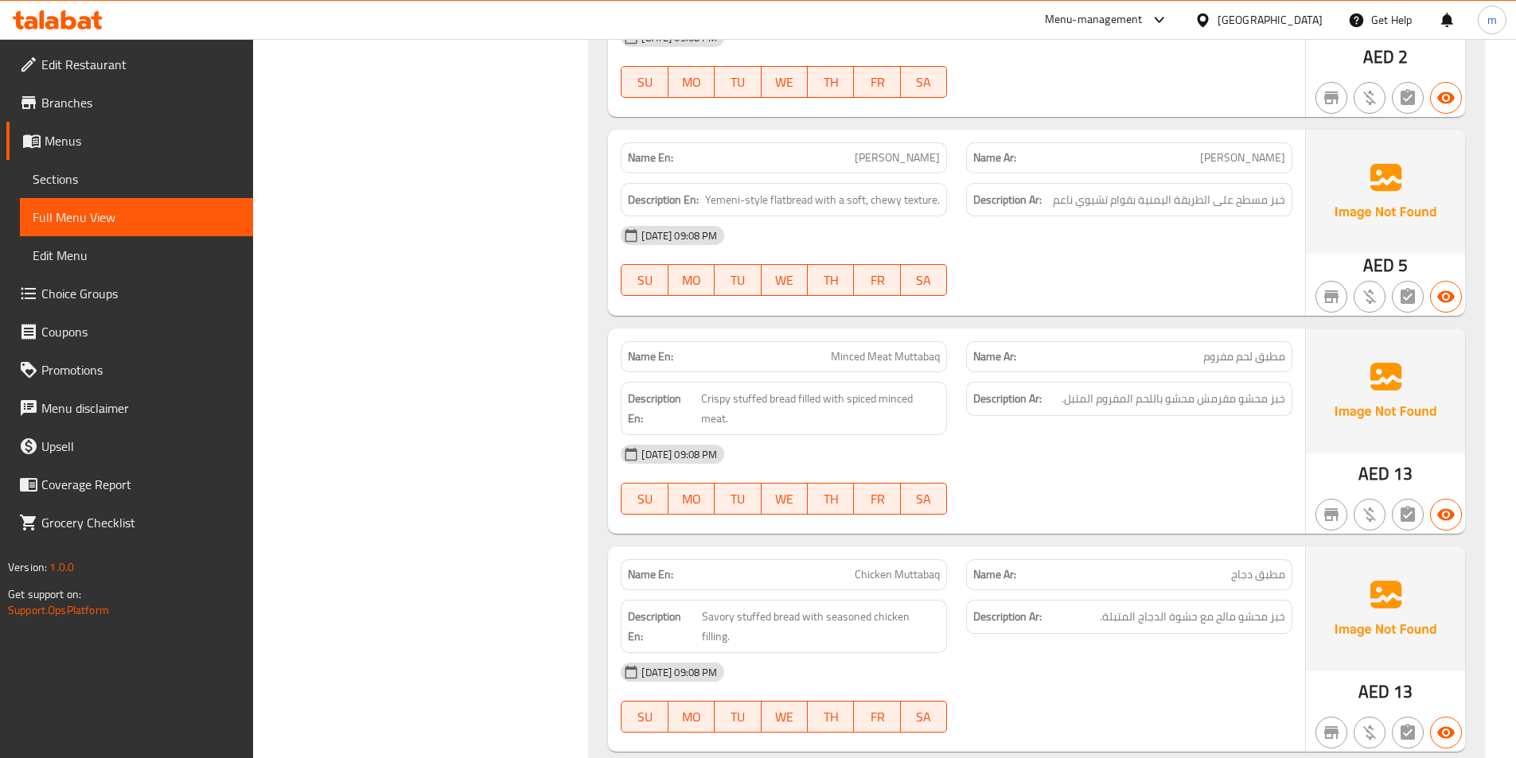
click at [610, 331] on div "Name En: Finely cut yeast bread Name Ar: خبز خميرة مقطع ناعماً Description En: …" at bounding box center [1036, 424] width 895 height 1911
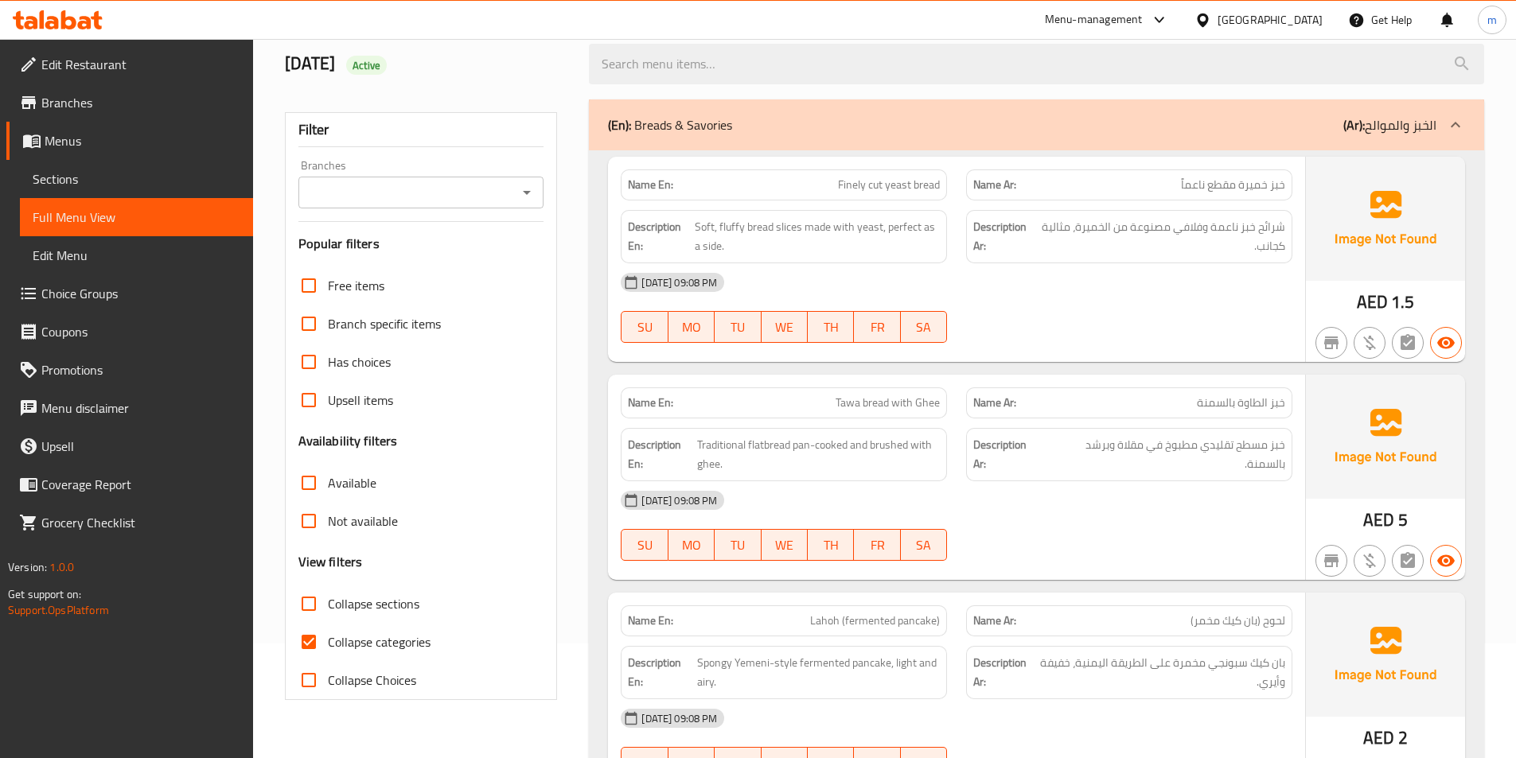
scroll to position [42, 0]
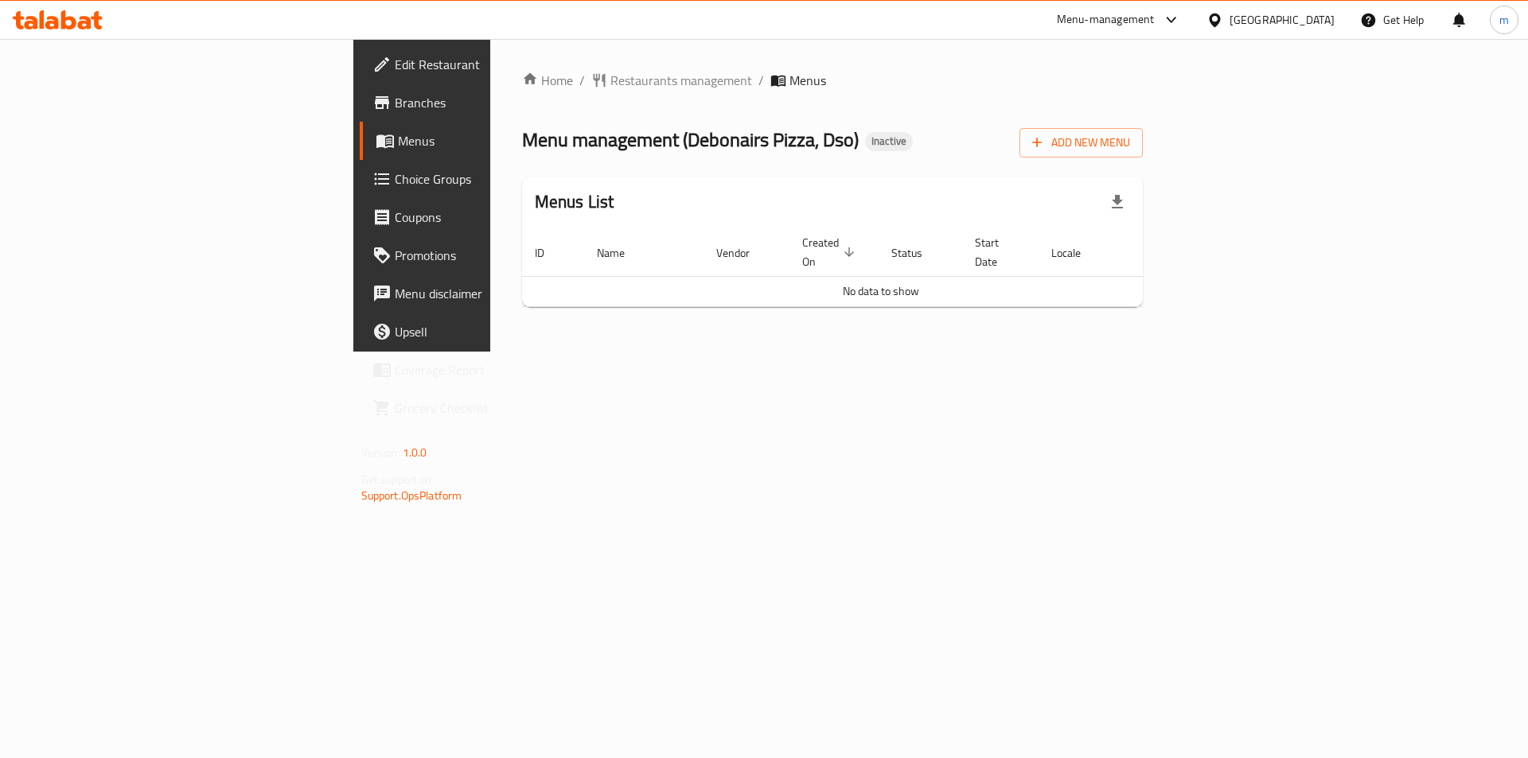
click at [395, 105] on span "Branches" at bounding box center [495, 102] width 201 height 19
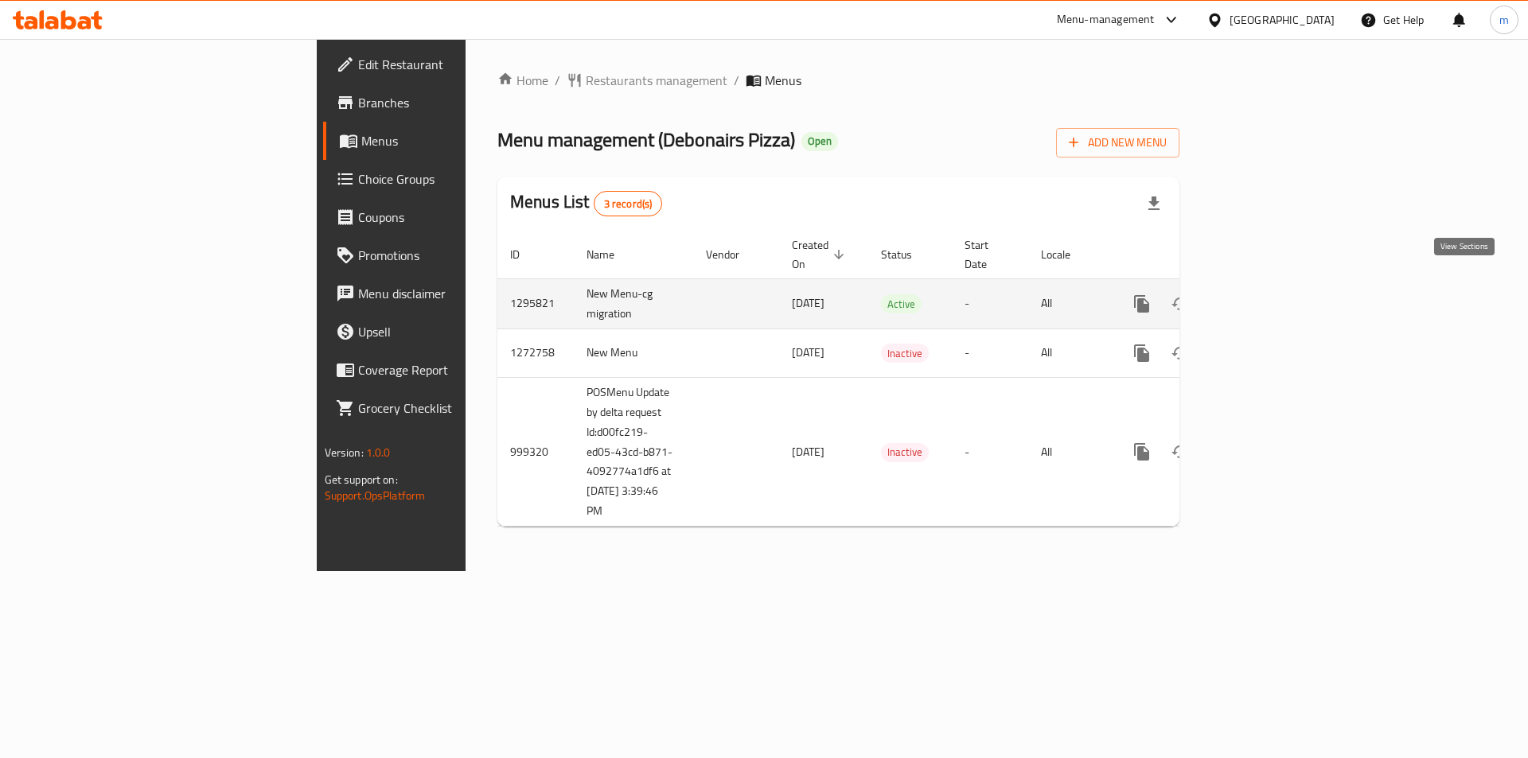
click at [1266, 294] on icon "enhanced table" at bounding box center [1256, 303] width 19 height 19
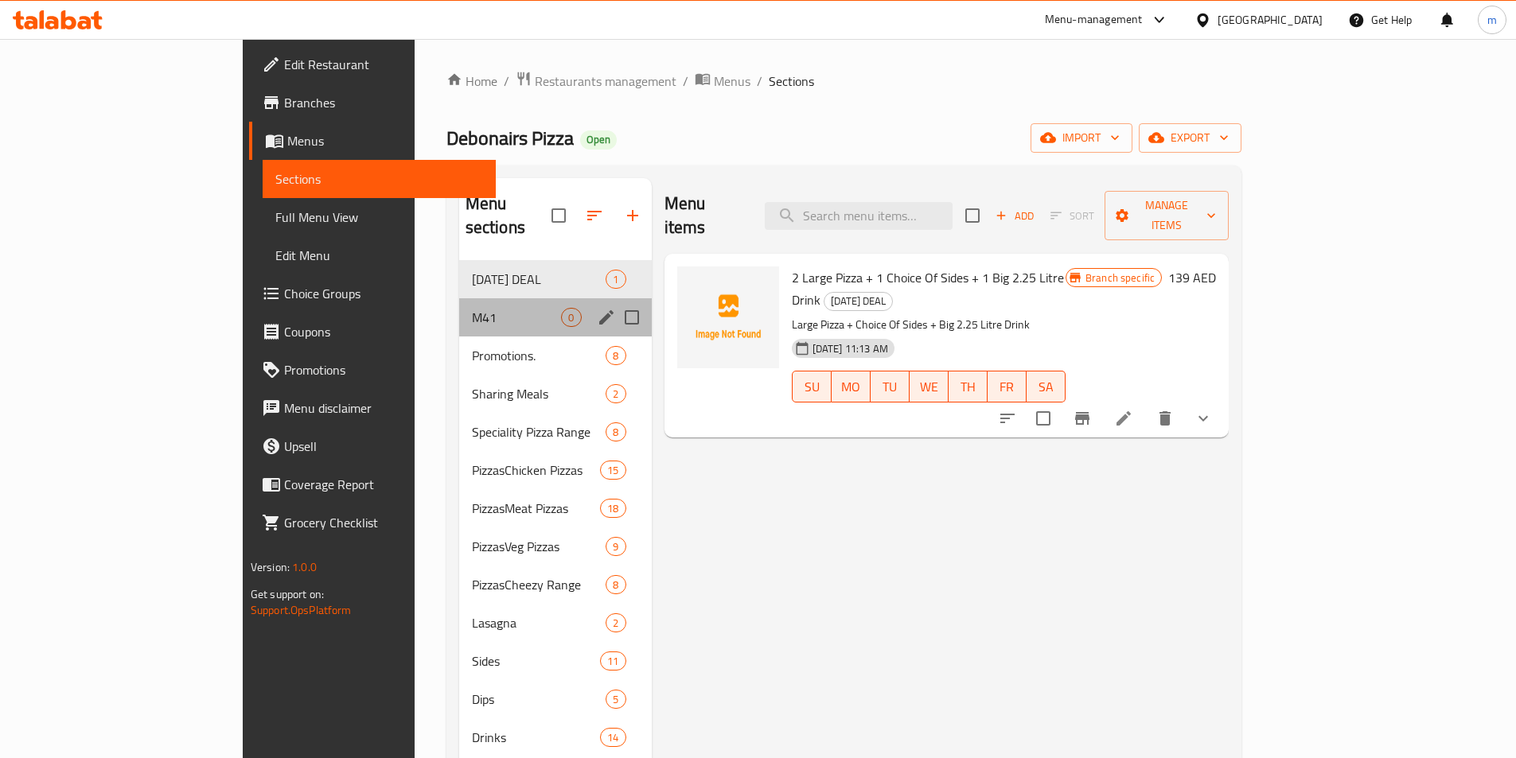
click at [459, 307] on div "M41 0" at bounding box center [555, 317] width 193 height 38
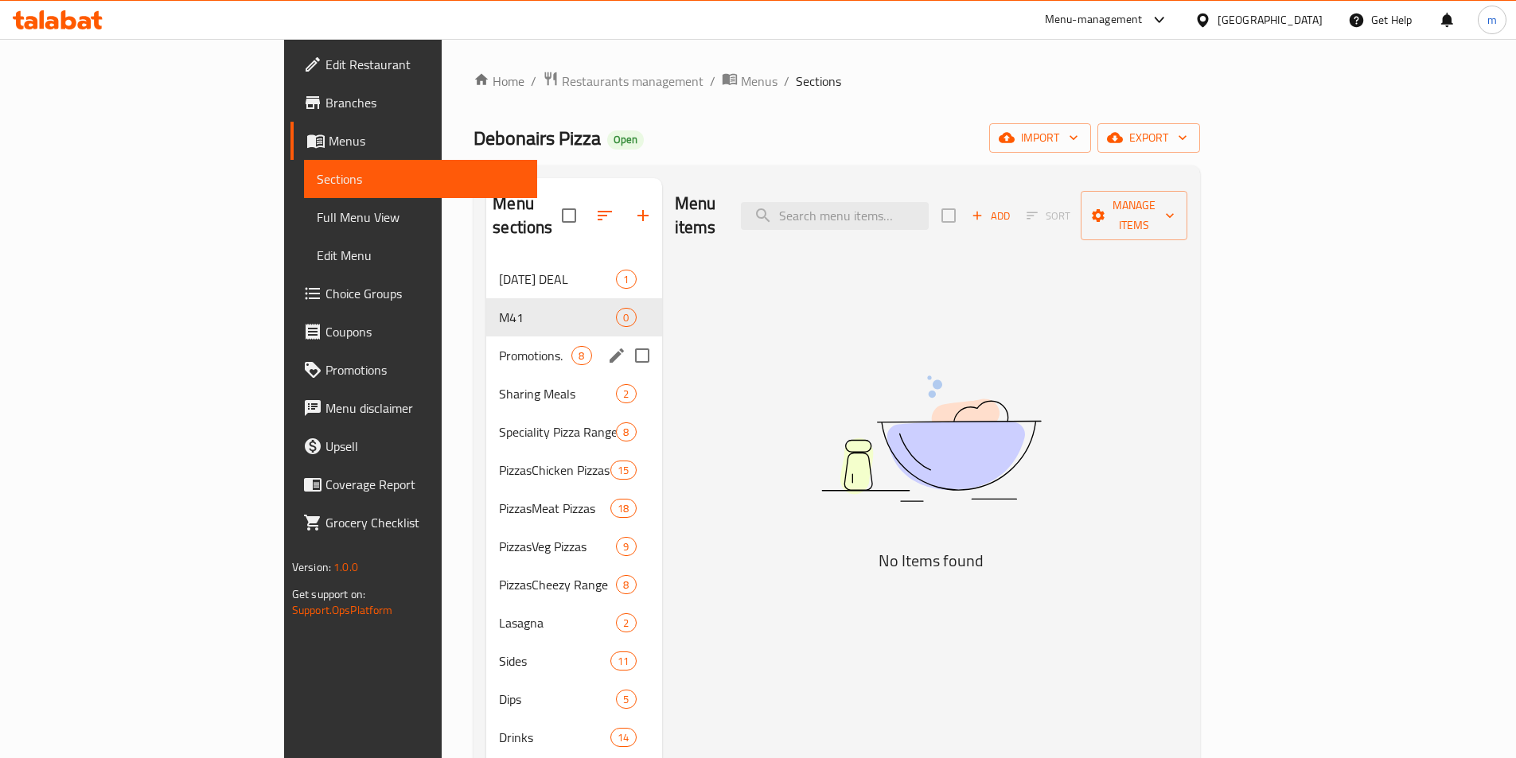
click at [486, 343] on div "Promotions. 8" at bounding box center [573, 356] width 175 height 38
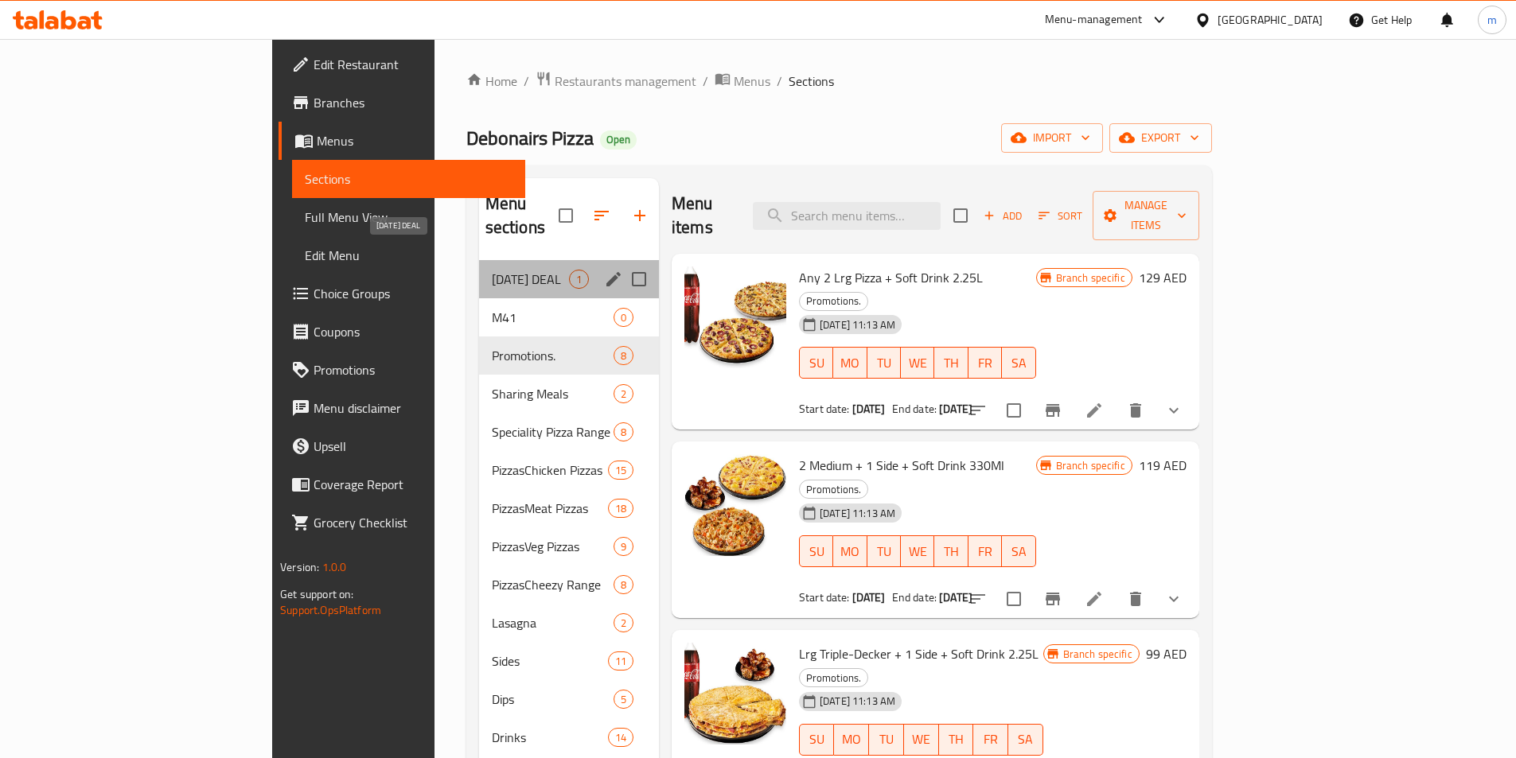
click at [492, 270] on span "[DATE] DEAL" at bounding box center [530, 279] width 77 height 19
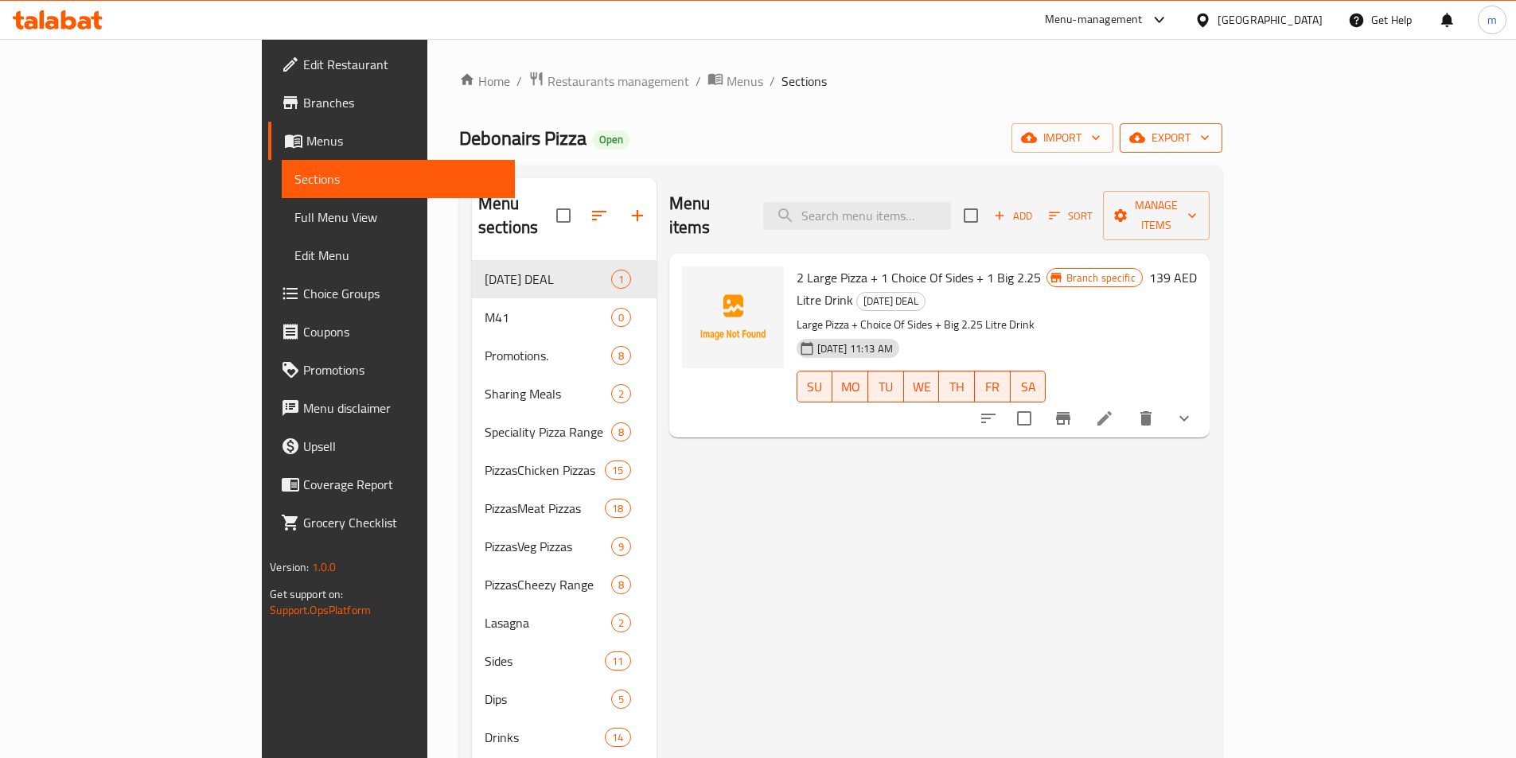
click at [1209, 135] on span "export" at bounding box center [1170, 138] width 77 height 20
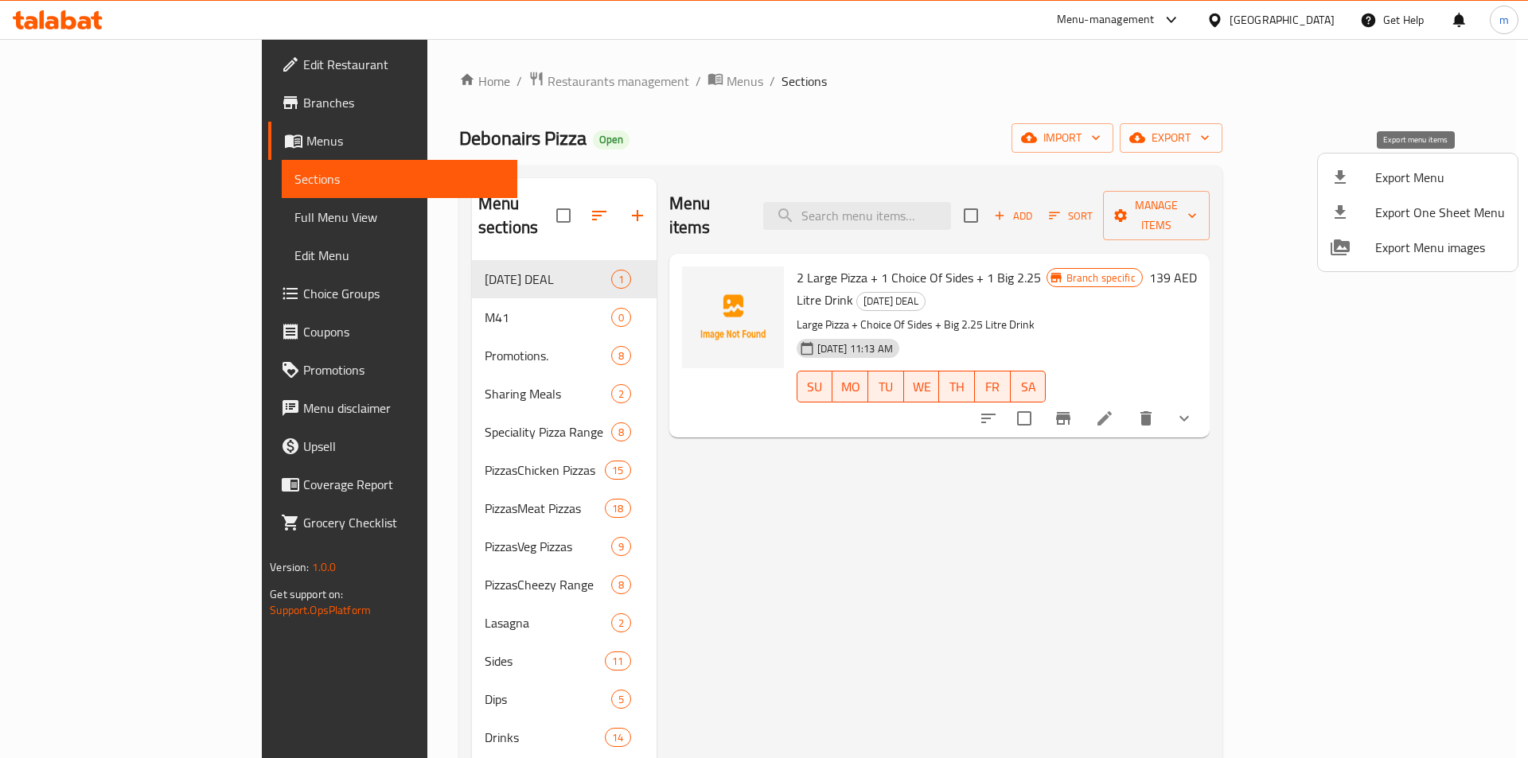
click at [1421, 179] on span "Export Menu" at bounding box center [1440, 177] width 130 height 19
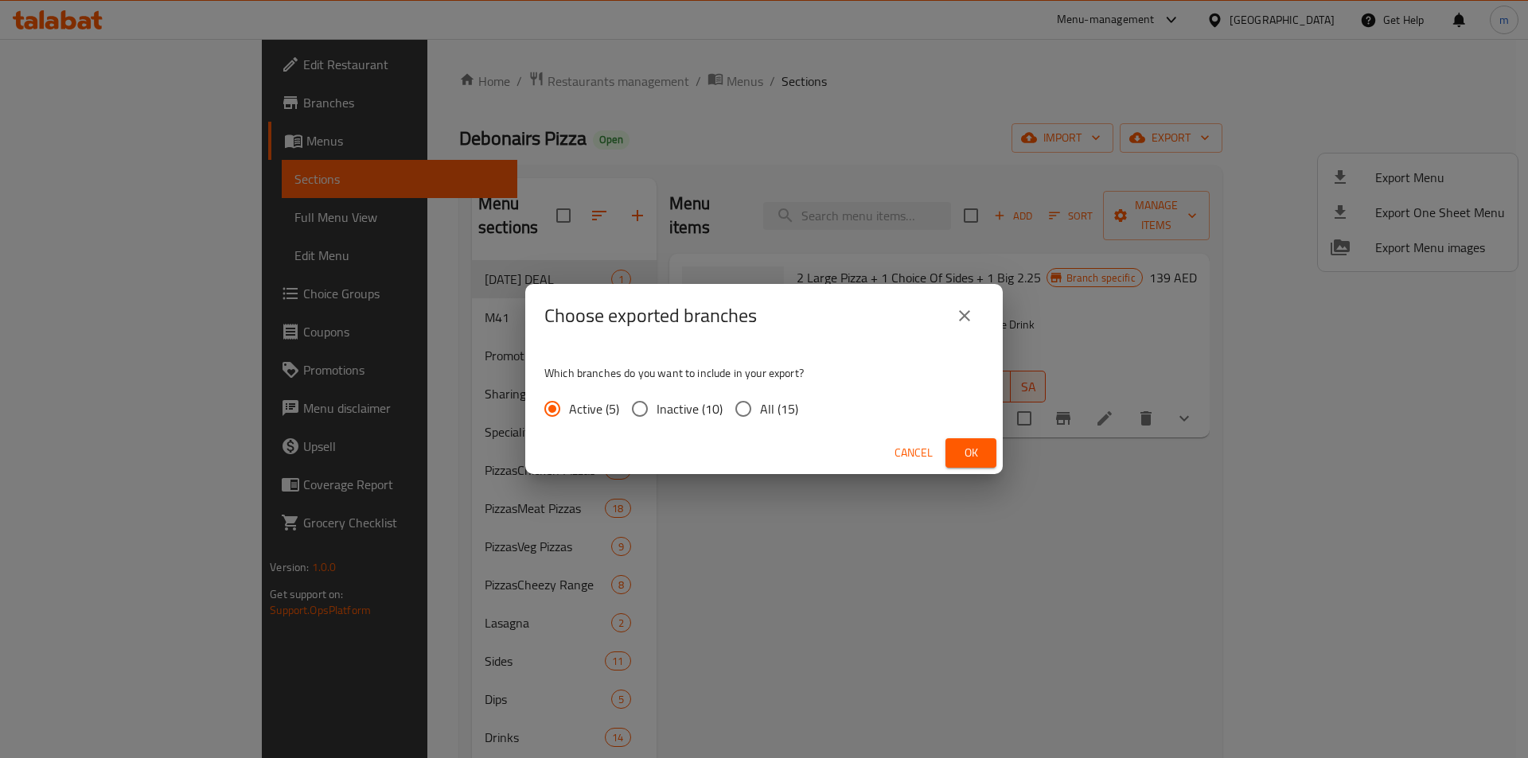
click at [751, 408] on input "All (15)" at bounding box center [742, 408] width 33 height 33
radio input "true"
click at [972, 450] on span "Ok" at bounding box center [970, 453] width 25 height 20
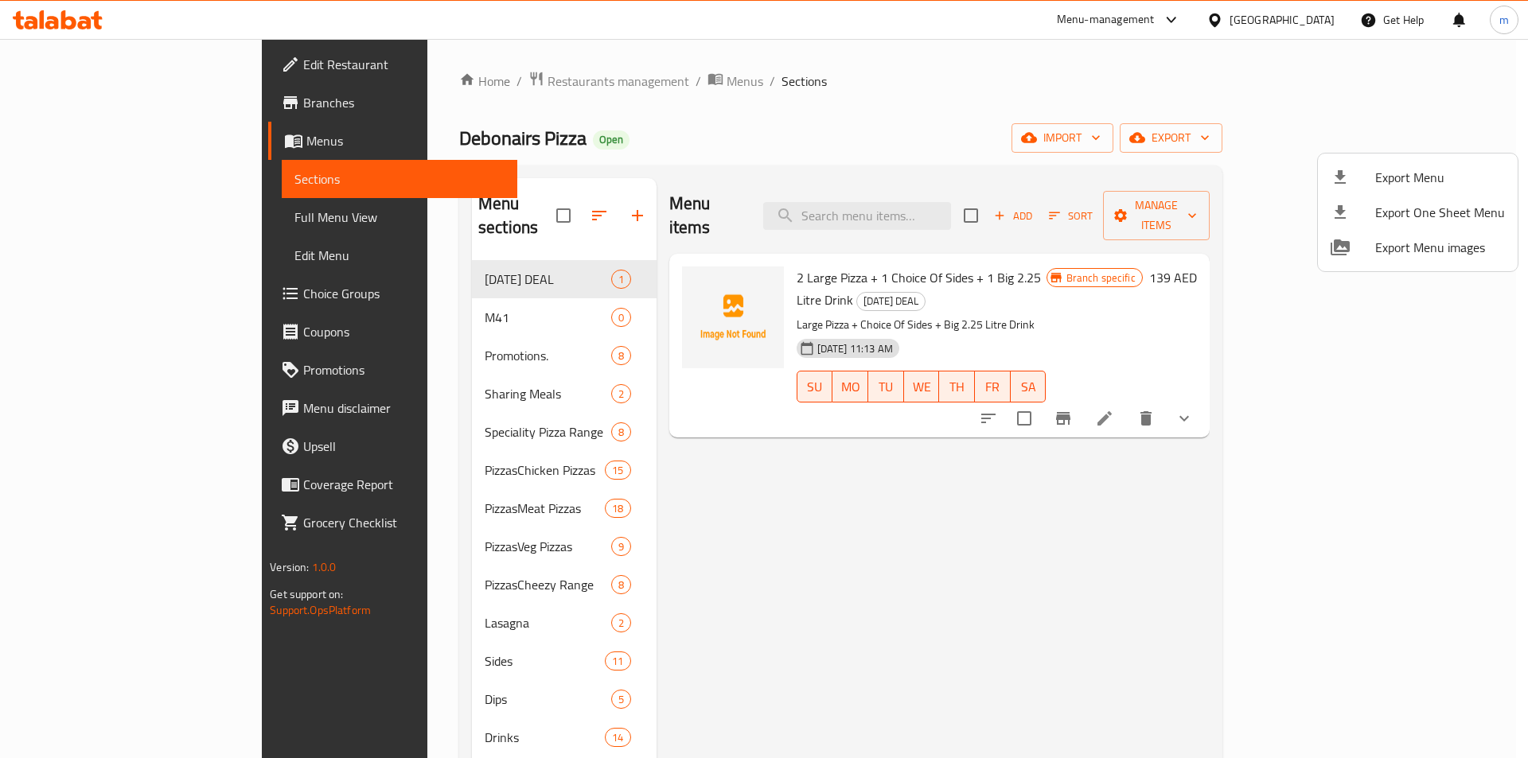
click at [80, 139] on div at bounding box center [764, 379] width 1528 height 758
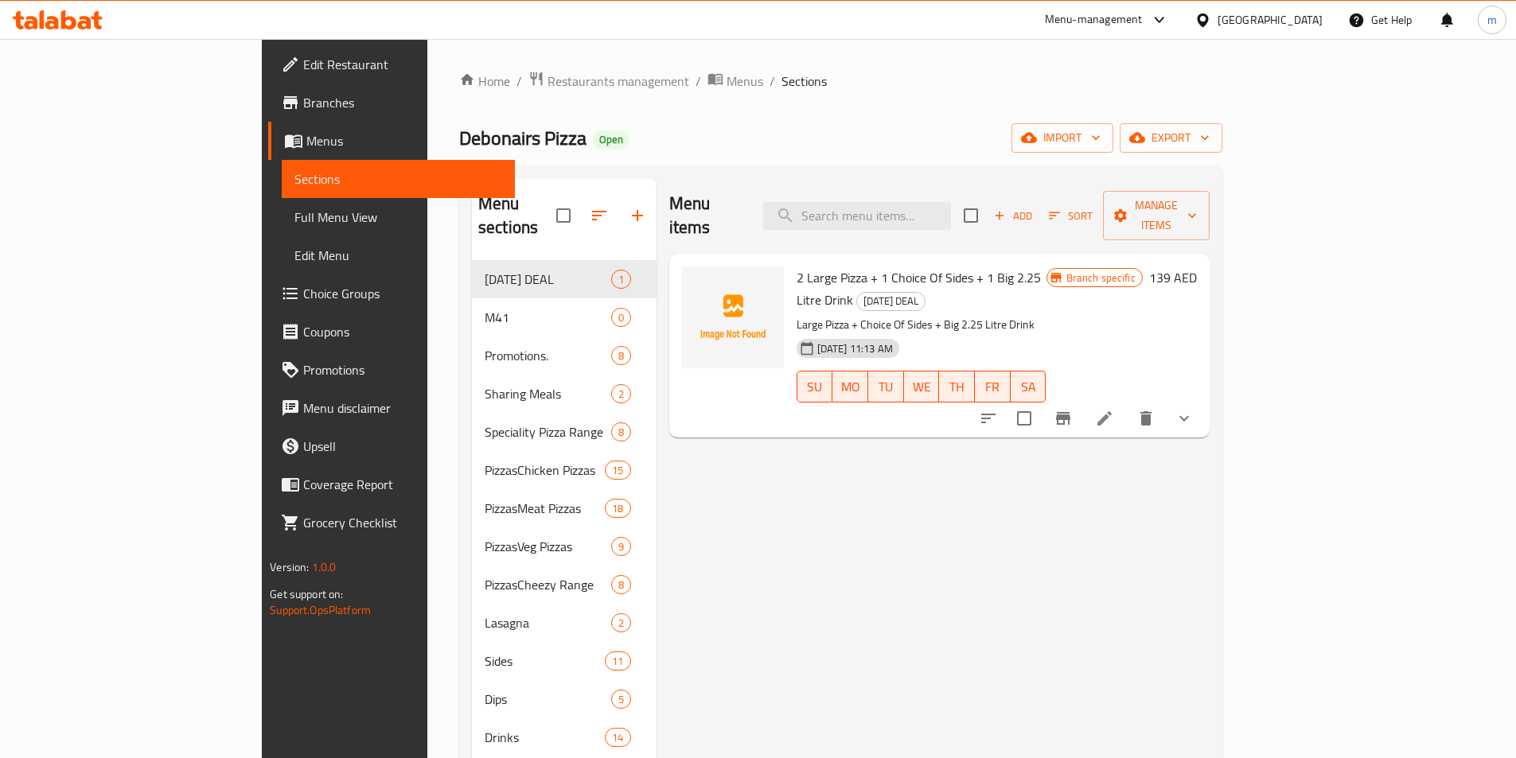
click at [303, 104] on span "Branches" at bounding box center [402, 102] width 199 height 19
